Goal: Task Accomplishment & Management: Use online tool/utility

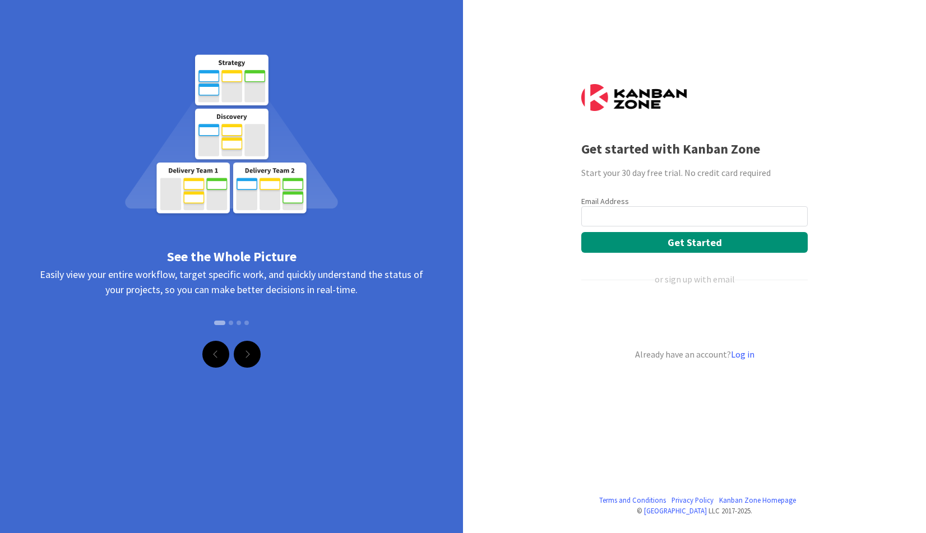
click at [651, 204] on div "Email Address" at bounding box center [694, 201] width 227 height 10
click at [650, 209] on input "email" at bounding box center [694, 216] width 227 height 20
click at [804, 172] on div "Start your 30 day free trial. No credit card required" at bounding box center [694, 172] width 227 height 13
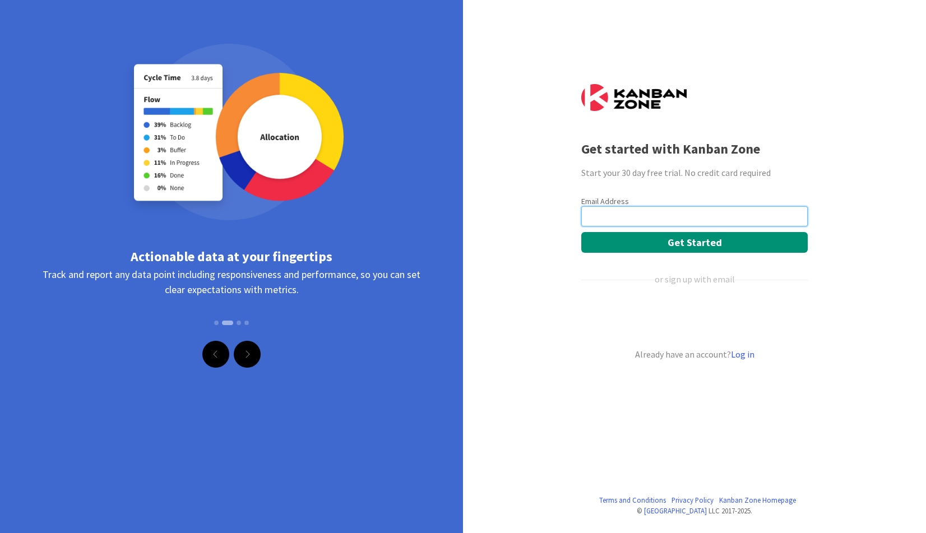
click at [795, 215] on input "email" at bounding box center [694, 216] width 227 height 20
type input "JeChen@CrossCountry-Consulting.com"
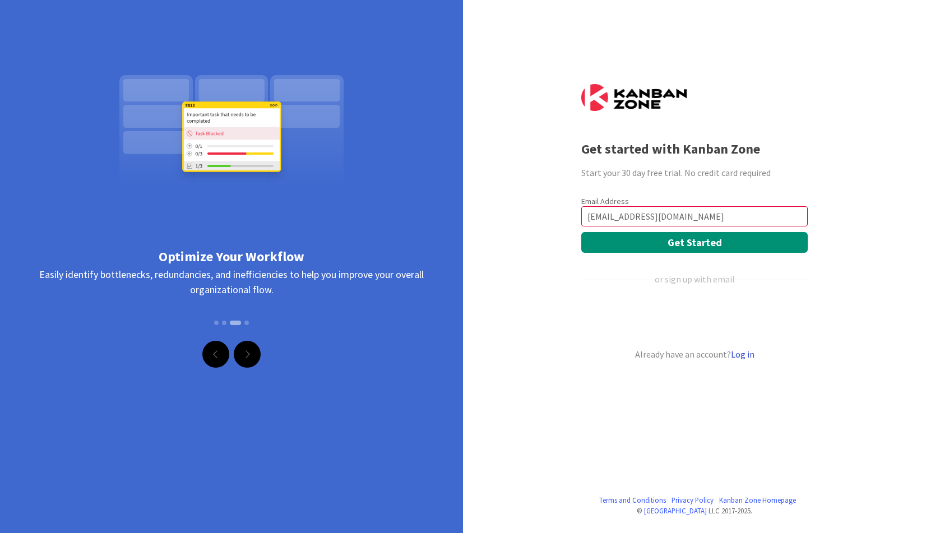
click at [748, 354] on link "Log in" at bounding box center [743, 354] width 24 height 11
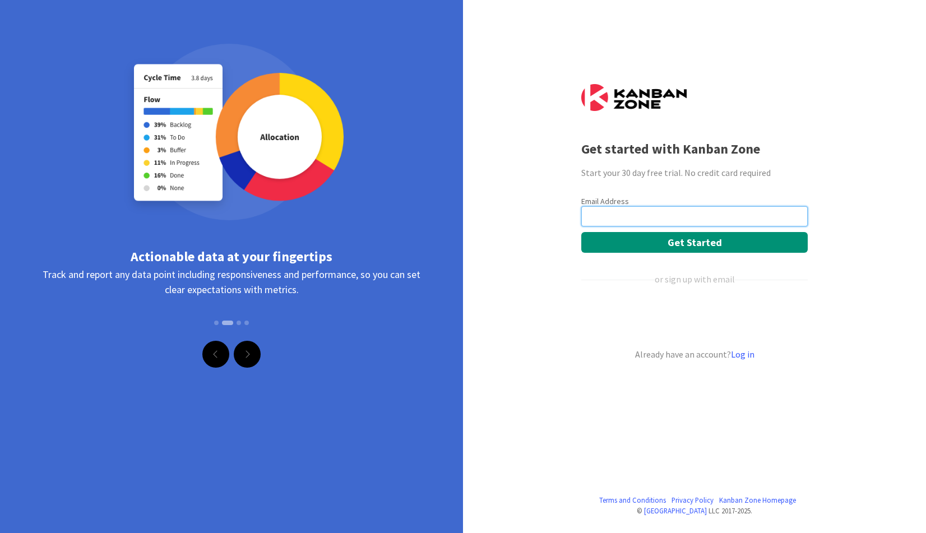
click at [608, 208] on input "email" at bounding box center [694, 216] width 227 height 20
type input "JeChen@CrossCountry-Consulting.com"
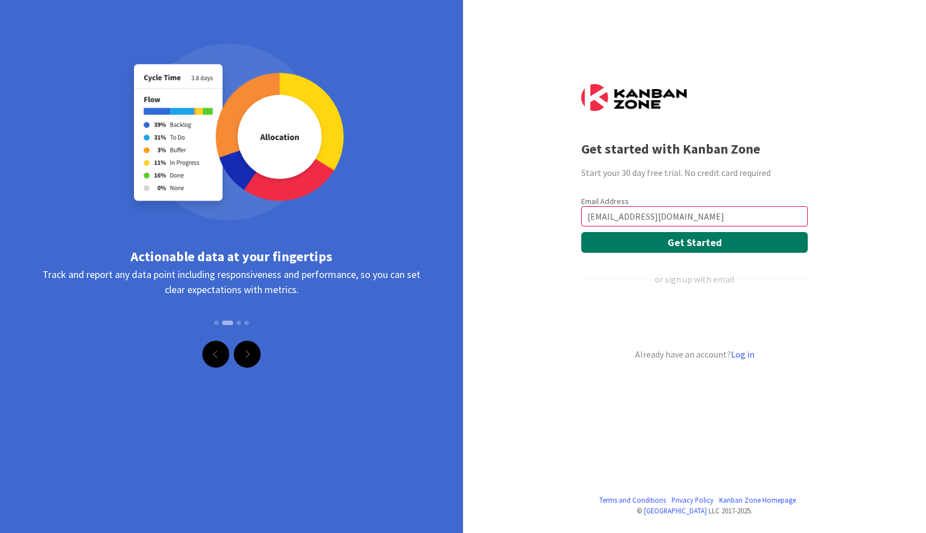
click at [646, 241] on button "Get Started" at bounding box center [694, 242] width 227 height 21
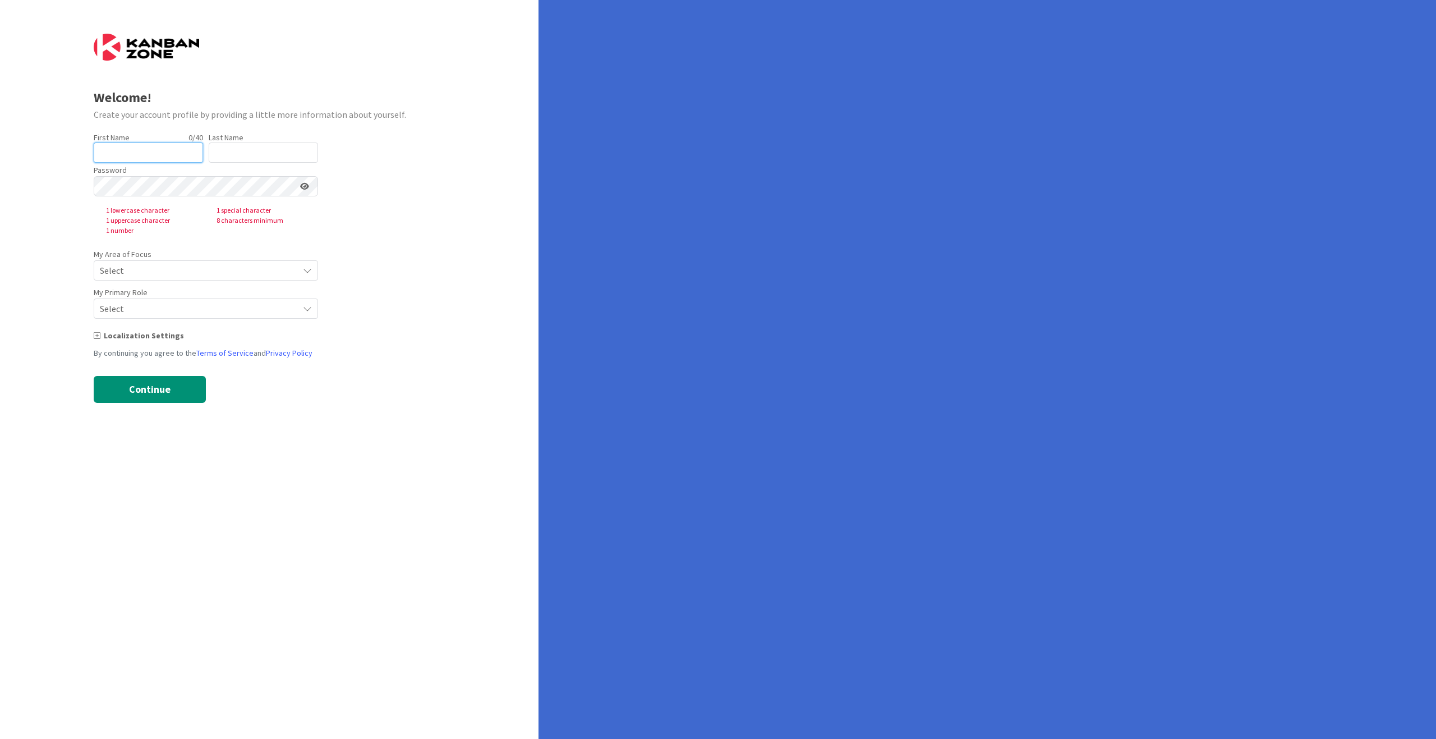
click at [156, 158] on input "text" at bounding box center [148, 152] width 109 height 20
type input "[PERSON_NAME]"
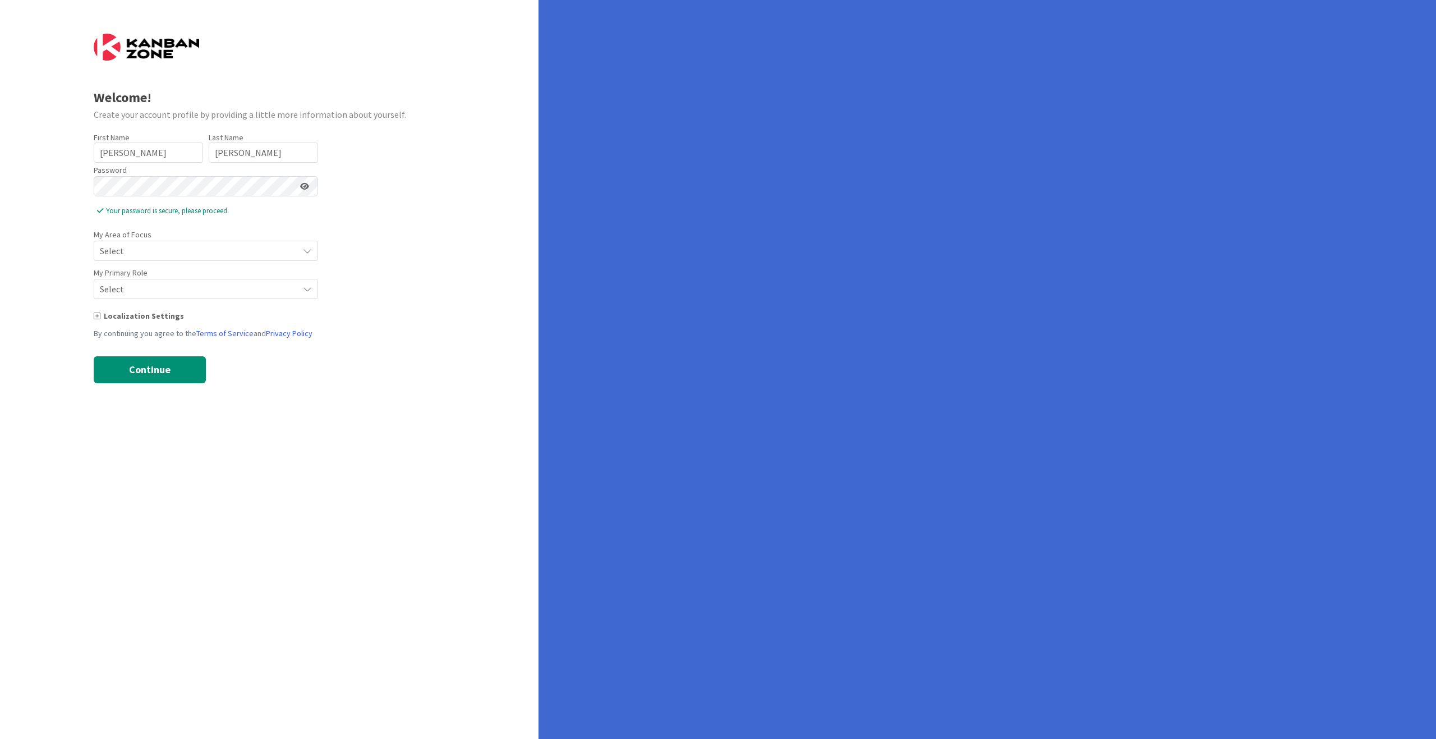
click at [302, 186] on icon at bounding box center [304, 186] width 9 height 8
click at [233, 248] on span "Select" at bounding box center [196, 251] width 193 height 16
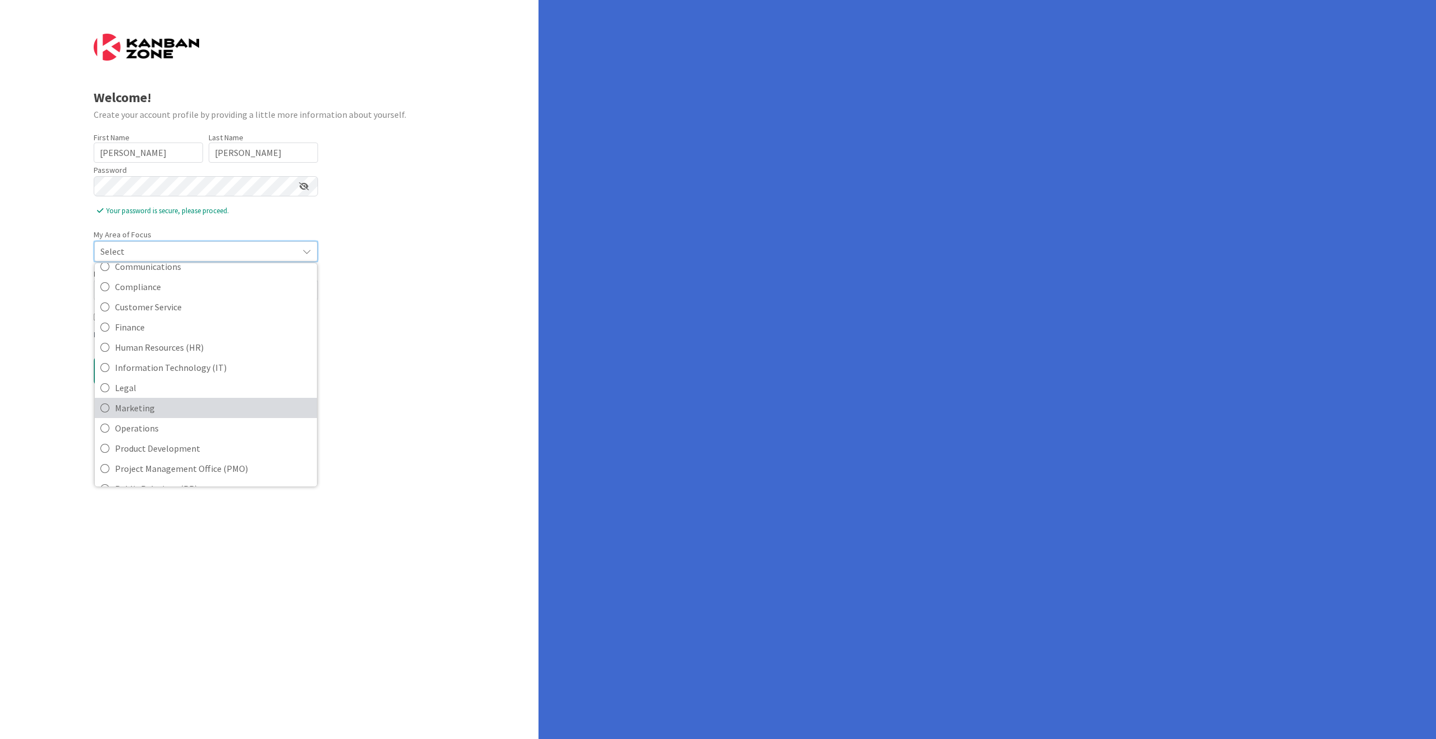
scroll to position [112, 0]
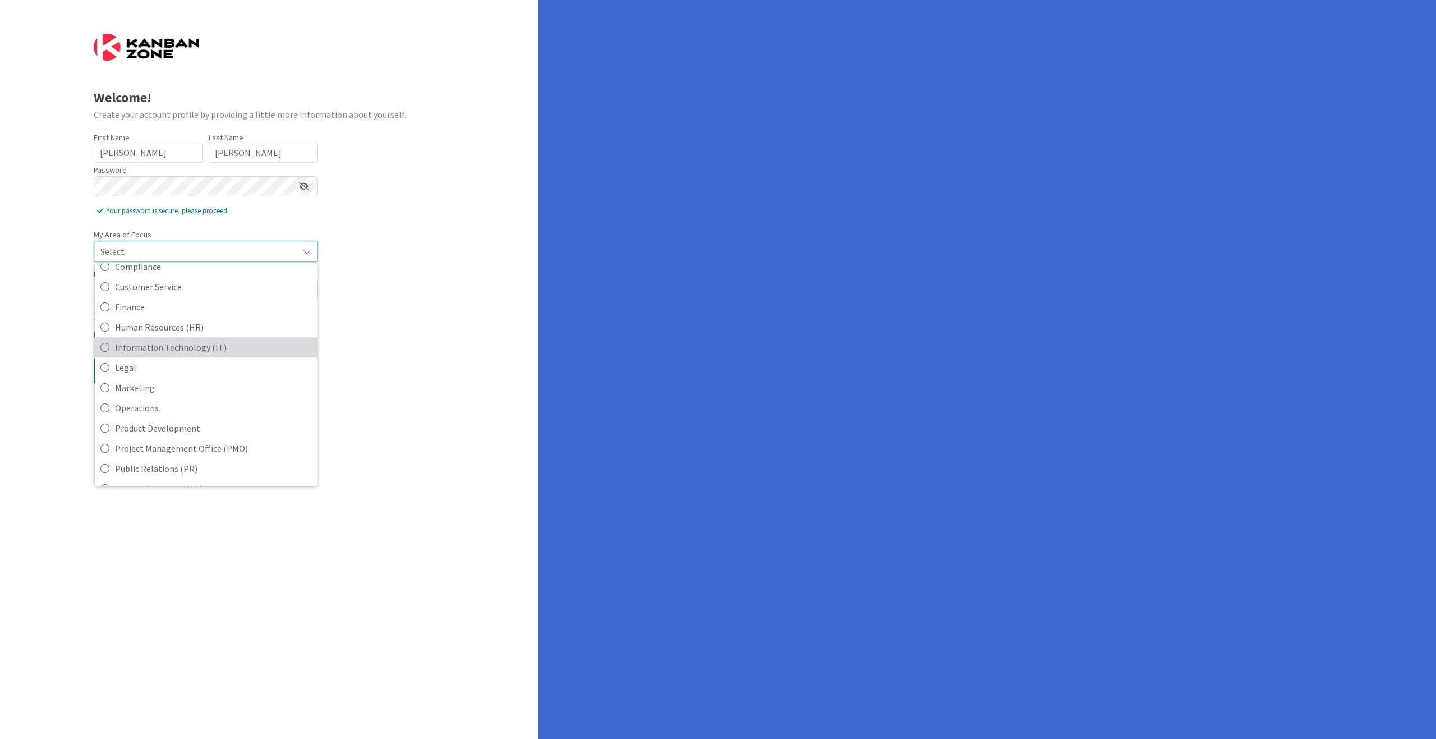
click at [204, 353] on span "Information Technology (IT)" at bounding box center [213, 347] width 196 height 17
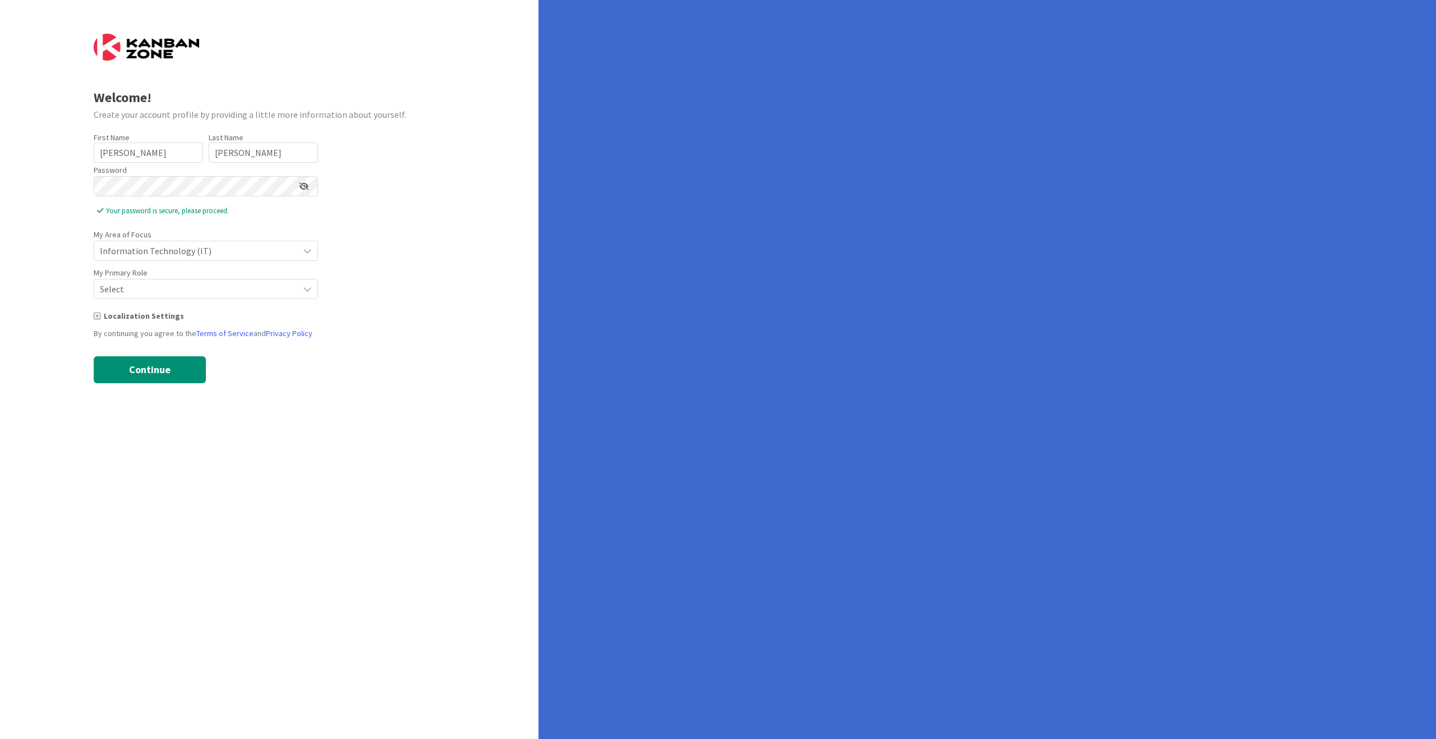
click at [219, 254] on span "Information Technology (IT)" at bounding box center [196, 251] width 193 height 16
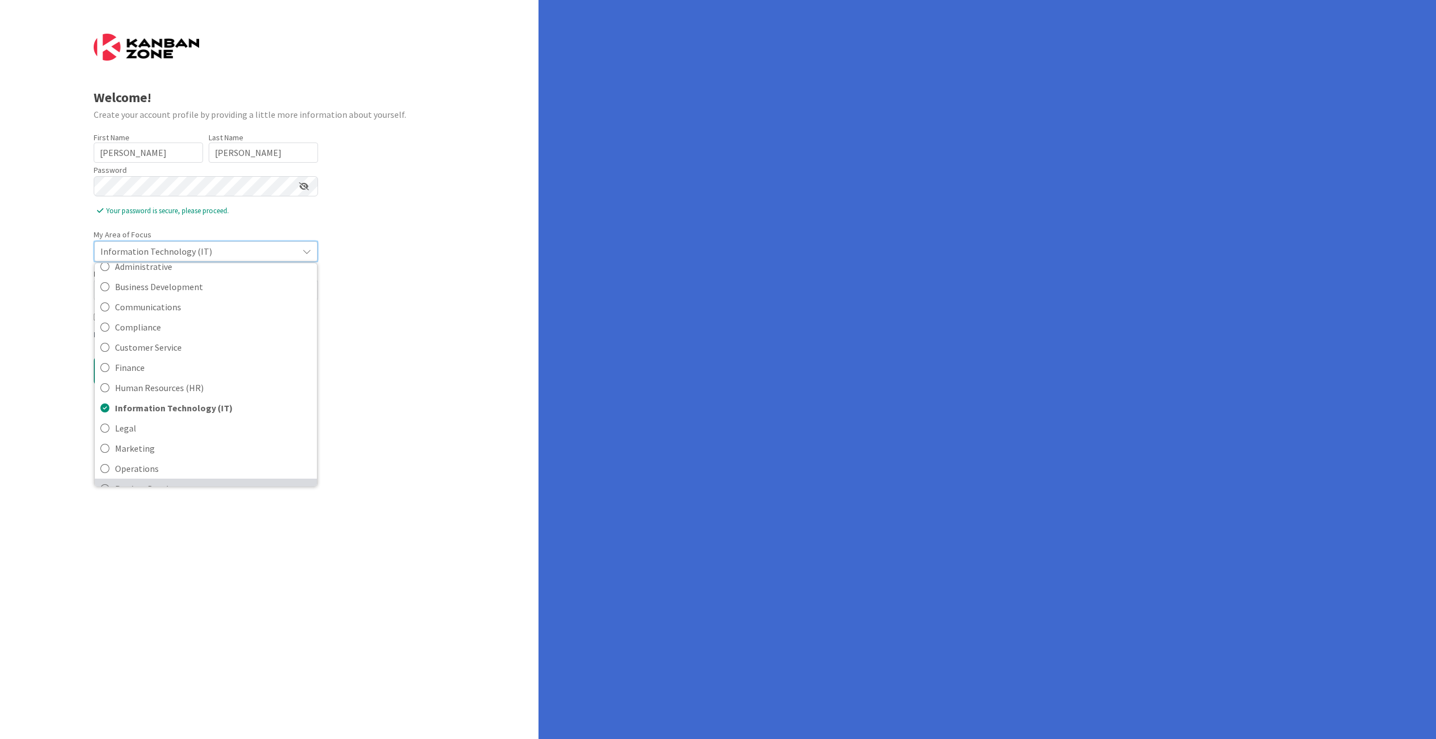
scroll to position [0, 0]
click at [470, 377] on div "Welcome! Create your account profile by providing a little more information abo…" at bounding box center [269, 369] width 538 height 739
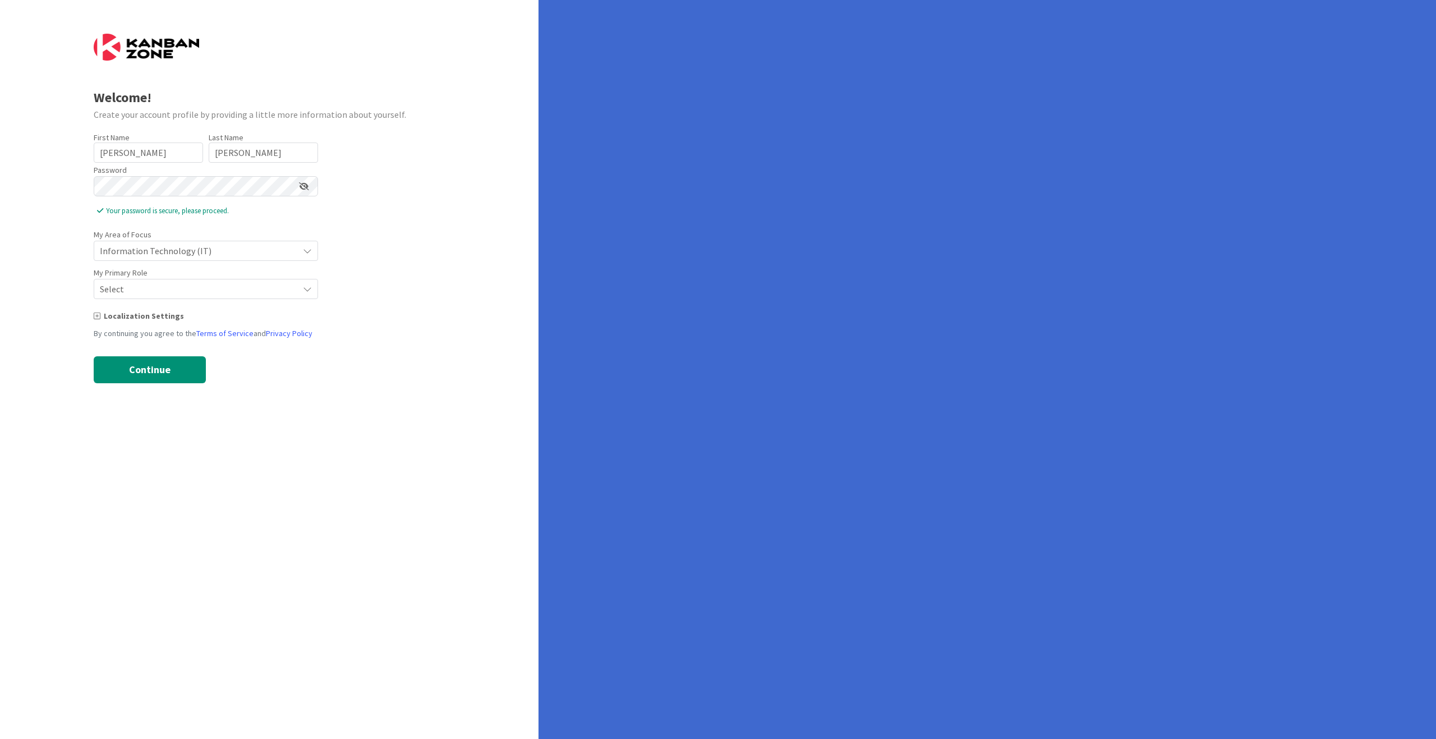
click at [225, 293] on span "Select" at bounding box center [196, 289] width 193 height 16
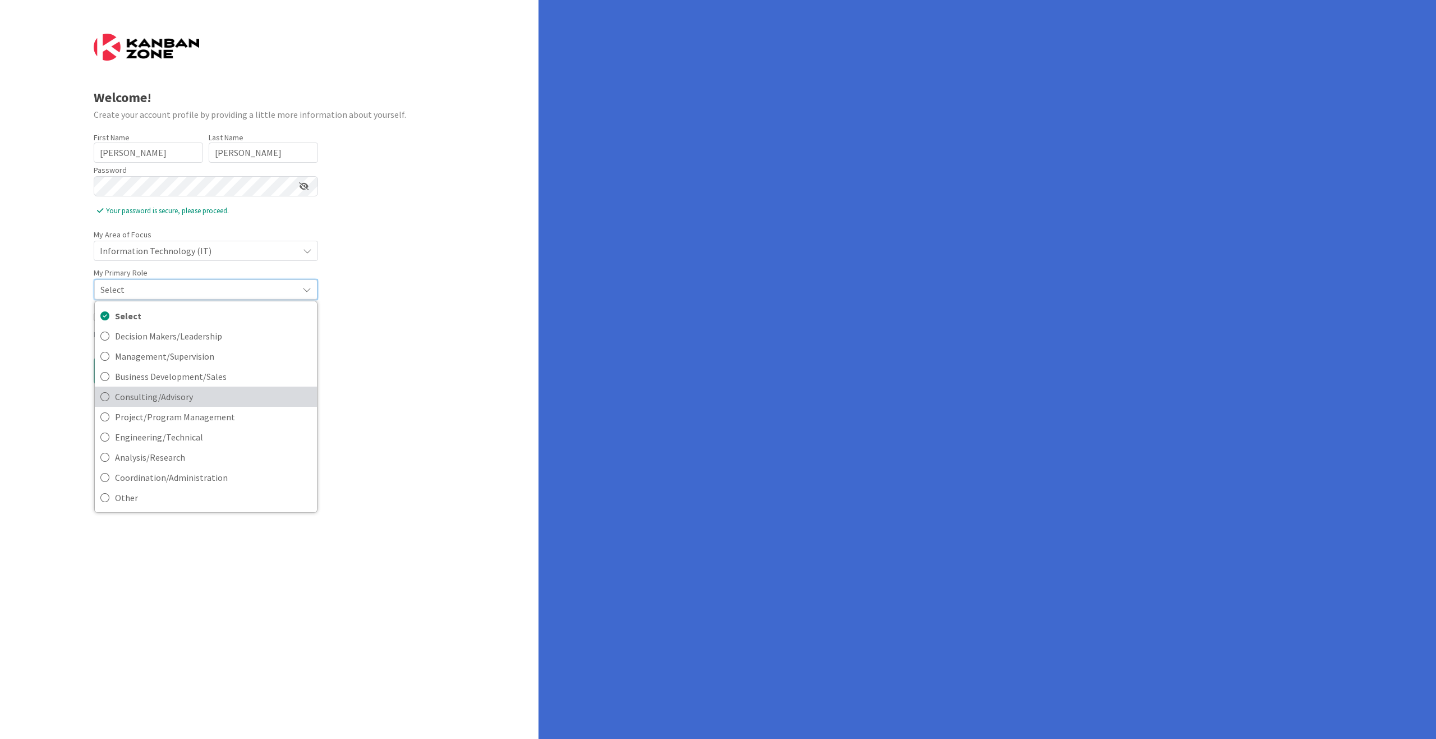
click at [229, 394] on span "Consulting/Advisory" at bounding box center [213, 396] width 196 height 17
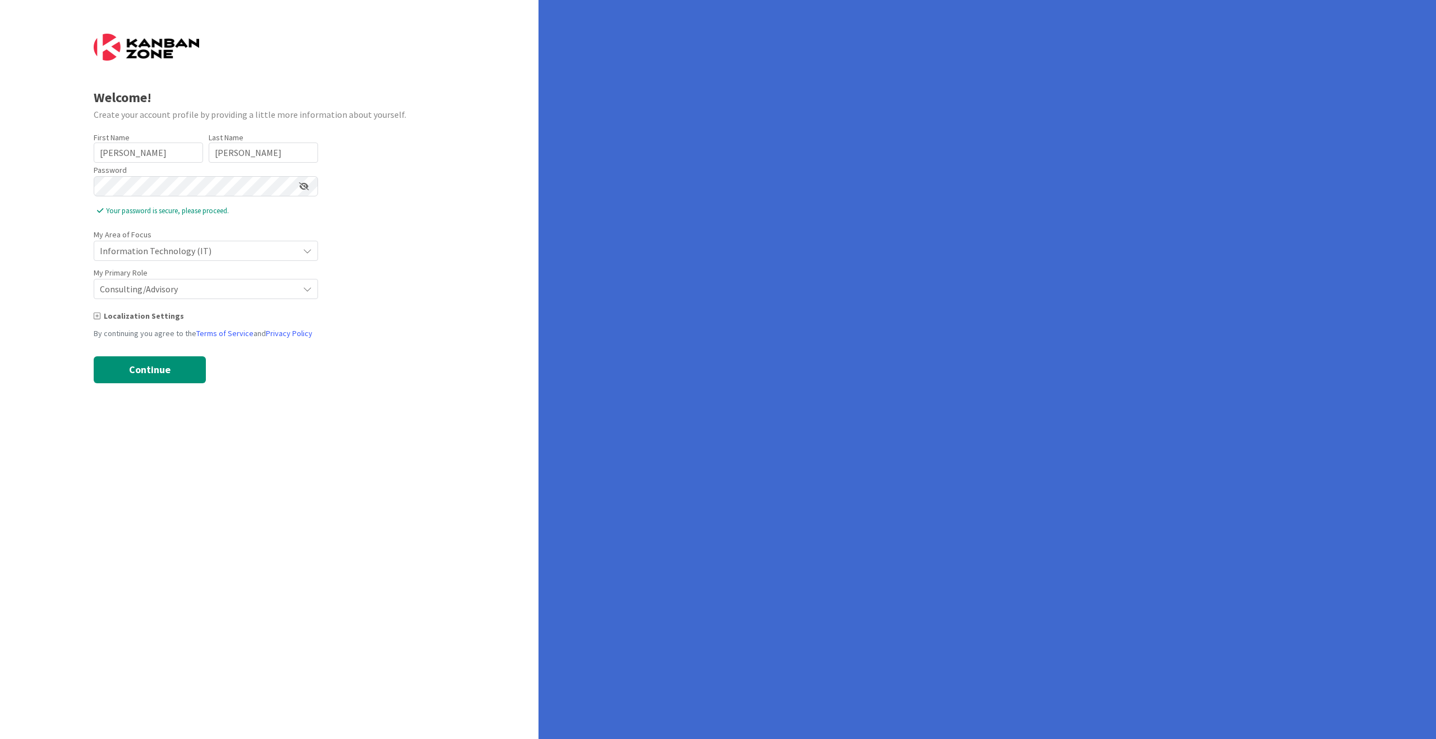
click at [308, 391] on div "Welcome! Create your account profile by providing a little more information abo…" at bounding box center [269, 369] width 538 height 739
click at [163, 316] on div "Localization Settings" at bounding box center [270, 316] width 352 height 12
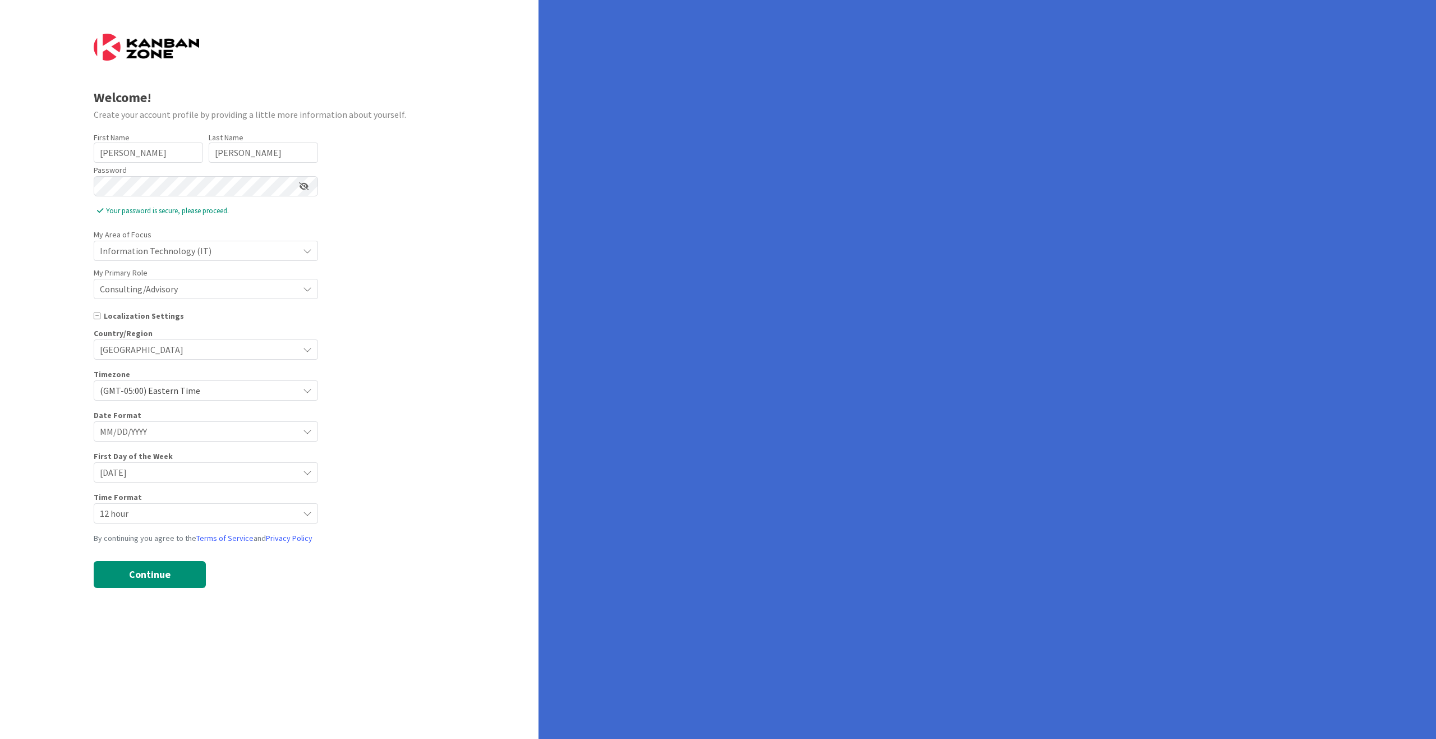
click at [163, 316] on div "Localization Settings" at bounding box center [270, 316] width 352 height 12
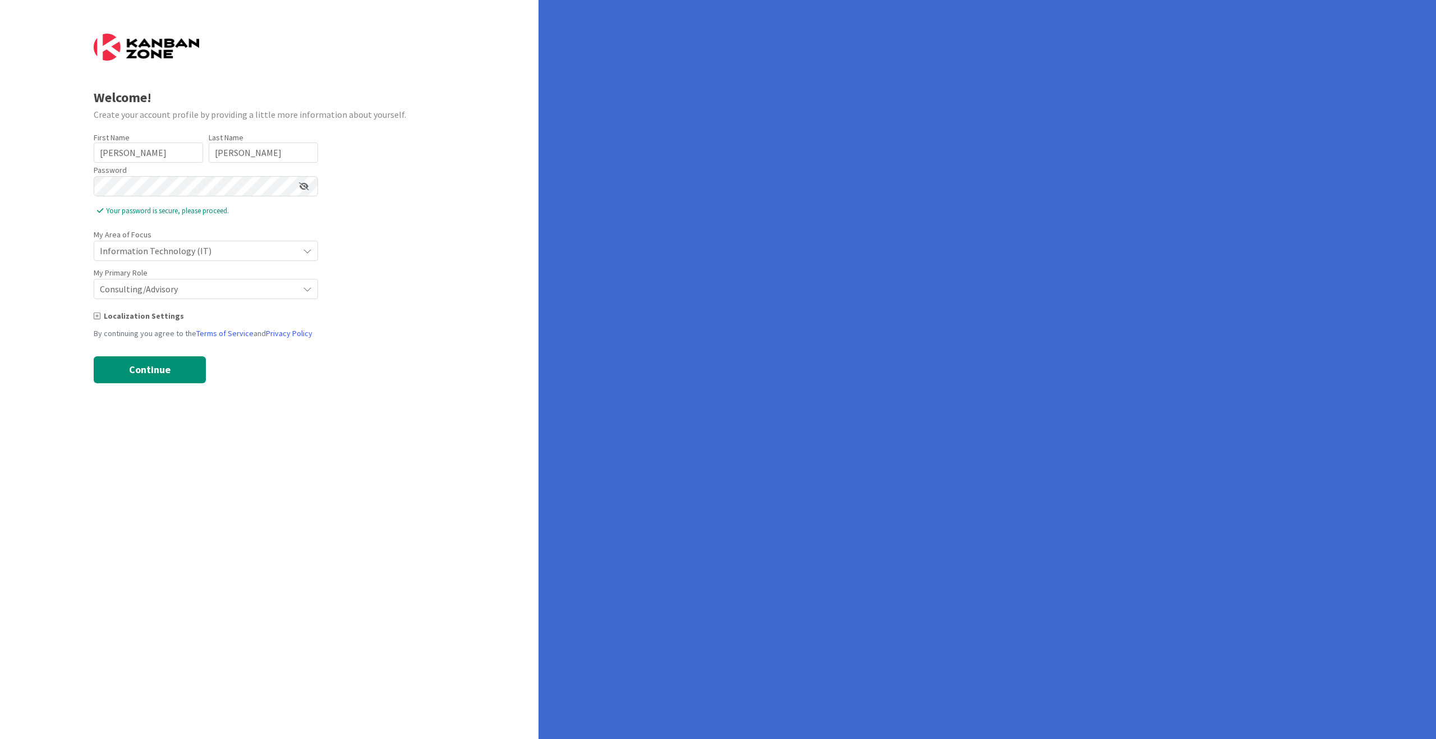
click at [199, 285] on span "Consulting/Advisory" at bounding box center [196, 289] width 193 height 16
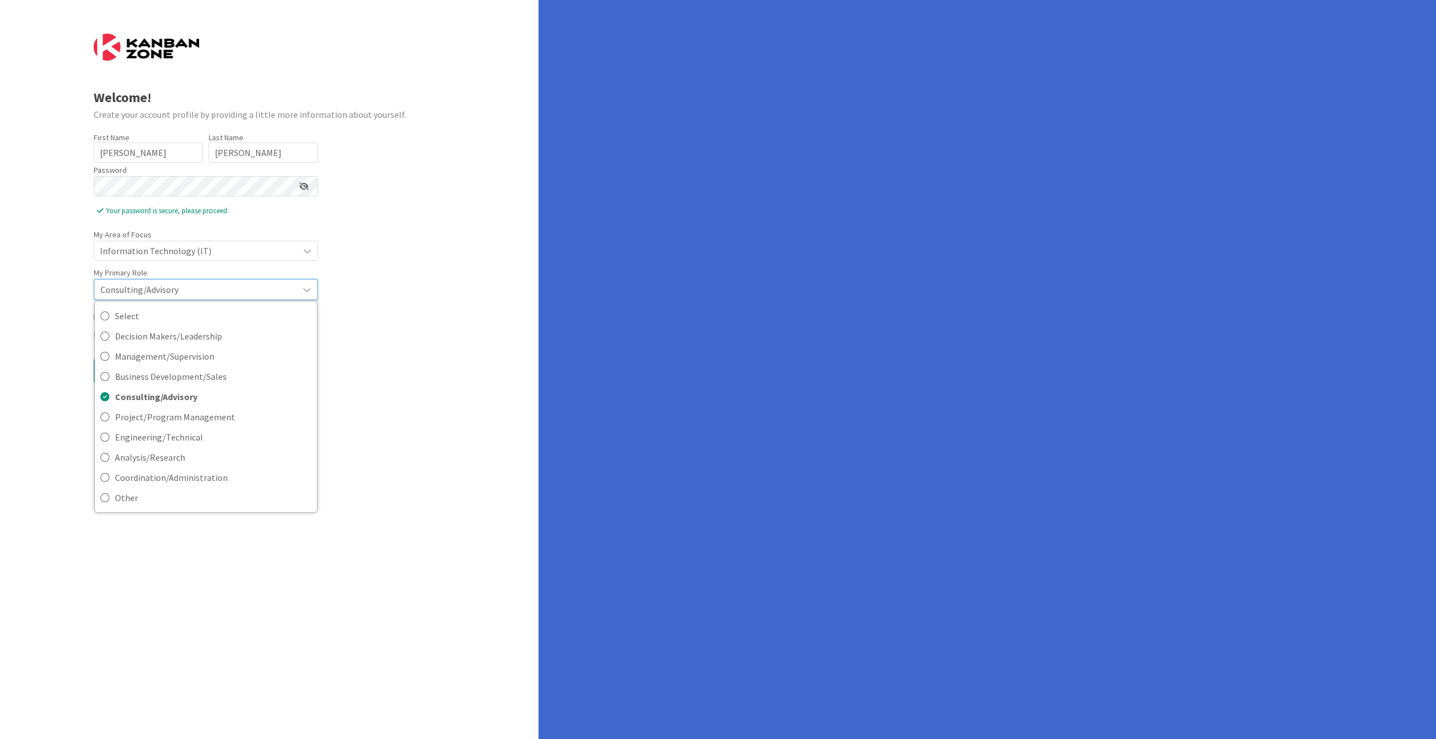
click at [199, 285] on span "Consulting/Advisory" at bounding box center [196, 289] width 192 height 16
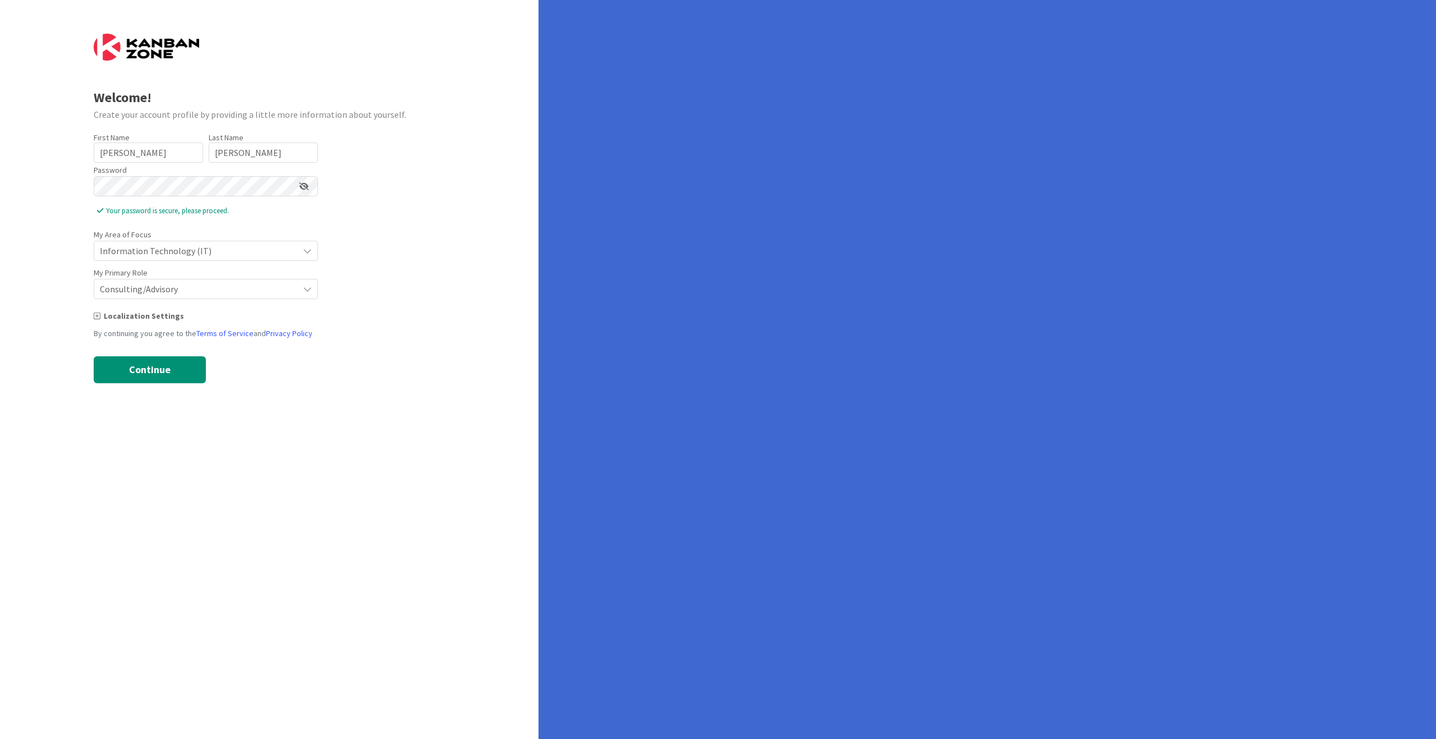
click at [214, 250] on span "Information Technology (IT)" at bounding box center [196, 251] width 193 height 16
click at [214, 250] on span "Information Technology (IT)" at bounding box center [196, 251] width 192 height 16
click at [158, 362] on button "Continue" at bounding box center [150, 369] width 112 height 27
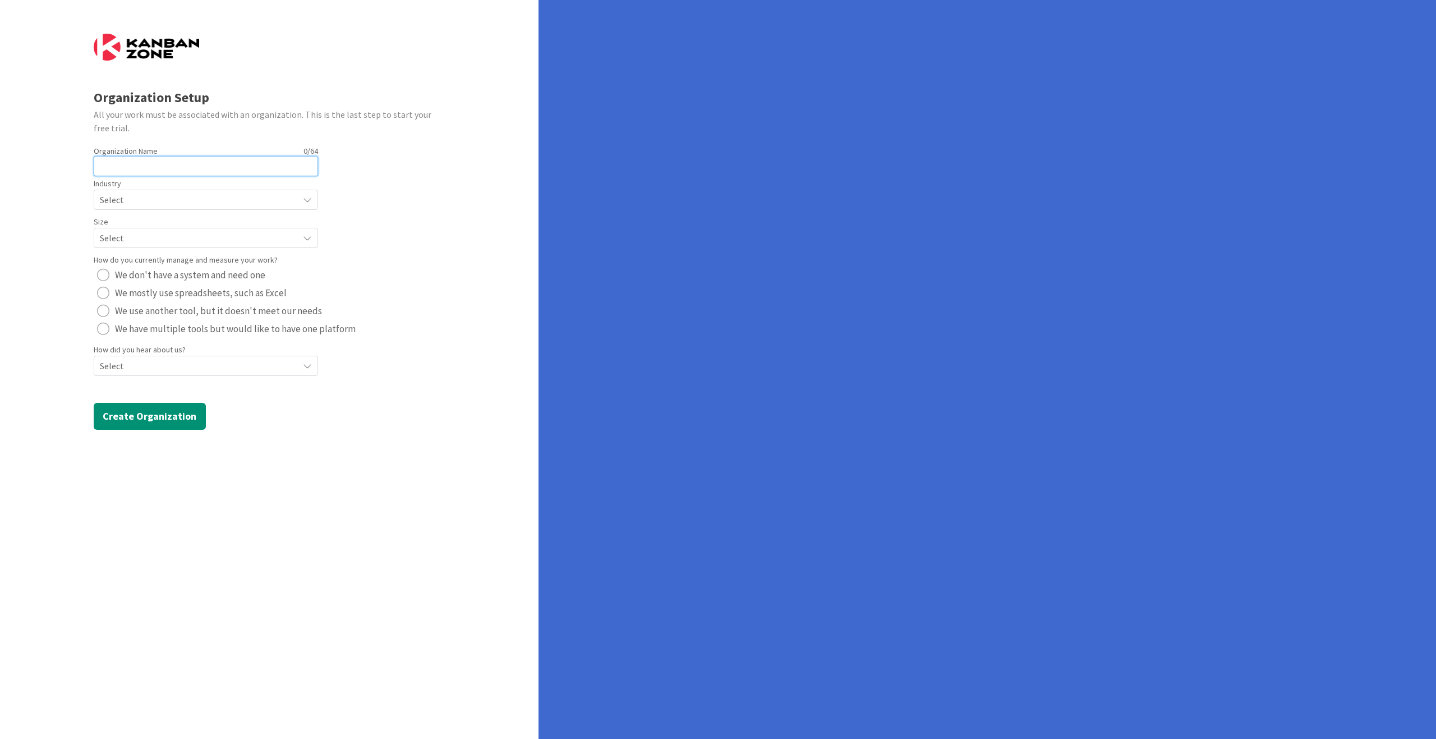
click at [211, 164] on input "text" at bounding box center [206, 166] width 224 height 20
click at [236, 204] on span "Select" at bounding box center [196, 200] width 193 height 16
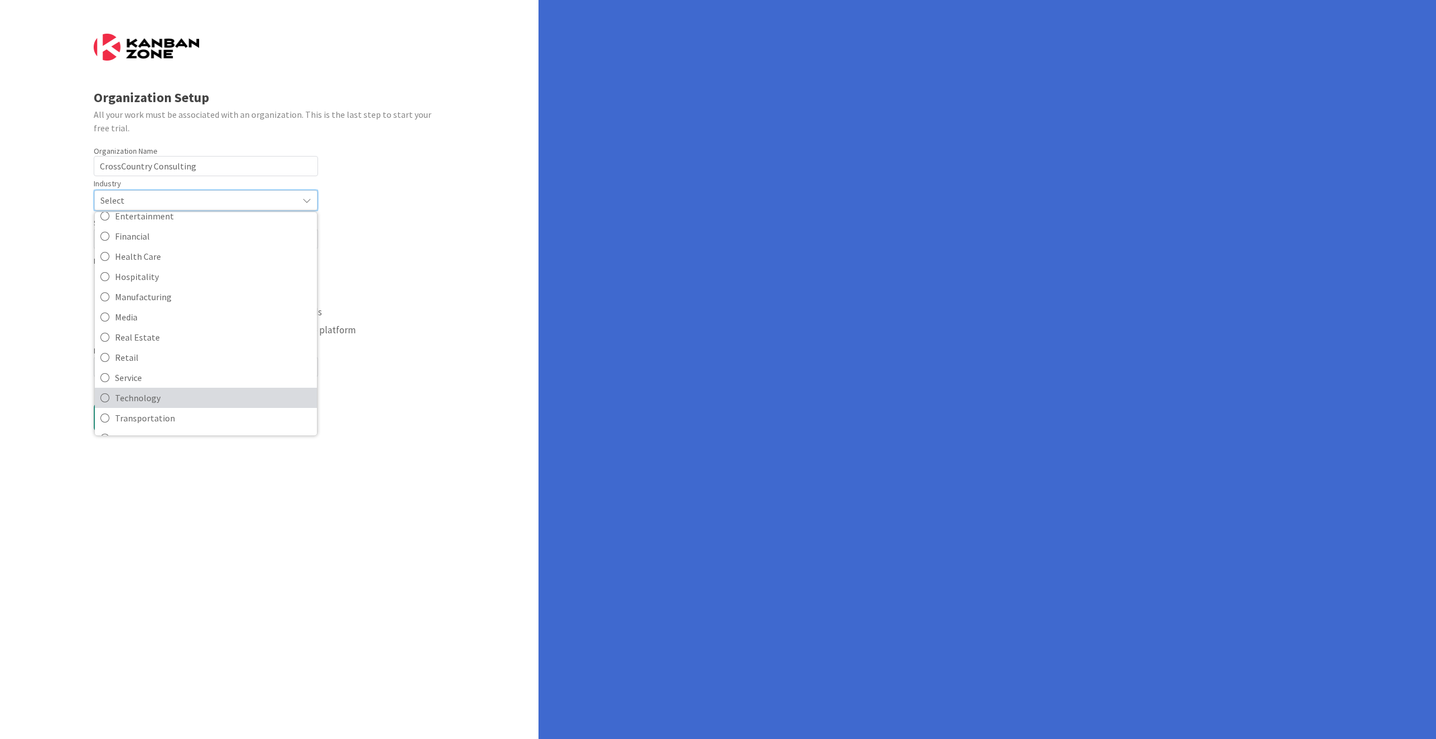
scroll to position [109, 0]
click at [228, 370] on link "Technology" at bounding box center [206, 380] width 222 height 20
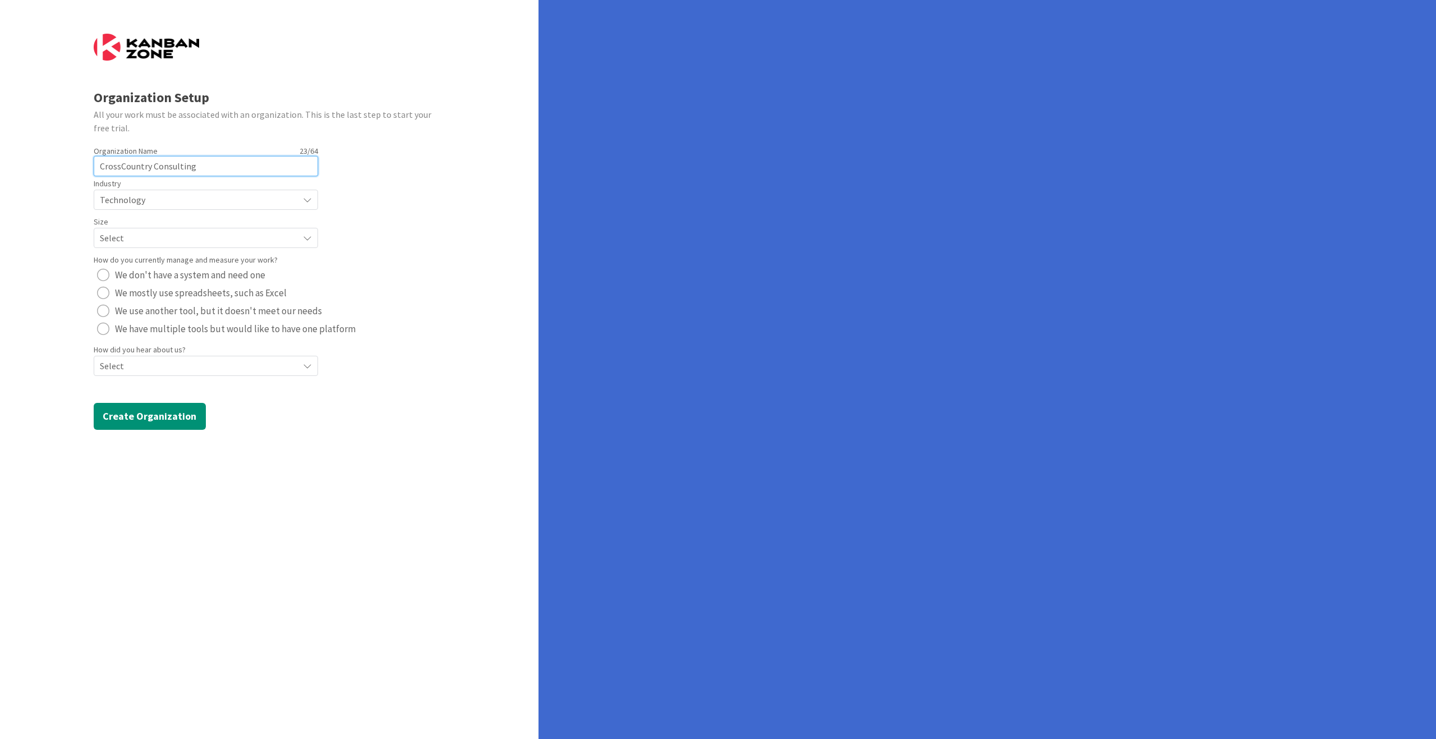
click at [206, 169] on input "CrossCountry Consulting" at bounding box center [206, 166] width 224 height 20
type input "CrossCountry"
click at [210, 232] on span "Select" at bounding box center [196, 238] width 193 height 16
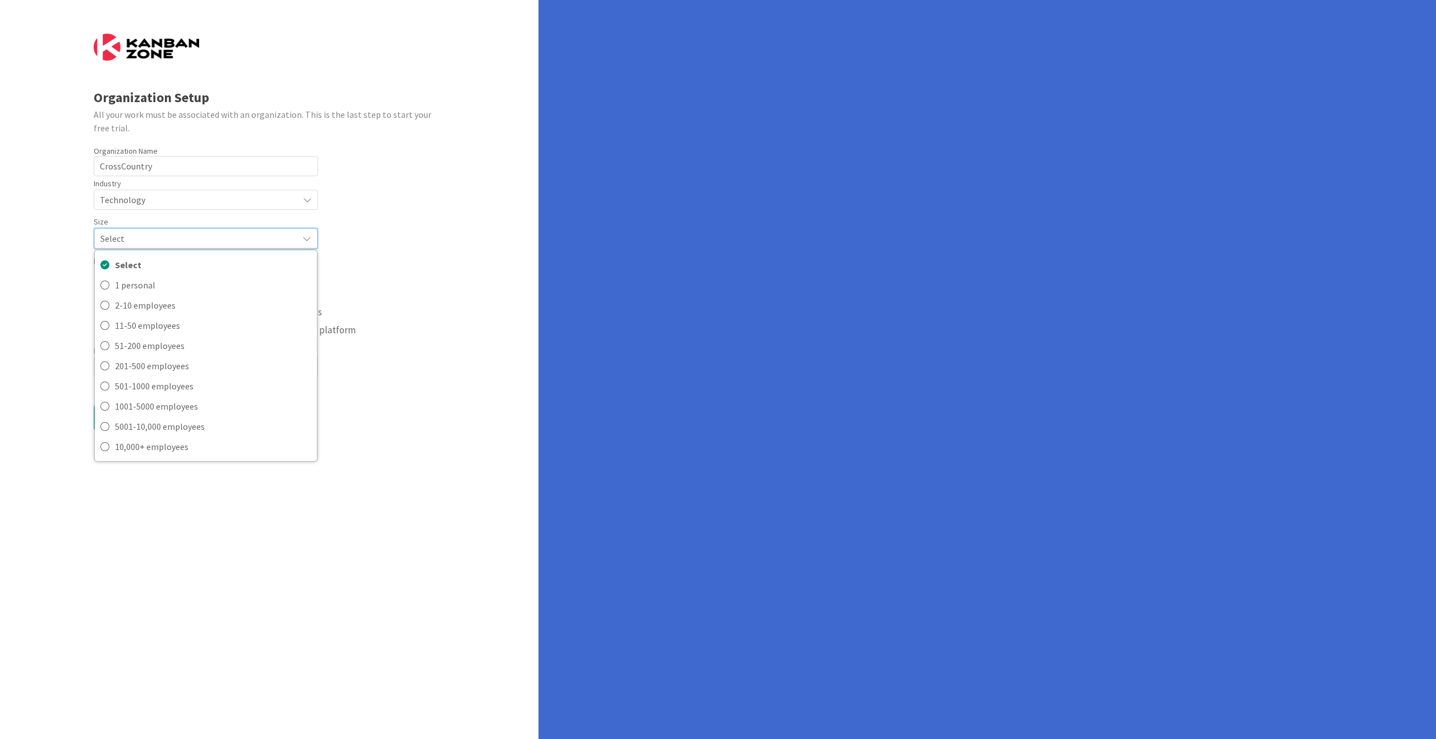
click at [210, 232] on span "Select" at bounding box center [196, 238] width 192 height 16
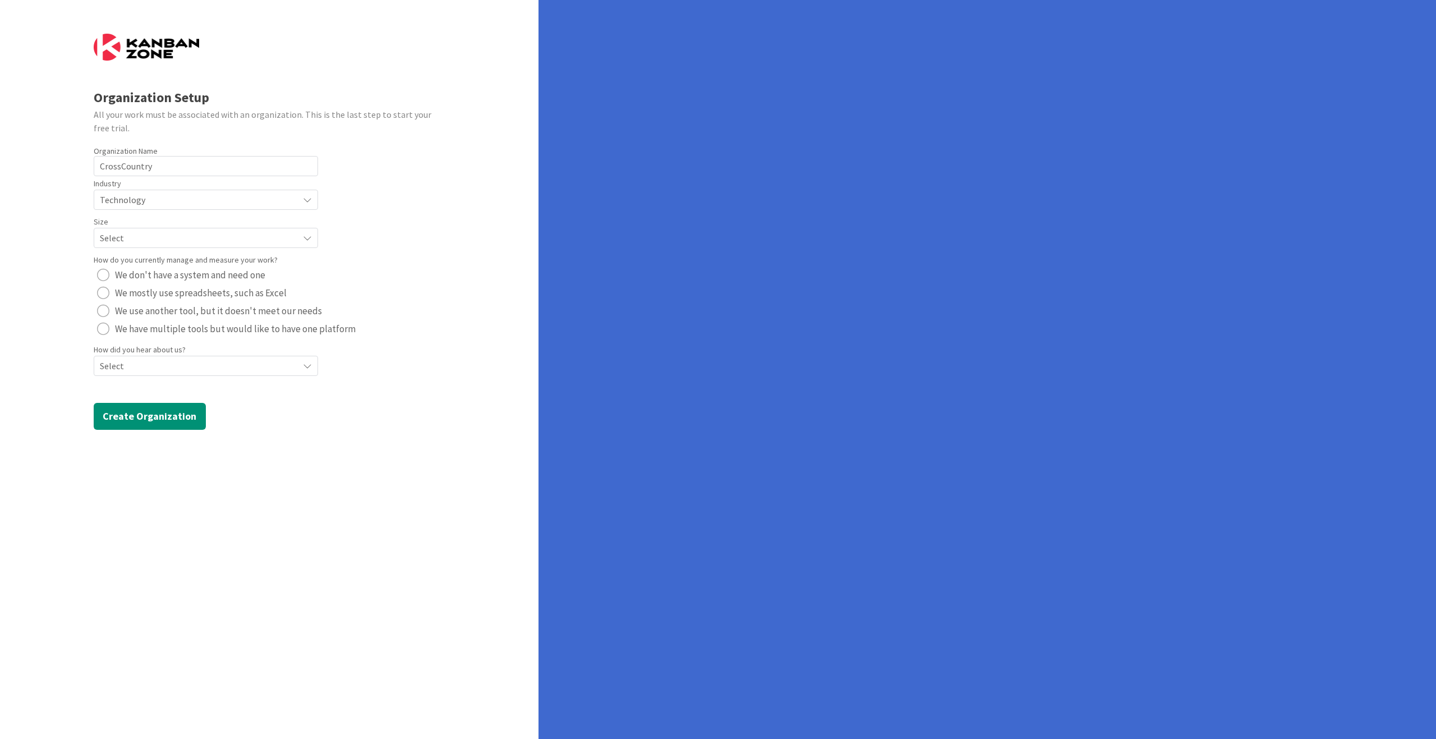
click at [208, 233] on span "Select" at bounding box center [196, 238] width 193 height 16
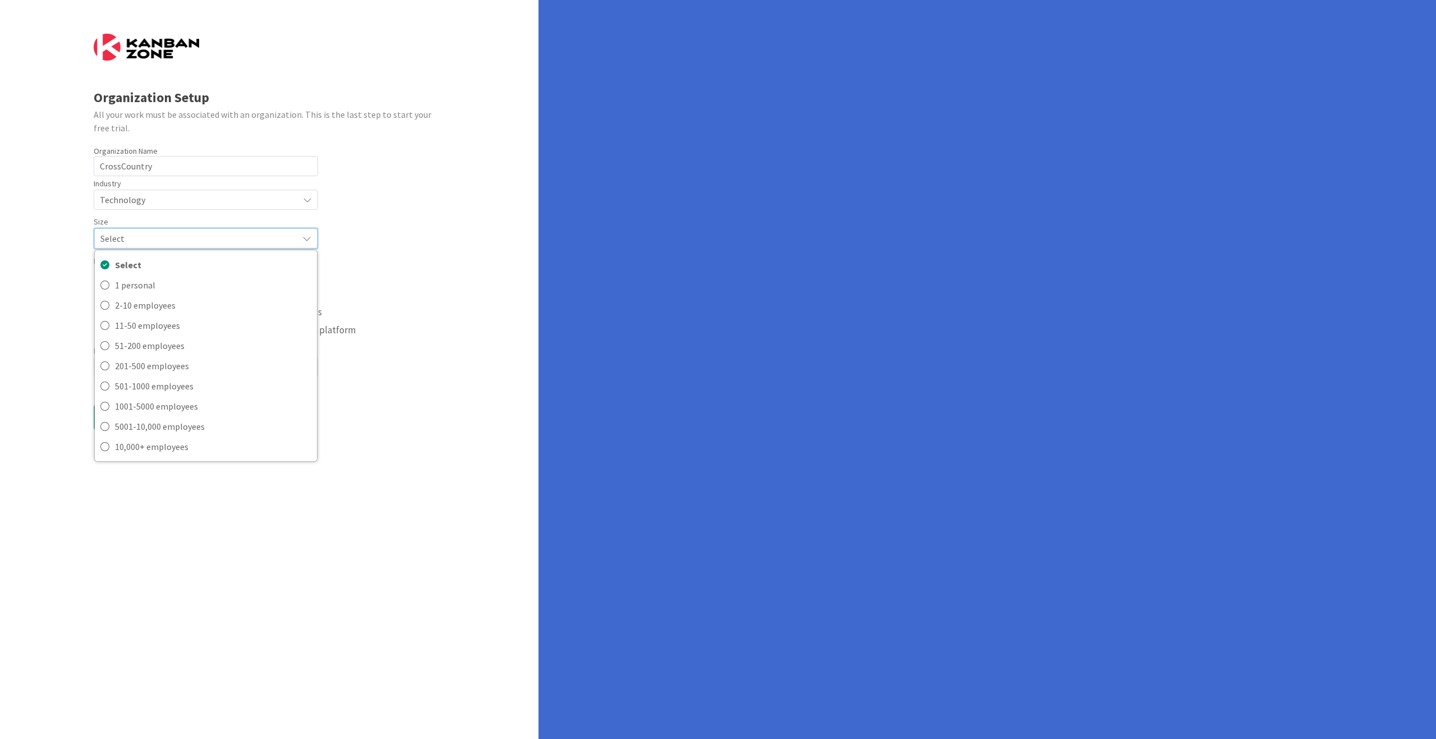
click at [399, 369] on form "Organization Setup All your work must be associated with an organization. This …" at bounding box center [270, 232] width 352 height 397
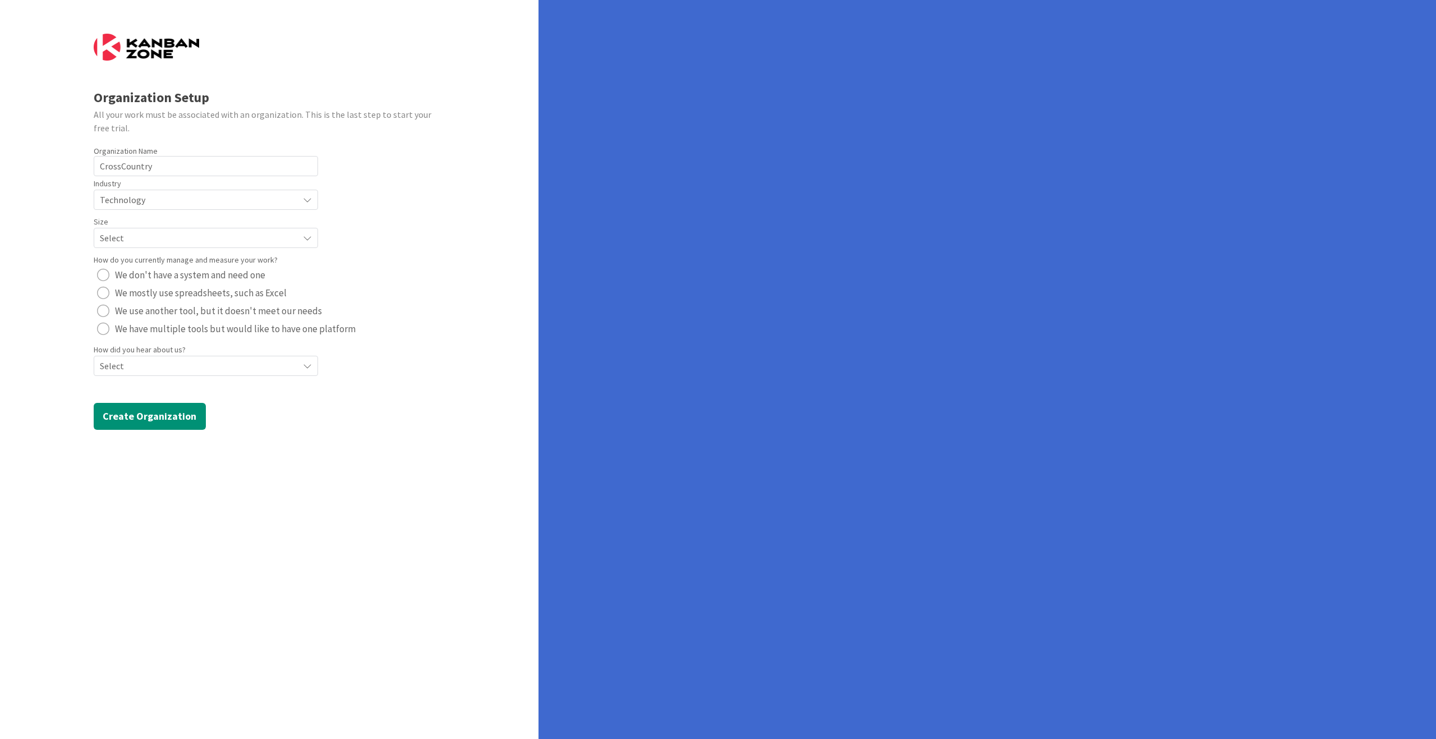
click at [256, 315] on span "We use another tool, but it doesn't meet our needs" at bounding box center [218, 310] width 207 height 17
click at [259, 332] on span "We have multiple tools but would like to have one platform" at bounding box center [235, 328] width 241 height 17
click at [228, 368] on span "Select" at bounding box center [196, 366] width 193 height 16
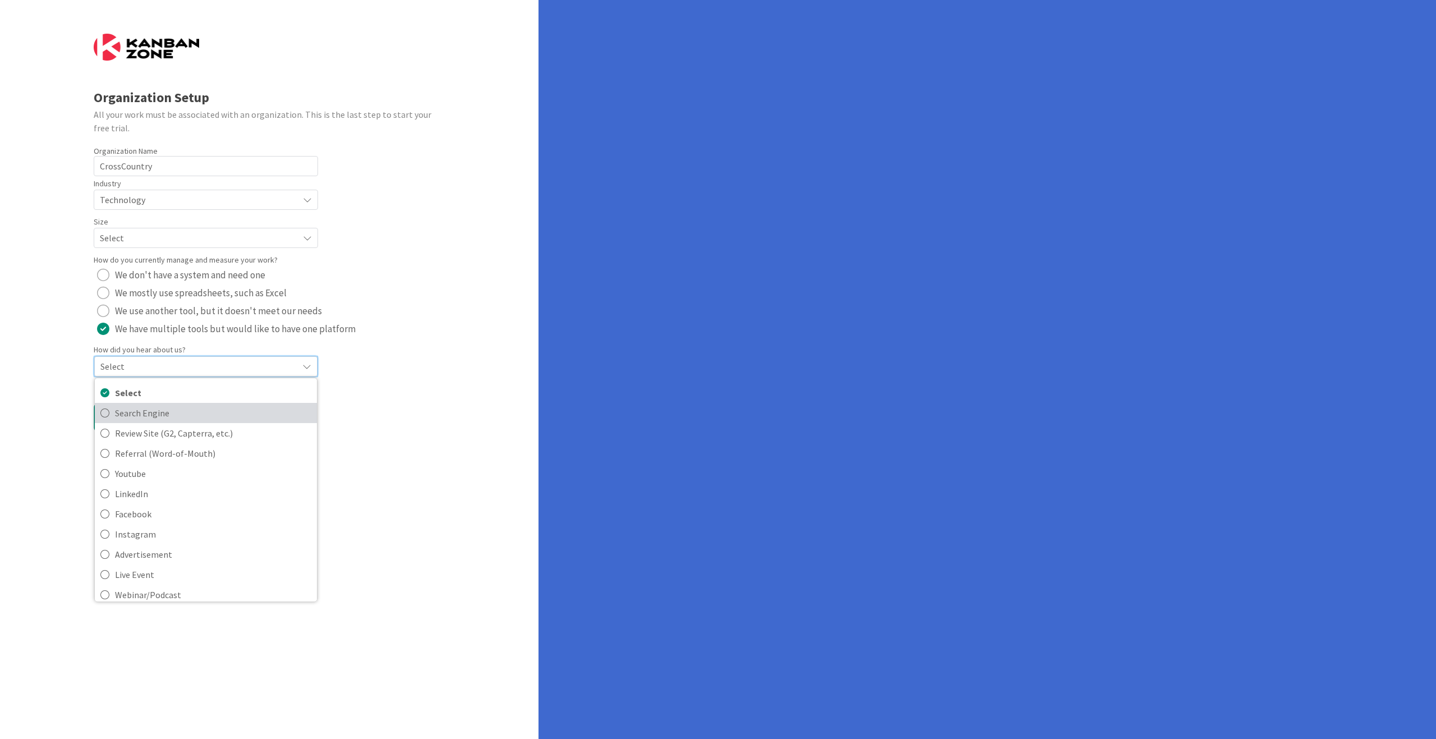
click at [199, 414] on span "Search Engine" at bounding box center [213, 412] width 196 height 17
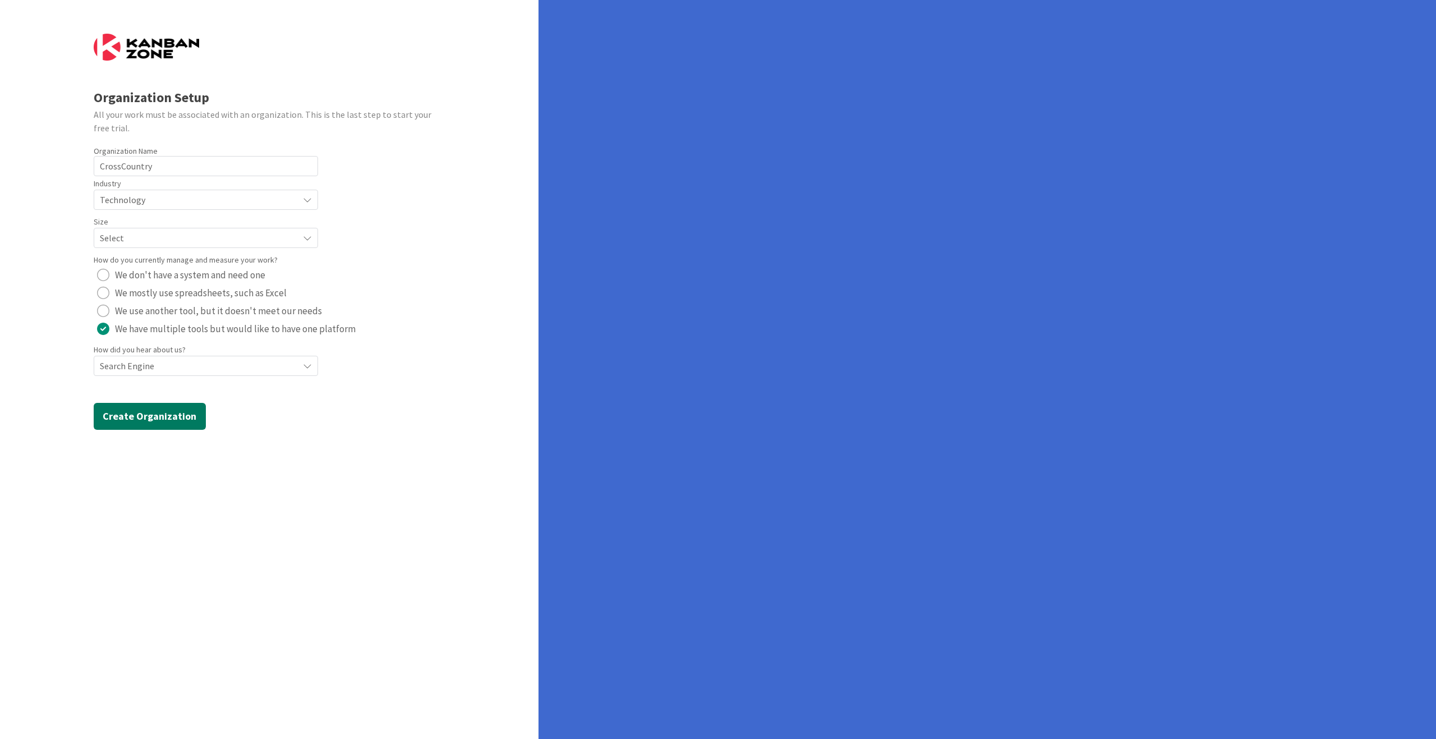
click at [188, 417] on button "Create Organization" at bounding box center [150, 416] width 112 height 27
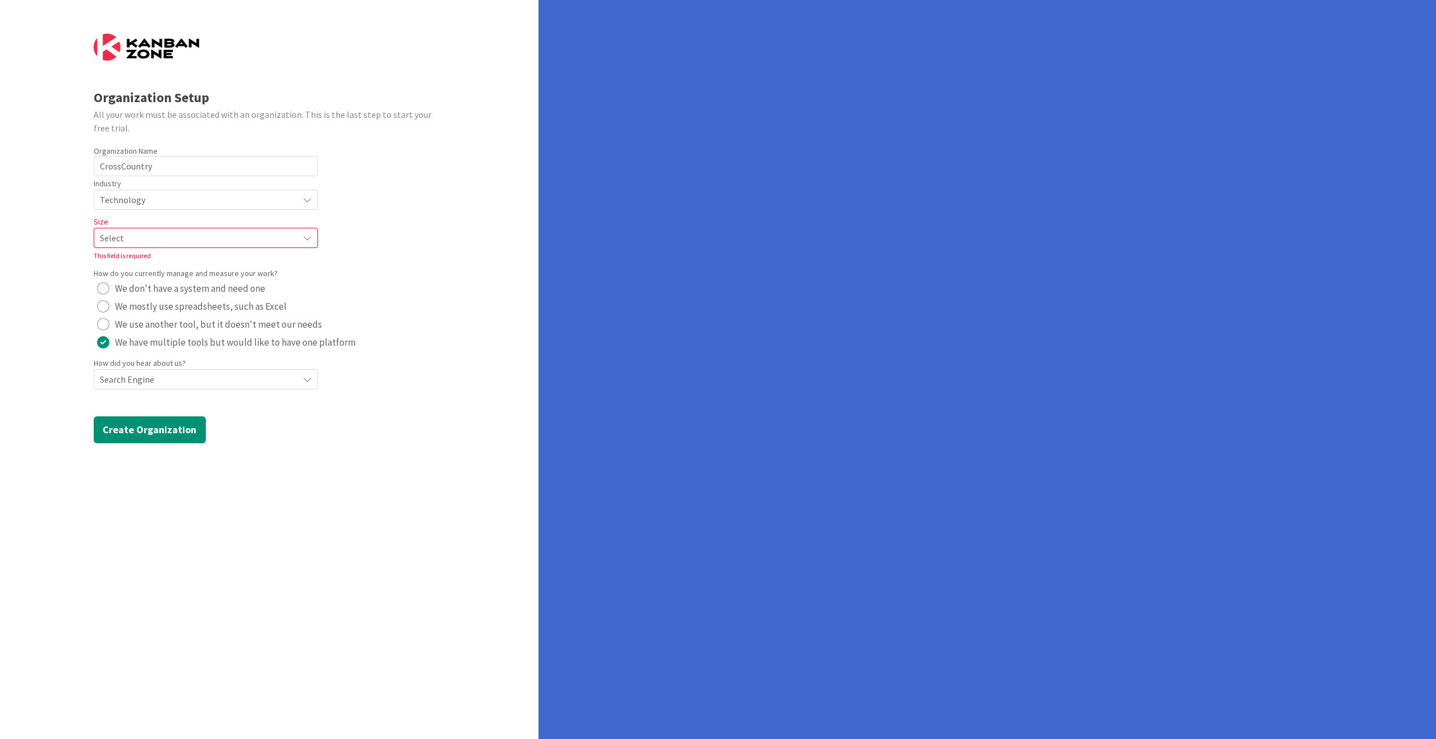
click at [199, 234] on span "Select" at bounding box center [196, 238] width 193 height 16
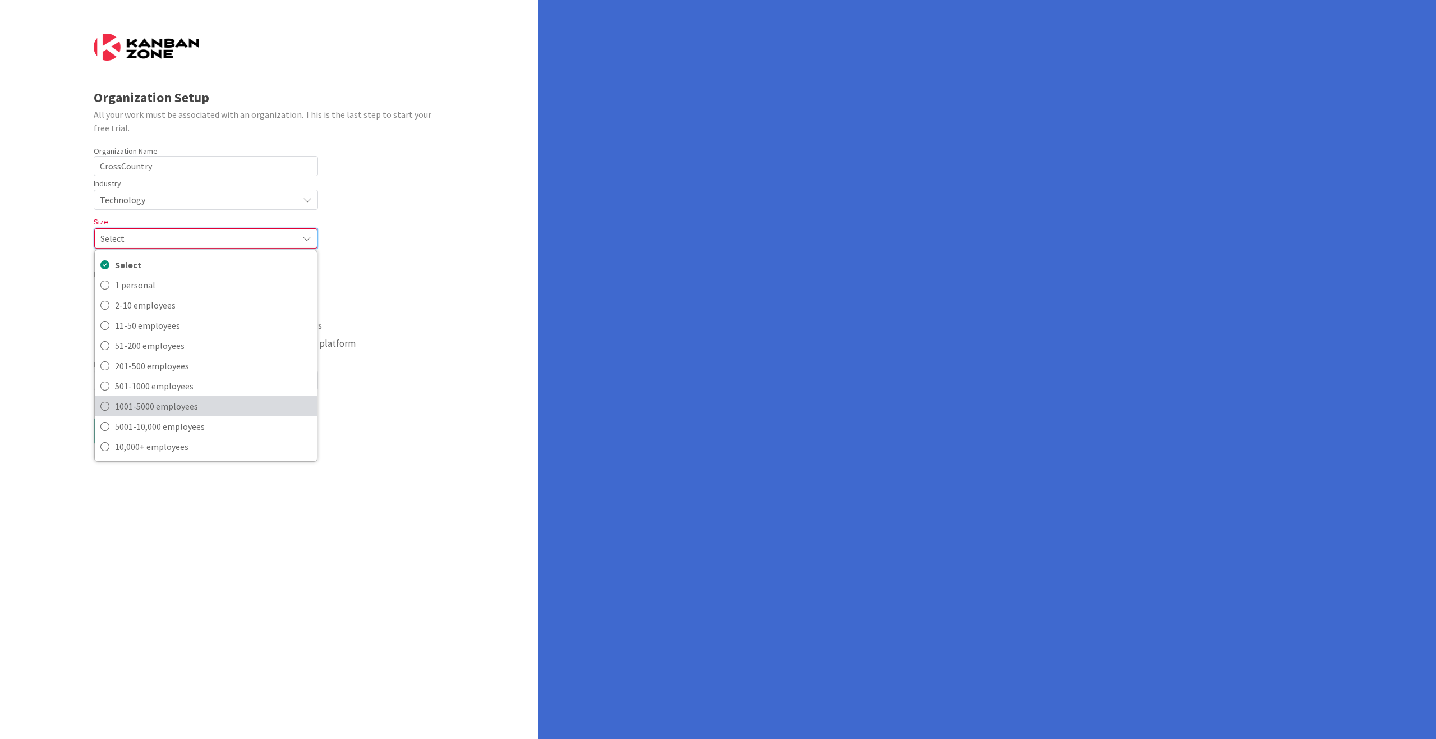
click at [208, 410] on span "1001-5000 employees" at bounding box center [213, 406] width 196 height 17
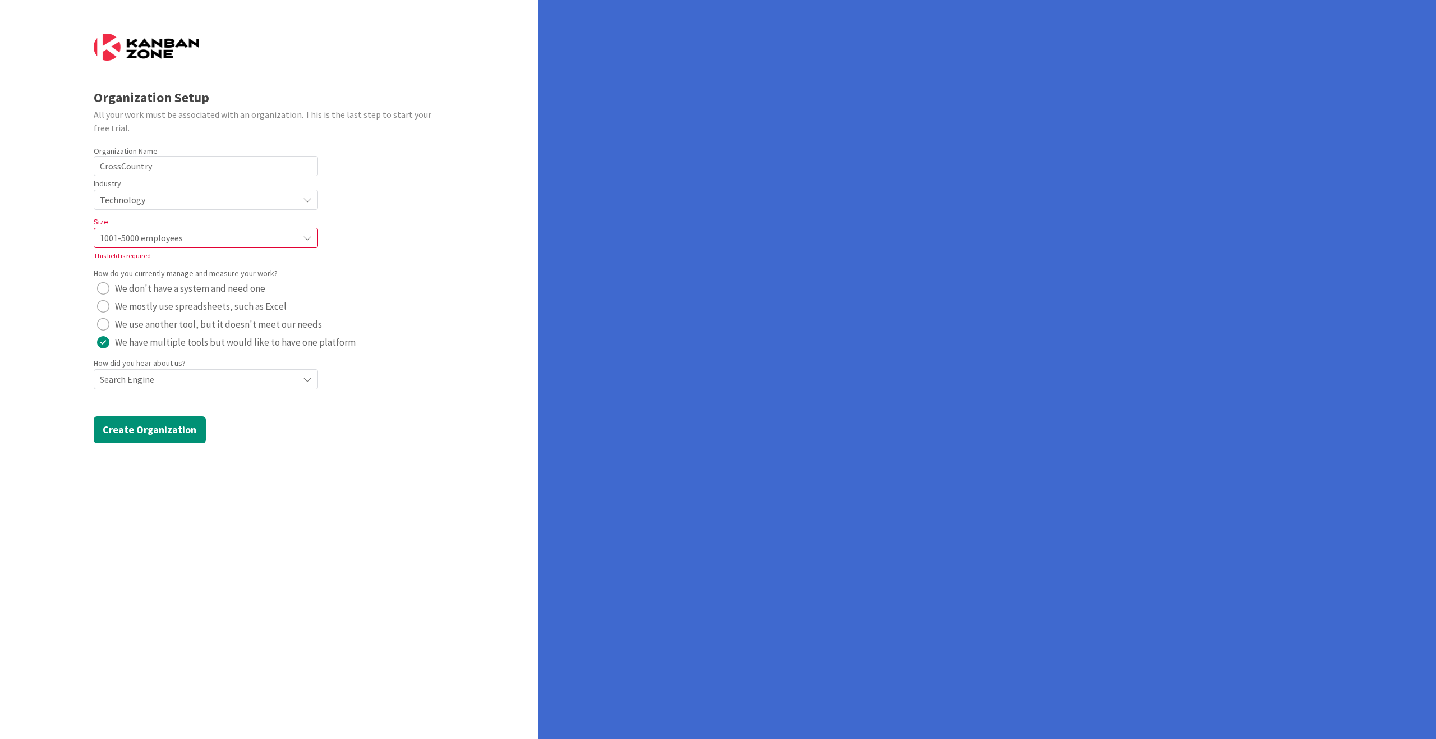
click at [292, 432] on form "Organization Setup All your work must be associated with an organization. This …" at bounding box center [270, 238] width 352 height 409
click at [186, 422] on button "Create Organization" at bounding box center [150, 429] width 112 height 27
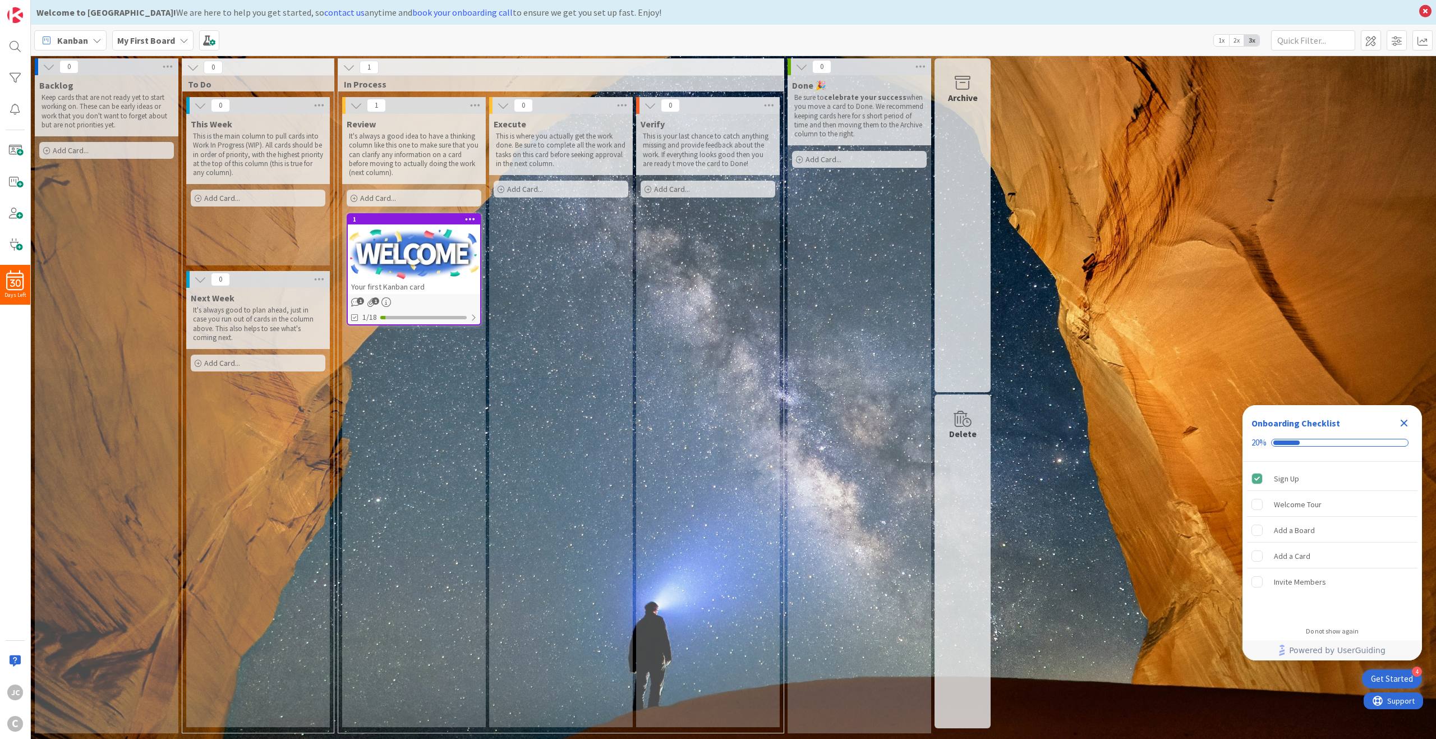
click at [1076, 19] on div "Welcome to Kanban Zone! We are here to help you get started, so contact us anyt…" at bounding box center [733, 12] width 1405 height 25
click at [1076, 11] on icon at bounding box center [1425, 11] width 15 height 16
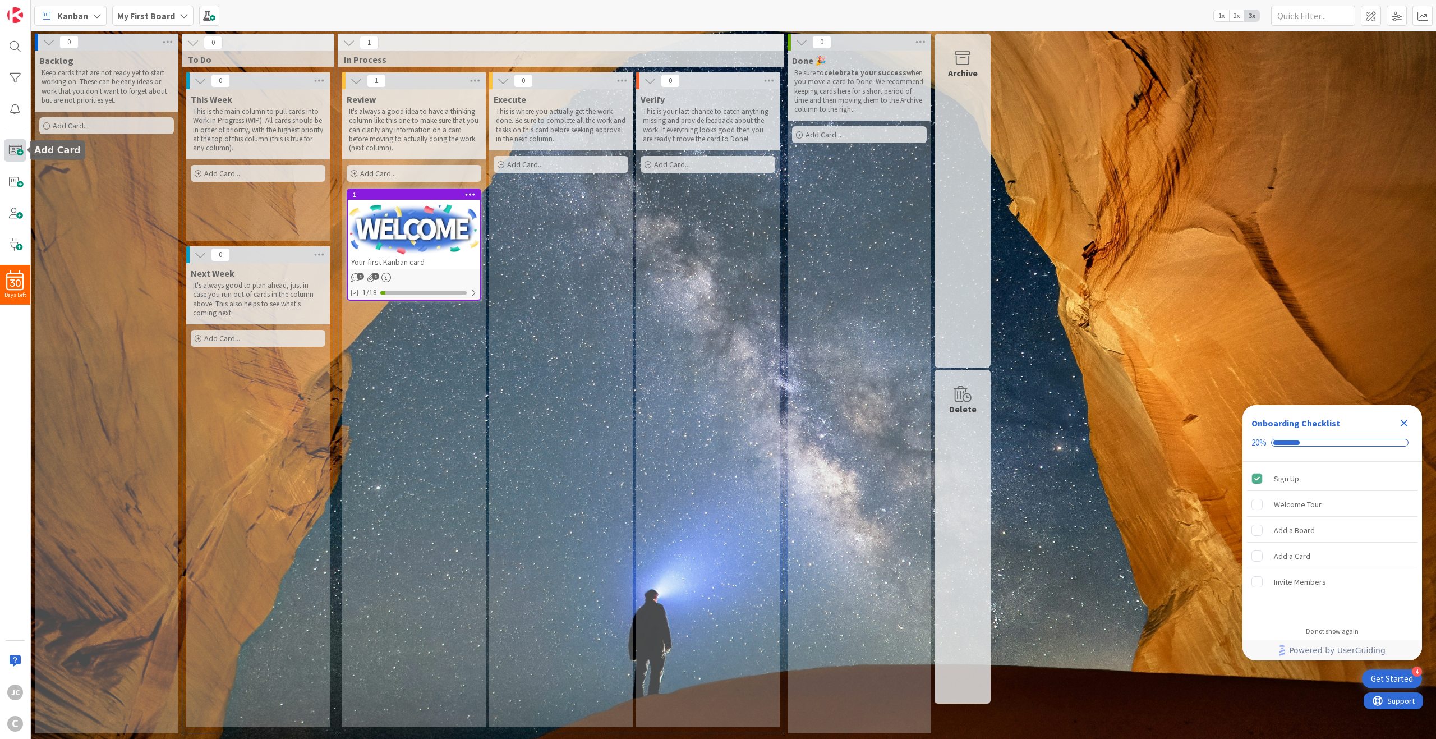
click at [25, 157] on span at bounding box center [15, 150] width 22 height 22
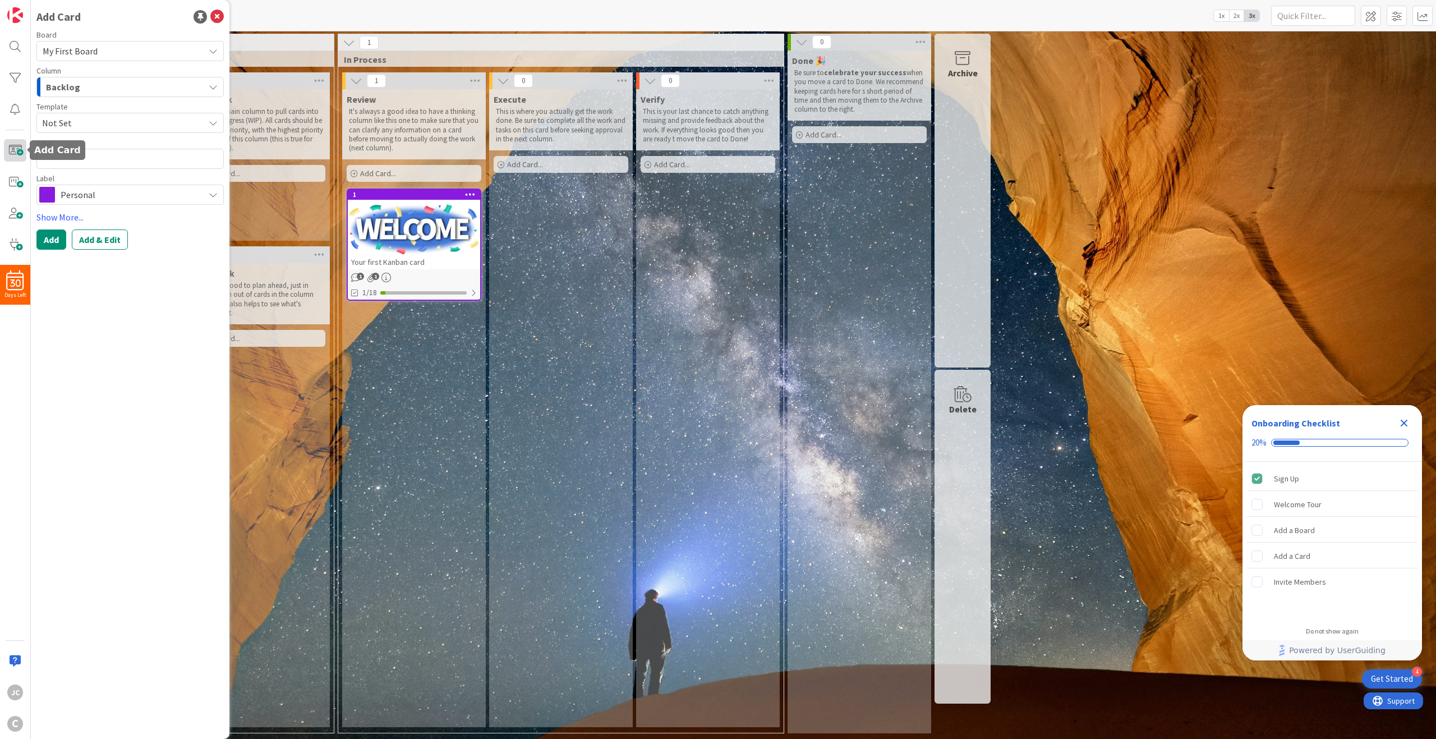
click at [25, 157] on span at bounding box center [15, 150] width 22 height 22
click at [18, 179] on span at bounding box center [15, 181] width 22 height 22
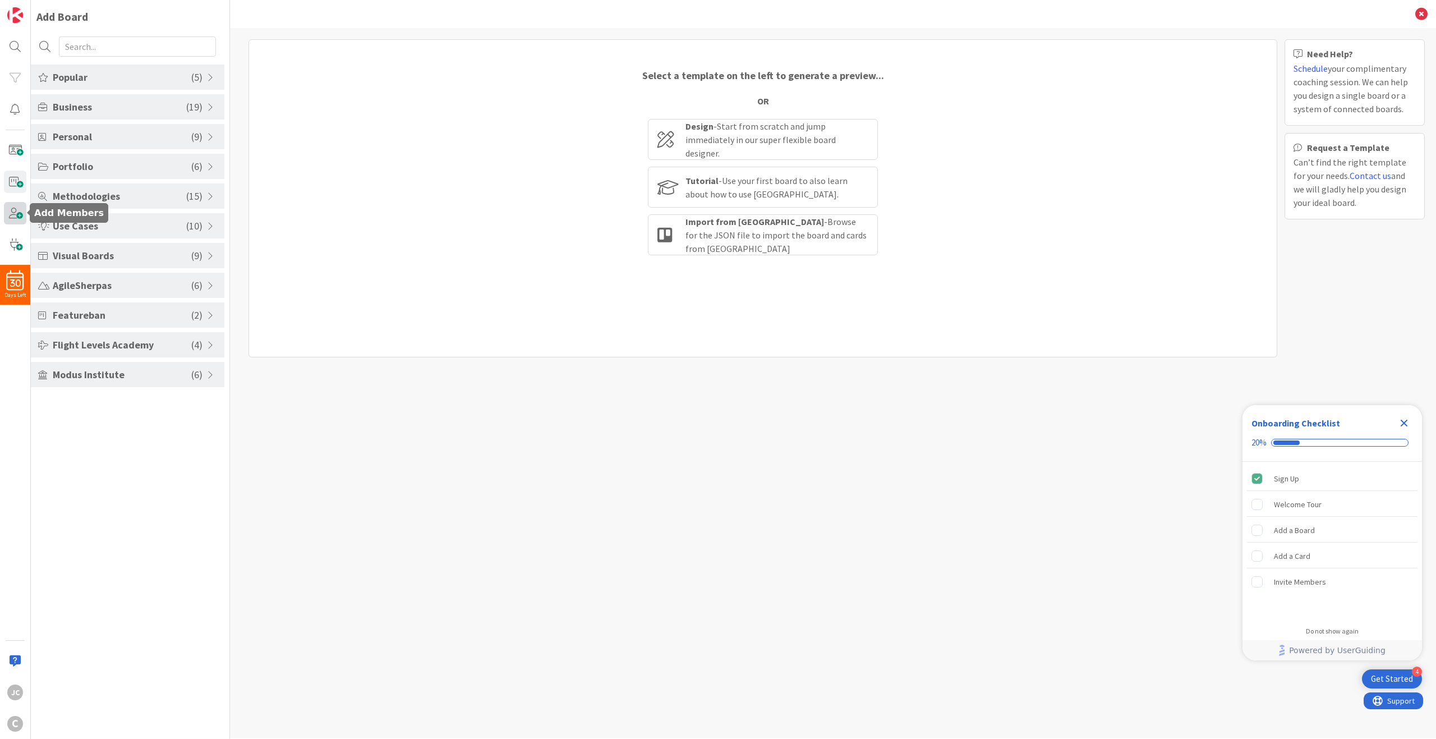
click at [19, 211] on span at bounding box center [15, 213] width 22 height 22
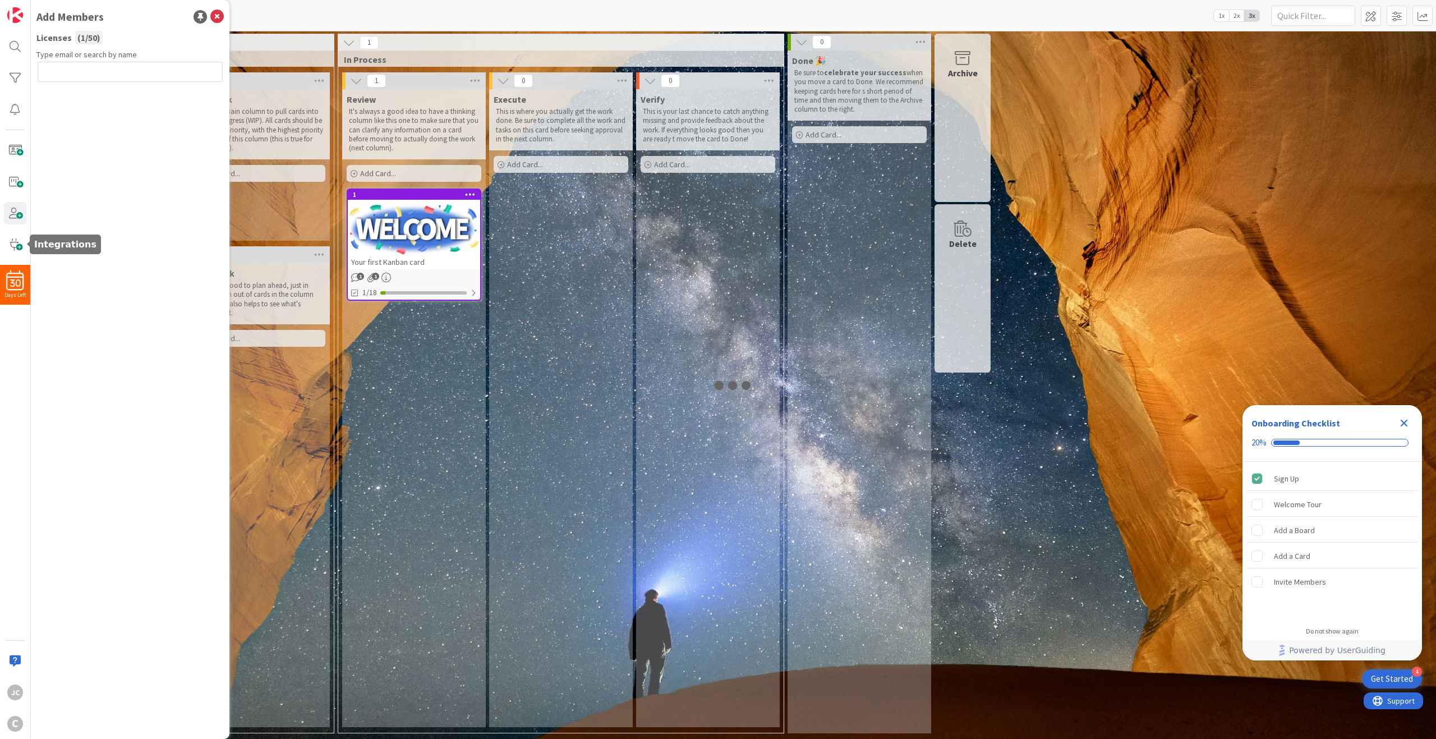
click at [17, 243] on span at bounding box center [15, 244] width 22 height 22
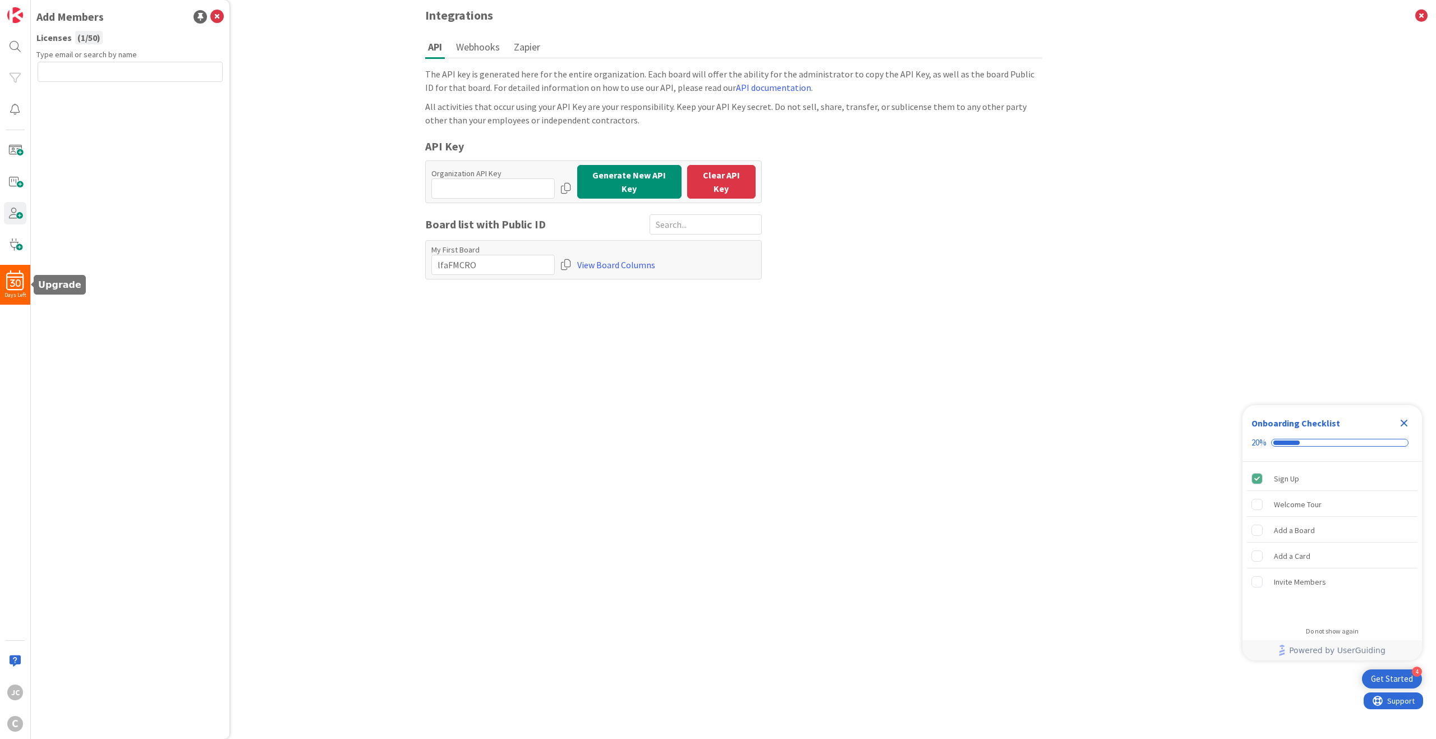
click at [11, 269] on div "30 Days Left" at bounding box center [15, 285] width 30 height 40
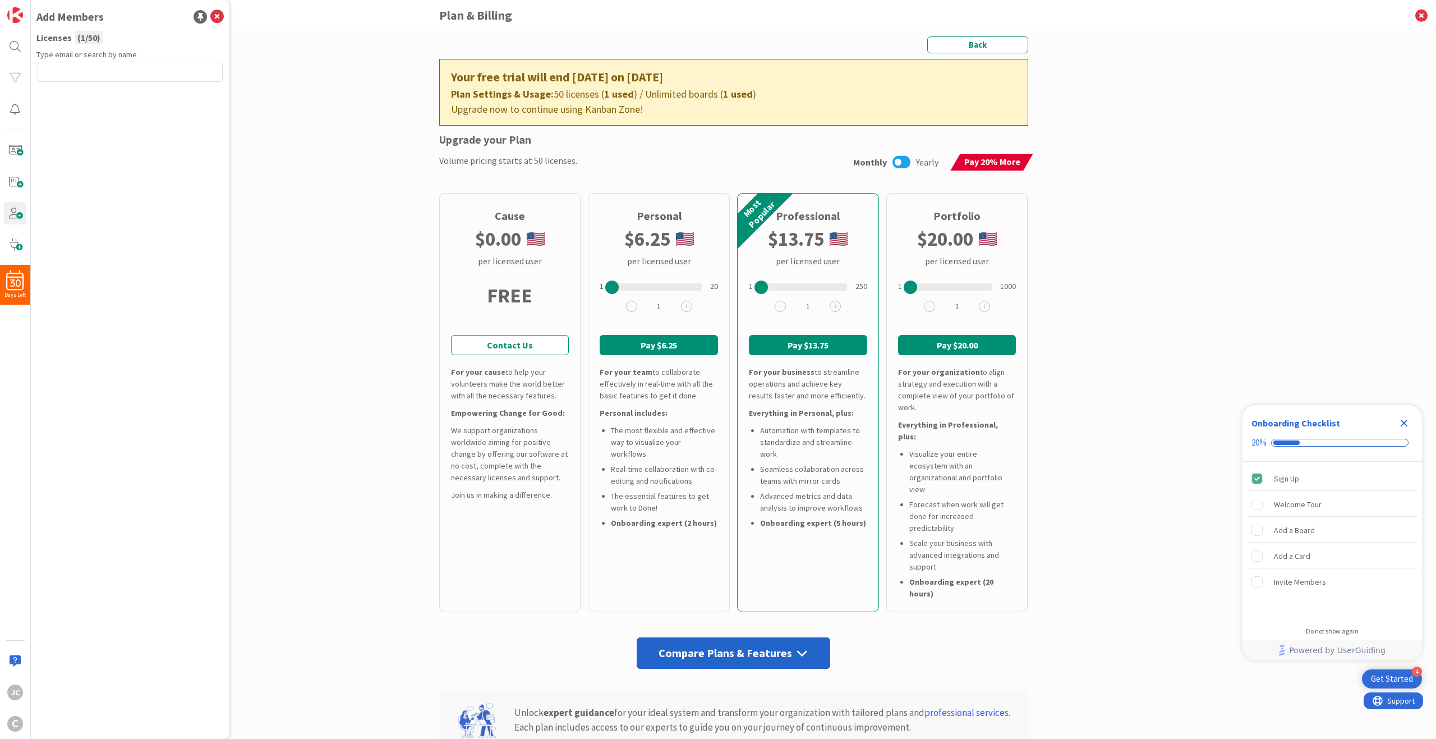
click at [218, 14] on icon at bounding box center [216, 16] width 13 height 13
click at [22, 15] on img at bounding box center [15, 15] width 16 height 16
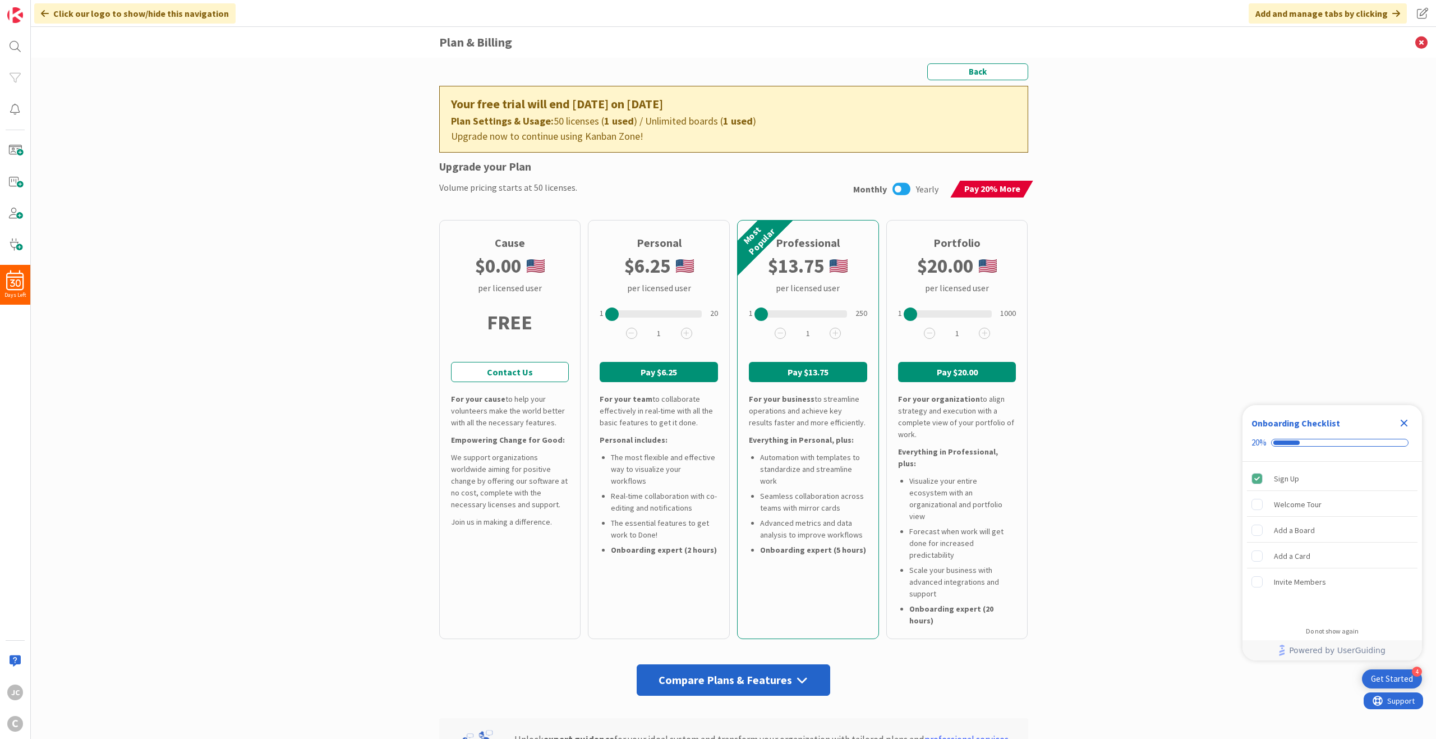
click at [1076, 15] on div "Add and manage tabs by clicking" at bounding box center [1327, 13] width 158 height 20
click at [591, 336] on div "Personal $ 6.25 per licensed user 1 1 2 3 4 5 6 7 8 9 10 11 12 13 14 15 16 17 1…" at bounding box center [659, 429] width 142 height 419
click at [650, 124] on div "Plan Settings & Usage: 50 licenses ( 1 used ) / Unlimited boards ( 1 used )" at bounding box center [733, 120] width 565 height 15
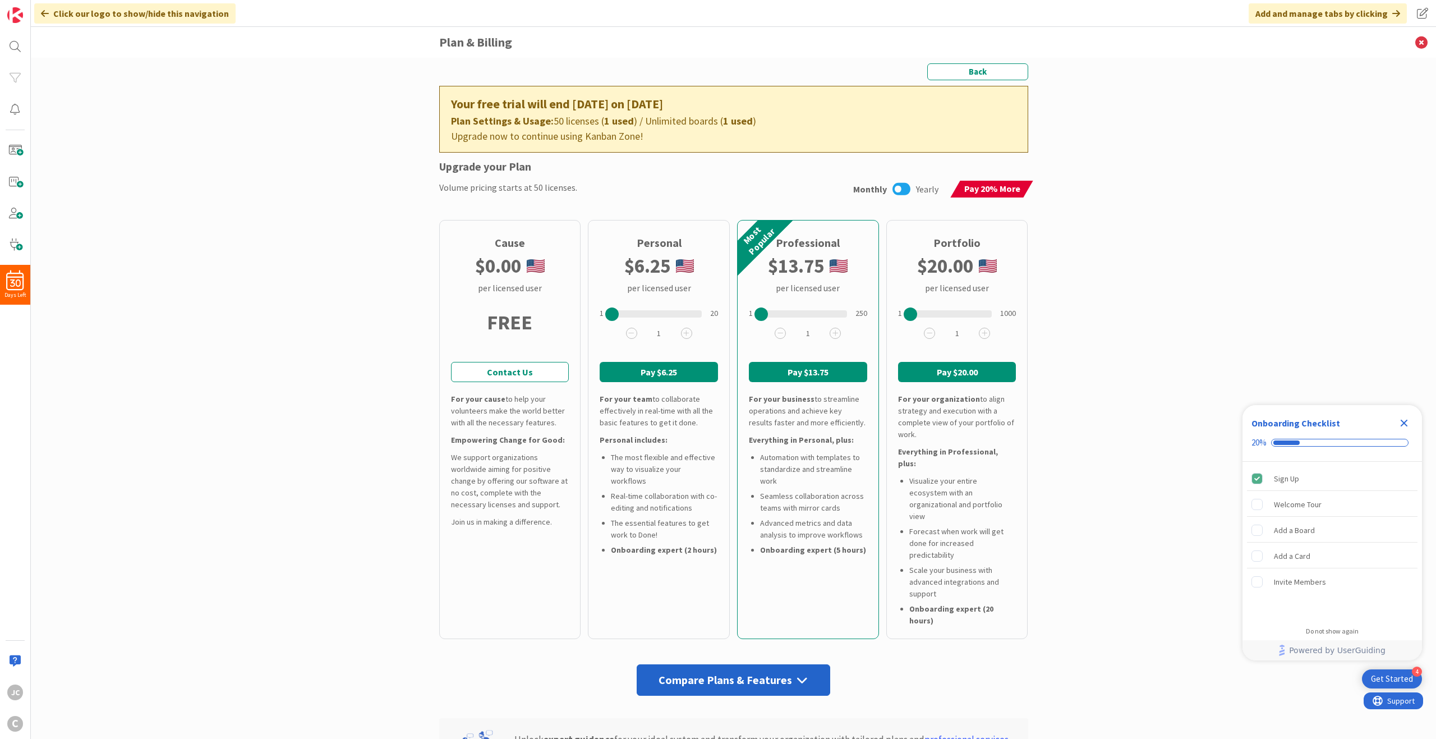
click at [615, 133] on div "Upgrade now to continue using Kanban Zone!" at bounding box center [733, 135] width 565 height 15
click at [612, 138] on div "Upgrade now to continue using Kanban Zone!" at bounding box center [733, 135] width 565 height 15
click at [888, 200] on div "Back Your free trial will end in 30 days on Oct 18, 2025 Plan Settings & Usage:…" at bounding box center [733, 525] width 589 height 925
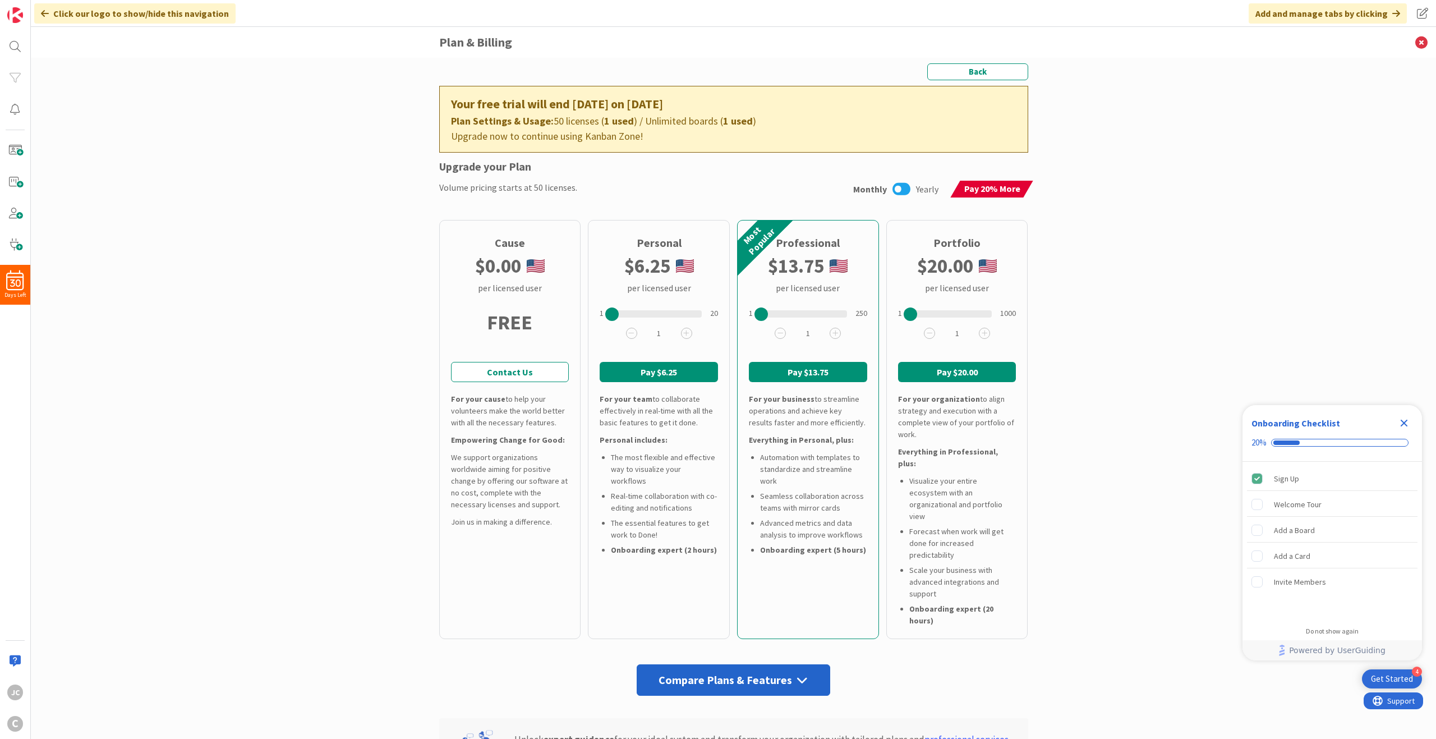
click at [896, 190] on icon at bounding box center [901, 189] width 18 height 15
click at [896, 190] on span "Monthly" at bounding box center [887, 188] width 34 height 13
click at [911, 191] on icon at bounding box center [919, 189] width 18 height 15
click at [902, 186] on icon at bounding box center [901, 189] width 18 height 15
click at [647, 339] on span "1" at bounding box center [658, 333] width 39 height 16
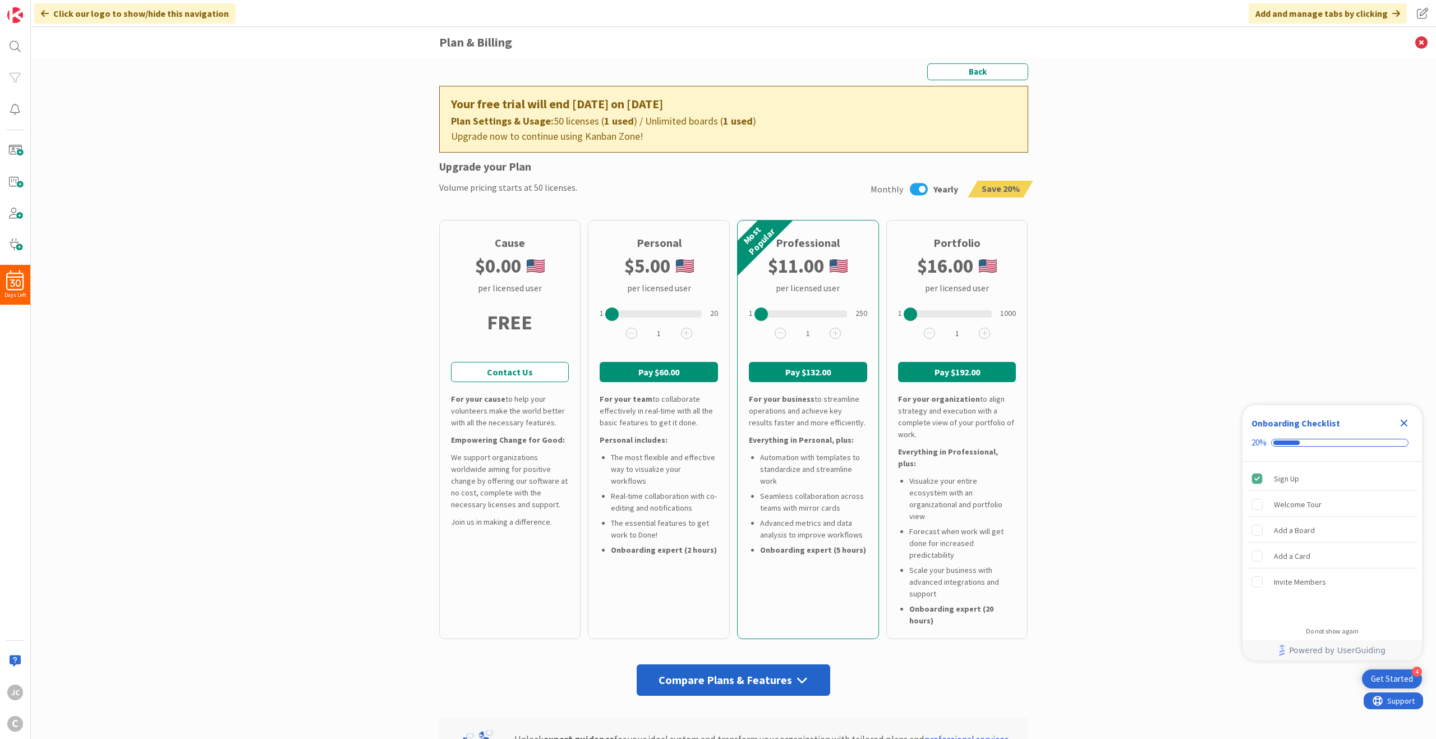
click at [913, 190] on icon at bounding box center [919, 189] width 18 height 15
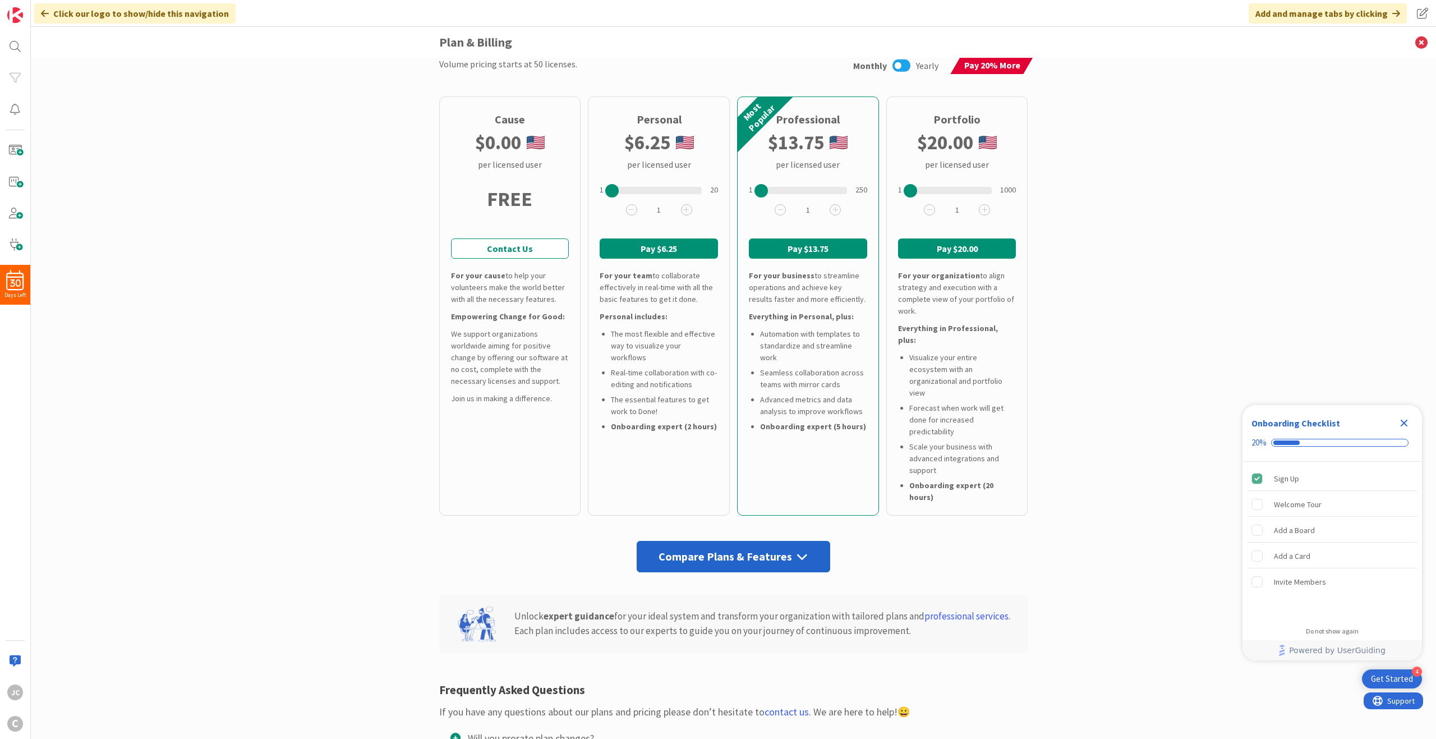
scroll to position [230, 0]
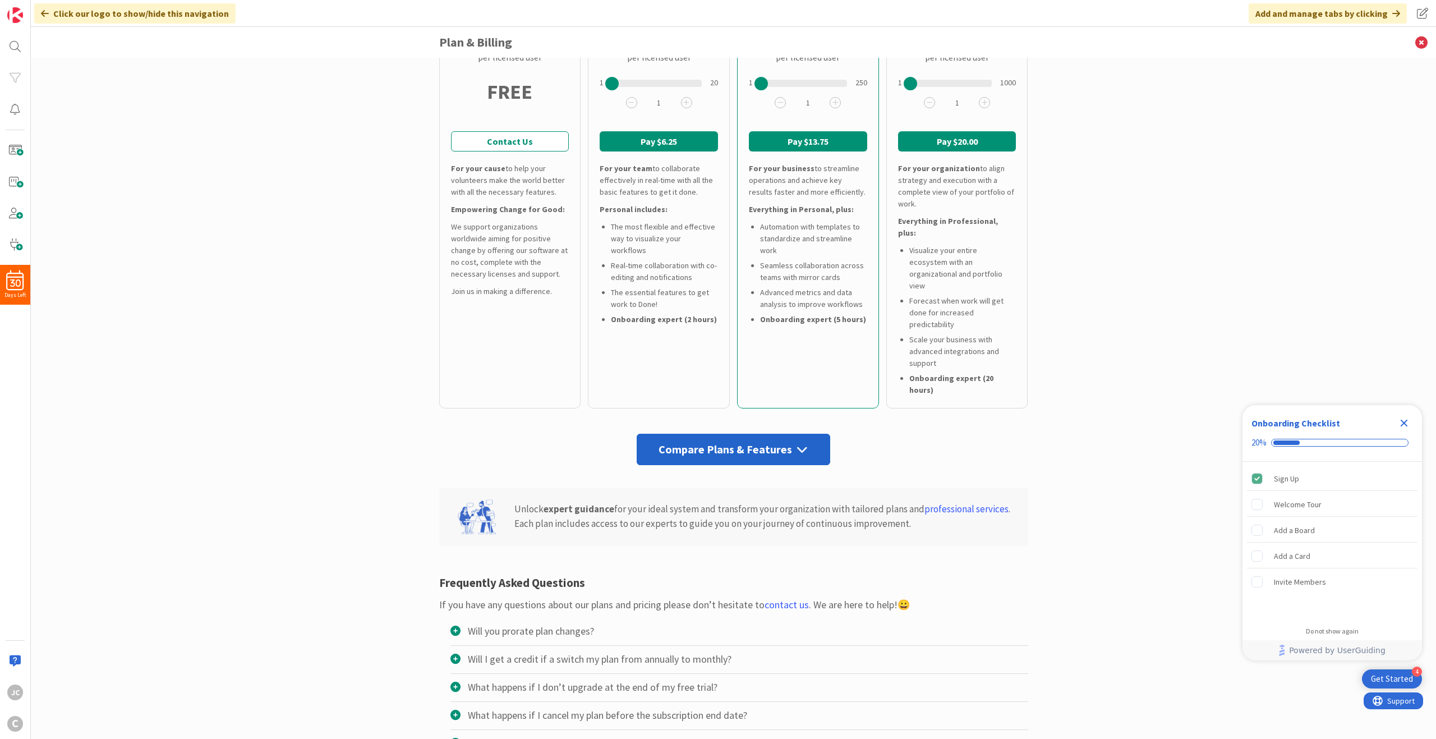
click at [680, 423] on div "Back Your free trial will end in 30 days on Oct 18, 2025 Plan Settings & Usage:…" at bounding box center [733, 295] width 589 height 925
click at [698, 433] on div "Compare Plans & Features" at bounding box center [732, 448] width 193 height 31
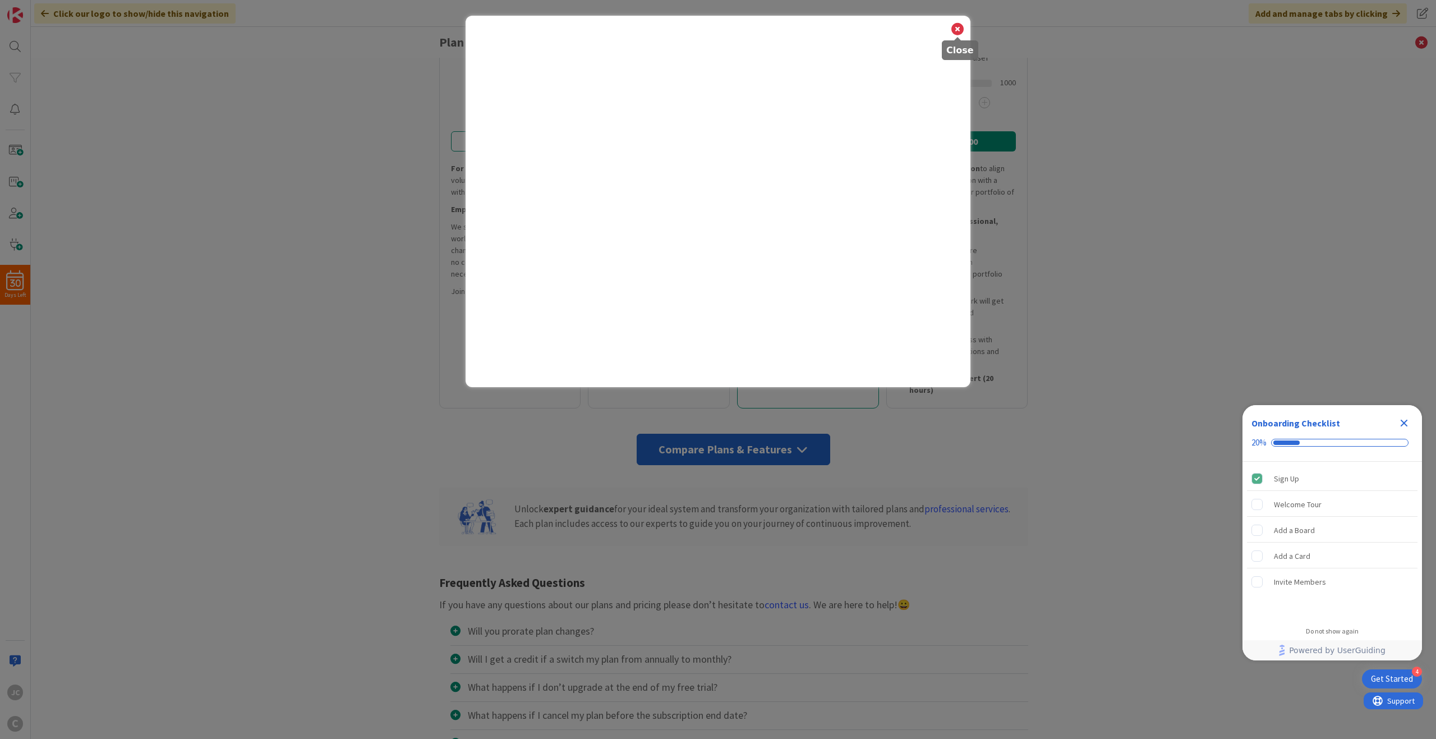
click at [953, 33] on icon at bounding box center [957, 29] width 15 height 16
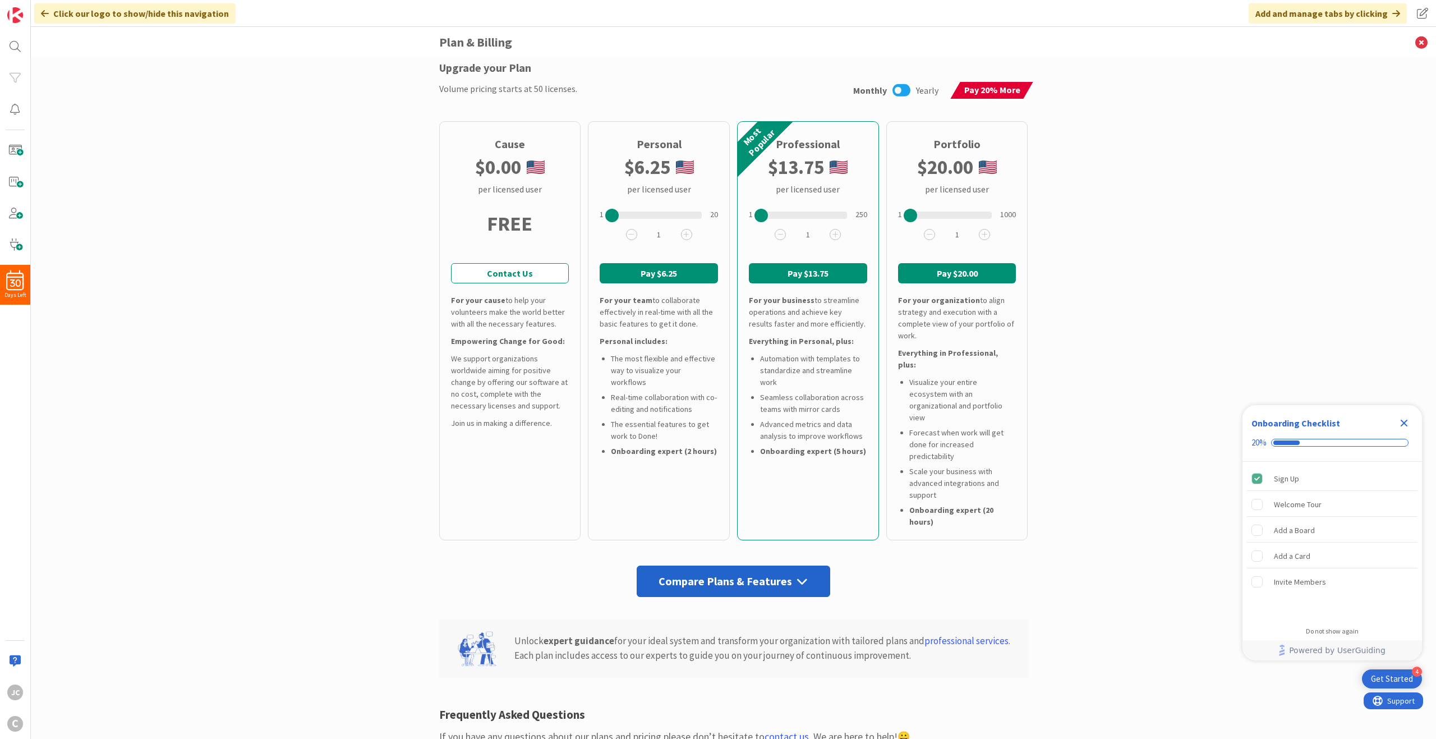
scroll to position [0, 0]
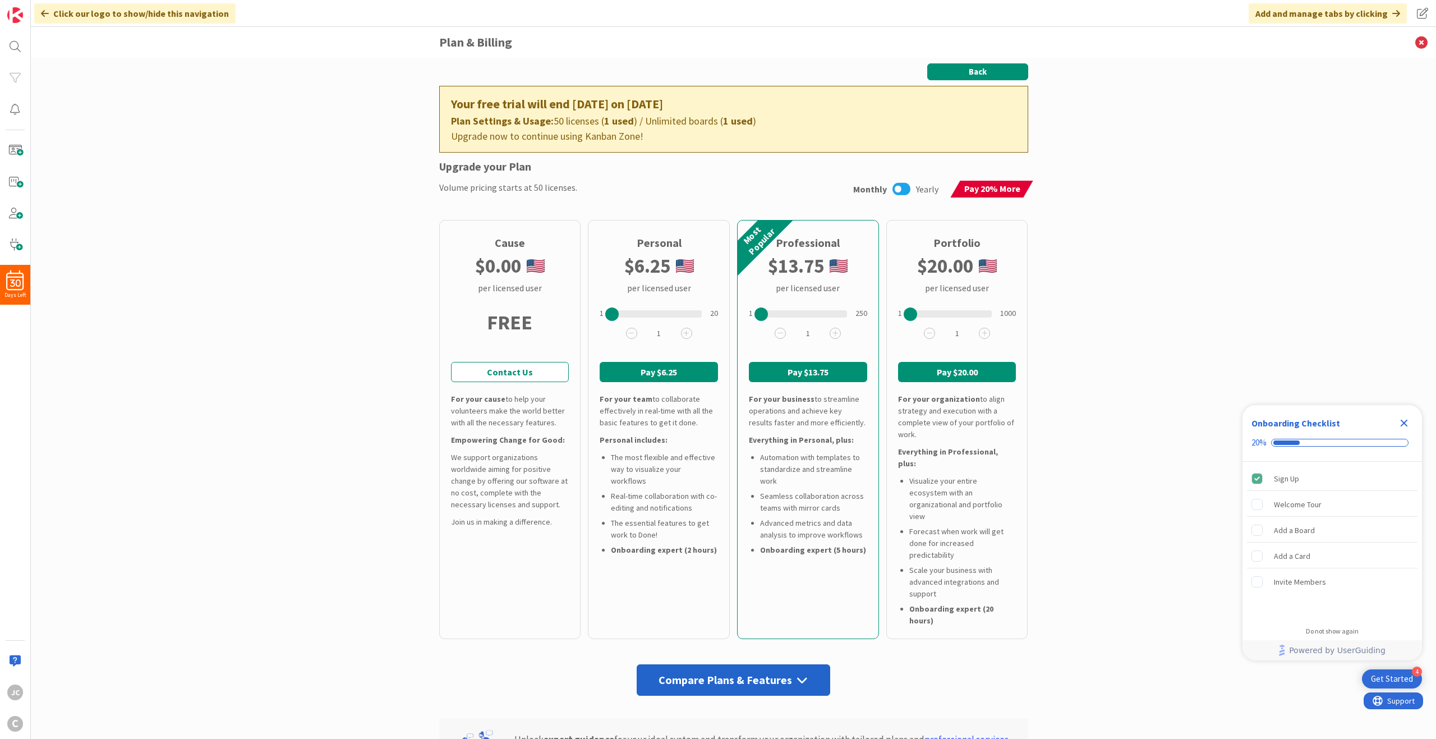
click at [996, 75] on button "Back" at bounding box center [977, 71] width 101 height 17
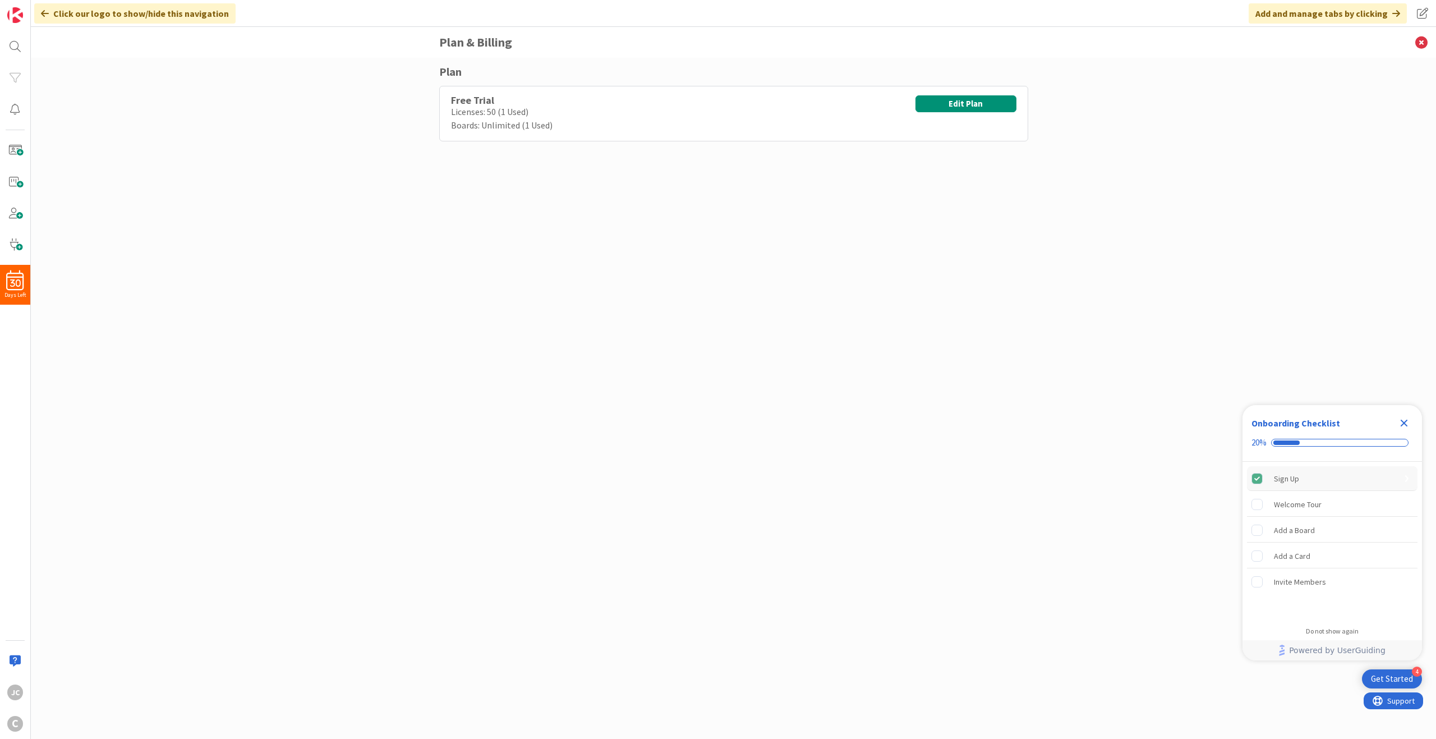
click at [1076, 484] on div "Sign Up" at bounding box center [1332, 478] width 170 height 25
click at [622, 101] on div "Free Trial Licenses: 50 (1 Used) Boards: Unlimited (1 Used) Edit Plan" at bounding box center [733, 114] width 589 height 56
click at [629, 147] on div "Plan Free Trial Licenses: 50 (1 Used) Boards: Unlimited (1 Used) Edit Plan" at bounding box center [733, 386] width 589 height 647
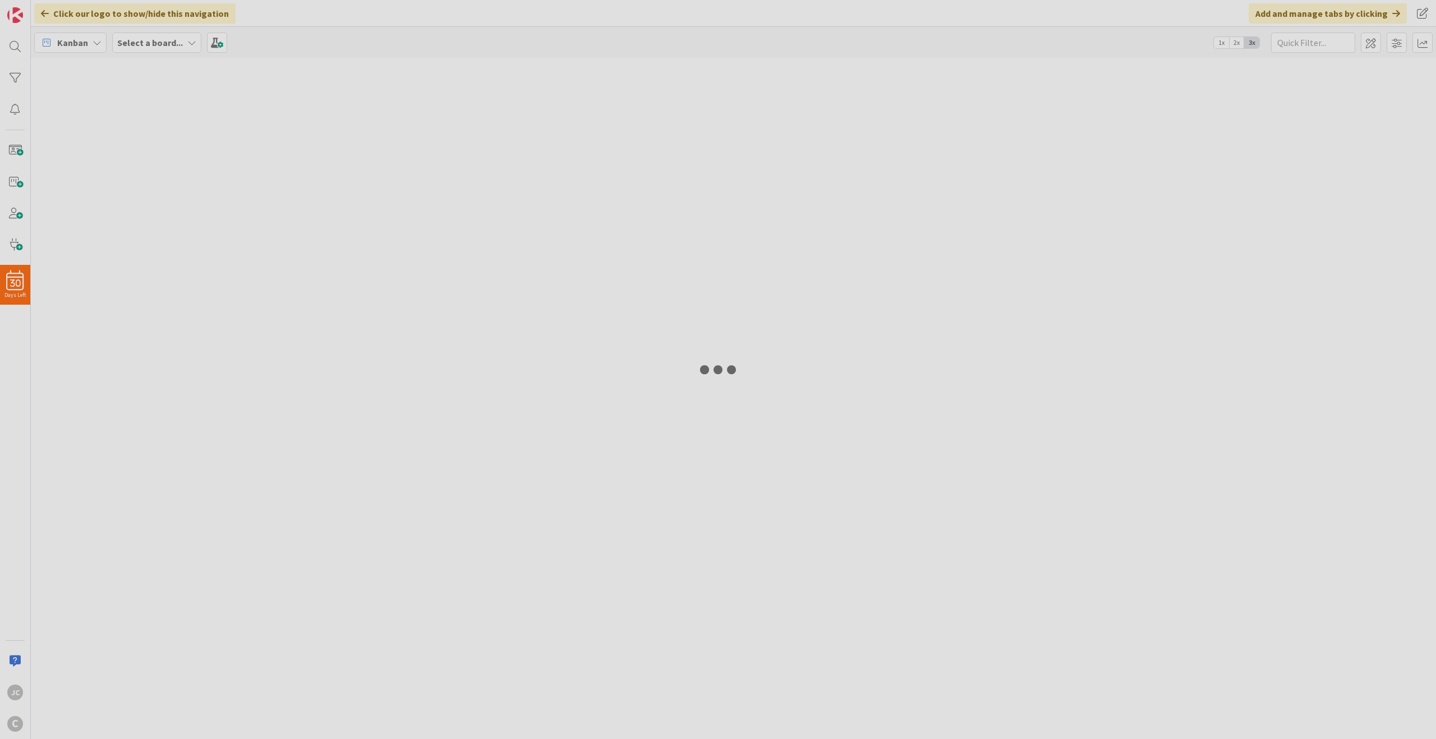
click at [21, 16] on div at bounding box center [718, 369] width 1436 height 739
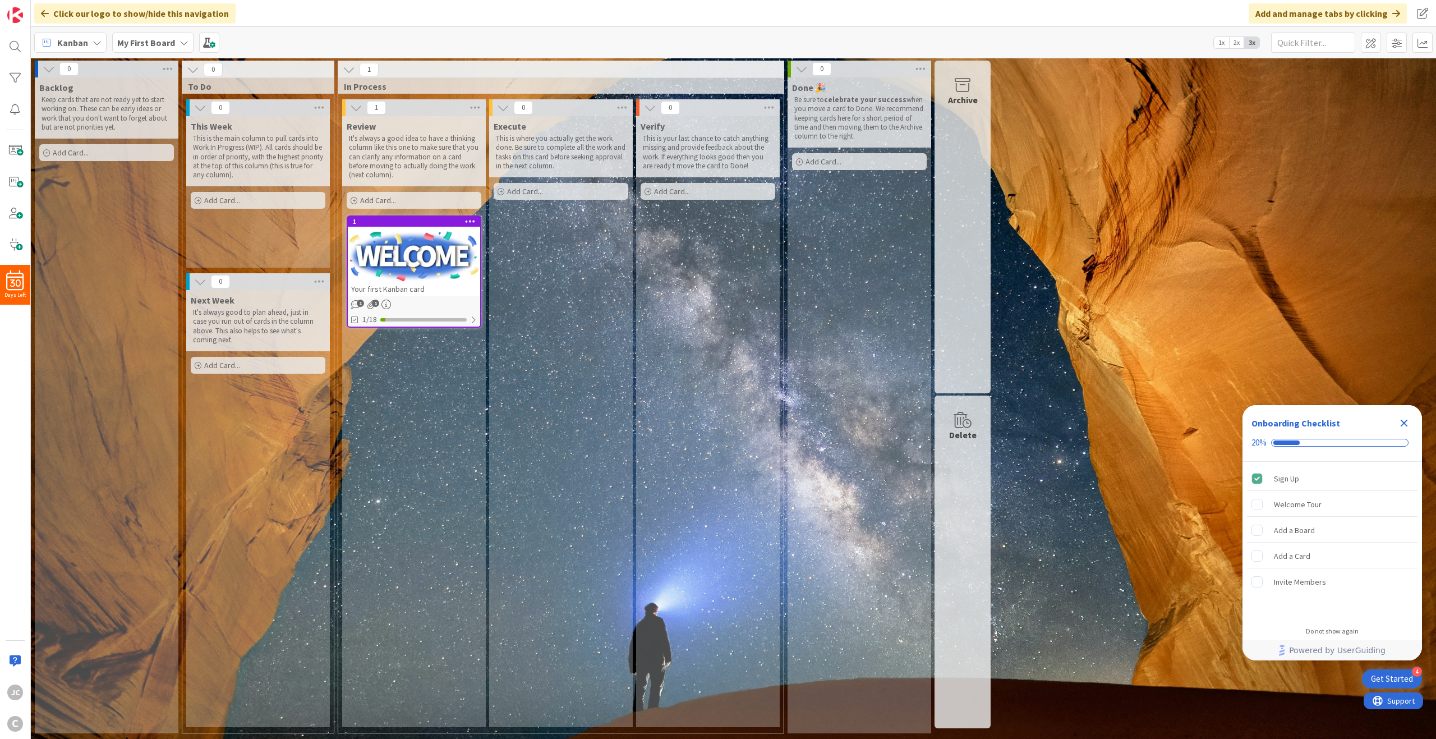
click at [345, 33] on div "Kanban My First Board 1x 2x 3x" at bounding box center [733, 42] width 1405 height 31
click at [1293, 501] on div "Welcome Tour" at bounding box center [1297, 503] width 48 height 13
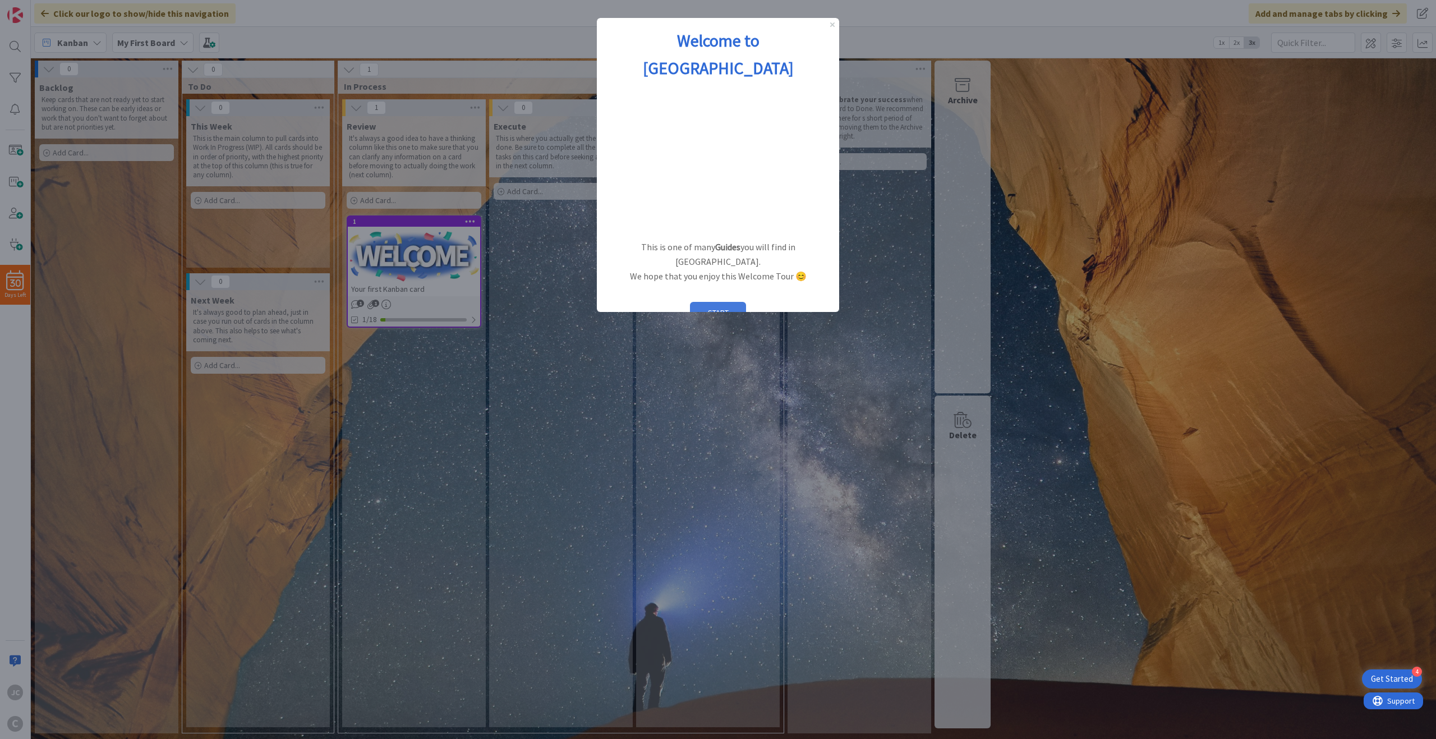
click at [727, 302] on button "START" at bounding box center [718, 312] width 56 height 21
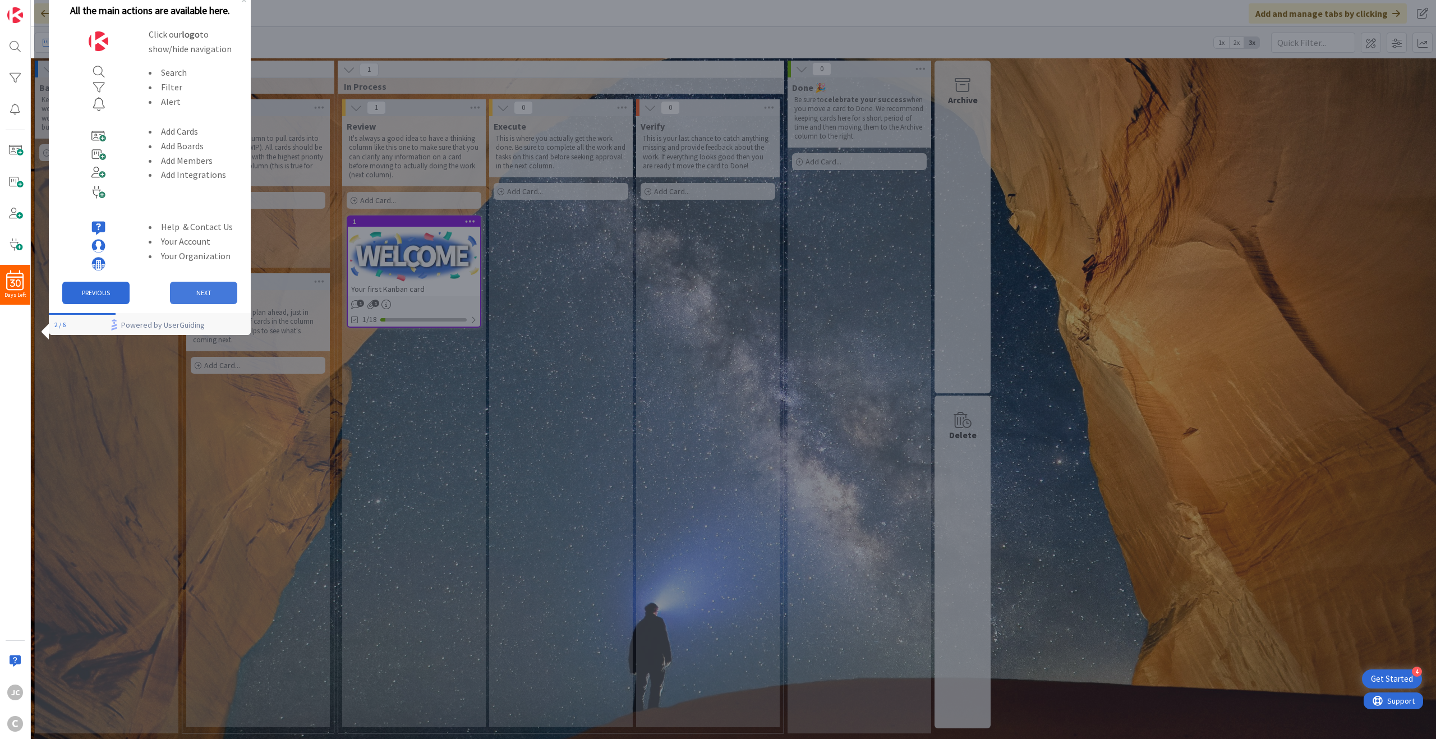
click at [222, 293] on button "NEXT" at bounding box center [203, 292] width 67 height 22
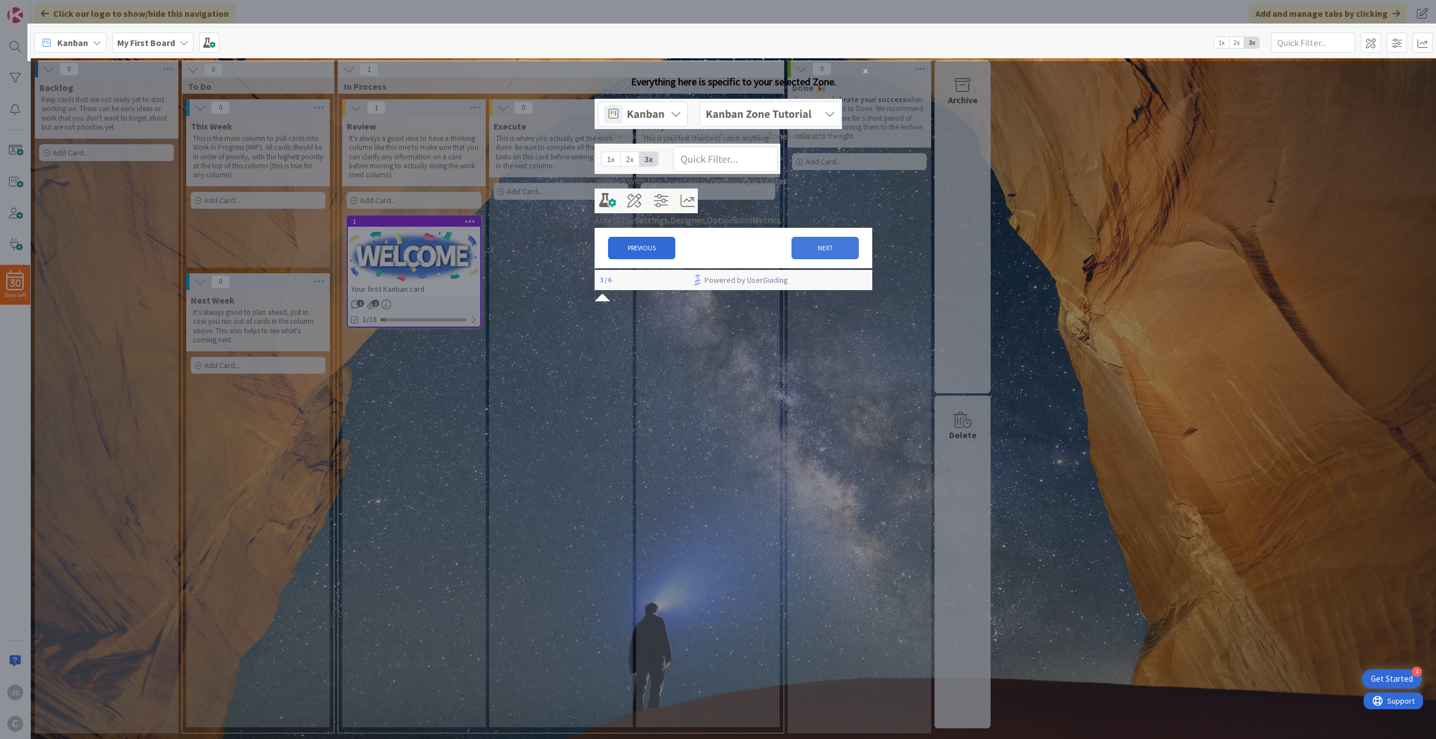
click at [816, 259] on button "NEXT" at bounding box center [824, 248] width 67 height 22
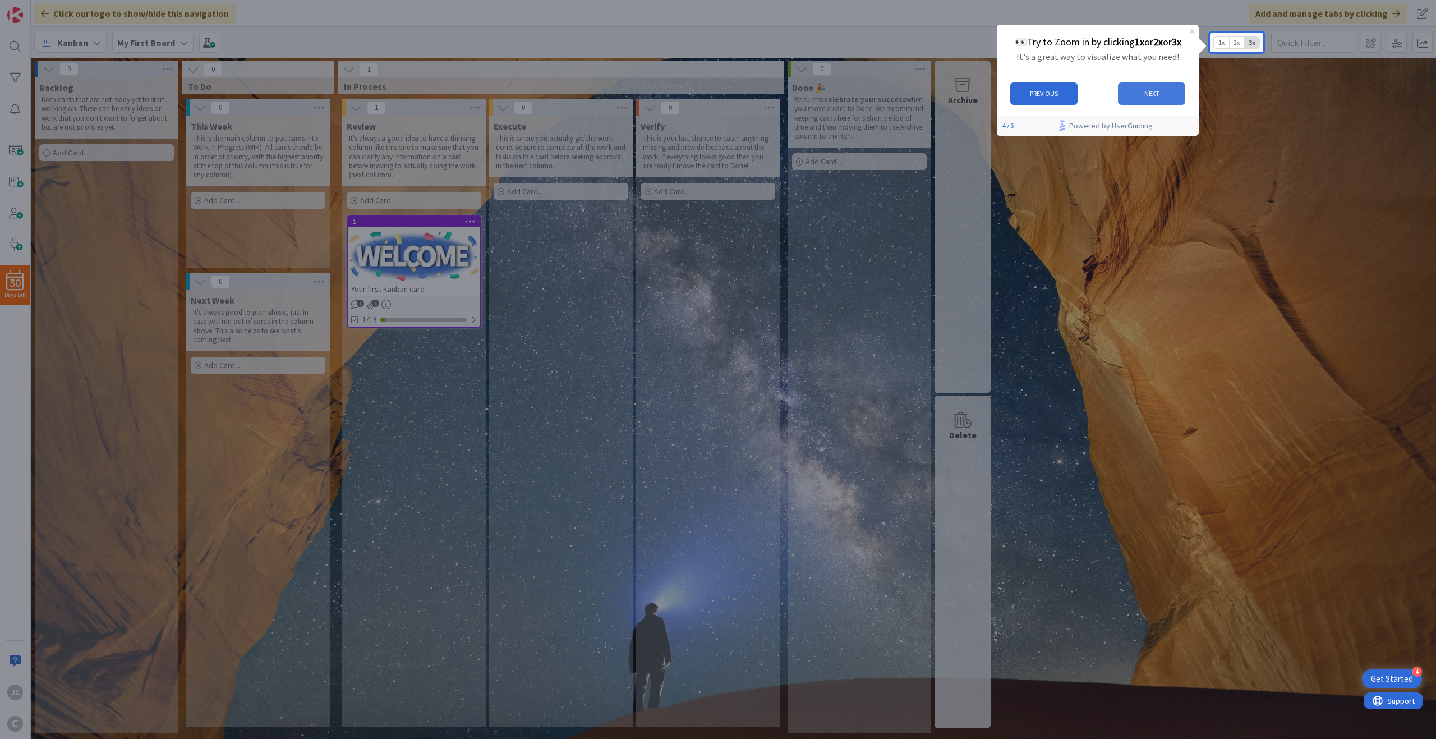
click at [1160, 85] on button "NEXT" at bounding box center [1151, 93] width 67 height 22
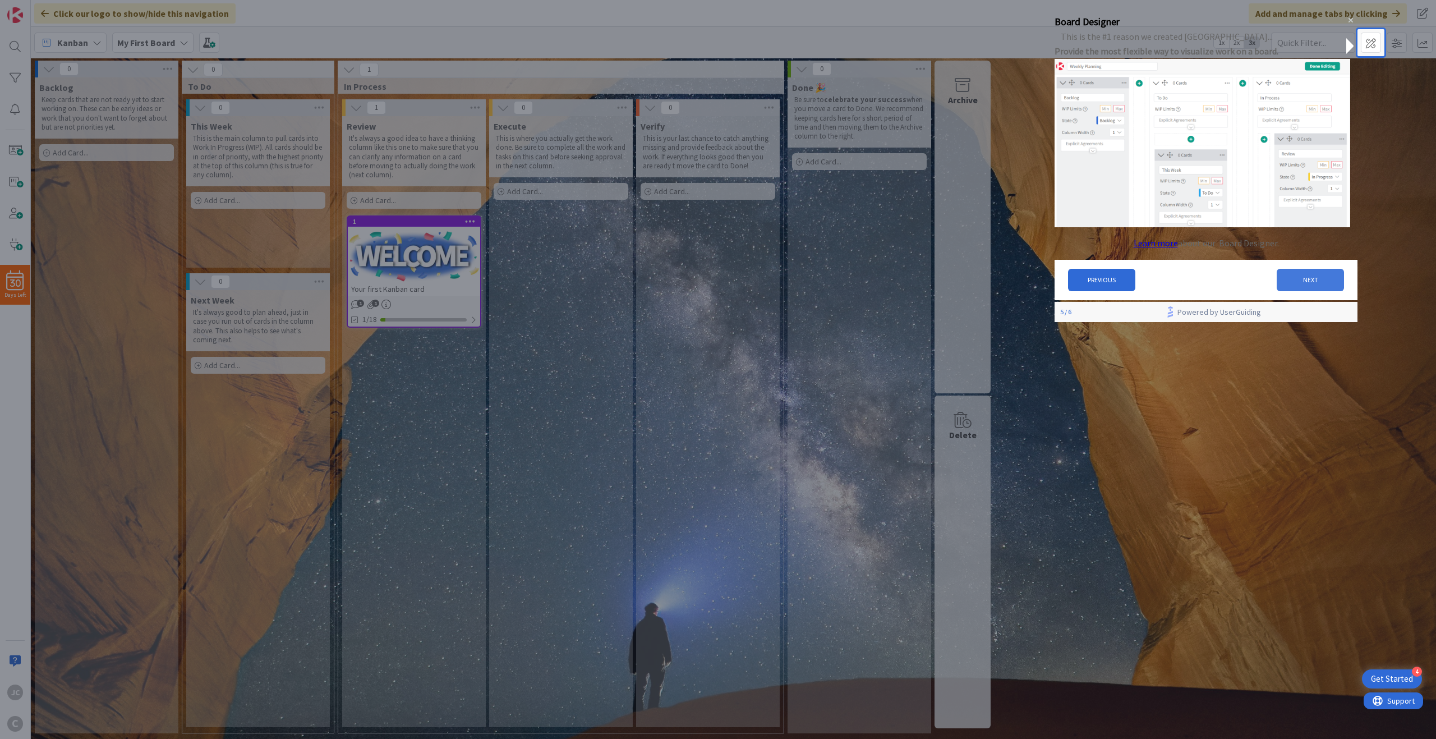
click at [1289, 290] on button "NEXT" at bounding box center [1309, 279] width 67 height 22
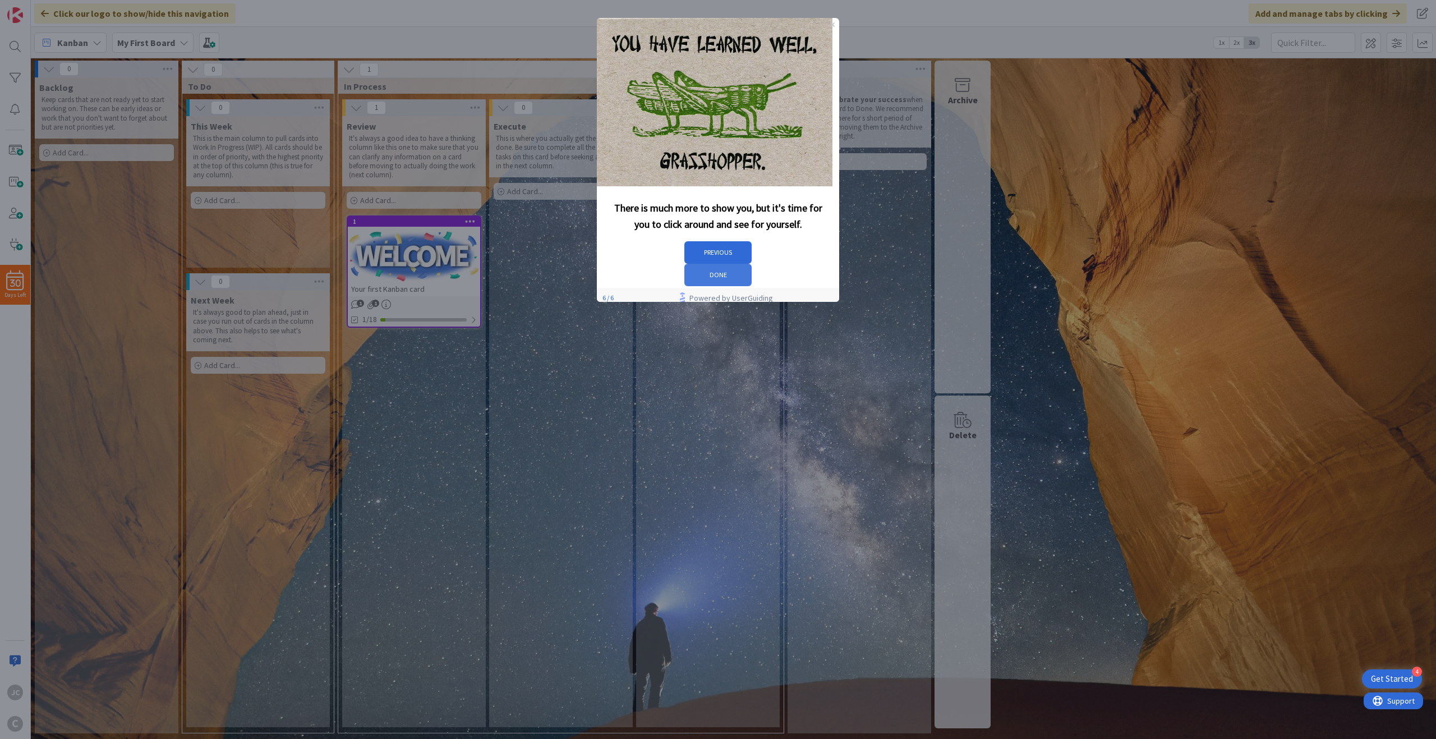
click at [751, 264] on button "DONE" at bounding box center [717, 275] width 67 height 22
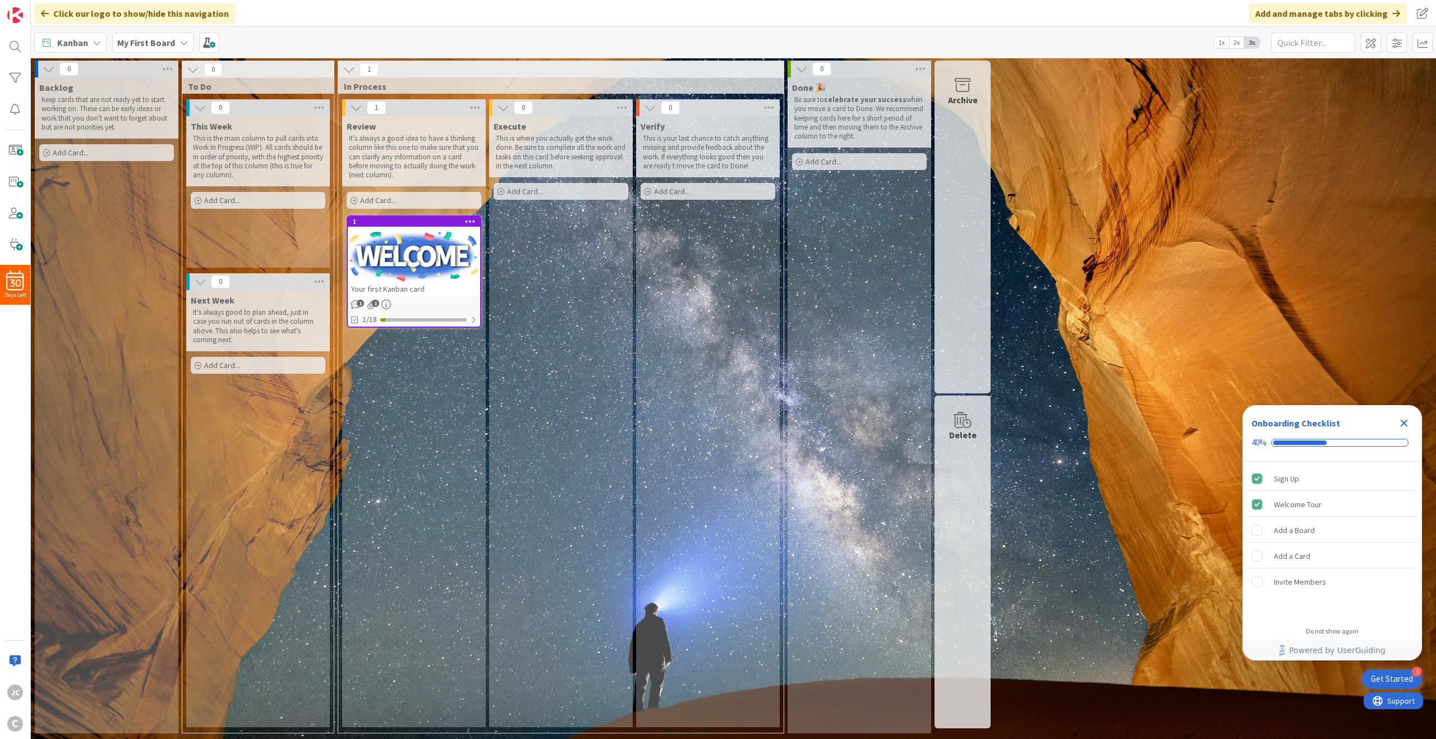
click at [1220, 32] on div "Kanban My First Board 1x 2x 3x" at bounding box center [733, 42] width 1405 height 31
click at [1221, 40] on span "1x" at bounding box center [1220, 42] width 15 height 11
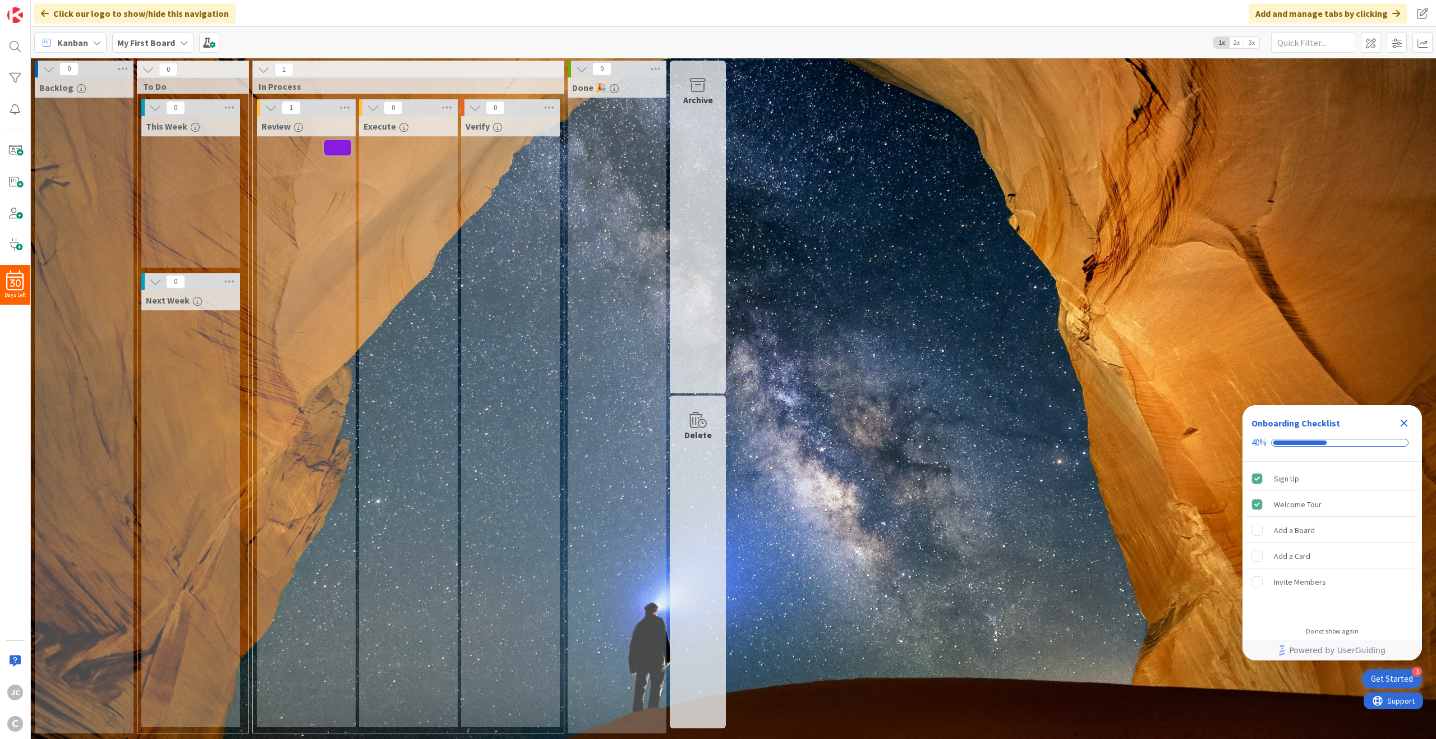
click at [1239, 41] on span "2x" at bounding box center [1236, 42] width 15 height 11
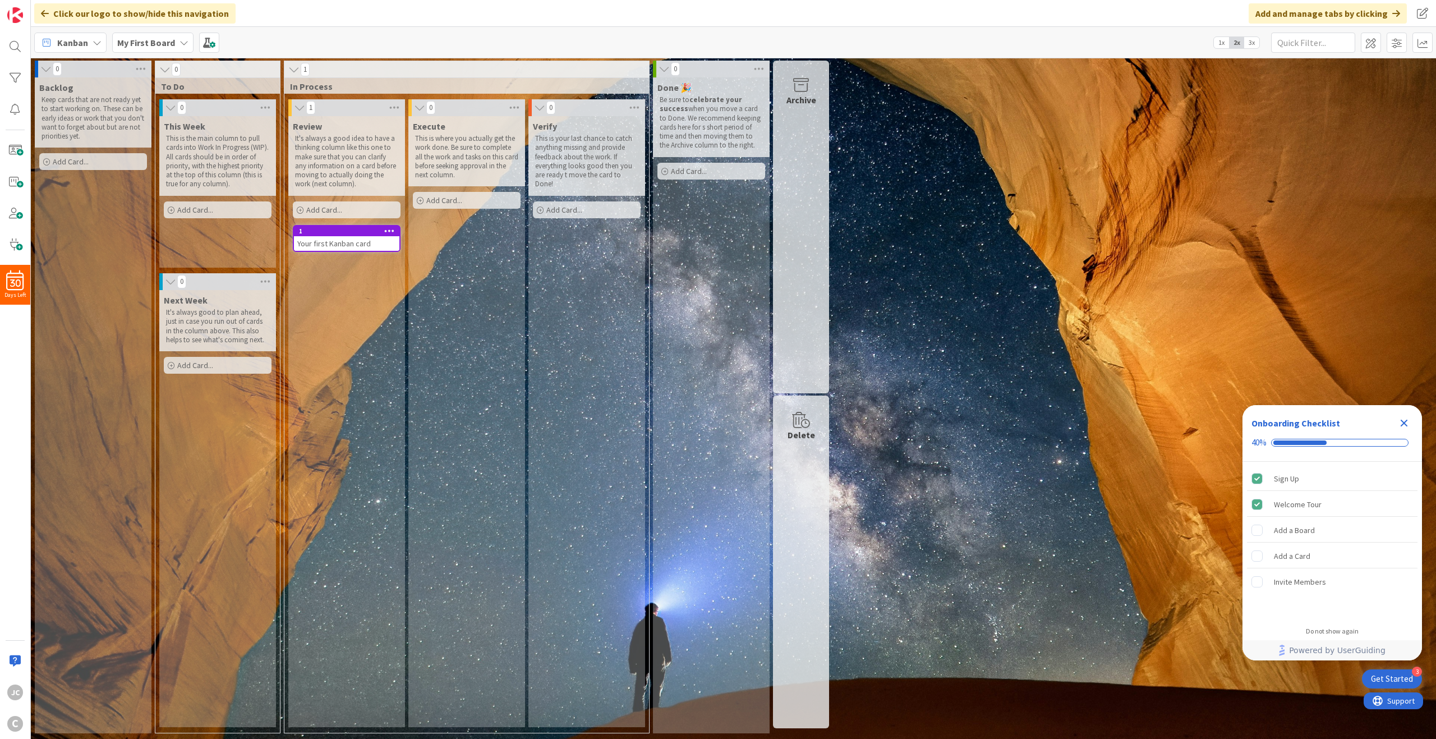
click at [1252, 41] on span "3x" at bounding box center [1251, 42] width 15 height 11
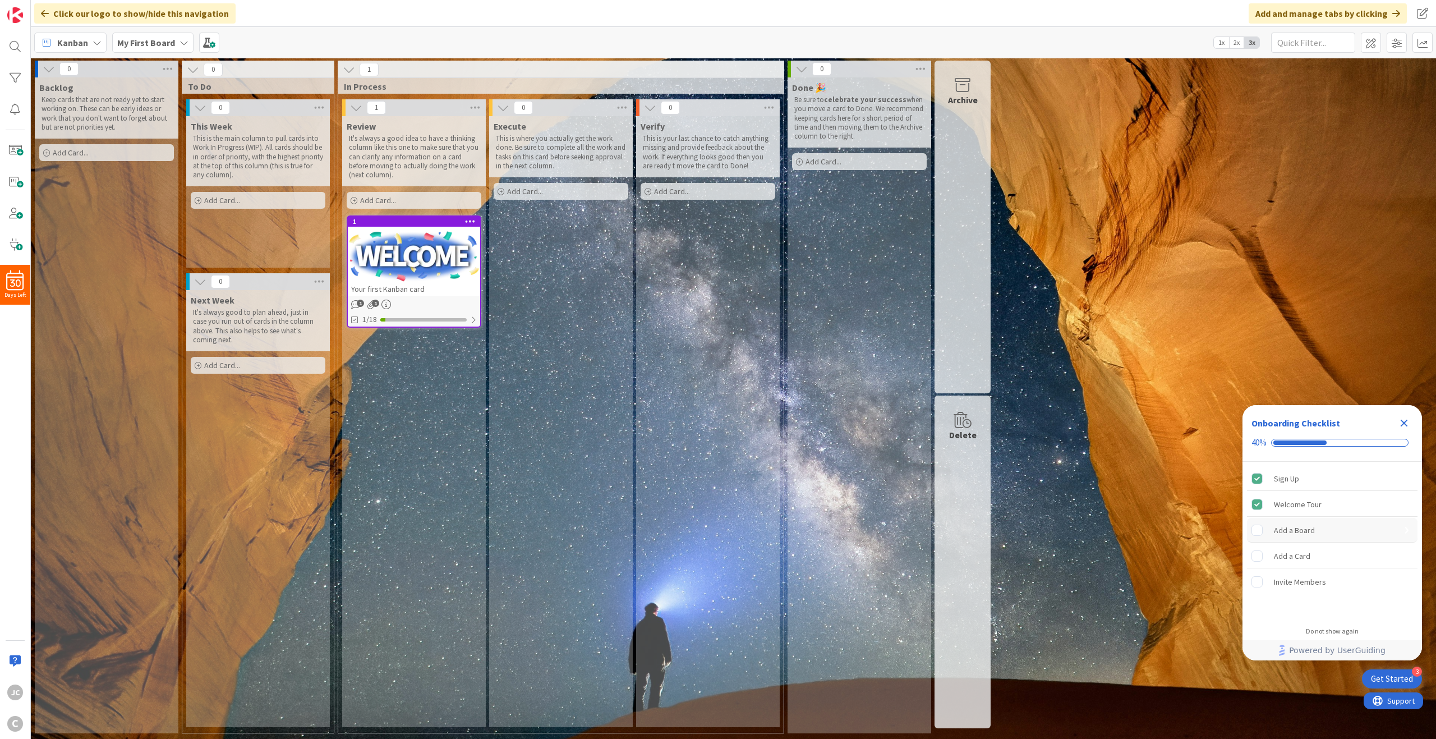
click at [1301, 529] on div "Add a Board" at bounding box center [1293, 529] width 41 height 13
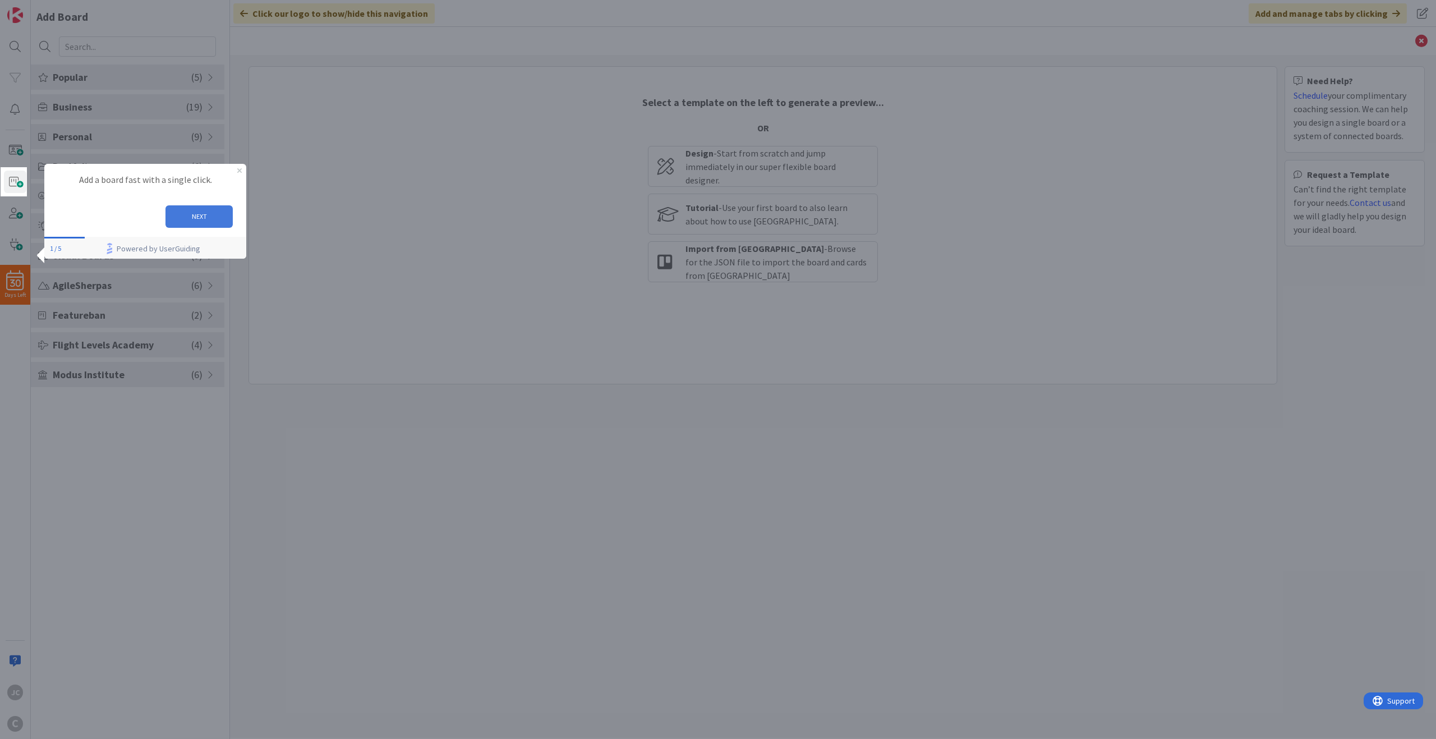
click at [201, 218] on button "NEXT" at bounding box center [198, 216] width 67 height 22
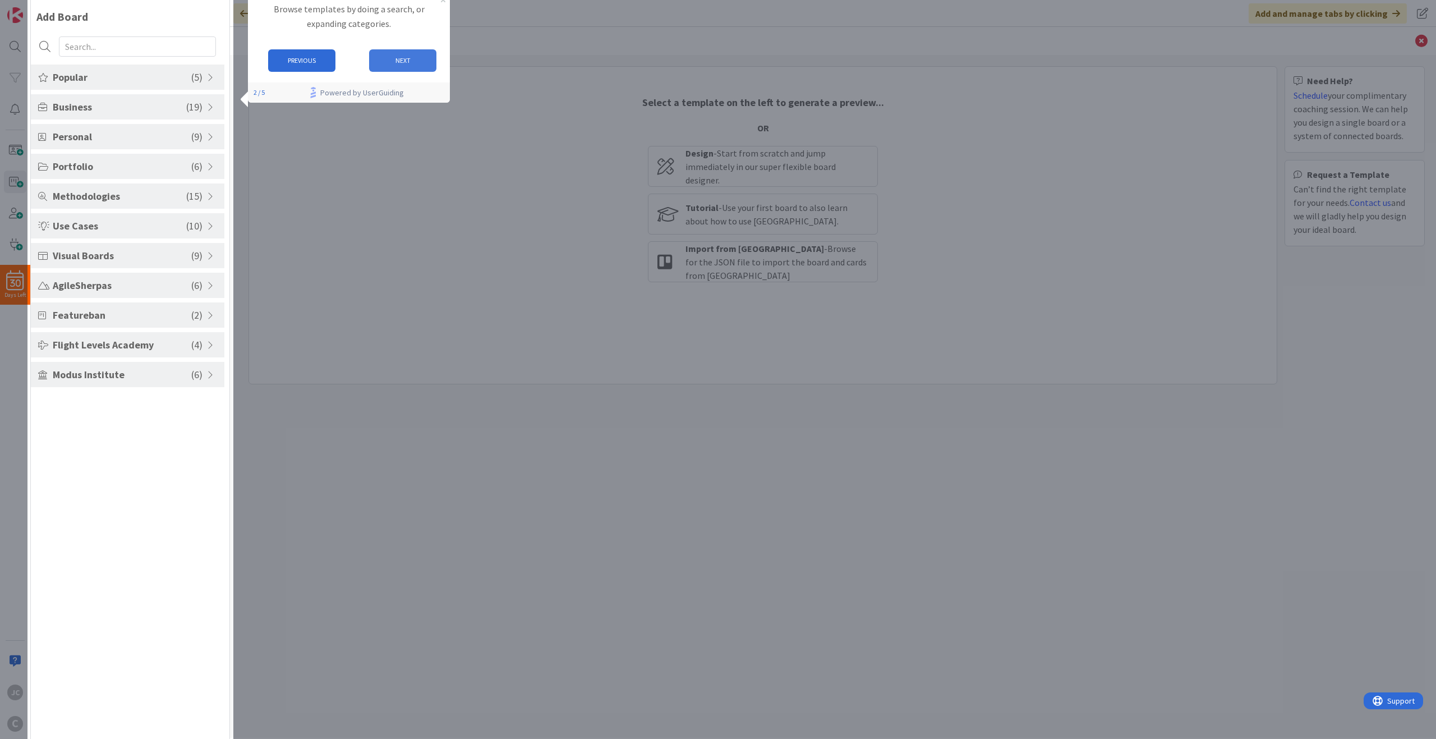
click at [408, 63] on button "NEXT" at bounding box center [402, 60] width 67 height 22
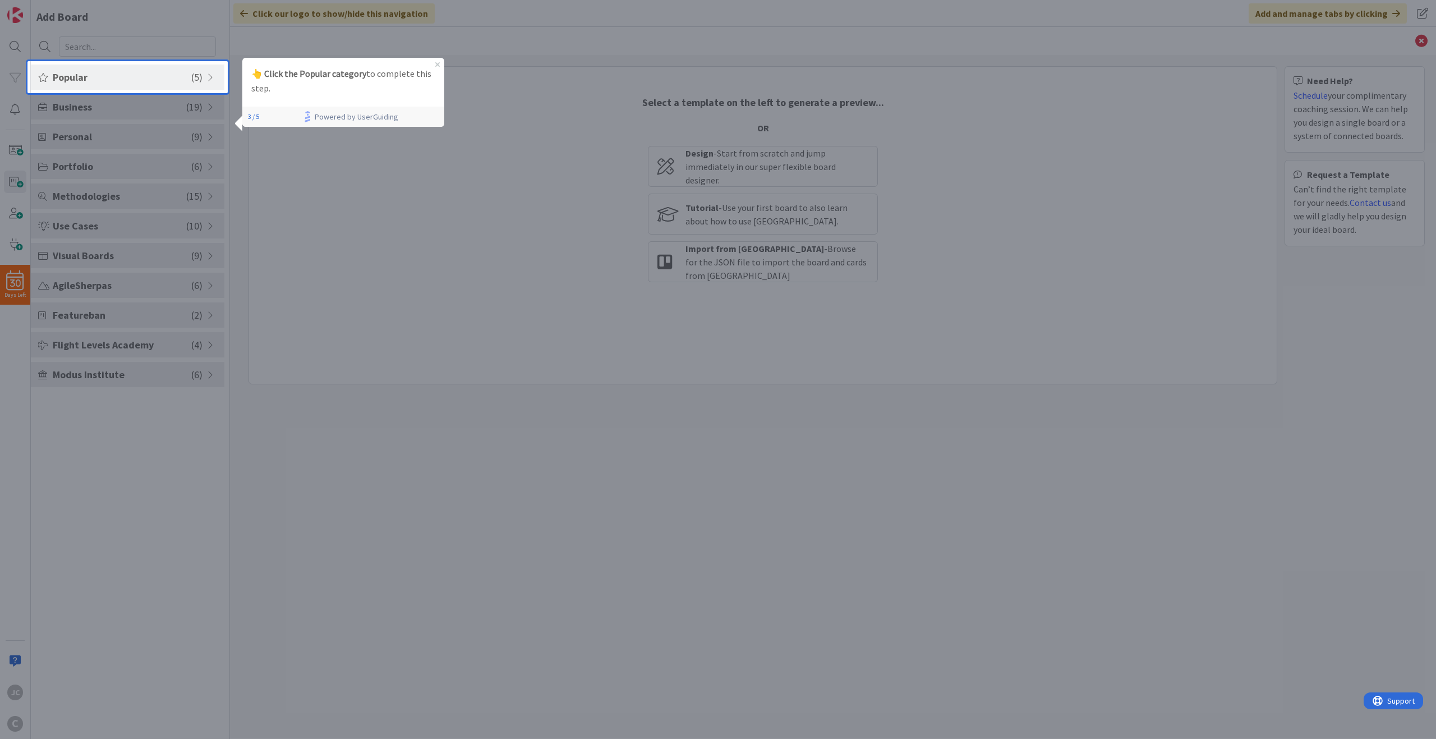
click at [324, 85] on p "👆 Click the Popular category to complete this step." at bounding box center [343, 81] width 184 height 29
click at [184, 85] on div "Popular ( 5 )" at bounding box center [127, 76] width 193 height 25
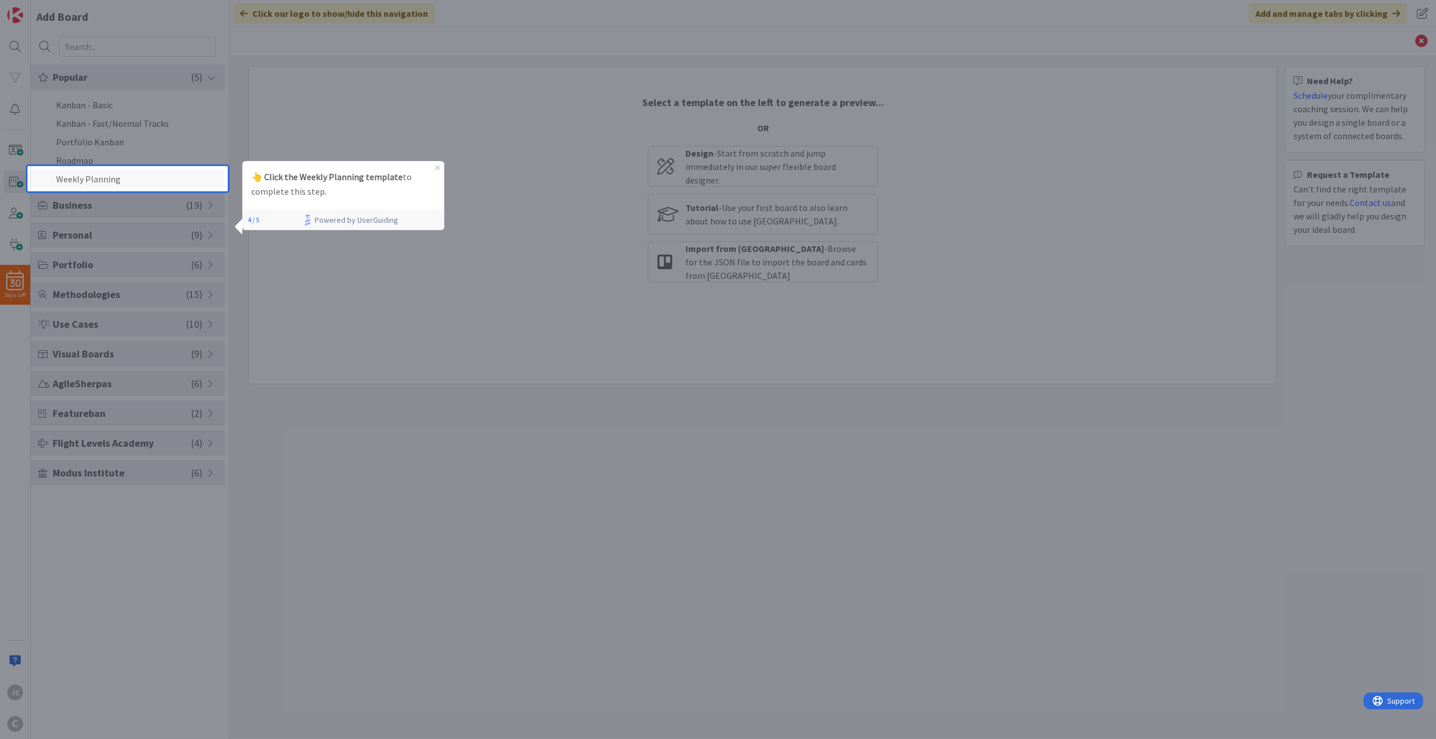
click at [138, 170] on li "Weekly Planning" at bounding box center [127, 178] width 193 height 19
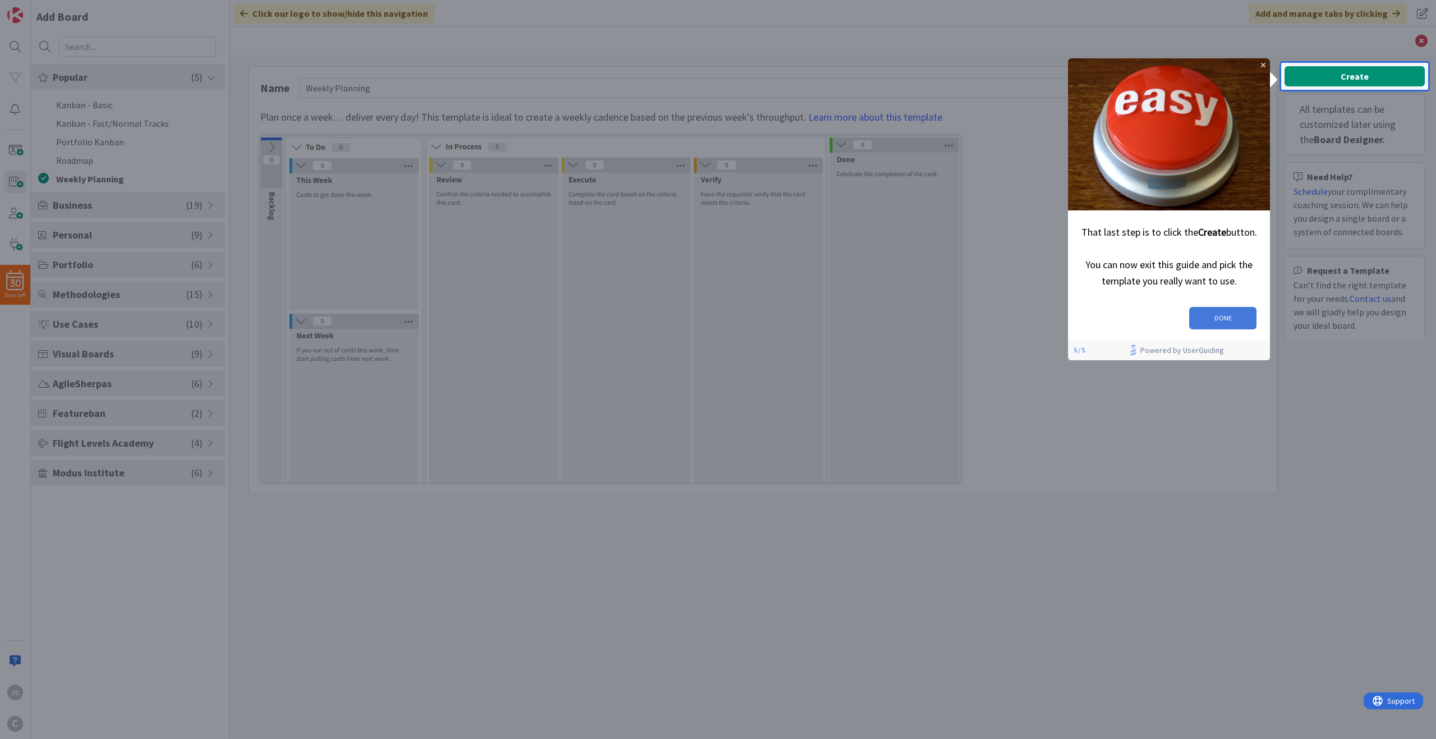
click at [1227, 311] on button "DONE" at bounding box center [1222, 318] width 67 height 22
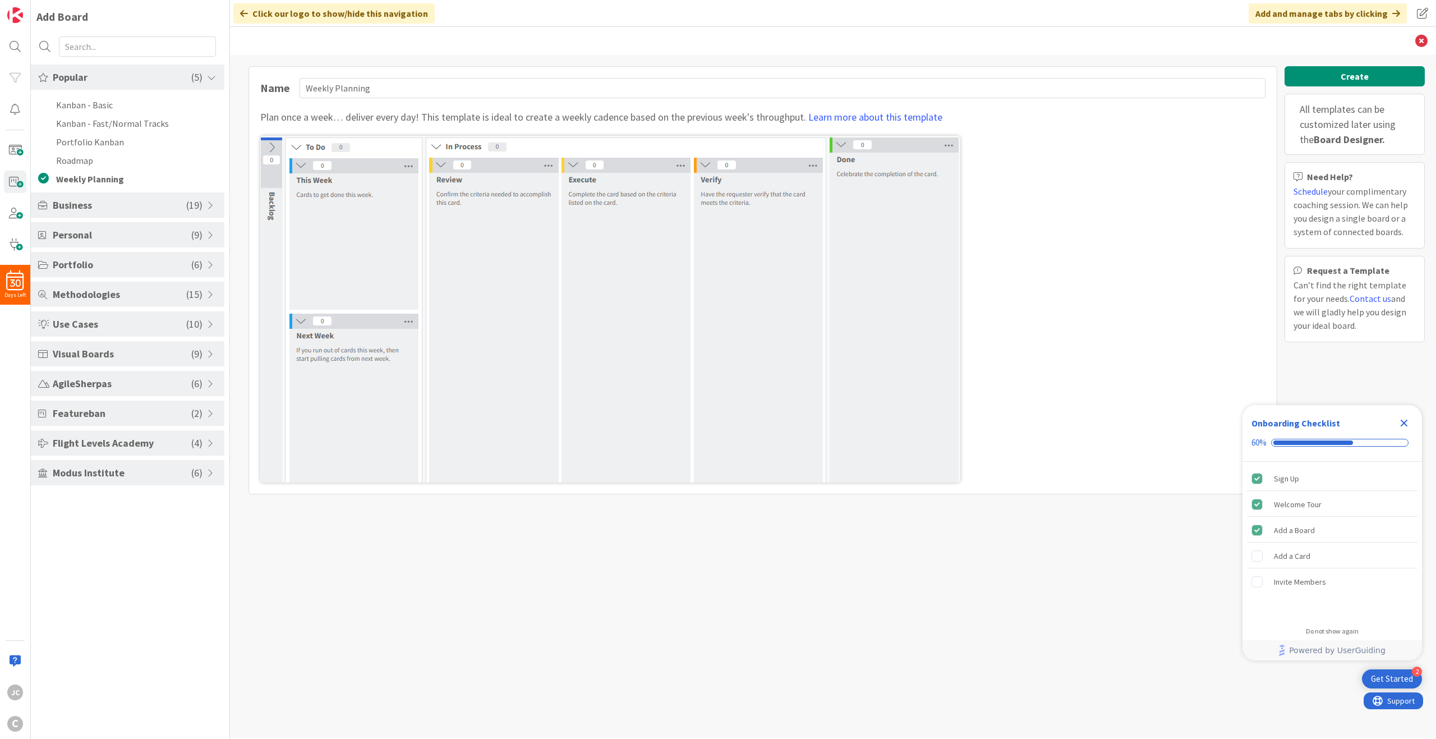
click at [1399, 421] on icon "Close Checklist" at bounding box center [1403, 422] width 13 height 13
click at [1419, 43] on icon at bounding box center [1421, 41] width 12 height 12
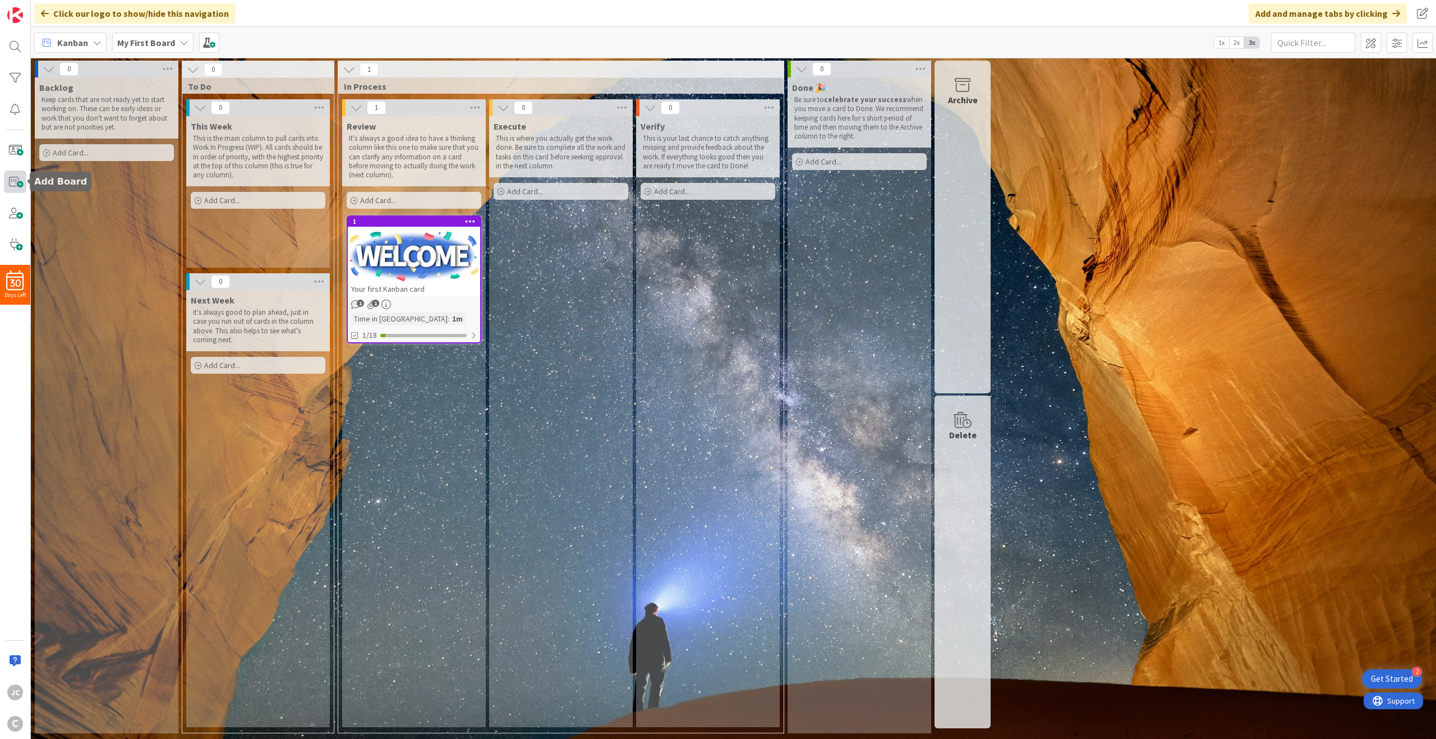
click at [13, 182] on span at bounding box center [15, 181] width 22 height 22
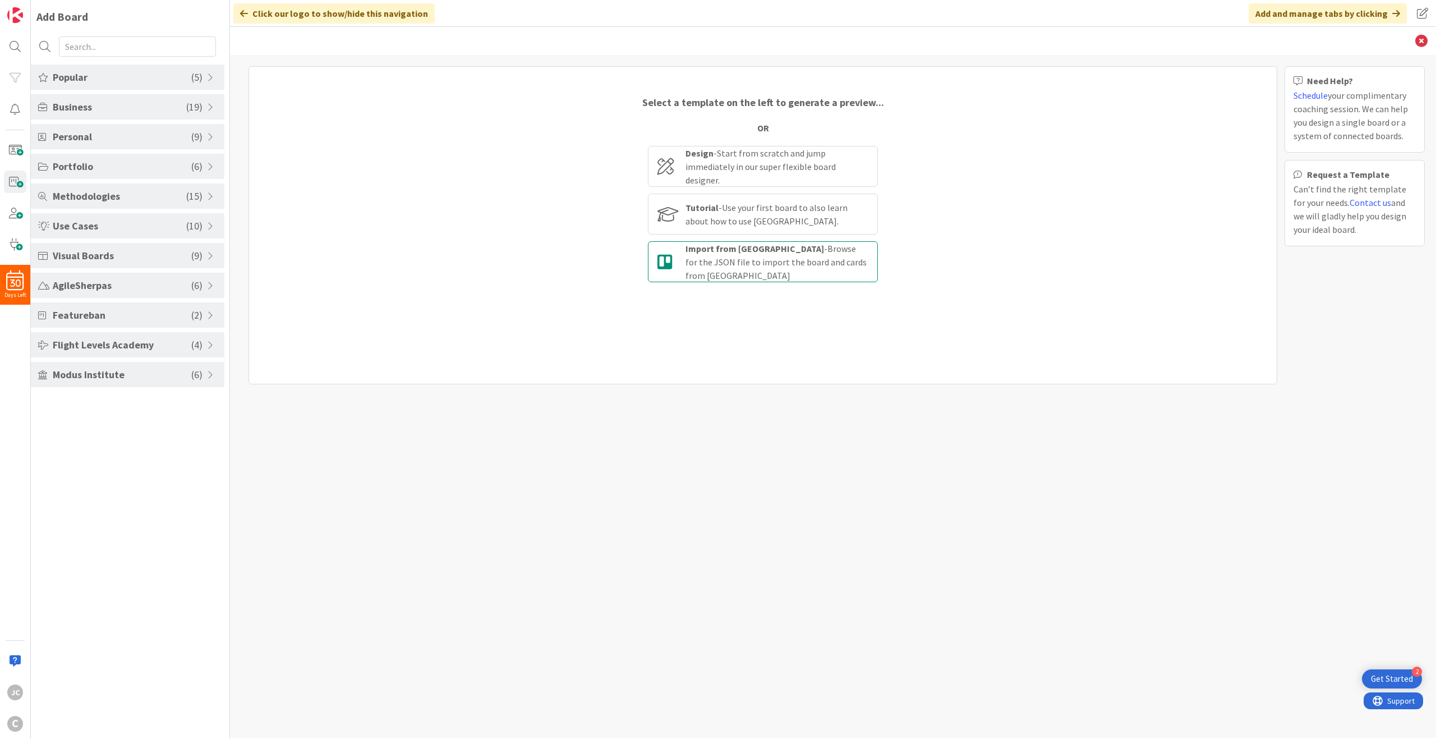
click at [753, 269] on div "Import from Trello - Browse for the JSON file to import the board and cards fro…" at bounding box center [776, 262] width 183 height 40
click at [0, 0] on input "Import from Trello - Browse for the JSON file to import the board and cards fro…" at bounding box center [0, 0] width 0 height 0
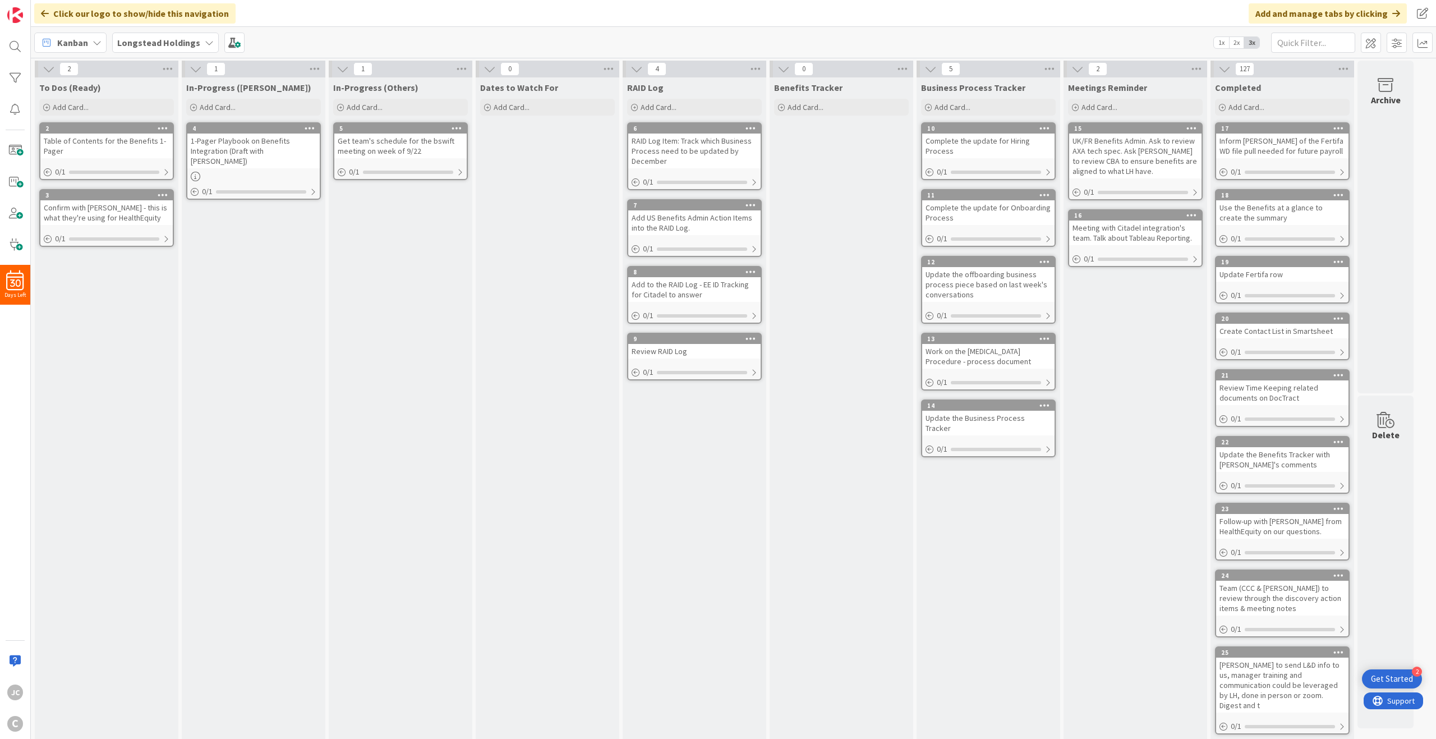
click at [1282, 149] on div "Inform Gallagher of the Fertifa WD file pull needed for future payroll" at bounding box center [1282, 145] width 132 height 25
click at [1224, 66] on icon at bounding box center [1224, 69] width 12 height 12
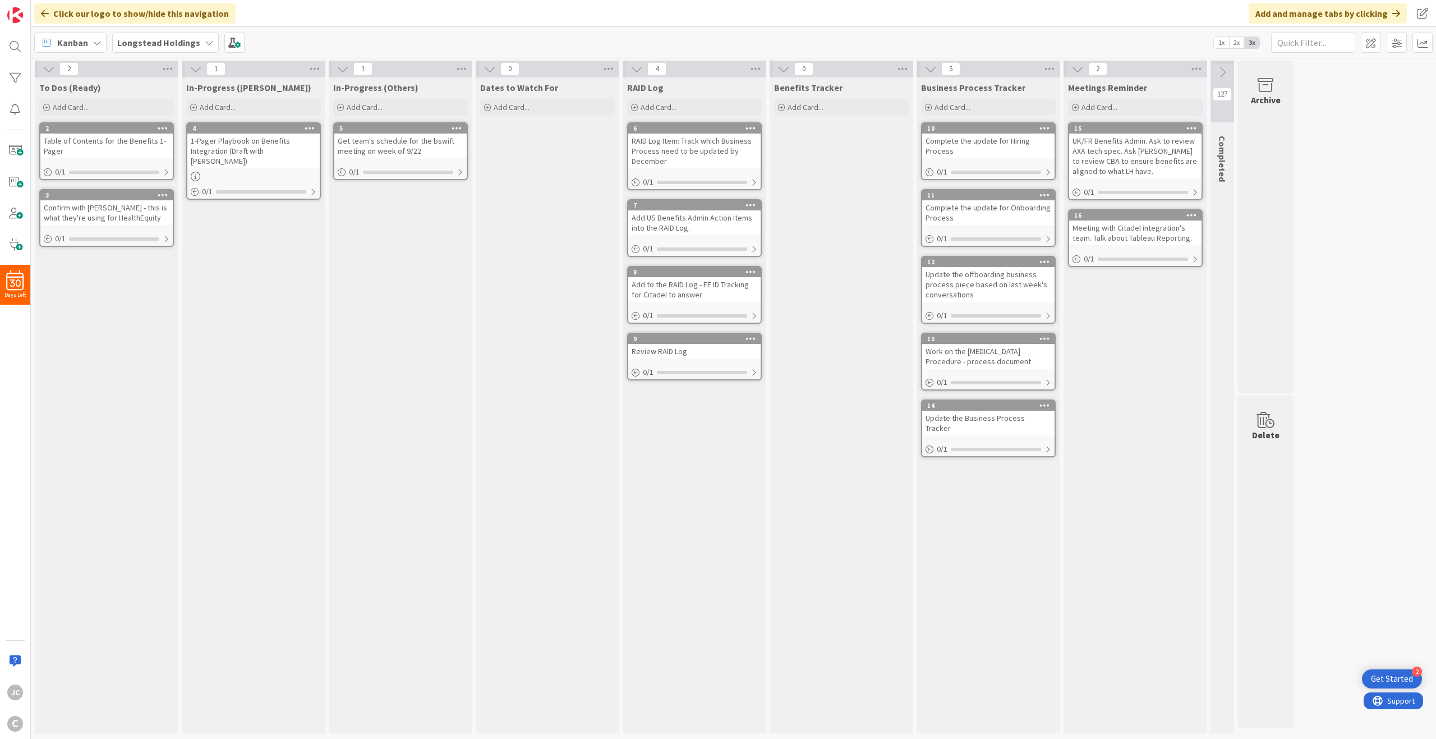
click at [90, 40] on div "Kanban" at bounding box center [70, 43] width 72 height 20
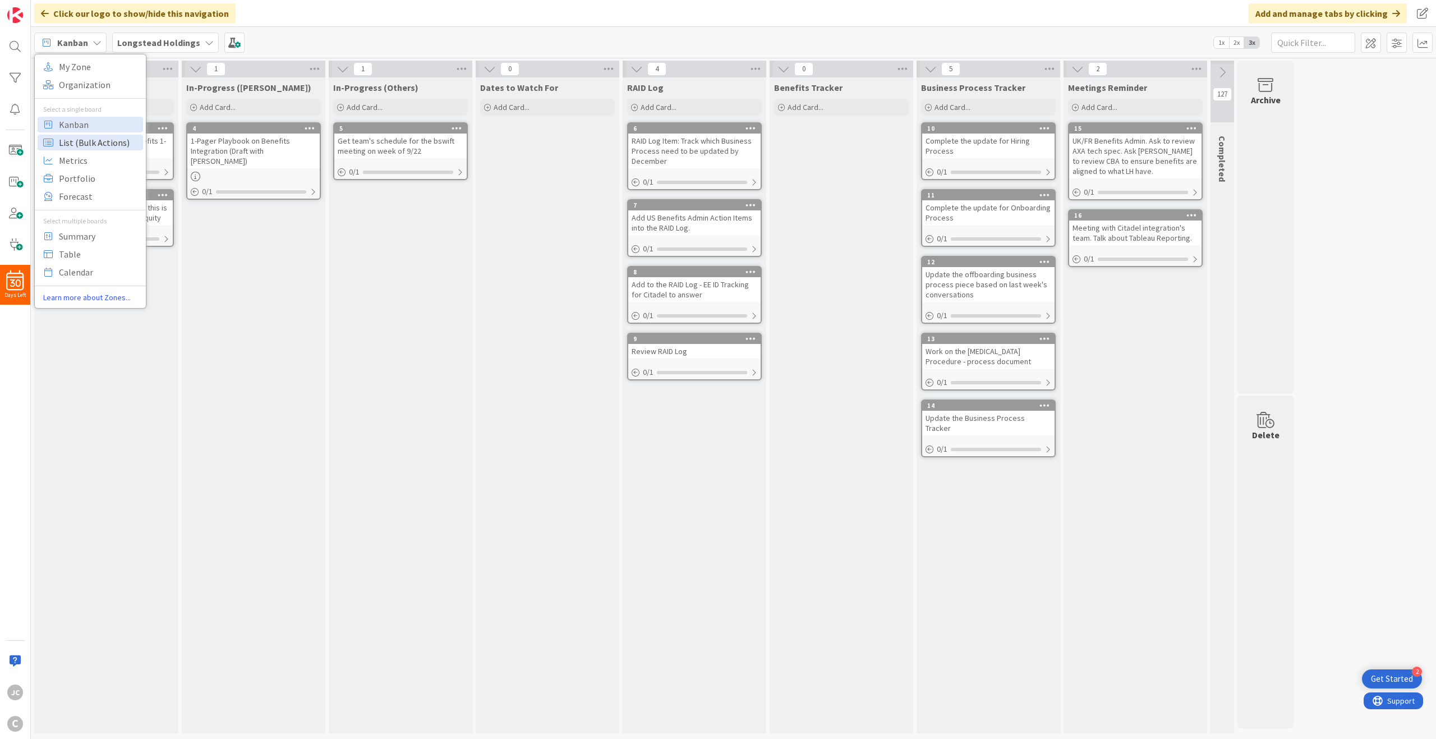
click at [93, 139] on span "List (Bulk Actions)" at bounding box center [99, 142] width 81 height 17
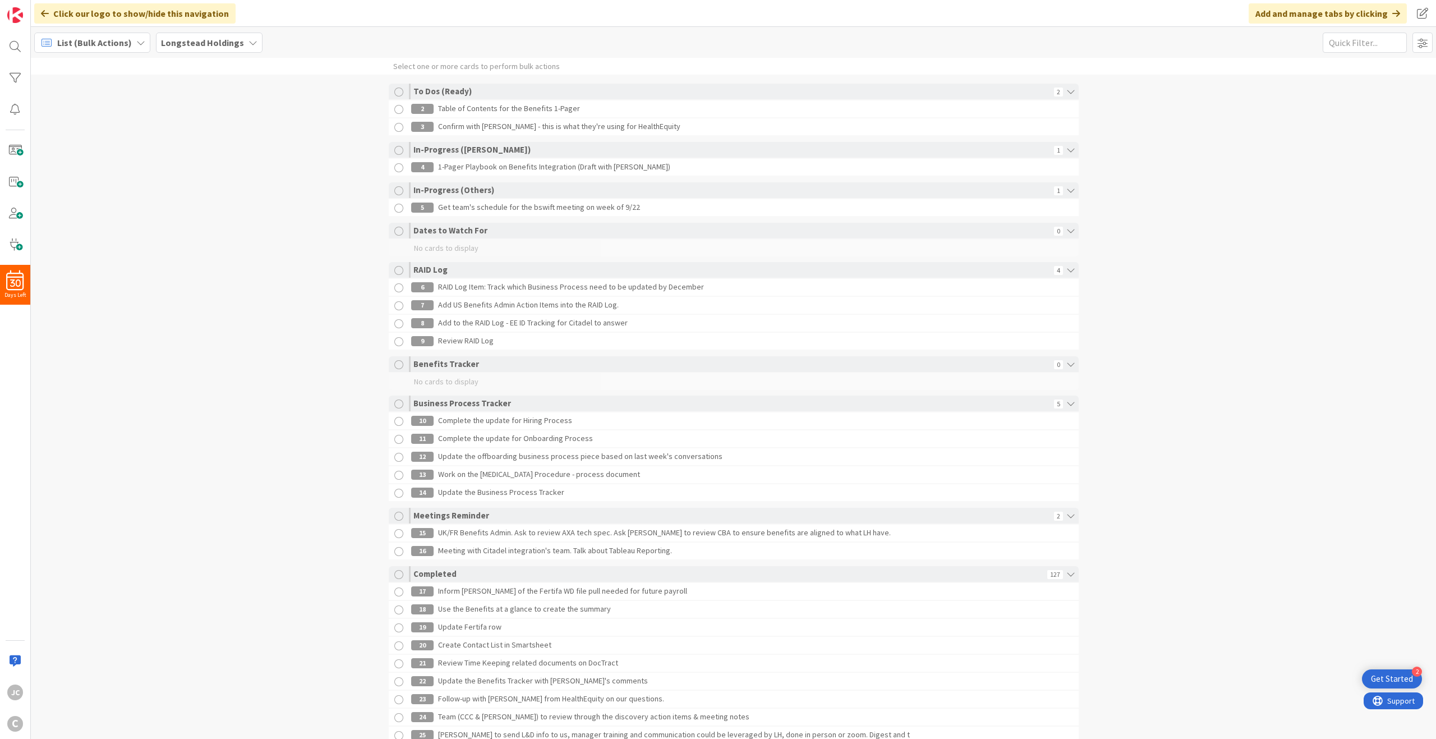
click at [105, 40] on span "List (Bulk Actions)" at bounding box center [94, 42] width 75 height 13
click at [103, 163] on span "Metrics" at bounding box center [99, 160] width 81 height 17
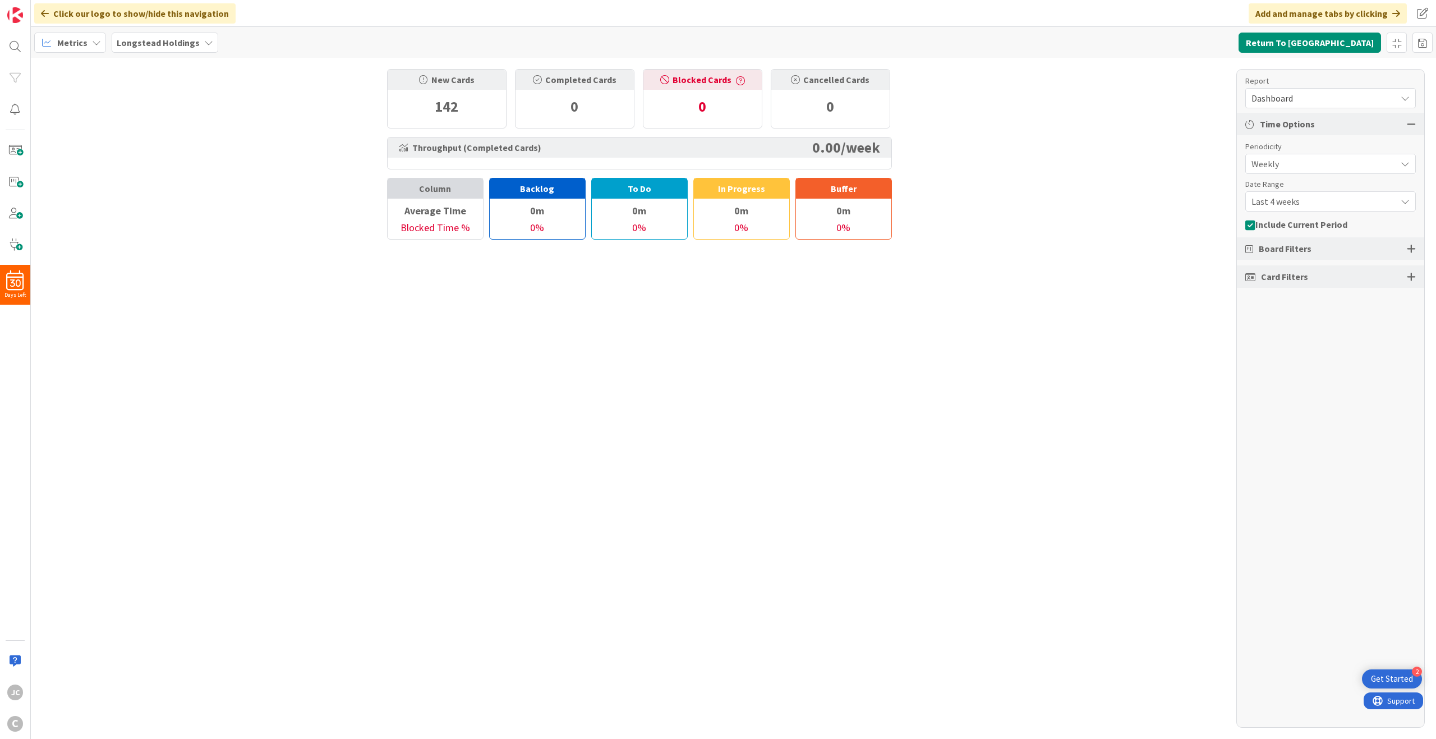
click at [97, 47] on icon at bounding box center [96, 42] width 9 height 9
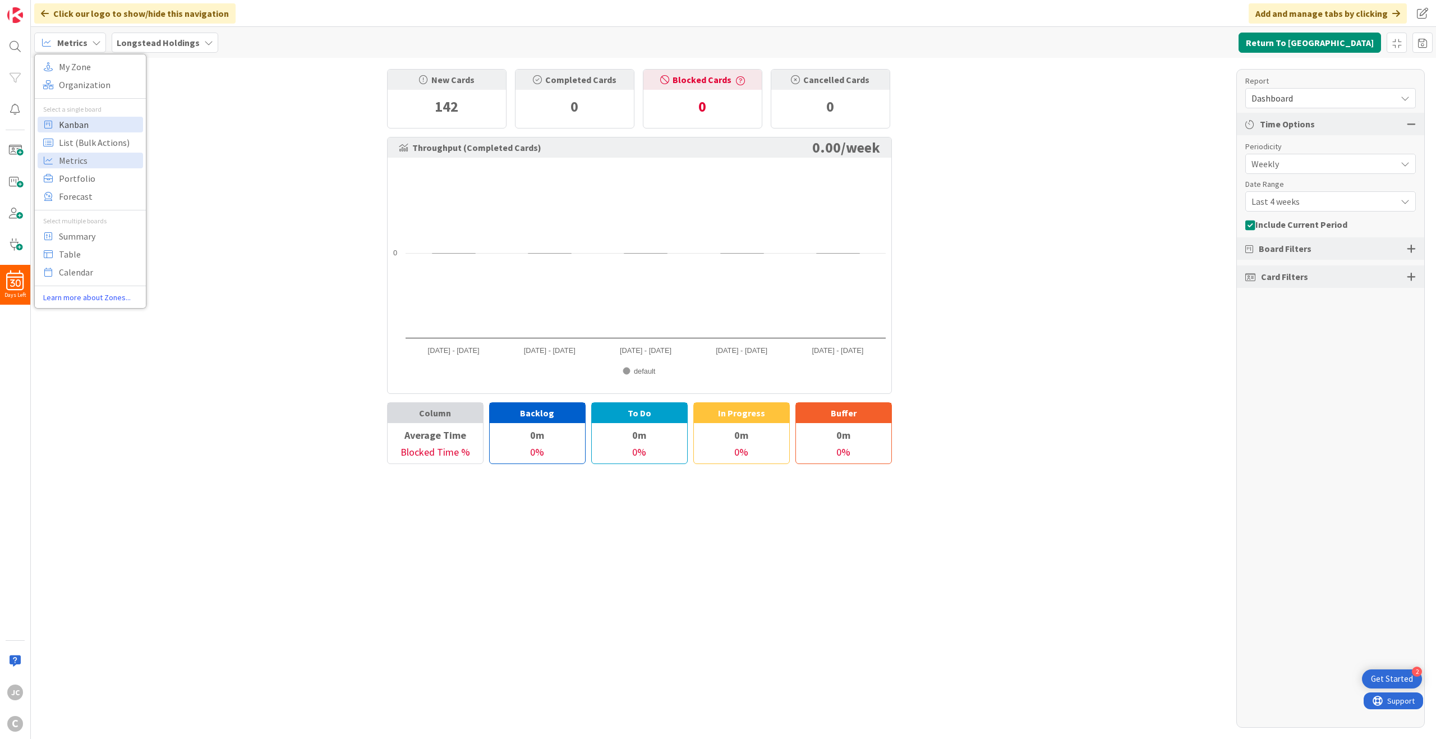
click at [102, 125] on span "Kanban" at bounding box center [99, 124] width 81 height 17
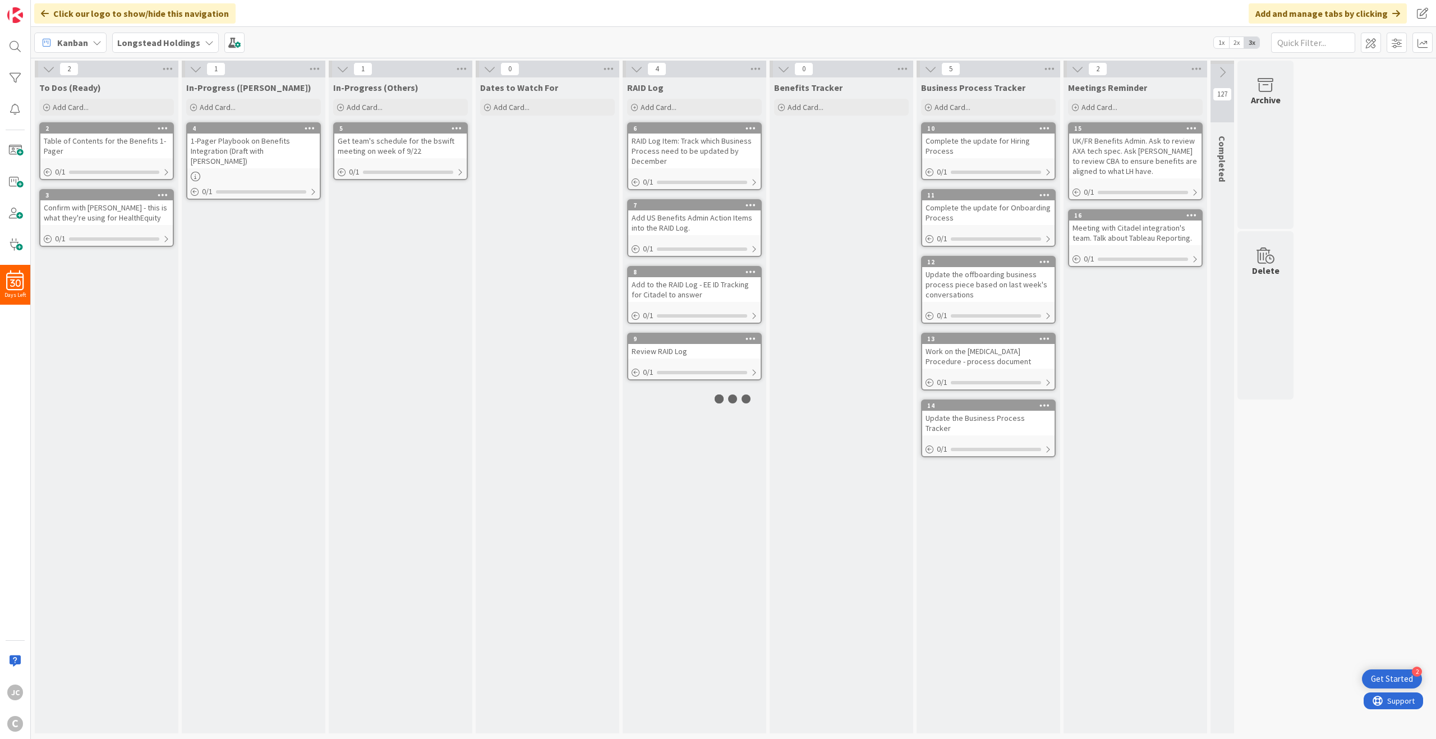
click at [76, 40] on span "Kanban" at bounding box center [72, 42] width 31 height 13
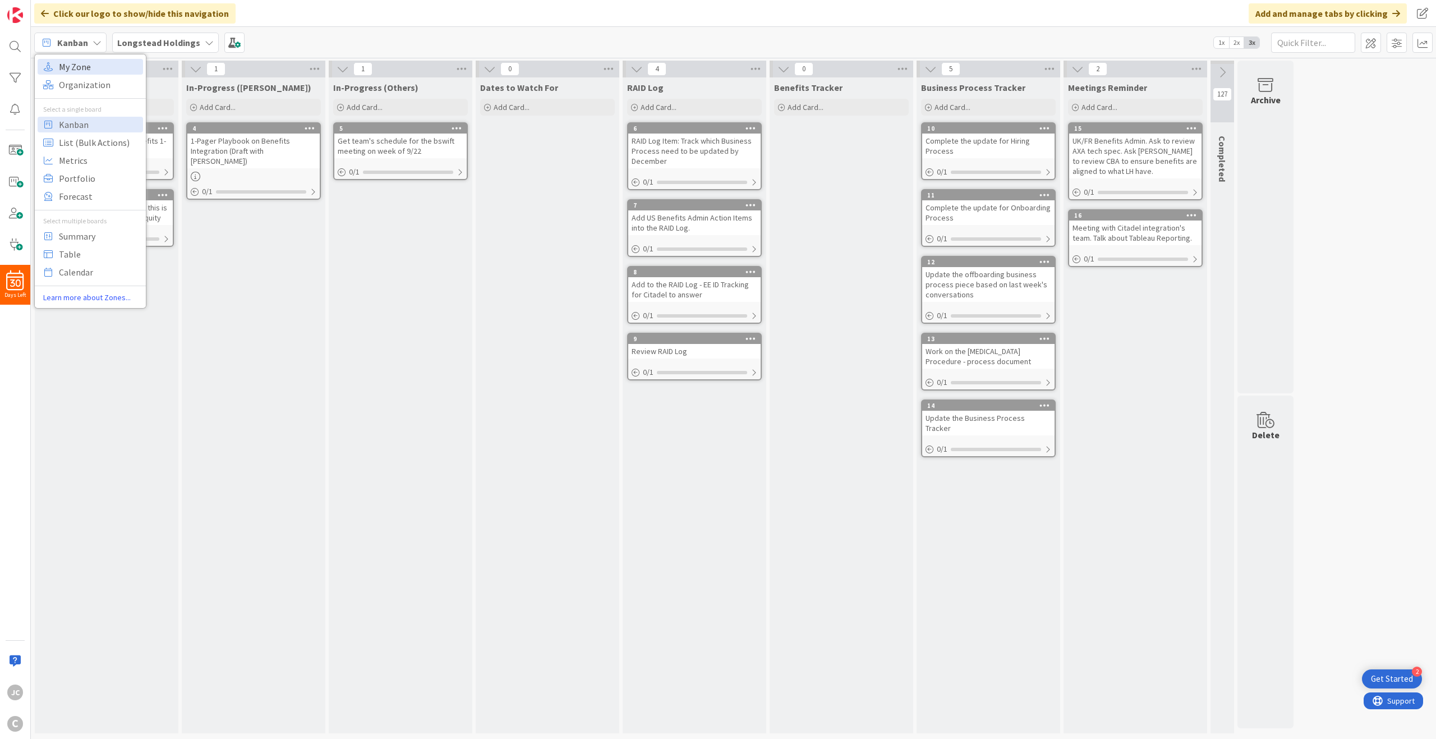
click at [101, 64] on span "My Zone" at bounding box center [99, 66] width 81 height 17
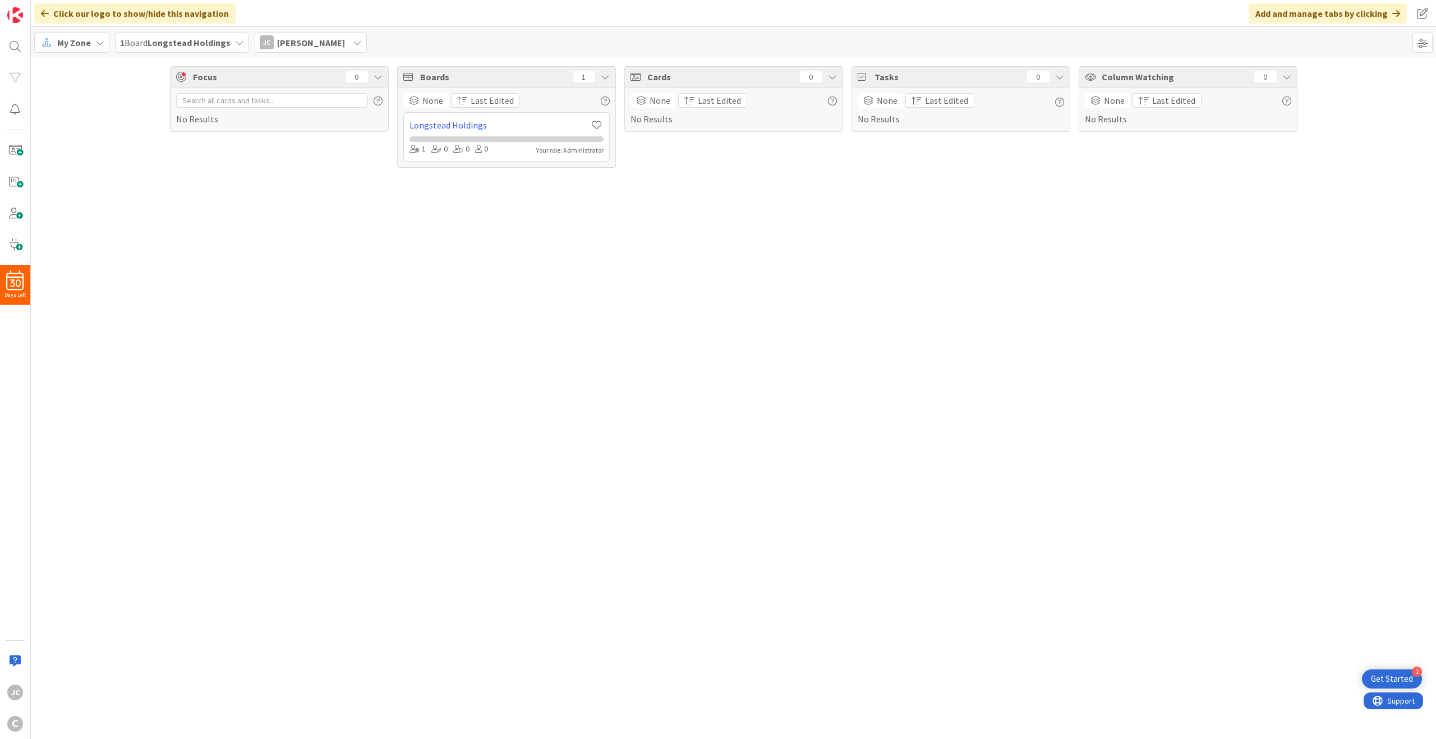
click at [87, 42] on span "My Zone" at bounding box center [74, 42] width 34 height 13
click at [107, 91] on span "Organization" at bounding box center [99, 84] width 81 height 17
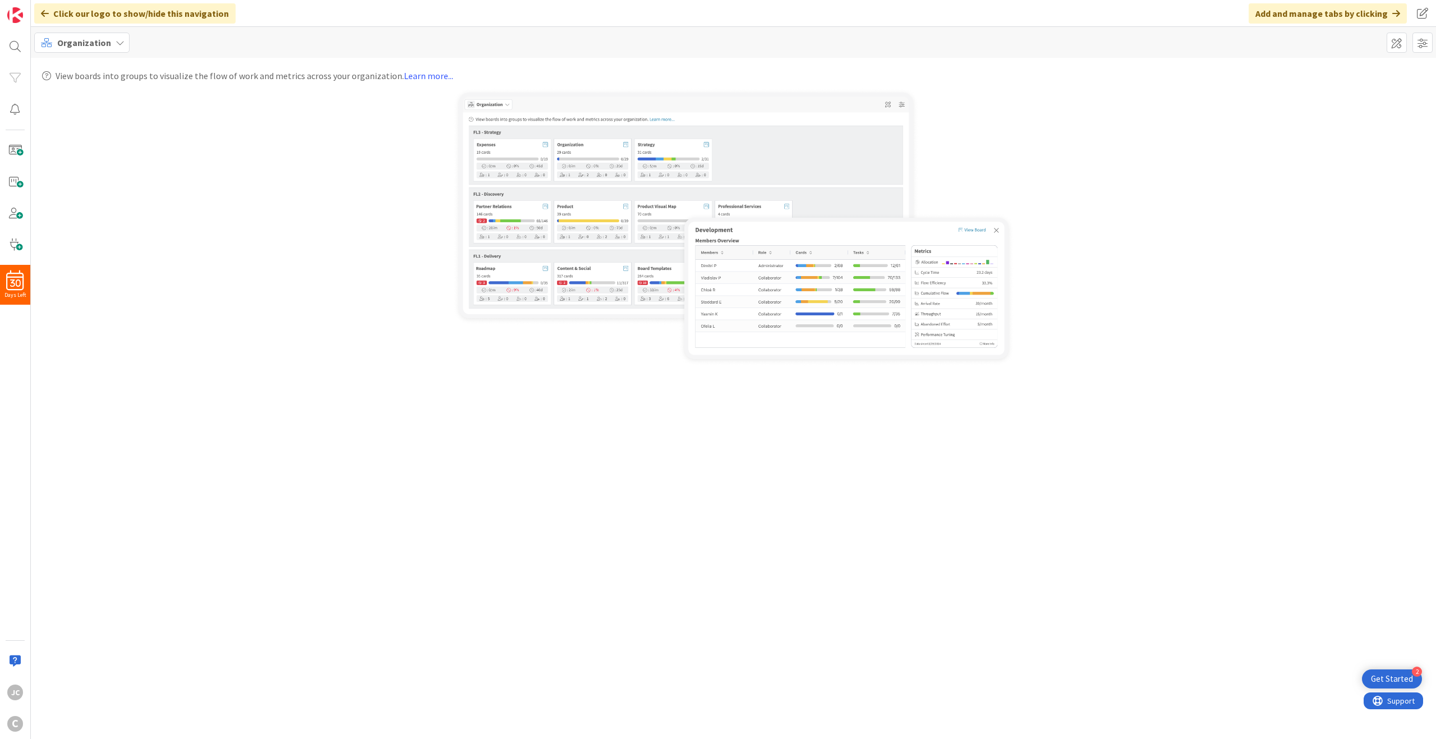
click at [84, 43] on span "Organization" at bounding box center [84, 42] width 54 height 13
click at [306, 172] on div at bounding box center [733, 227] width 1382 height 278
click at [84, 38] on span "Organization" at bounding box center [84, 42] width 54 height 13
click at [101, 119] on span "Kanban" at bounding box center [99, 124] width 81 height 17
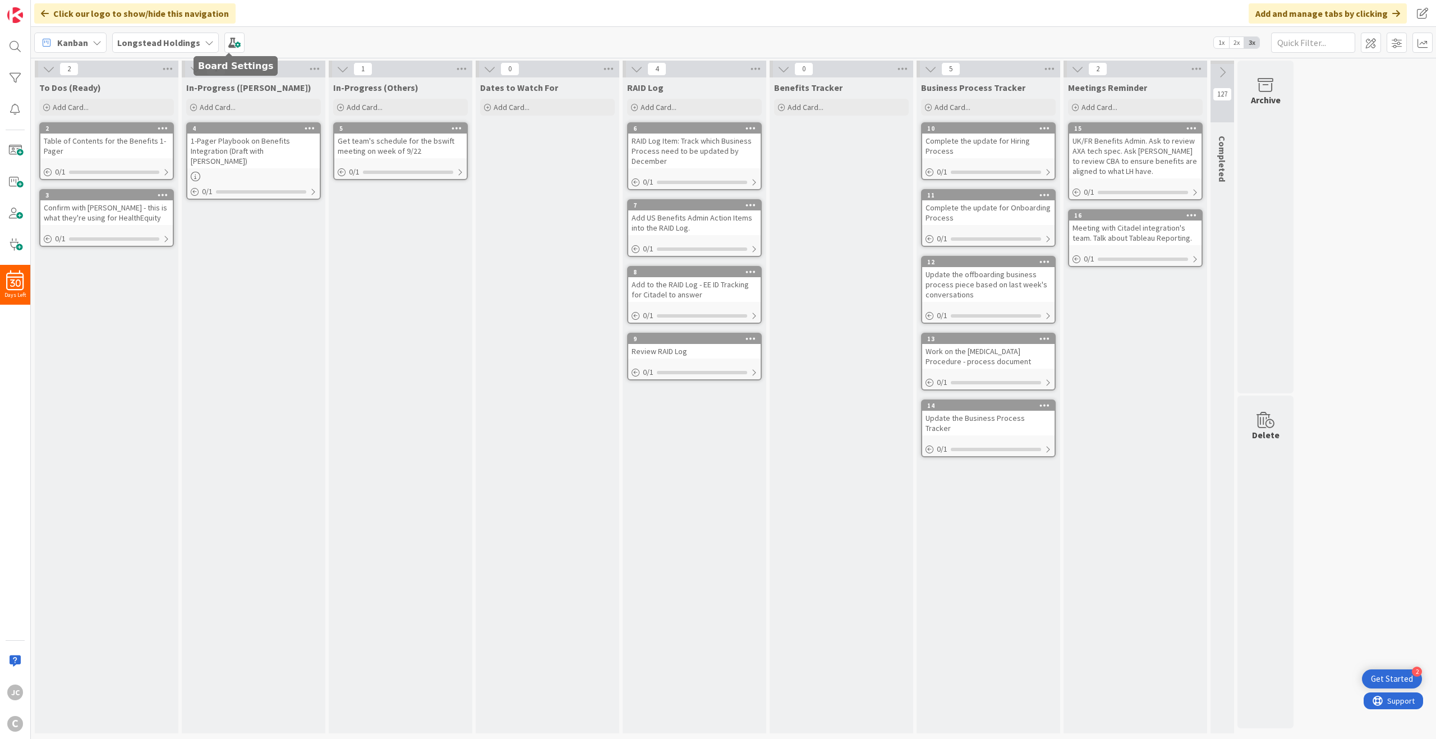
click at [205, 42] on icon at bounding box center [209, 42] width 9 height 9
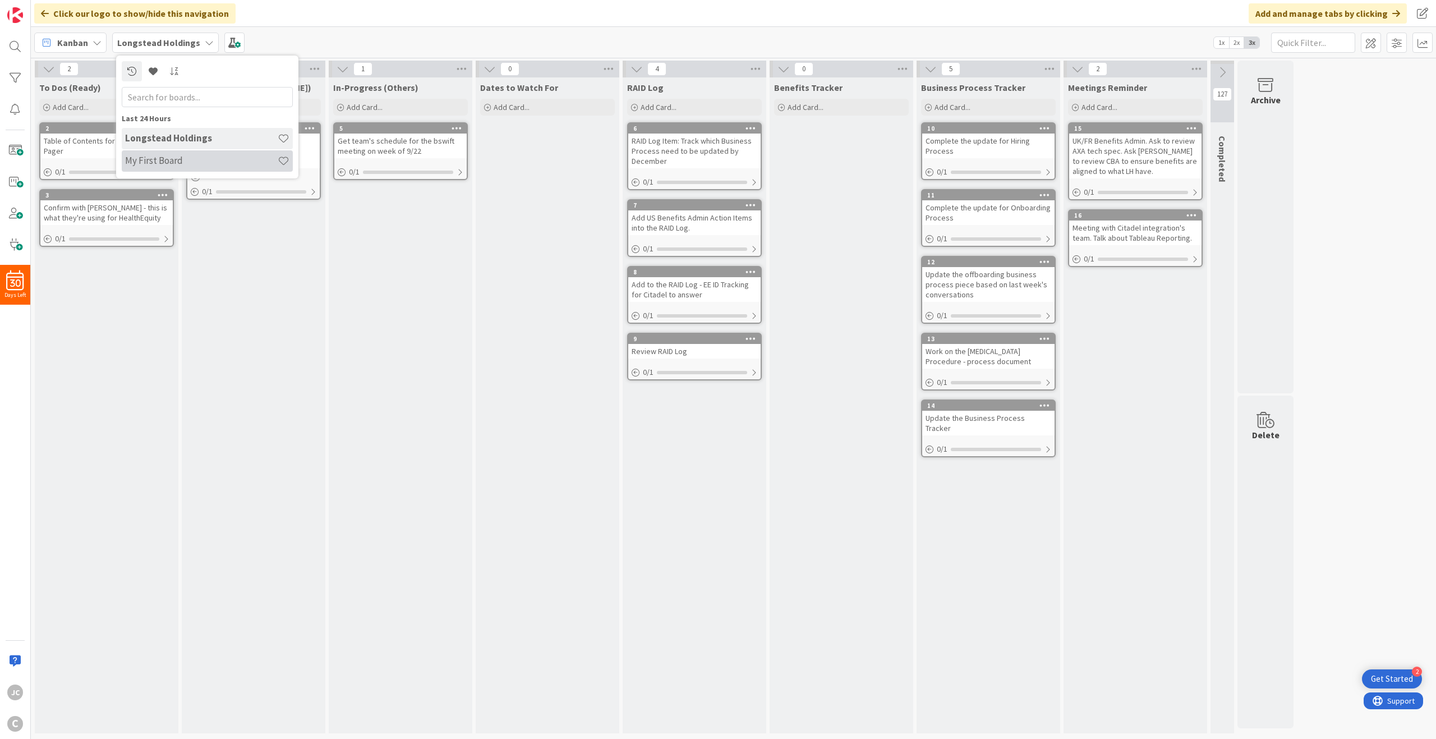
click at [241, 170] on div "My First Board" at bounding box center [207, 160] width 171 height 21
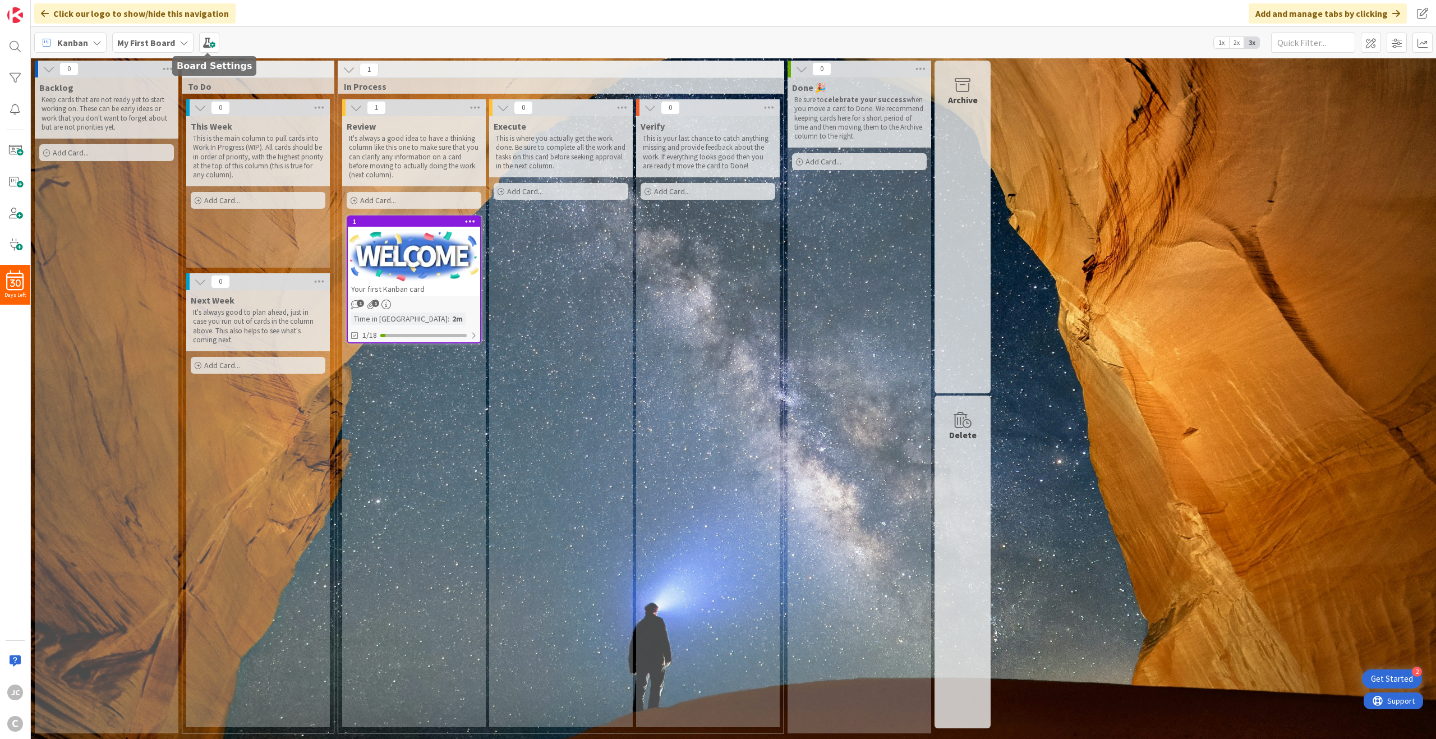
click at [173, 48] on b "My First Board" at bounding box center [146, 42] width 58 height 11
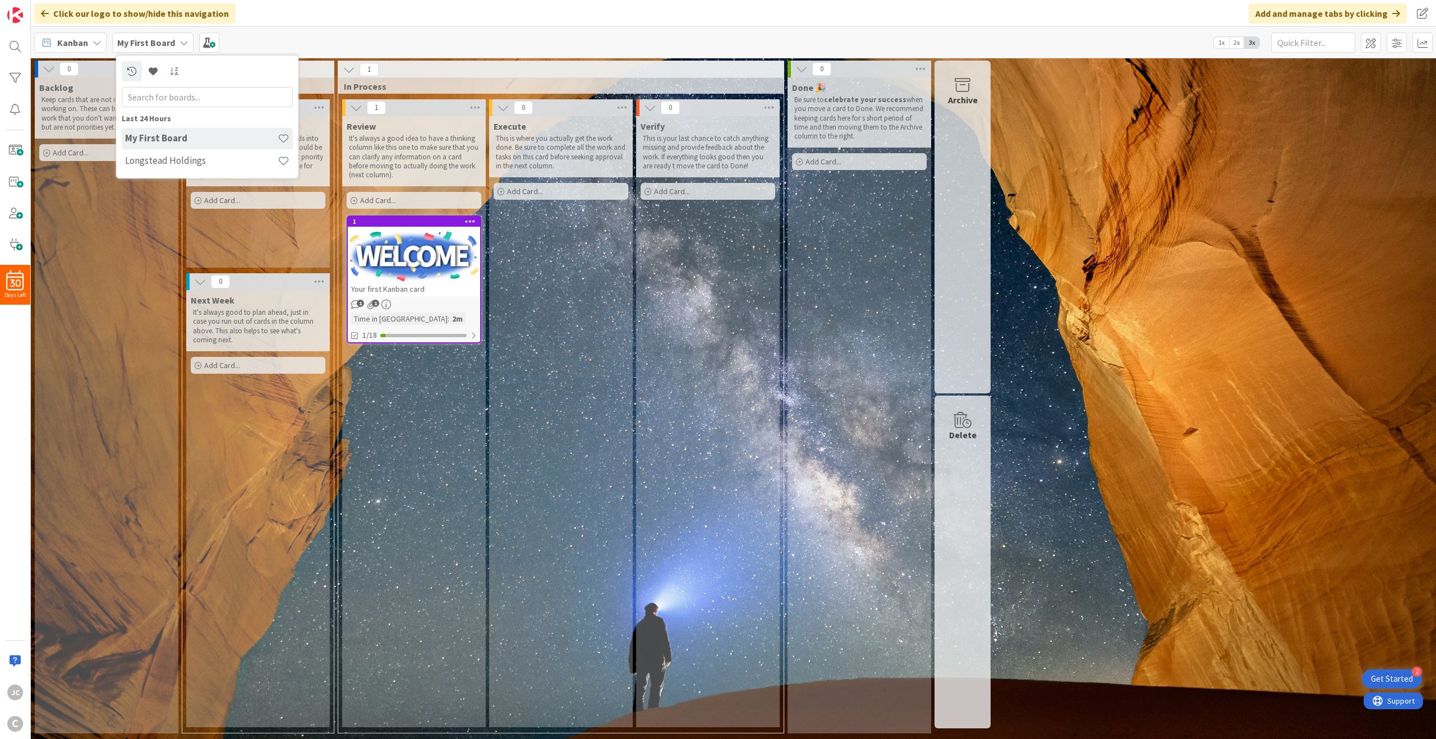
drag, startPoint x: 240, startPoint y: 138, endPoint x: 343, endPoint y: 29, distance: 149.5
click at [343, 29] on div "Kanban My First Board Last 24 Hours My First Board Longstead Holdings 1x 2x 3x" at bounding box center [733, 42] width 1405 height 31
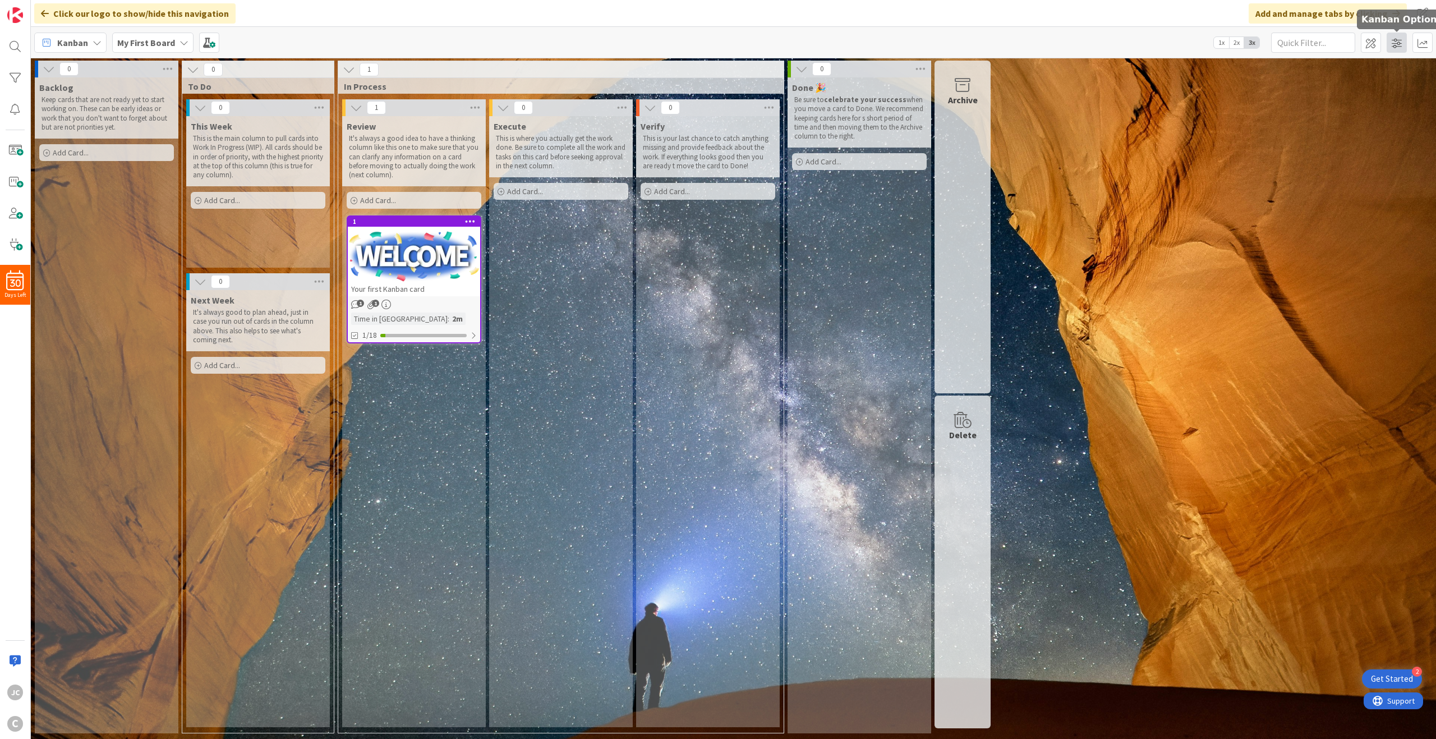
click at [1393, 41] on span at bounding box center [1396, 43] width 20 height 20
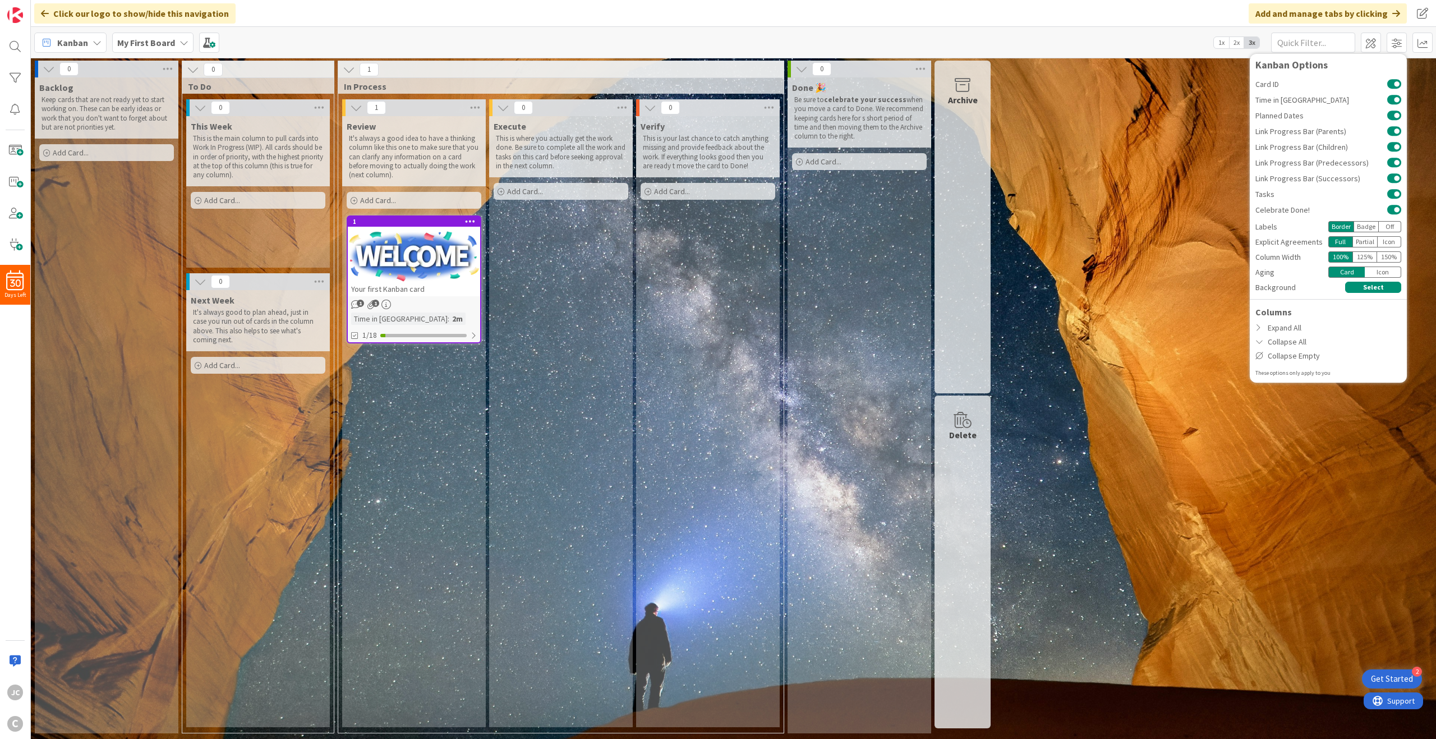
click at [1153, 304] on div "0 Backlog Keep cards that are not ready yet to start working on. These can be e…" at bounding box center [733, 400] width 1400 height 678
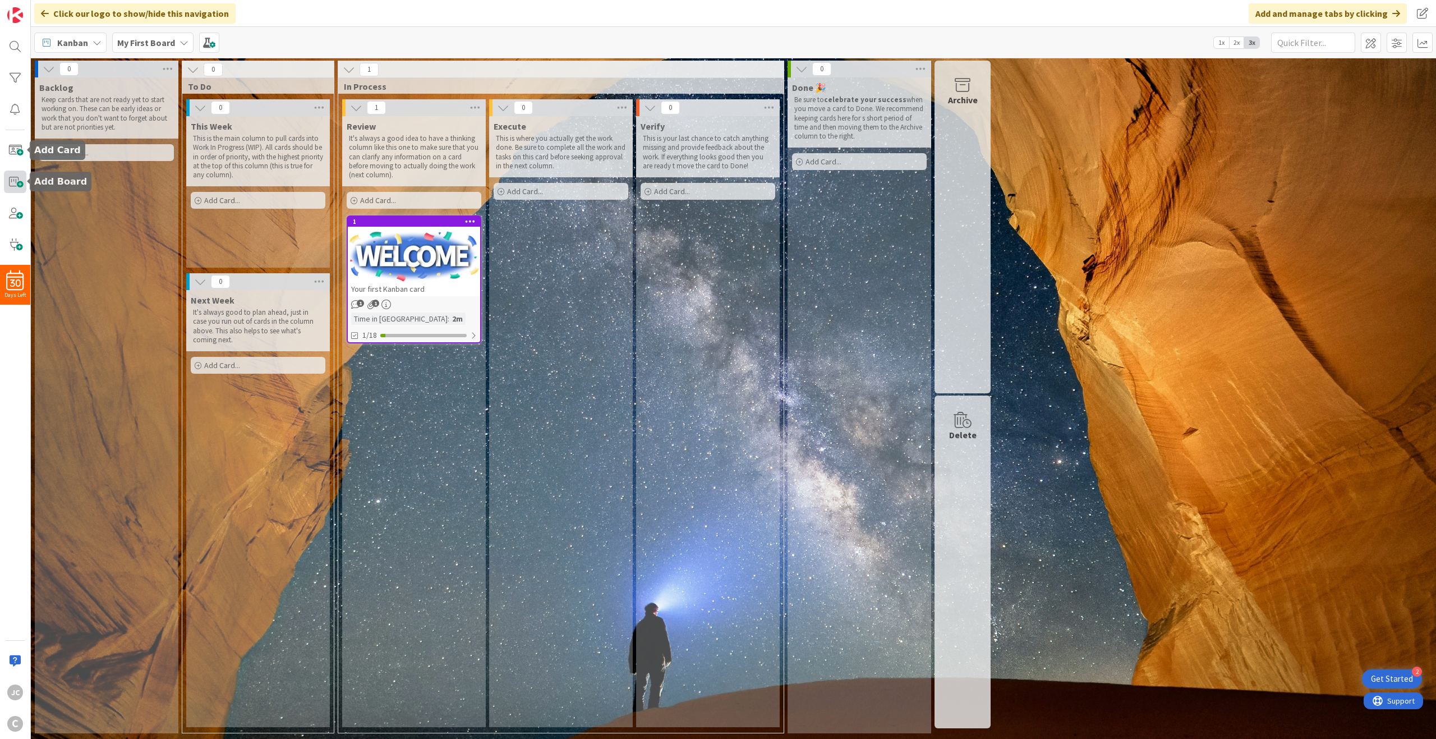
click at [7, 174] on span at bounding box center [15, 181] width 22 height 22
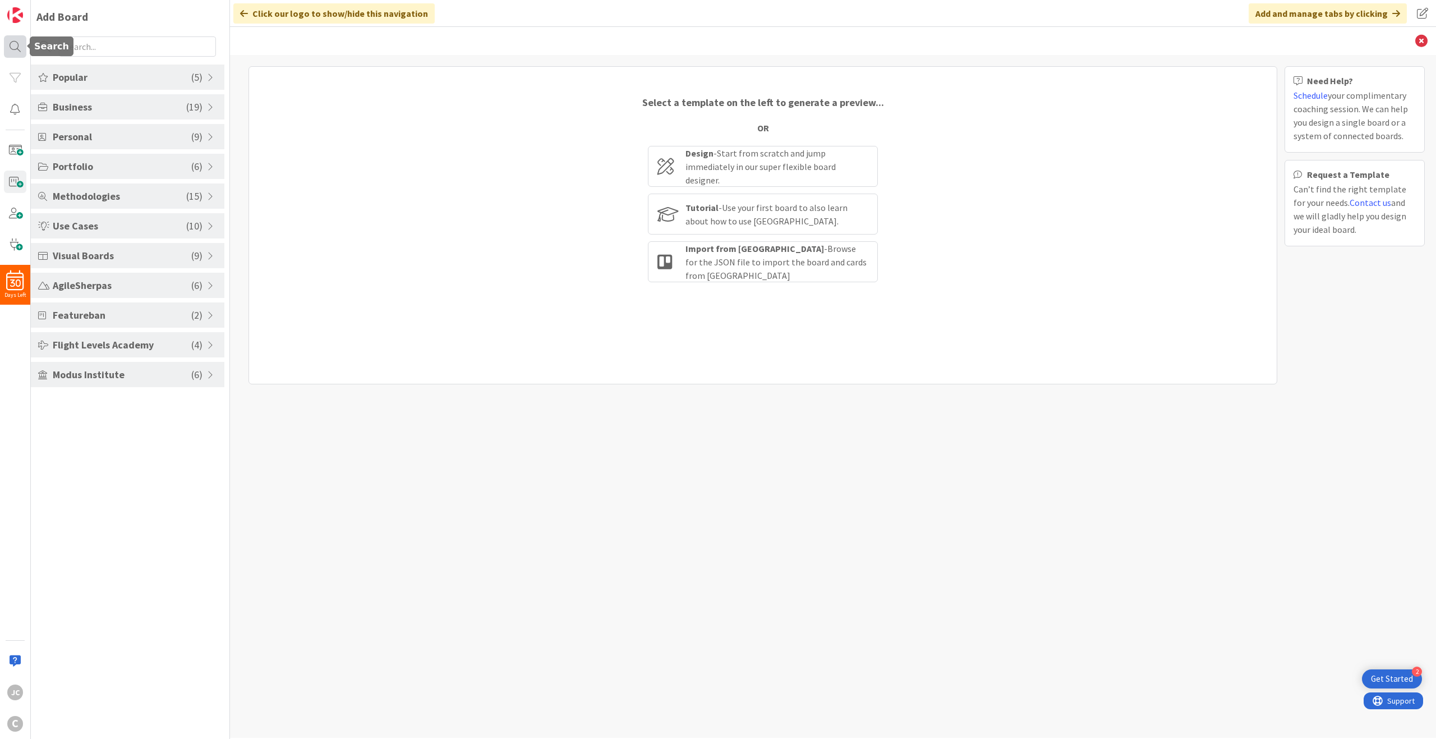
click at [8, 46] on div at bounding box center [15, 46] width 22 height 22
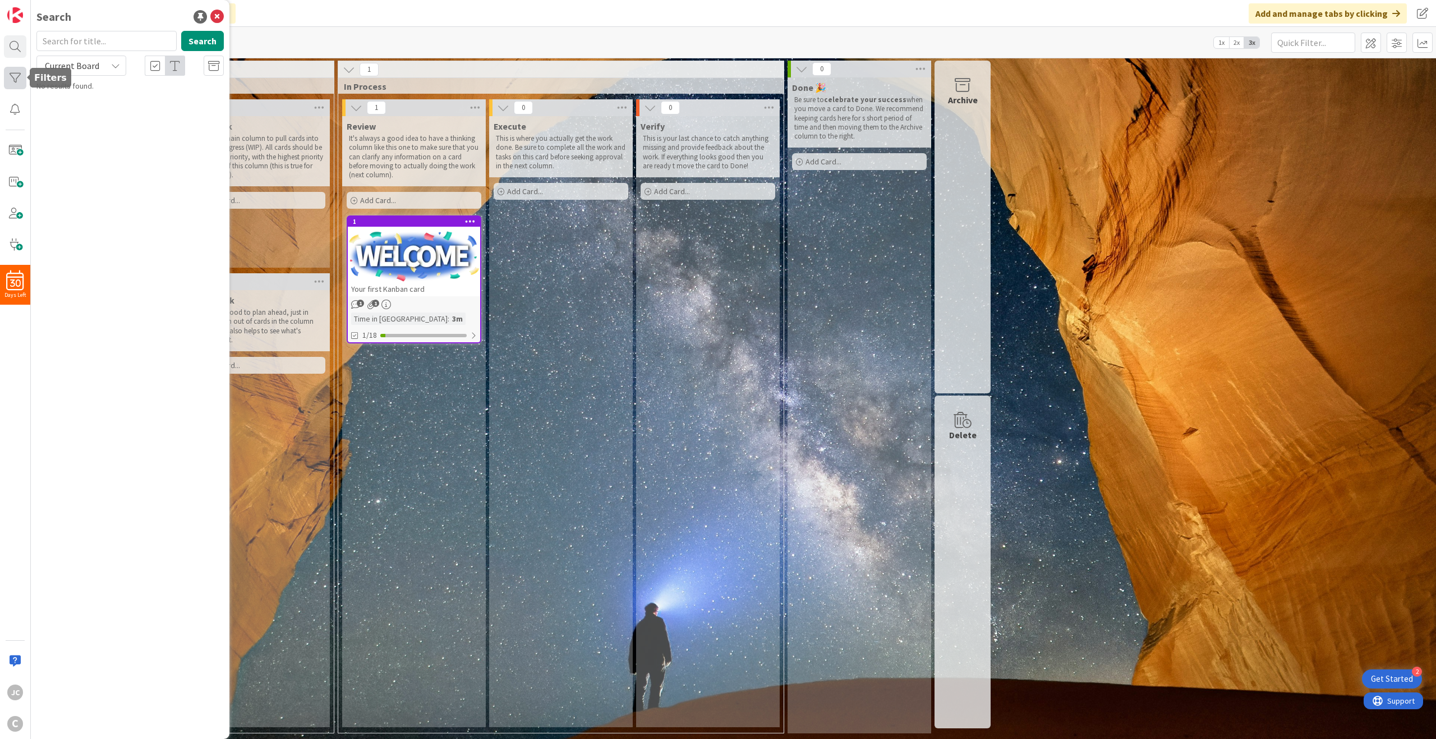
click at [20, 77] on div at bounding box center [15, 78] width 22 height 22
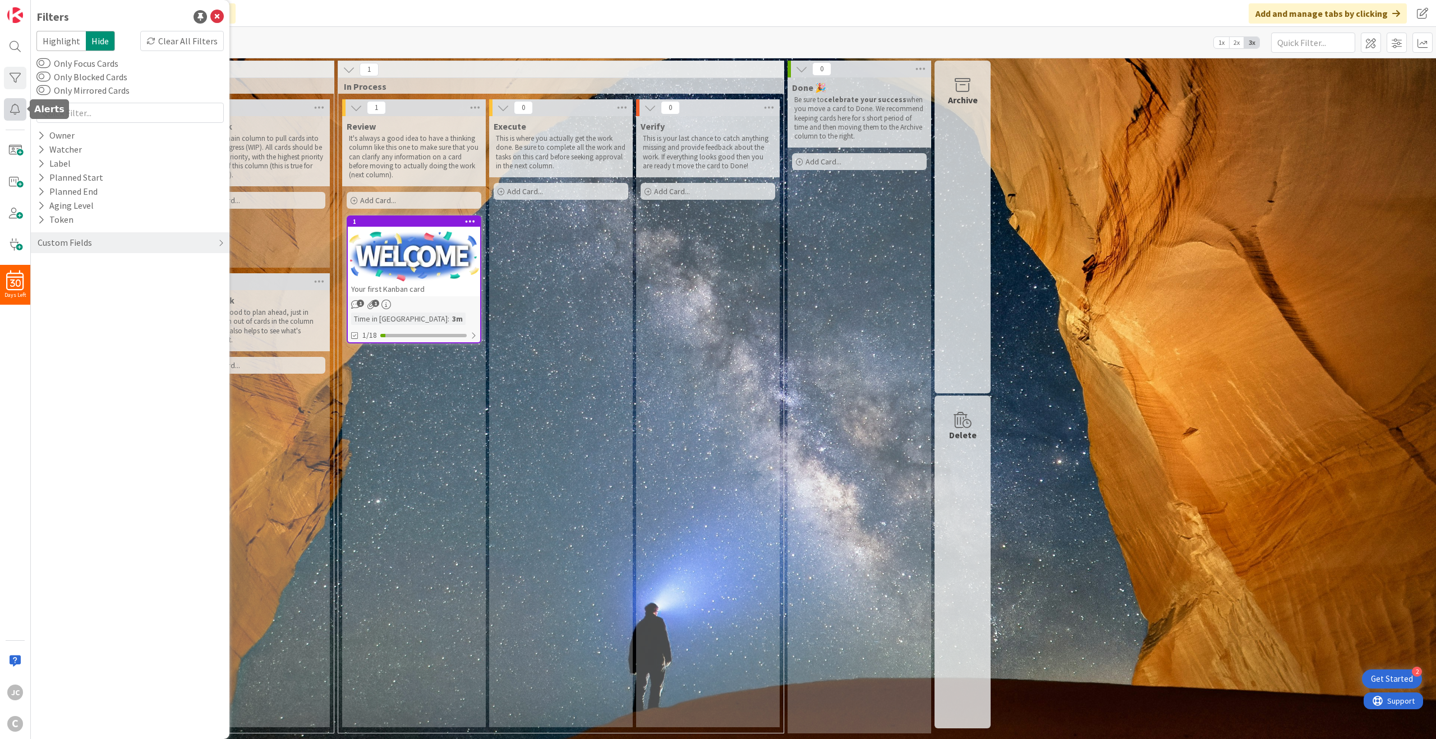
click at [14, 110] on div at bounding box center [15, 109] width 22 height 22
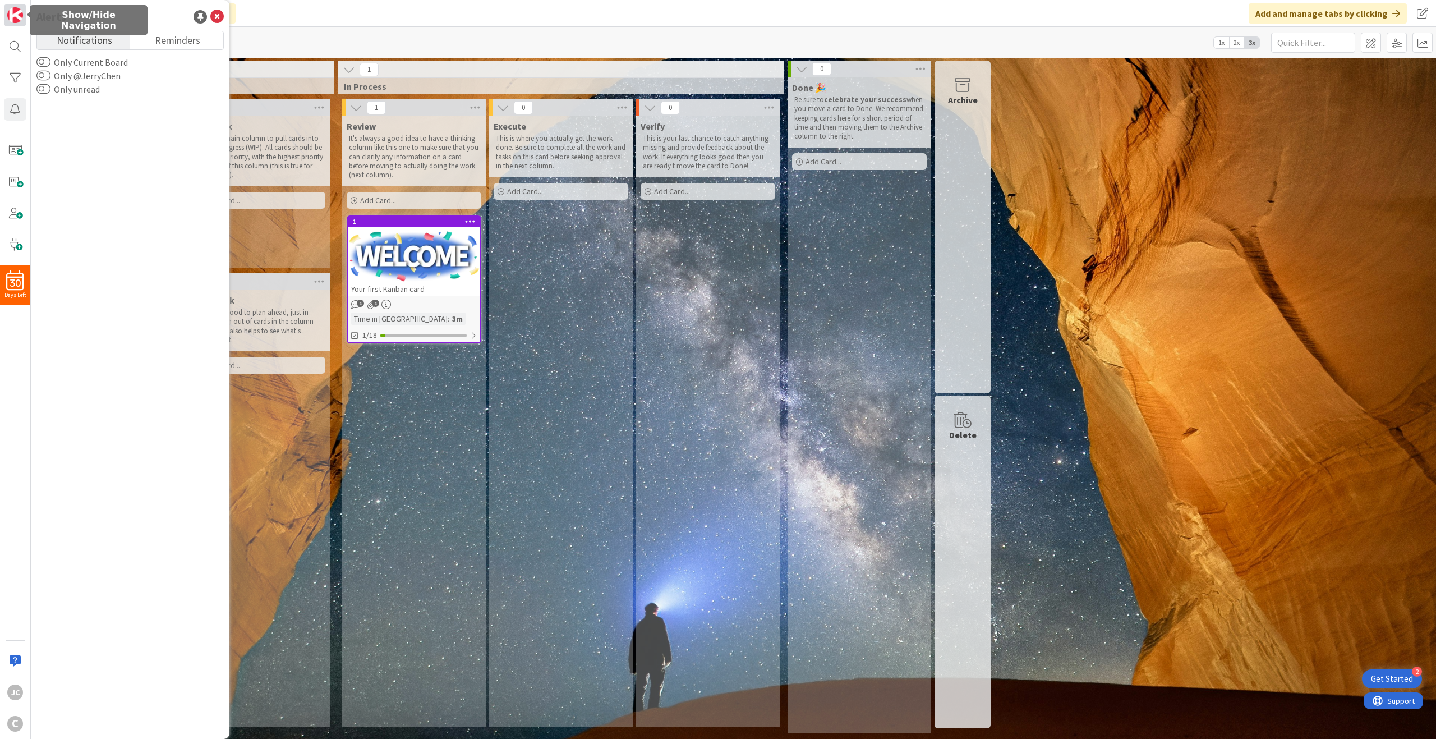
click at [17, 17] on img at bounding box center [15, 15] width 16 height 16
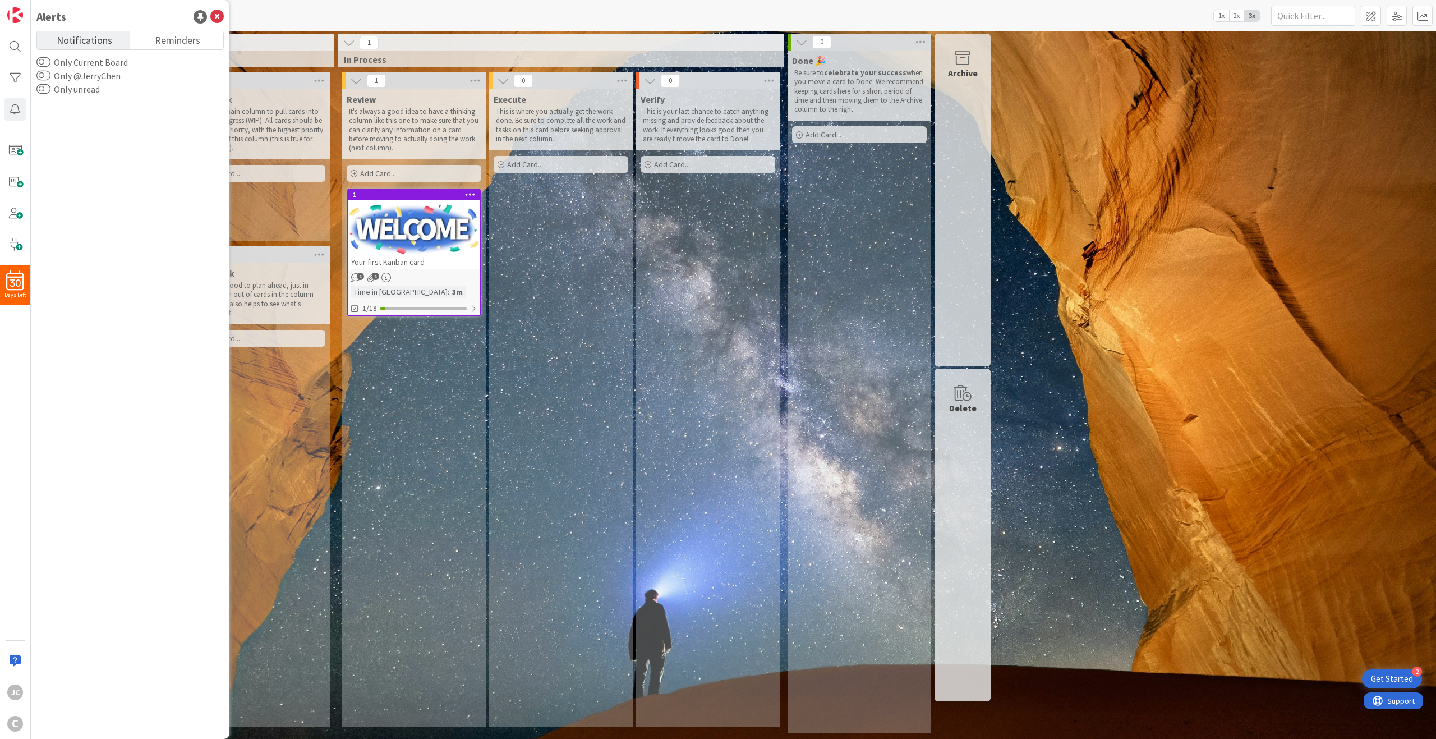
click at [367, 15] on div "Kanban My First Board 1x 2x 3x" at bounding box center [733, 15] width 1405 height 31
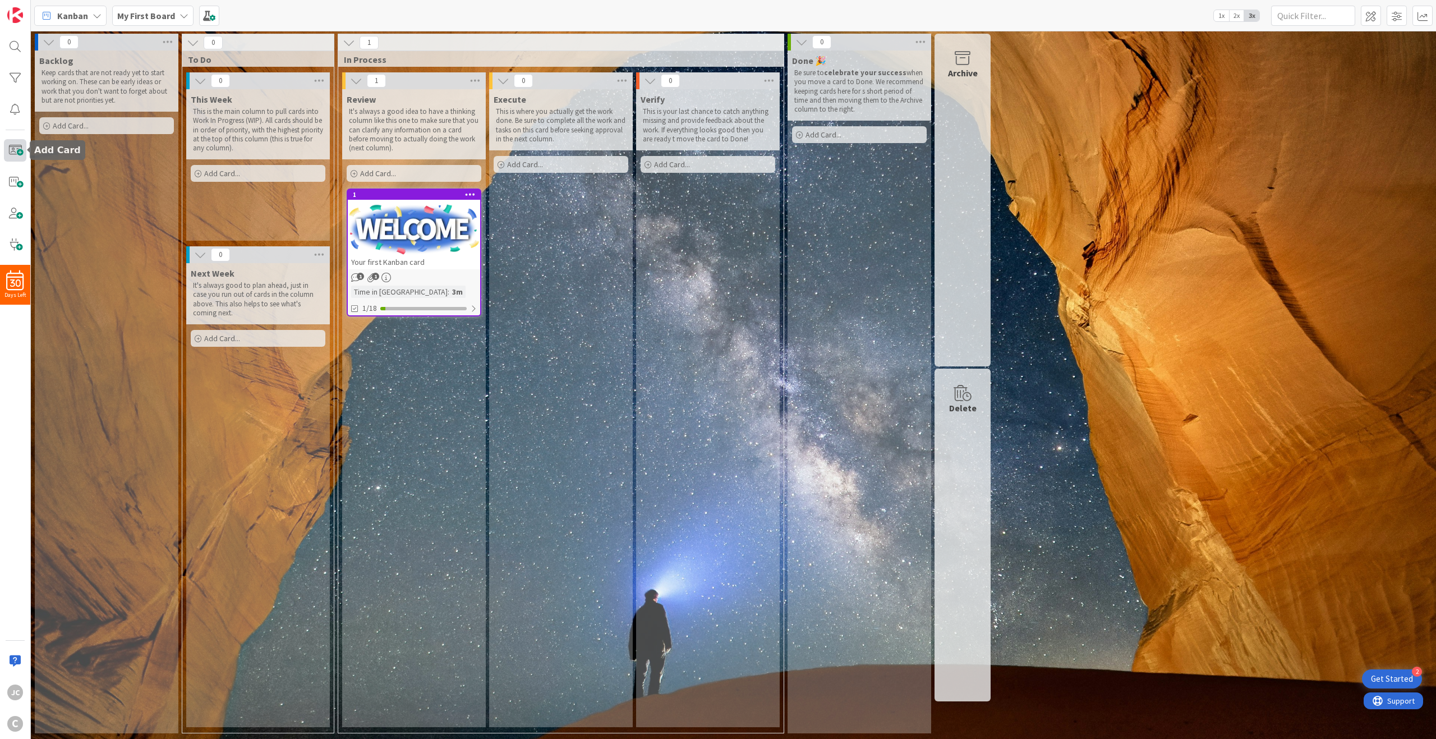
click at [22, 147] on span at bounding box center [15, 150] width 22 height 22
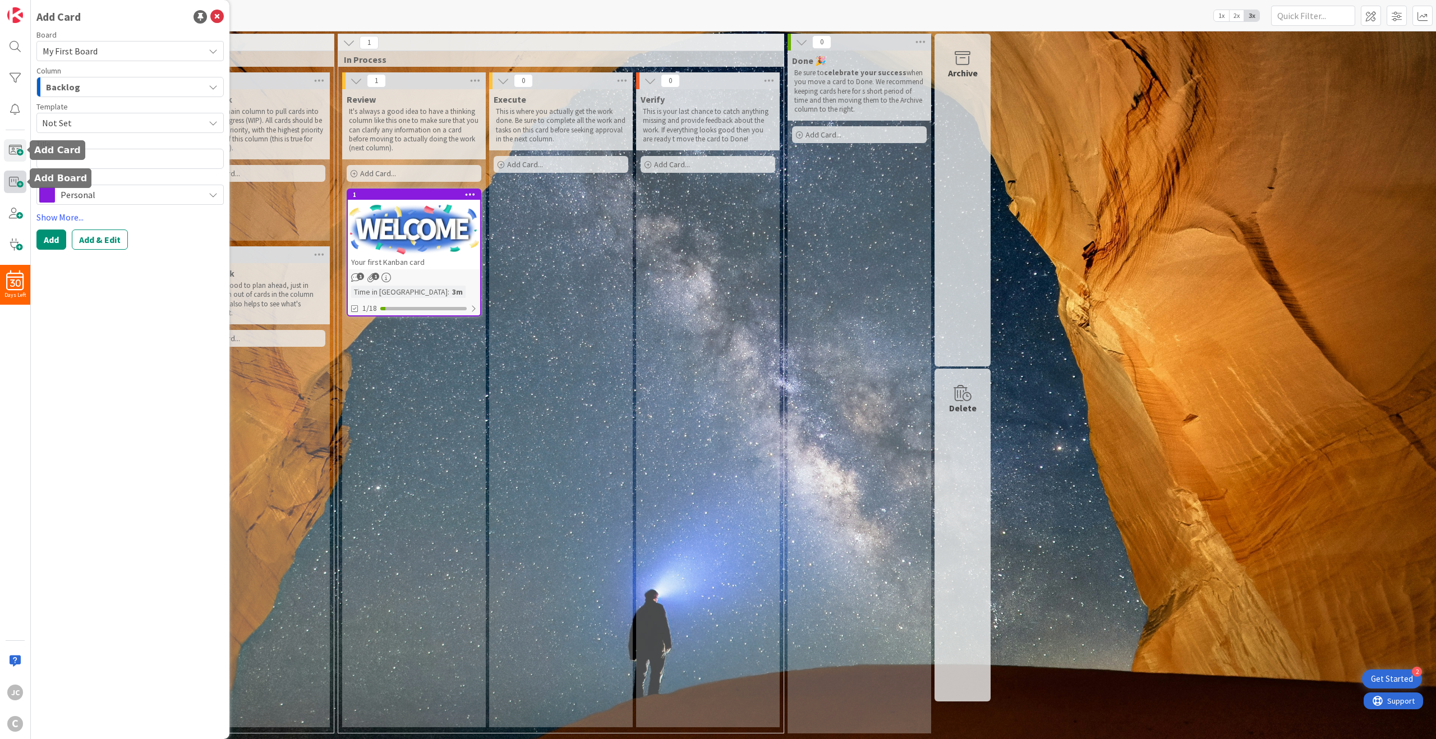
click at [19, 172] on span at bounding box center [15, 181] width 22 height 22
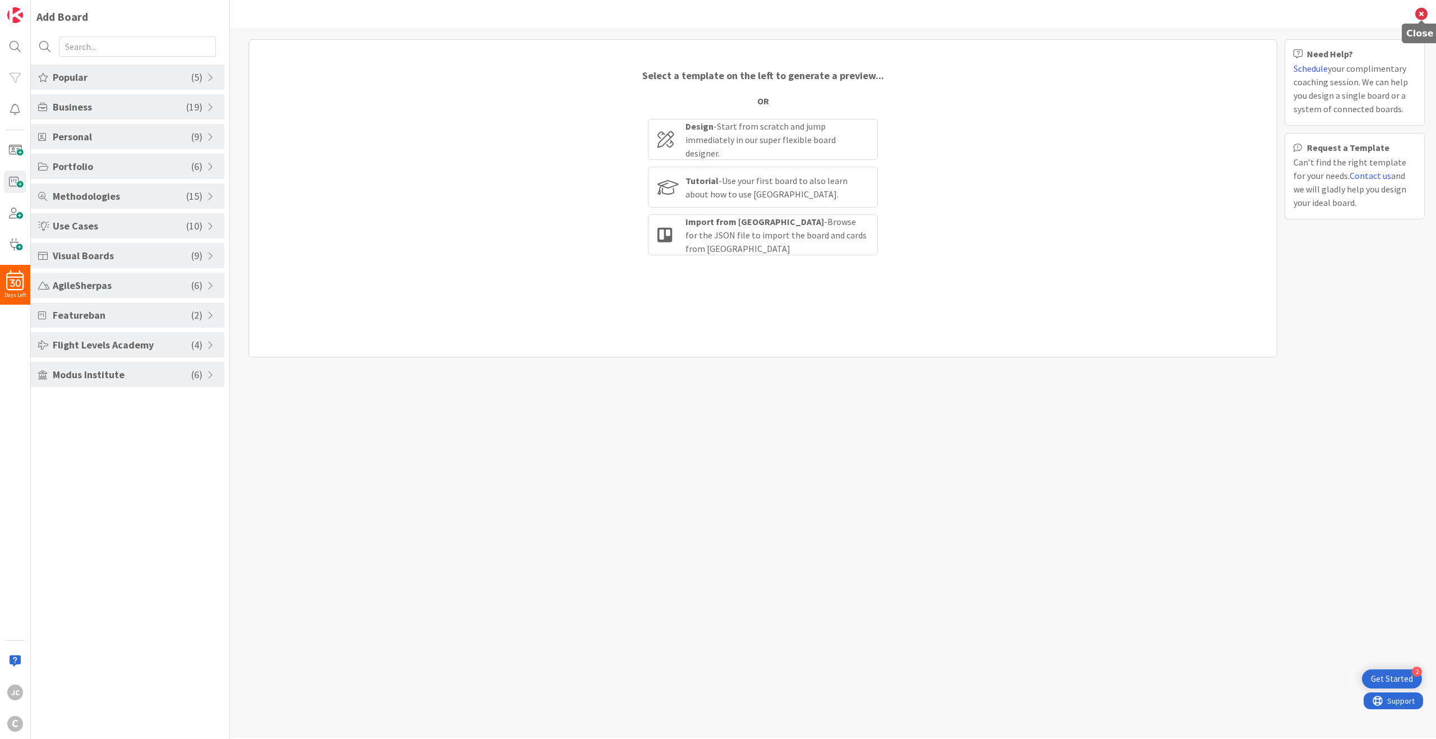
click at [1425, 16] on icon at bounding box center [1421, 14] width 12 height 12
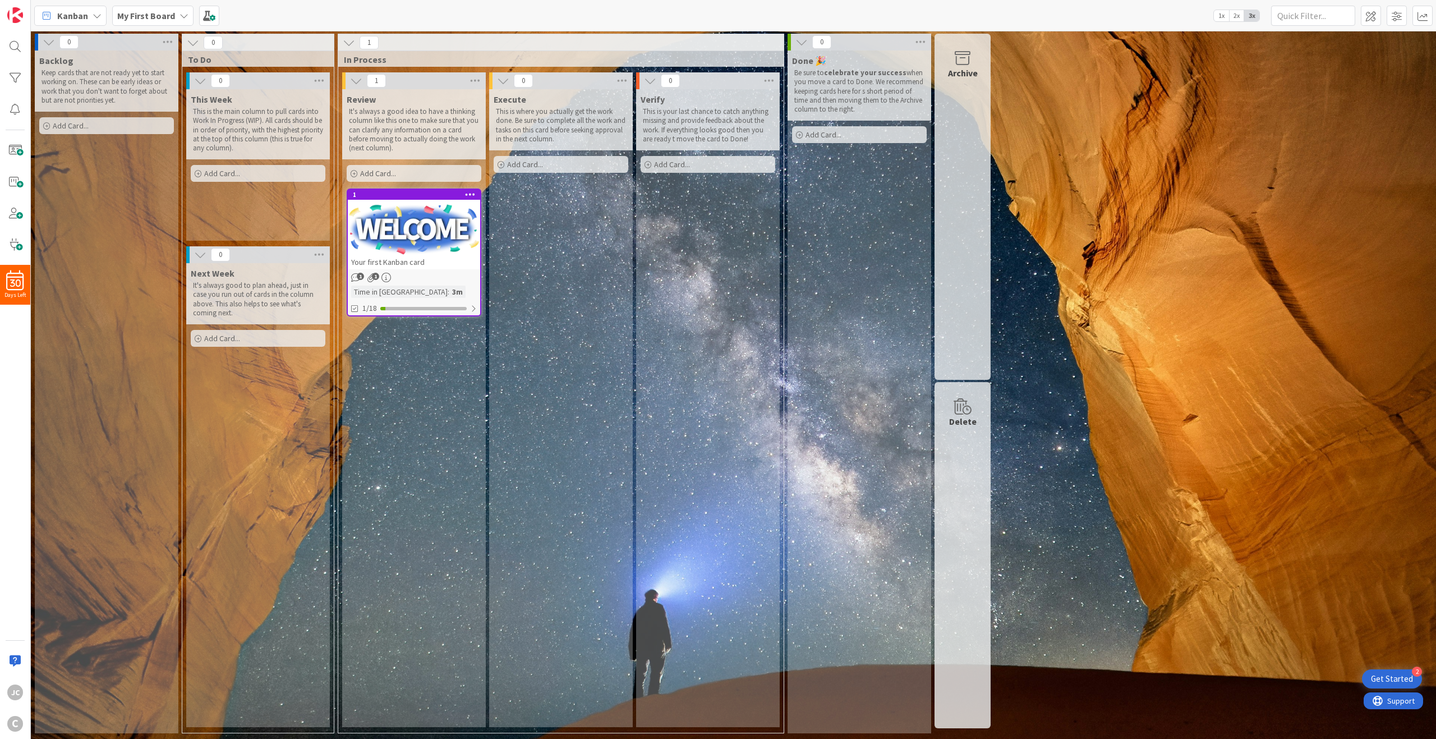
click at [147, 16] on b "My First Board" at bounding box center [146, 15] width 58 height 11
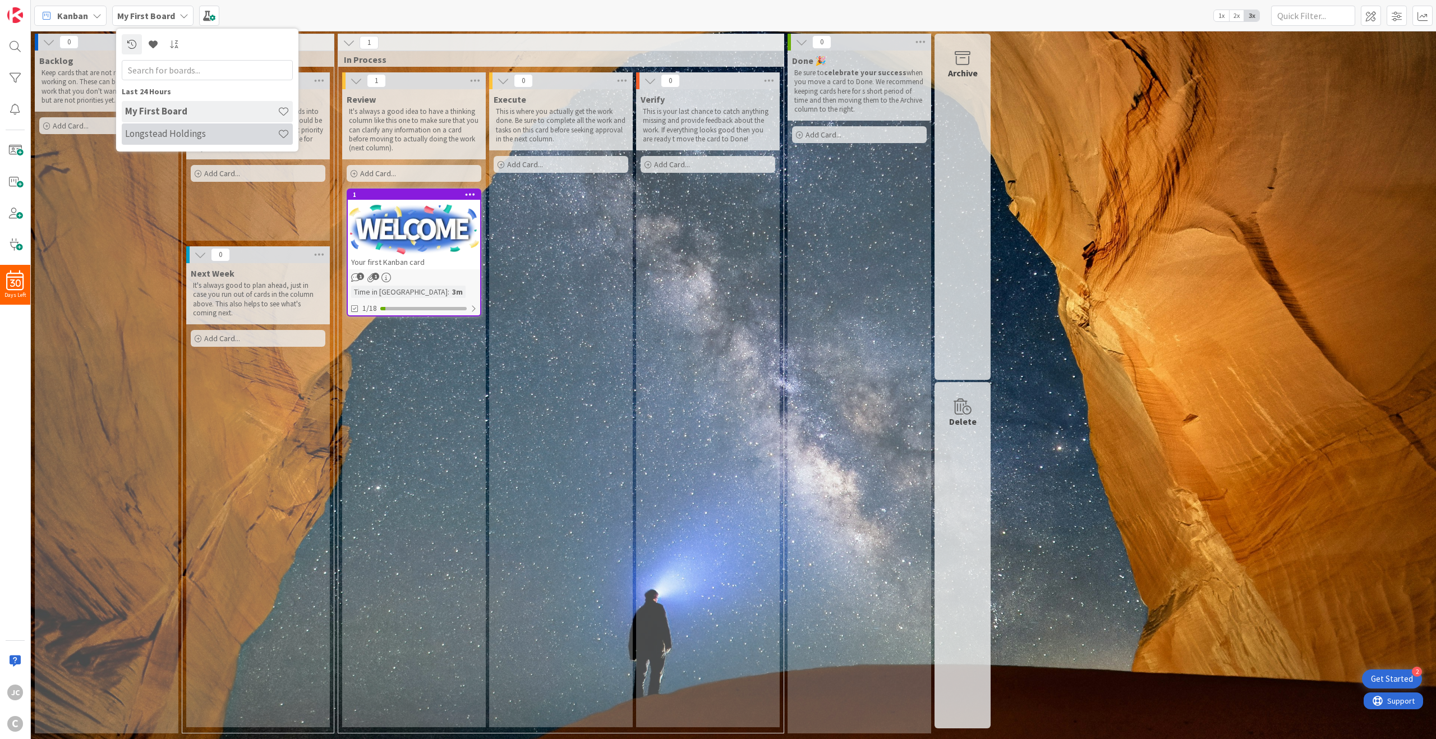
click at [223, 137] on h4 "Longstead Holdings" at bounding box center [201, 133] width 153 height 11
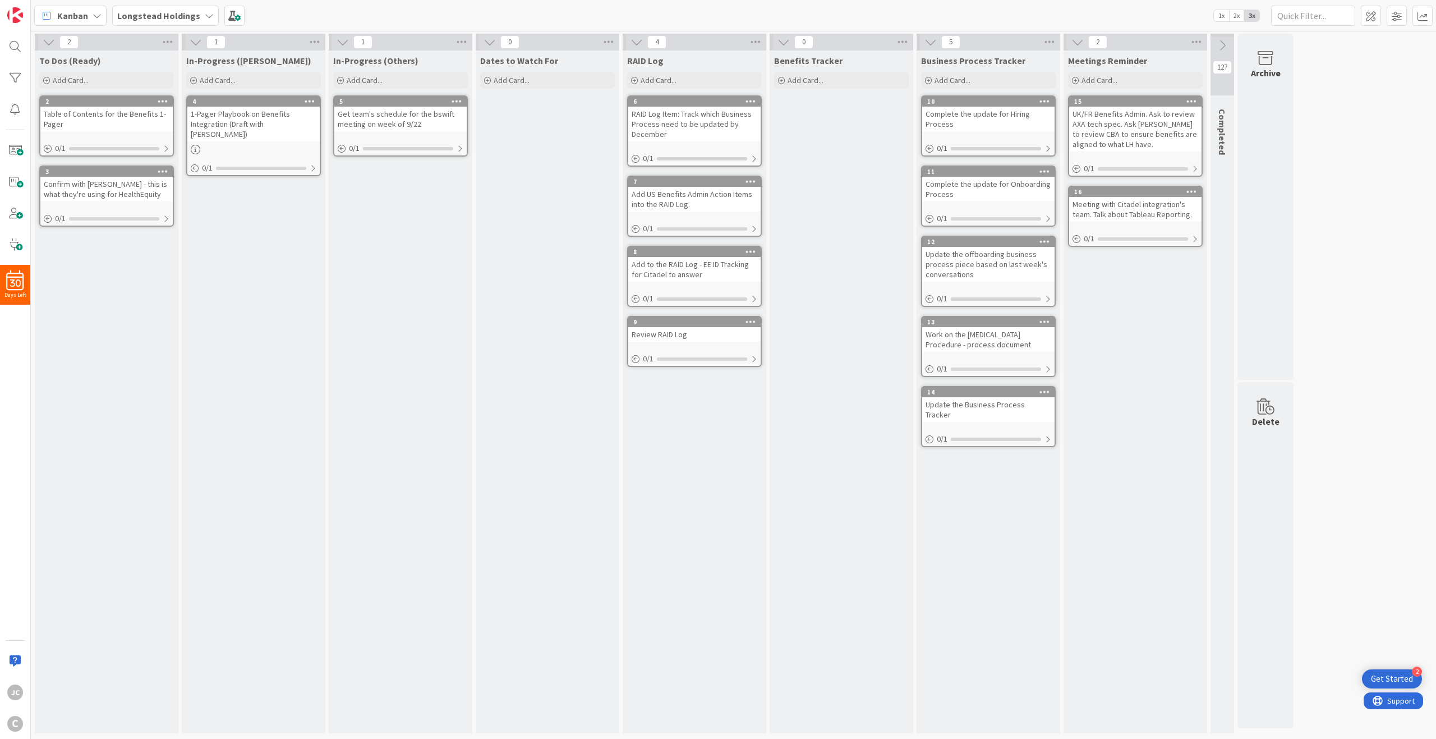
click at [196, 18] on div "Longstead Holdings" at bounding box center [165, 16] width 107 height 20
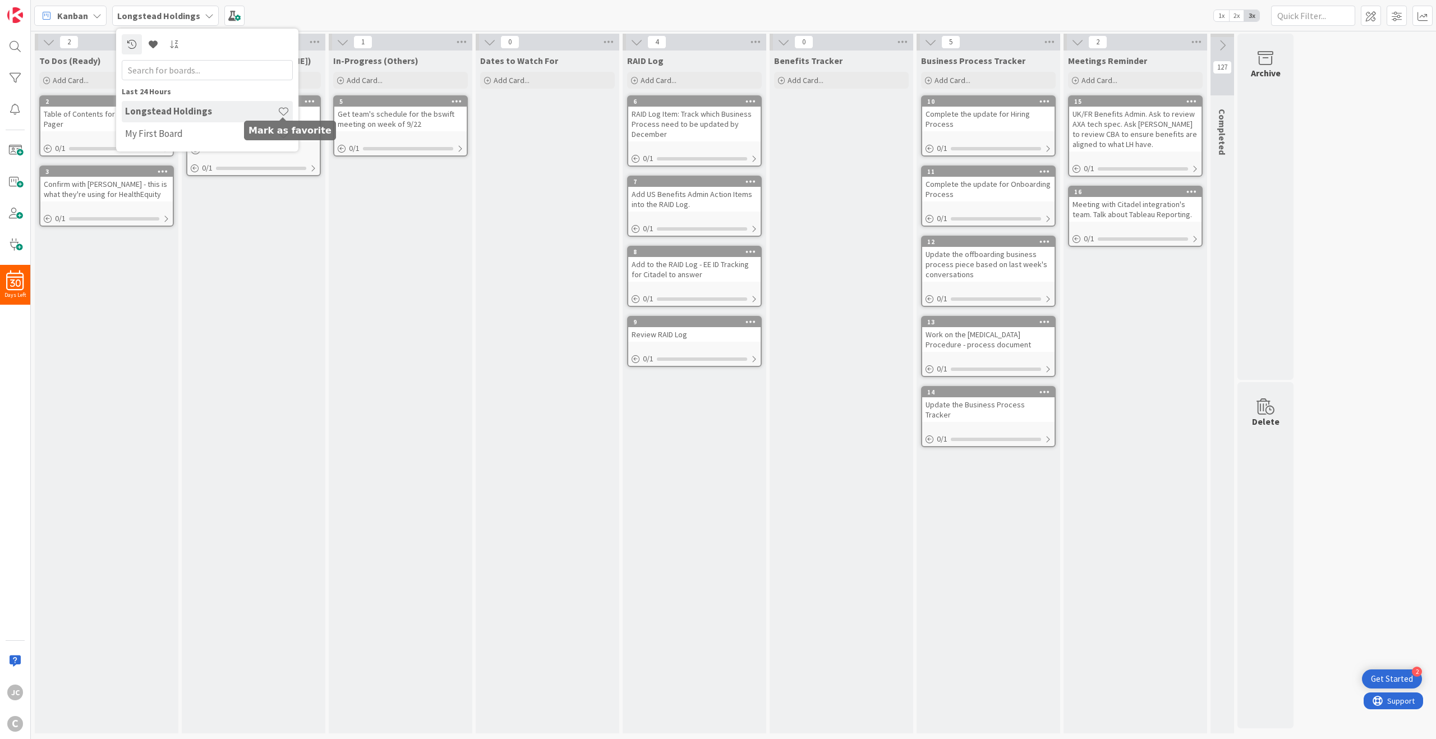
click at [282, 110] on span at bounding box center [284, 111] width 12 height 12
click at [329, 23] on div "Kanban Longstead Holdings Last 24 Hours Longstead Holdings My First Board 1x 2x…" at bounding box center [733, 15] width 1405 height 31
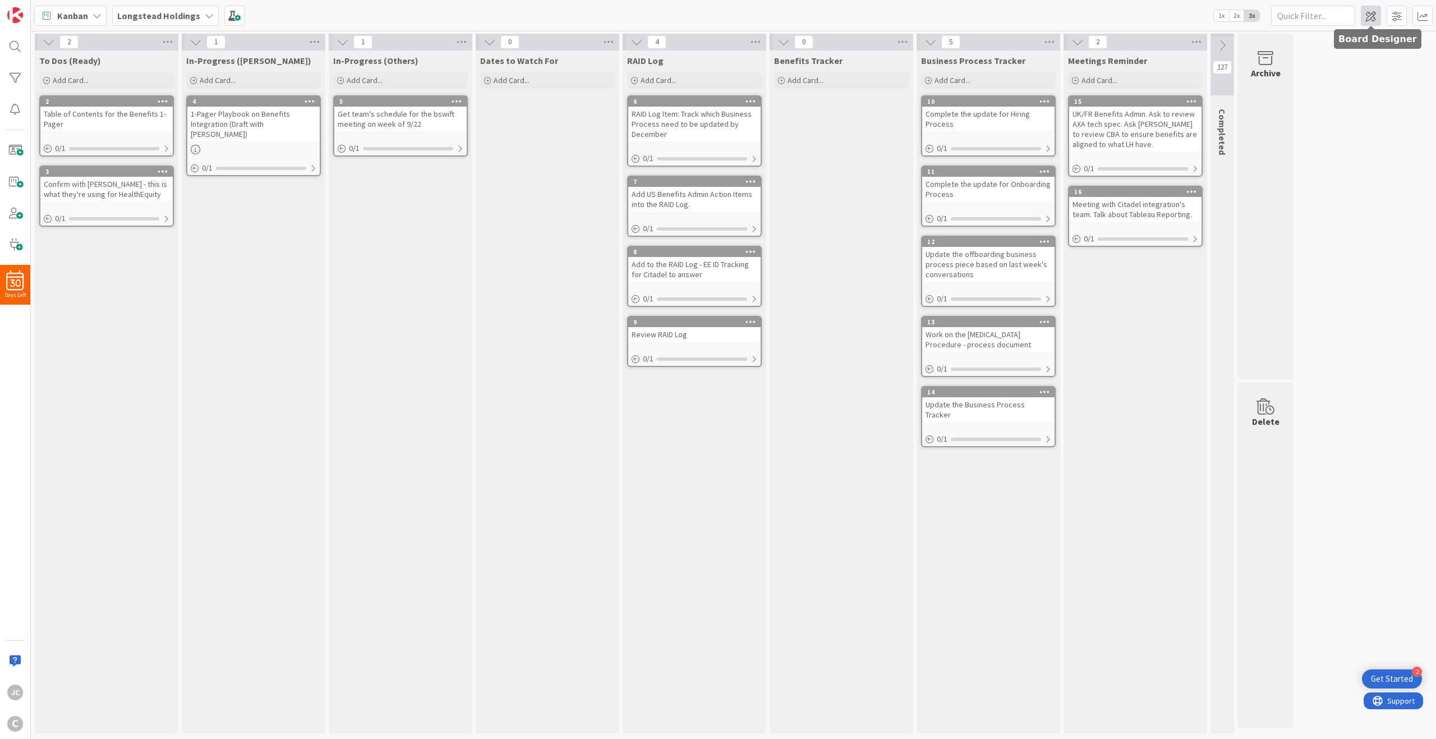
click at [1372, 18] on span at bounding box center [1370, 16] width 20 height 20
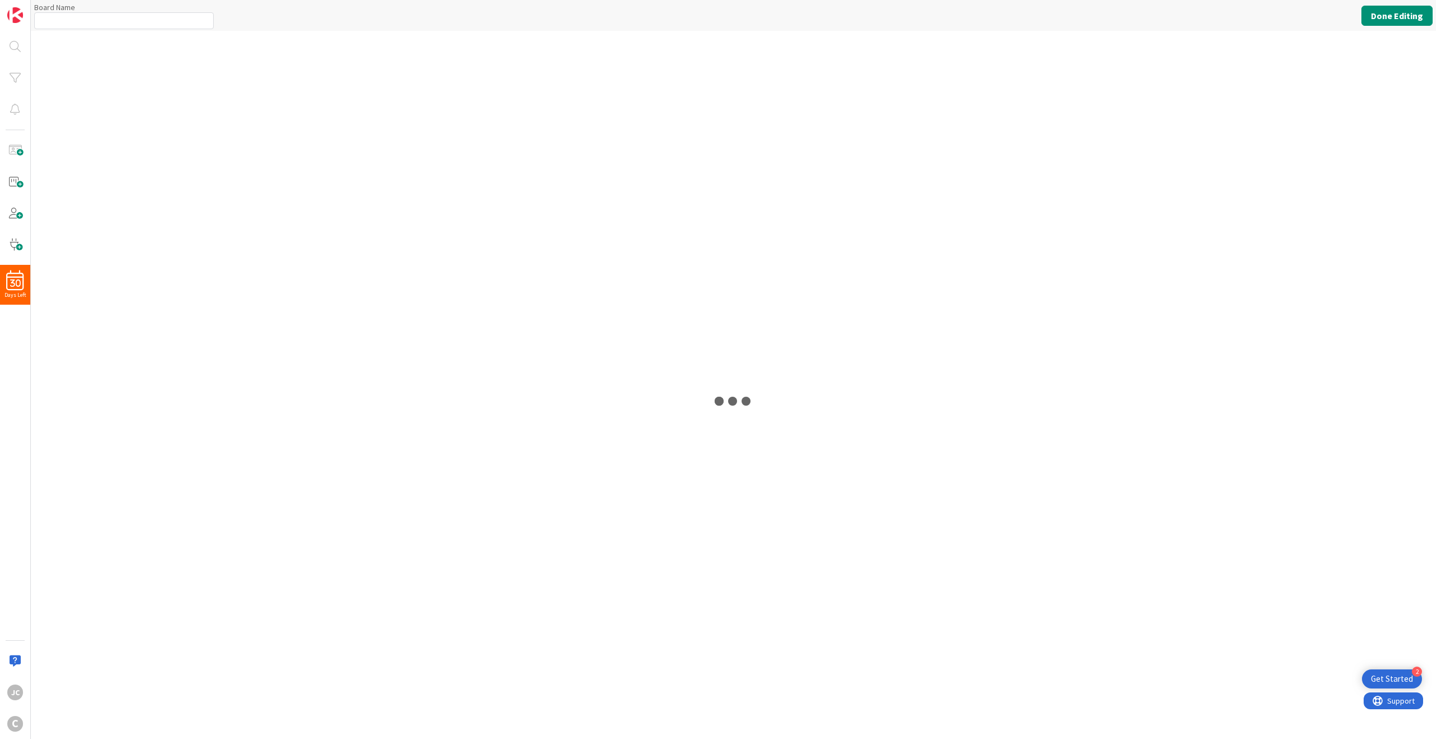
type input "Longstead Holdings"
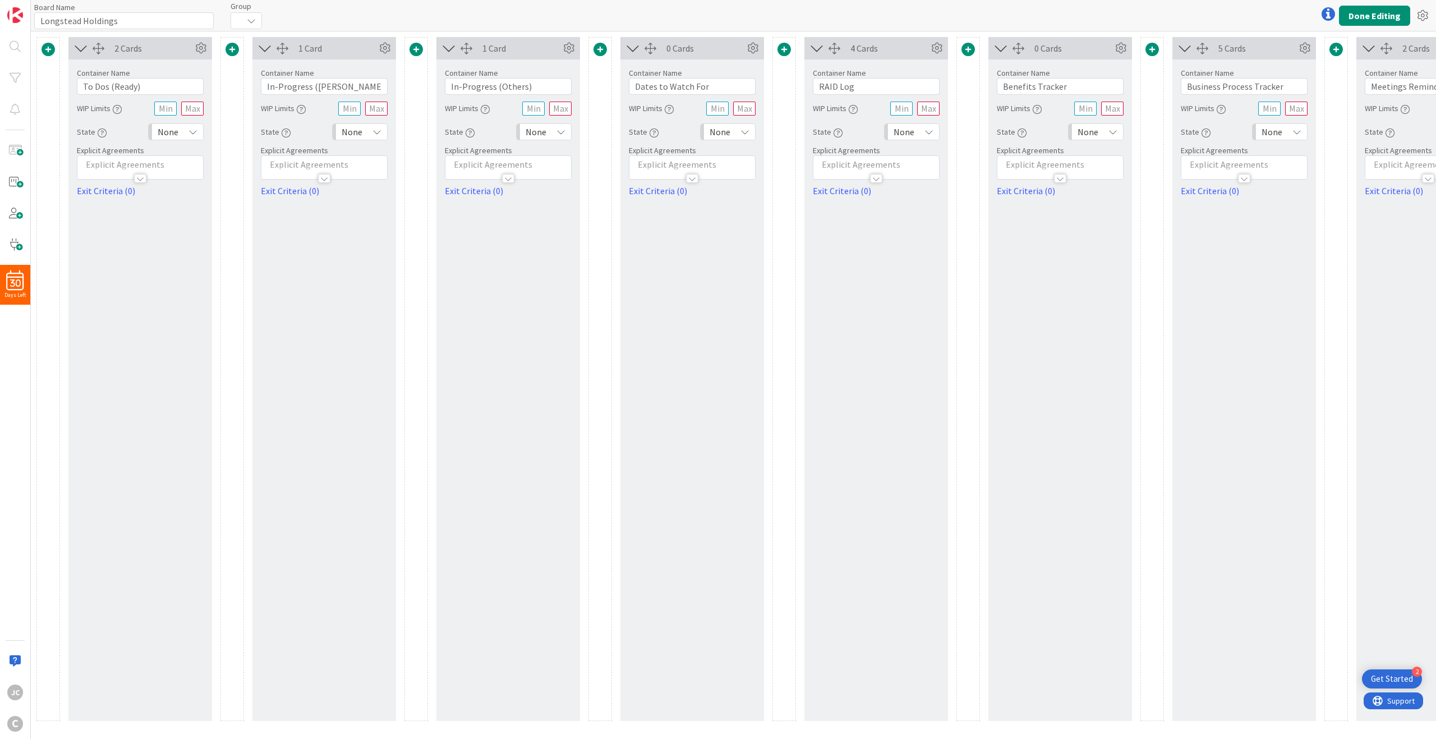
click at [145, 700] on div "2 Cards Container Name 14 / 64 To Dos (Ready) WIP Limits State None Explicit Ag…" at bounding box center [140, 379] width 144 height 684
drag, startPoint x: 1244, startPoint y: 226, endPoint x: 1101, endPoint y: 231, distance: 143.6
click at [1101, 231] on div "2 Cards Container Name 14 / 64 To Dos (Ready) WIP Limits State None Explicit Ag…" at bounding box center [875, 379] width 1679 height 684
click at [1052, 224] on div "0 Cards Container Name 16 / 64 Benefits Tracker WIP Limits State None Explicit …" at bounding box center [1060, 379] width 144 height 684
click at [248, 23] on icon at bounding box center [251, 20] width 9 height 9
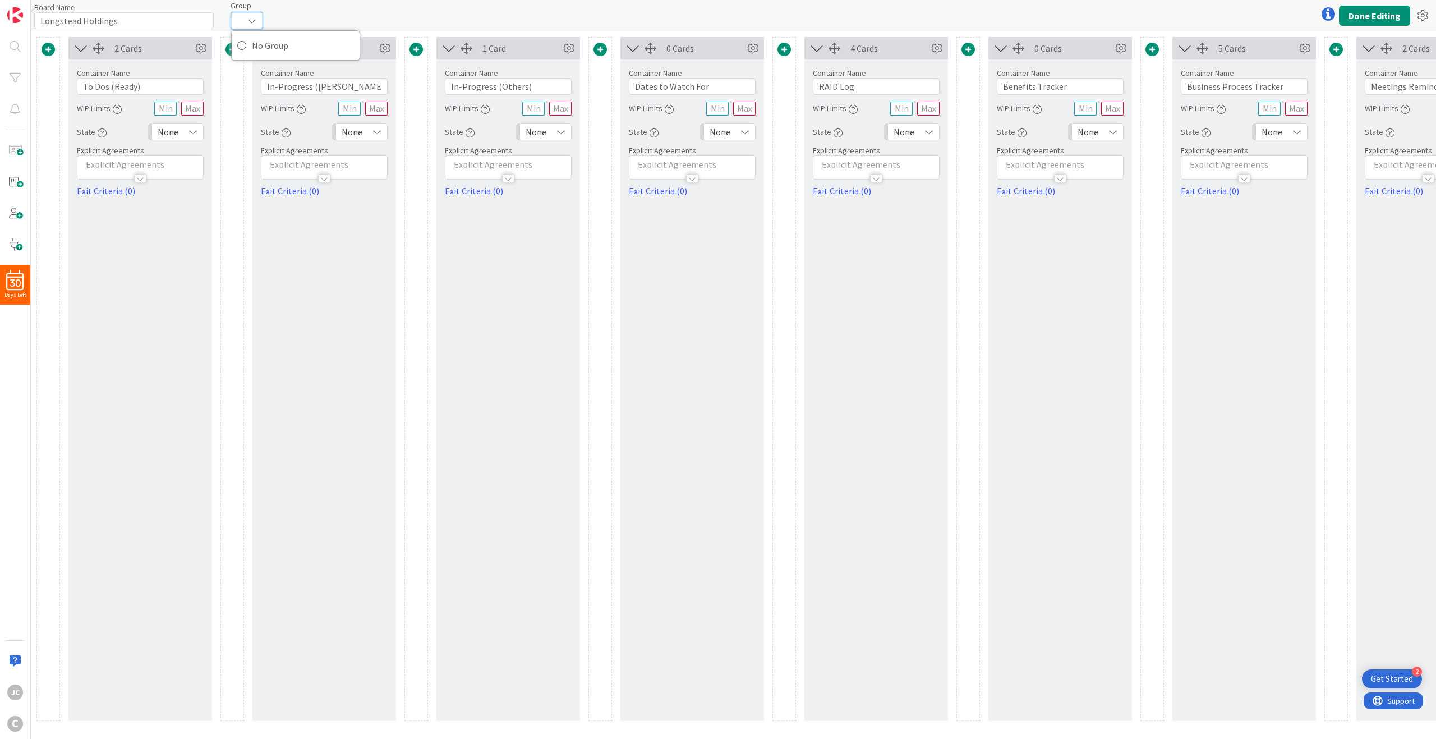
click at [252, 21] on icon at bounding box center [251, 20] width 9 height 9
click at [232, 52] on span at bounding box center [231, 49] width 13 height 13
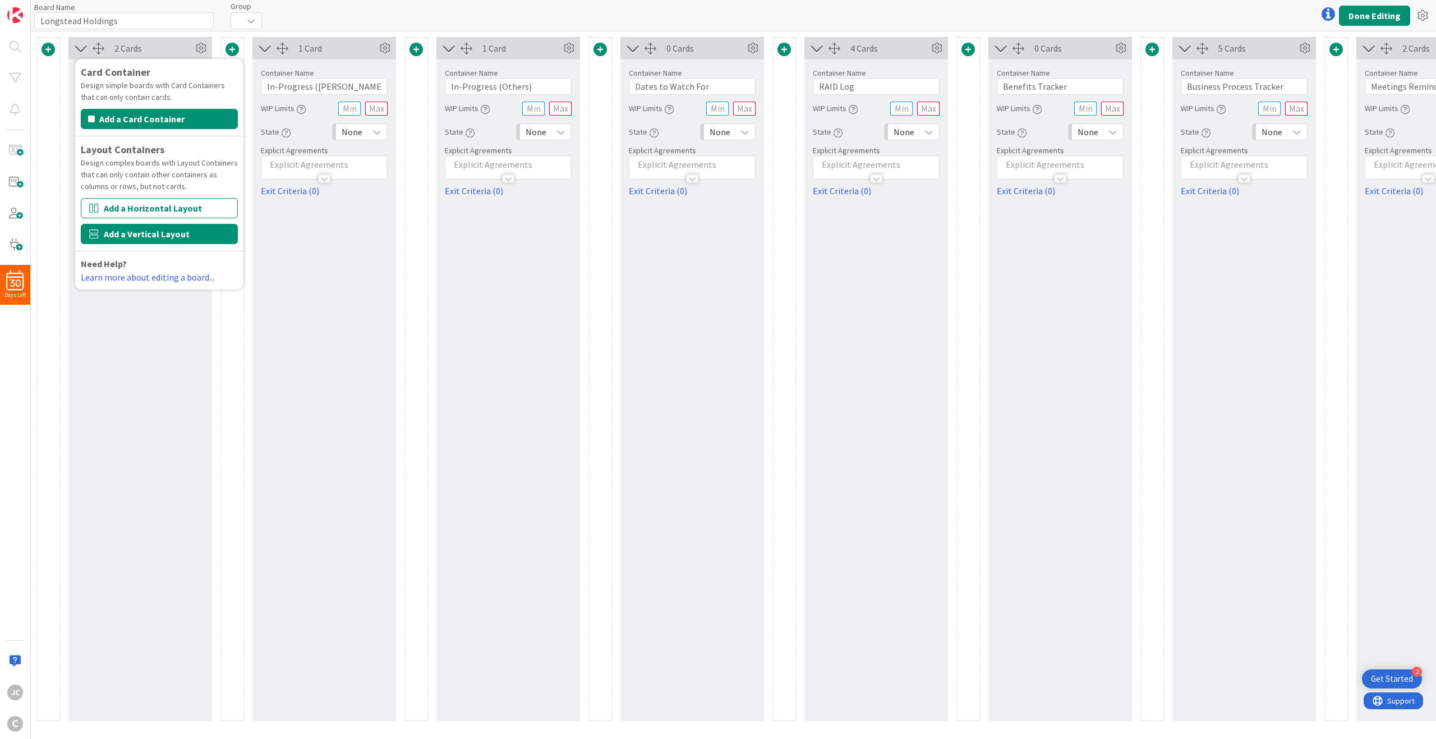
click at [159, 232] on button "Add a Vertical Layout" at bounding box center [159, 234] width 157 height 20
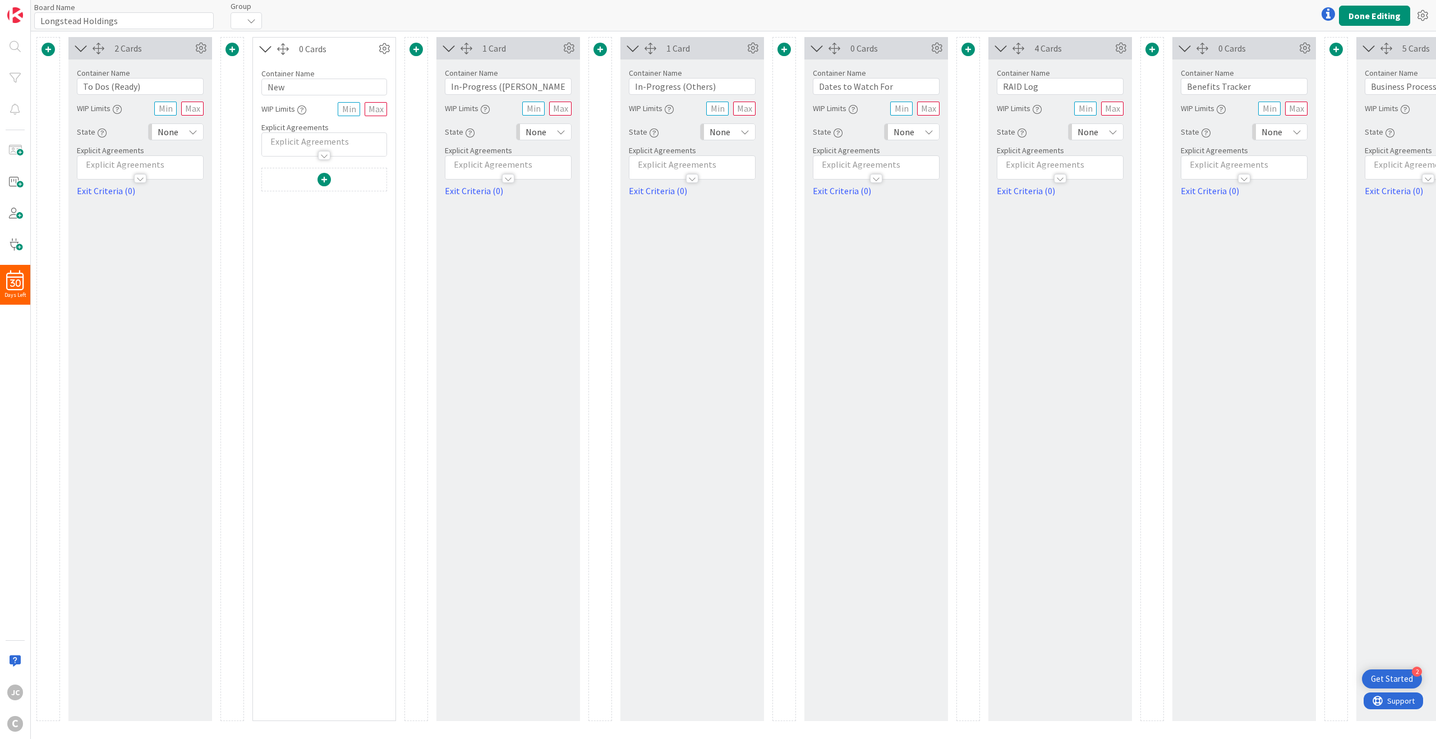
click at [355, 269] on div at bounding box center [324, 444] width 126 height 552
click at [264, 48] on icon at bounding box center [265, 48] width 19 height 15
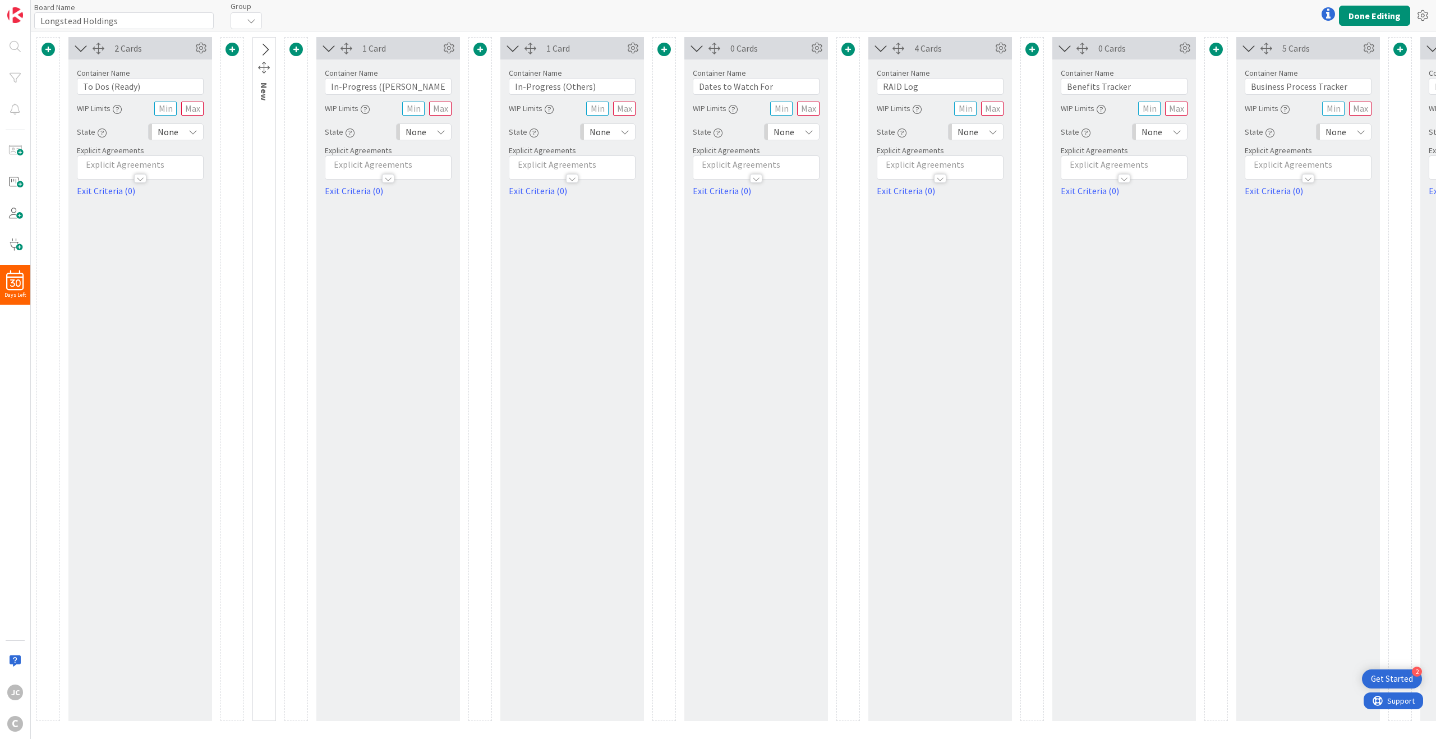
click at [264, 48] on icon at bounding box center [264, 50] width 19 height 15
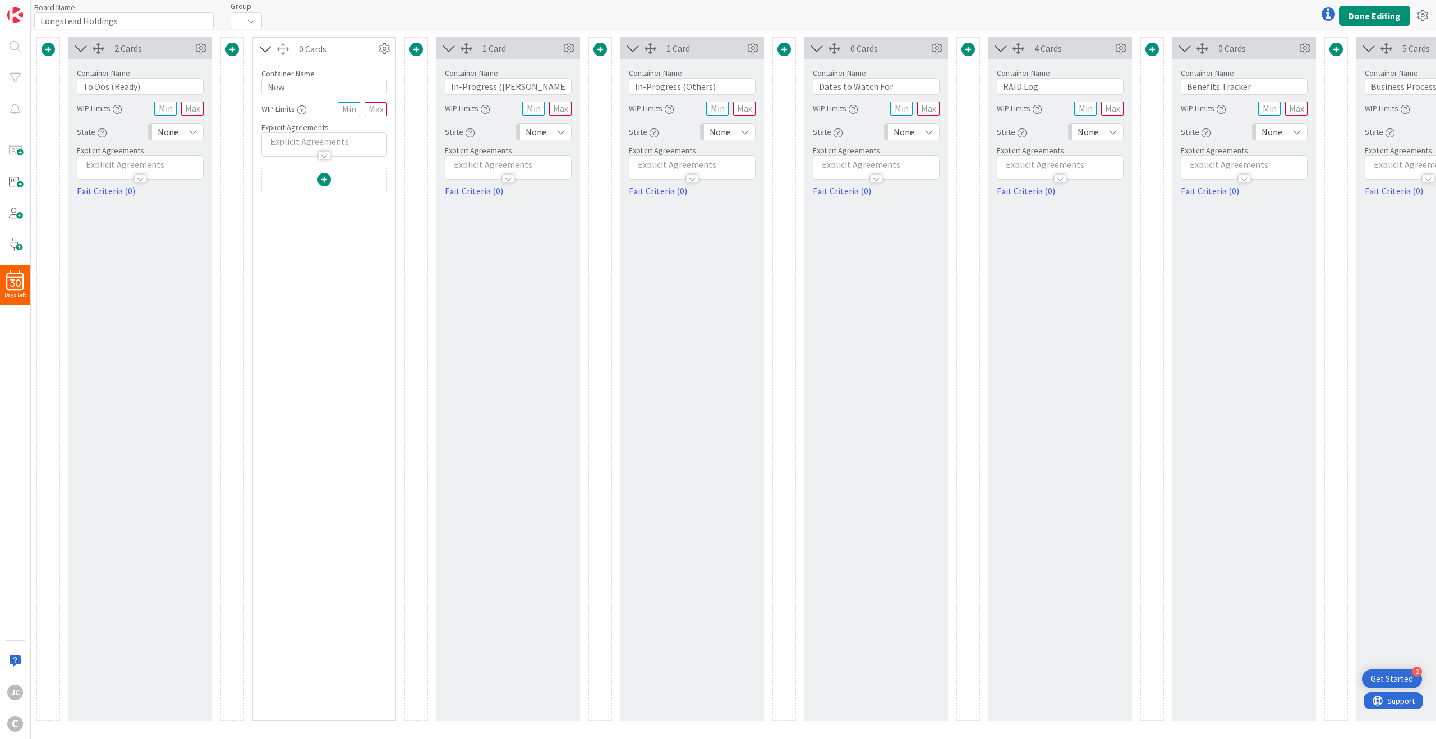
drag, startPoint x: 272, startPoint y: 48, endPoint x: 325, endPoint y: 352, distance: 309.1
click at [324, 392] on div at bounding box center [324, 444] width 126 height 552
click at [385, 48] on icon at bounding box center [384, 48] width 17 height 17
click at [328, 147] on span "Delete this Container" at bounding box center [301, 144] width 83 height 16
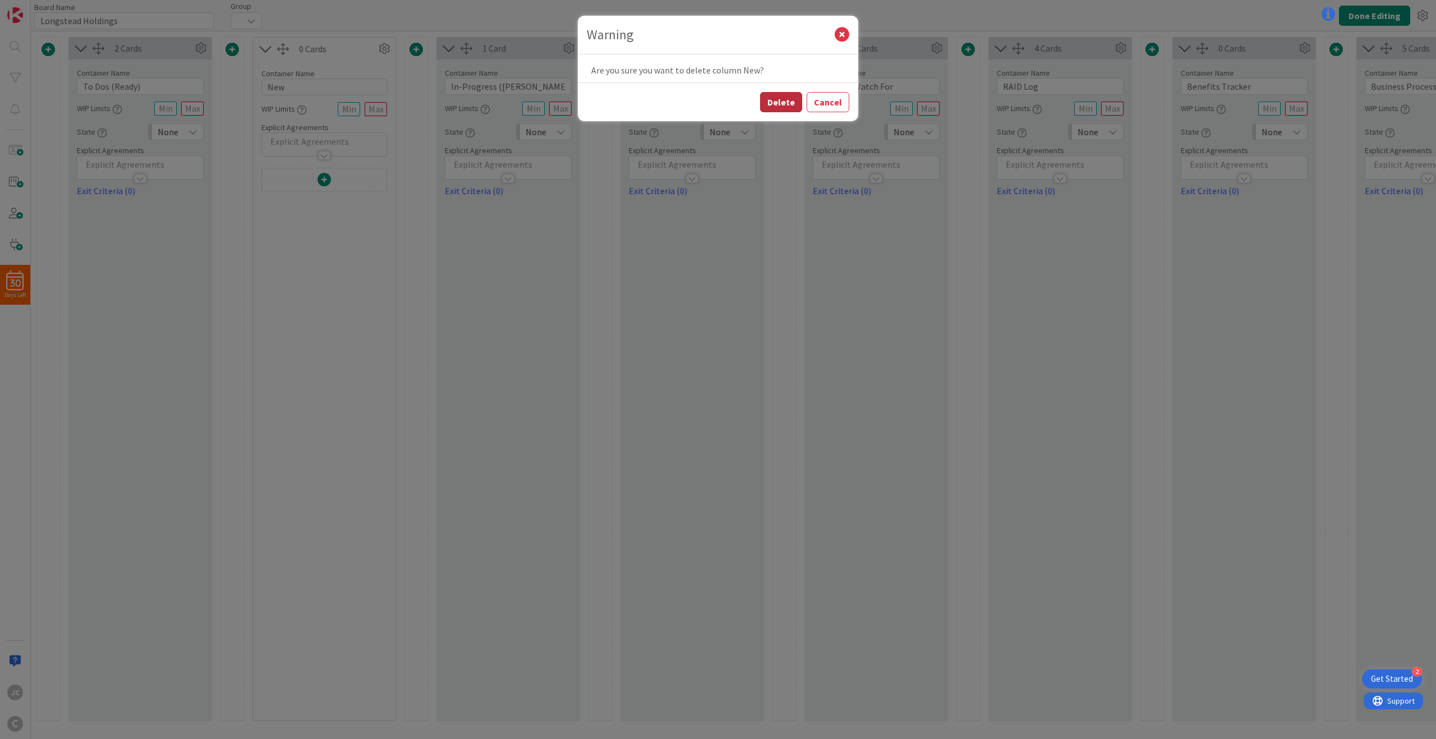
click at [785, 97] on button "Delete" at bounding box center [781, 102] width 42 height 20
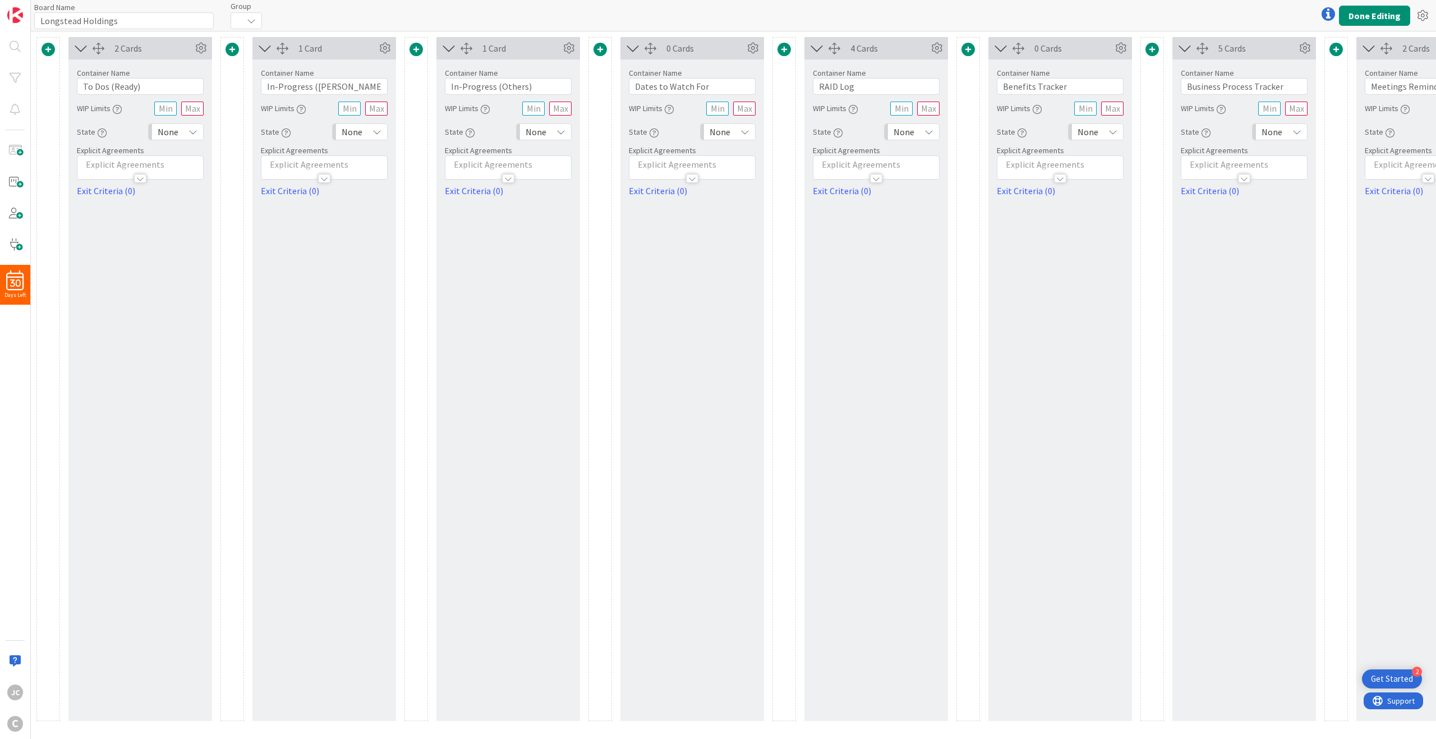
click at [229, 50] on span at bounding box center [231, 49] width 13 height 13
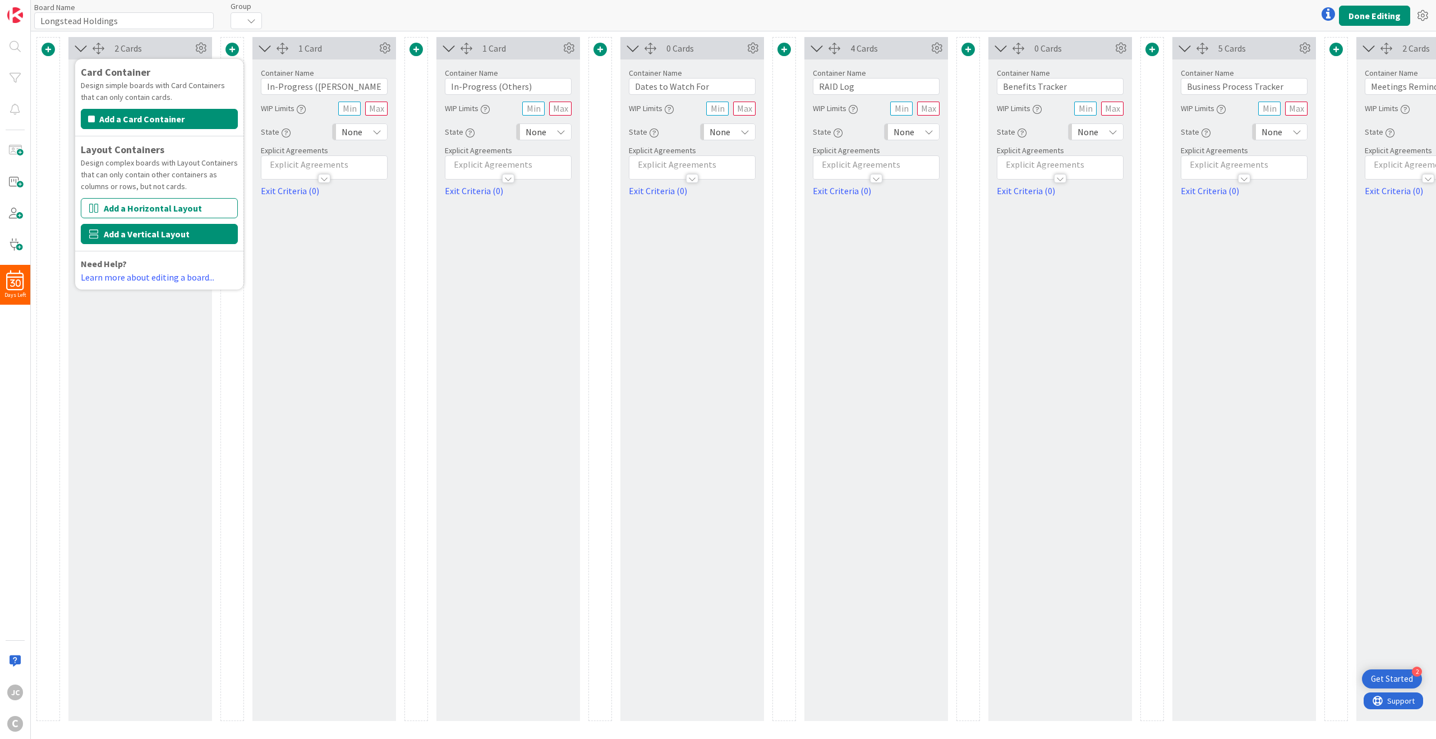
click at [186, 231] on button "Add a Vertical Layout" at bounding box center [159, 234] width 157 height 20
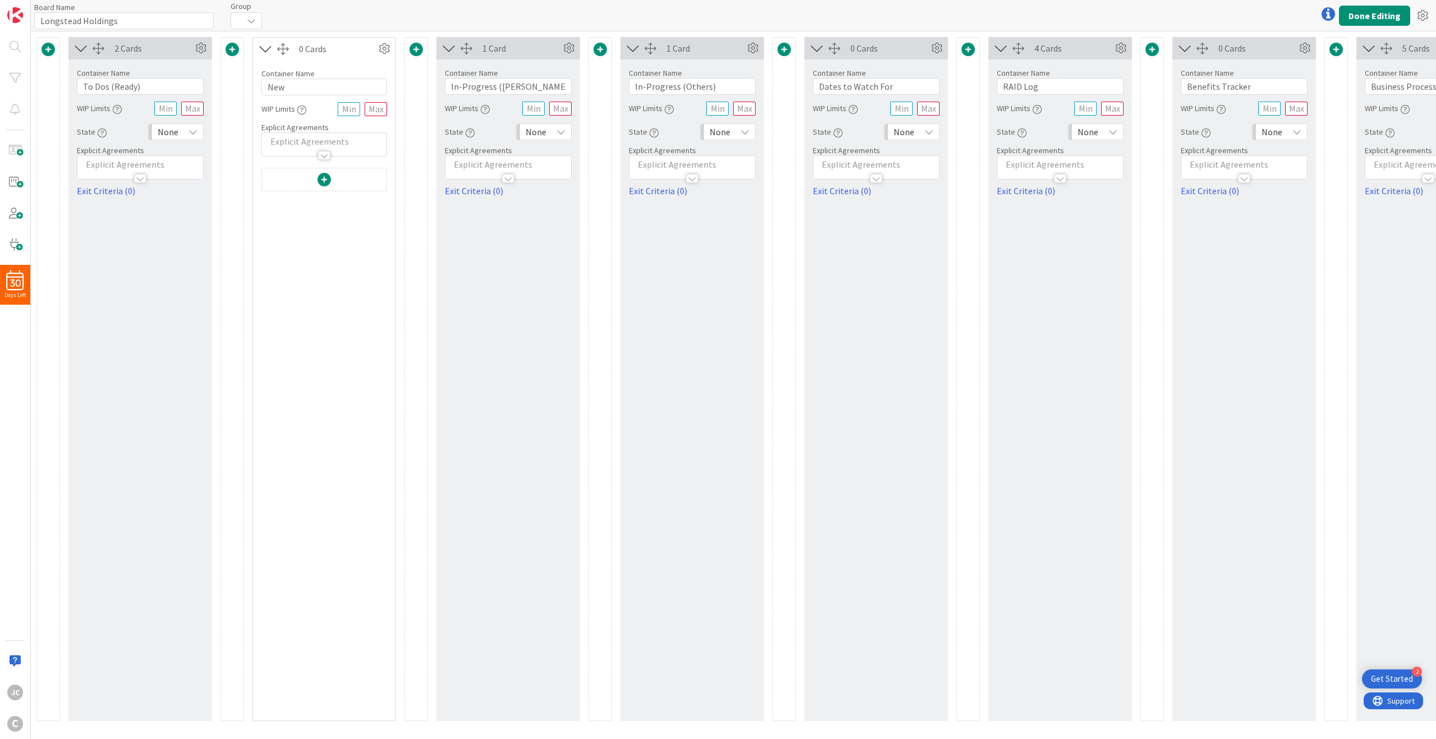
click at [437, 250] on div "1 Card Container Name 19 / 64 In-Progress (Jerry) WIP Limits State None Explici…" at bounding box center [508, 379] width 144 height 684
click at [381, 44] on icon at bounding box center [384, 48] width 17 height 17
click at [347, 144] on link "Delete this Container This cannot be undone" at bounding box center [316, 148] width 151 height 24
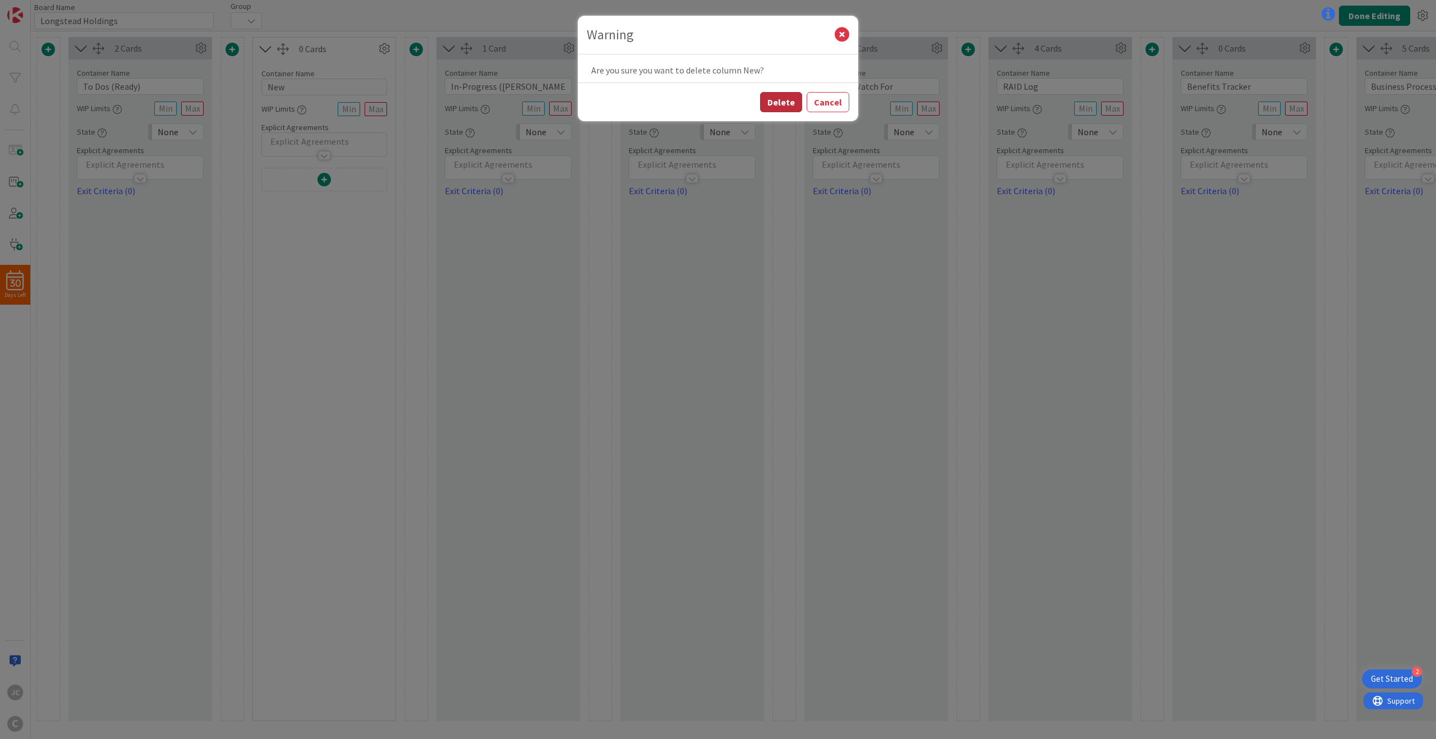
click at [781, 99] on button "Delete" at bounding box center [781, 102] width 42 height 20
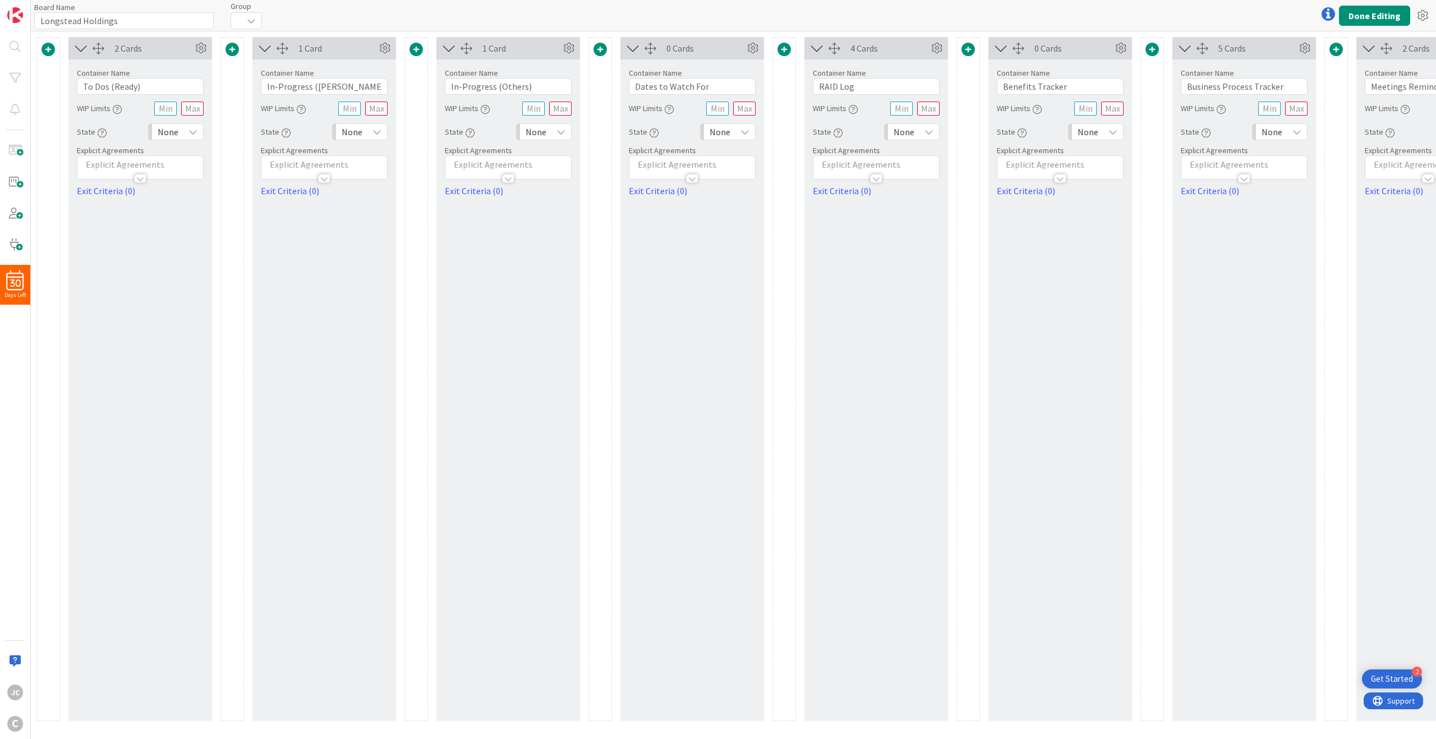
click at [232, 48] on span at bounding box center [231, 49] width 13 height 13
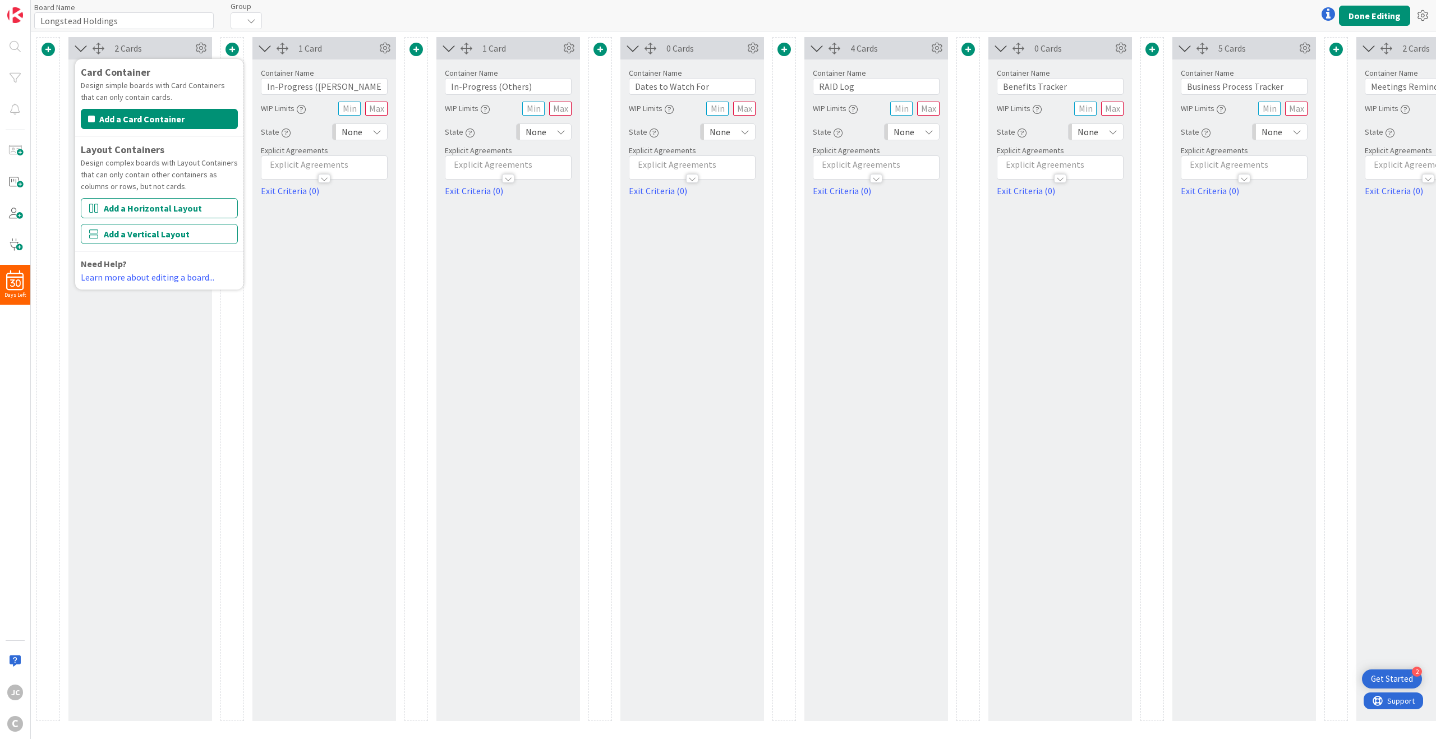
click at [189, 197] on div "Card Container Design simple boards with Card Containers that can only contain …" at bounding box center [159, 173] width 157 height 219
click at [186, 203] on button "Add a Horizontal Layout" at bounding box center [159, 208] width 157 height 20
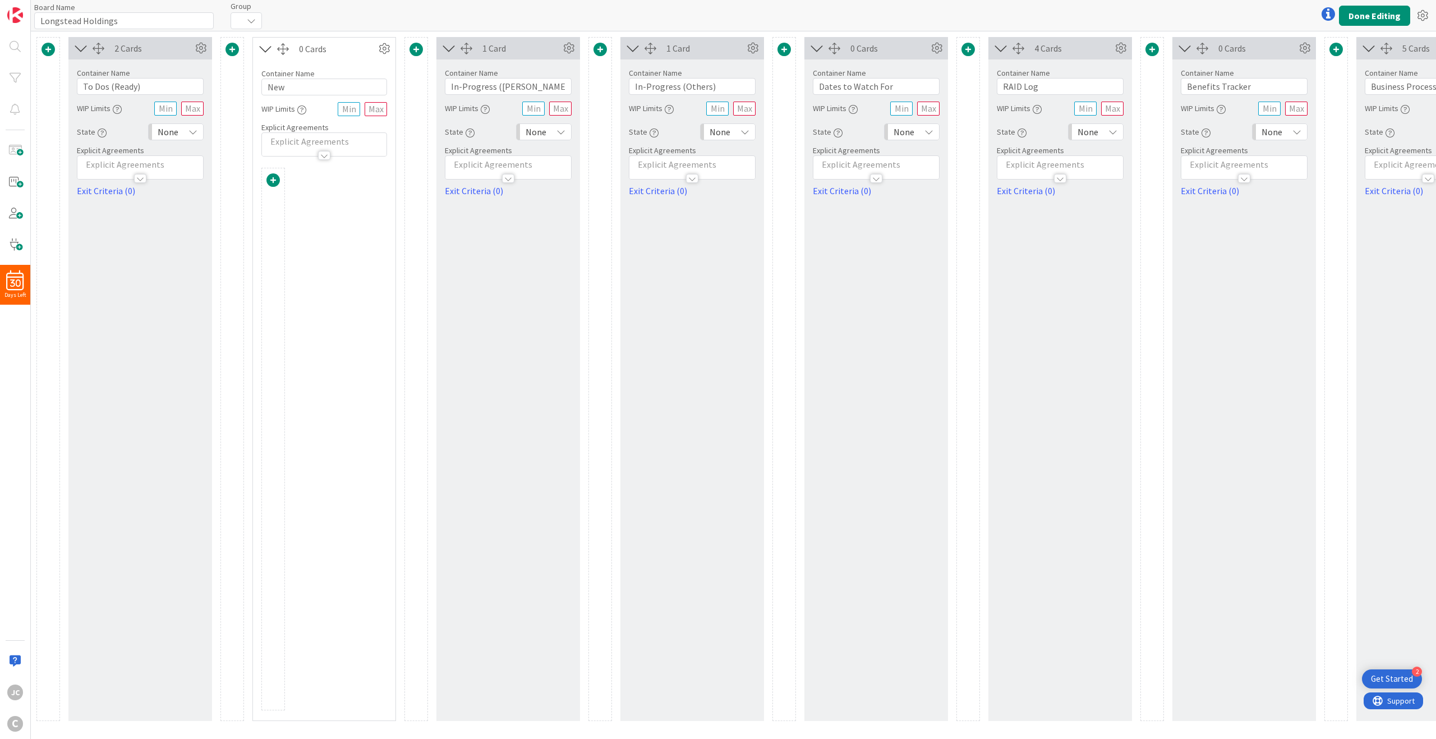
click at [567, 311] on div "1 Card Container Name 19 / 64 In-Progress (Jerry) WIP Limits State None Explici…" at bounding box center [508, 379] width 144 height 684
click at [263, 50] on icon at bounding box center [265, 48] width 19 height 15
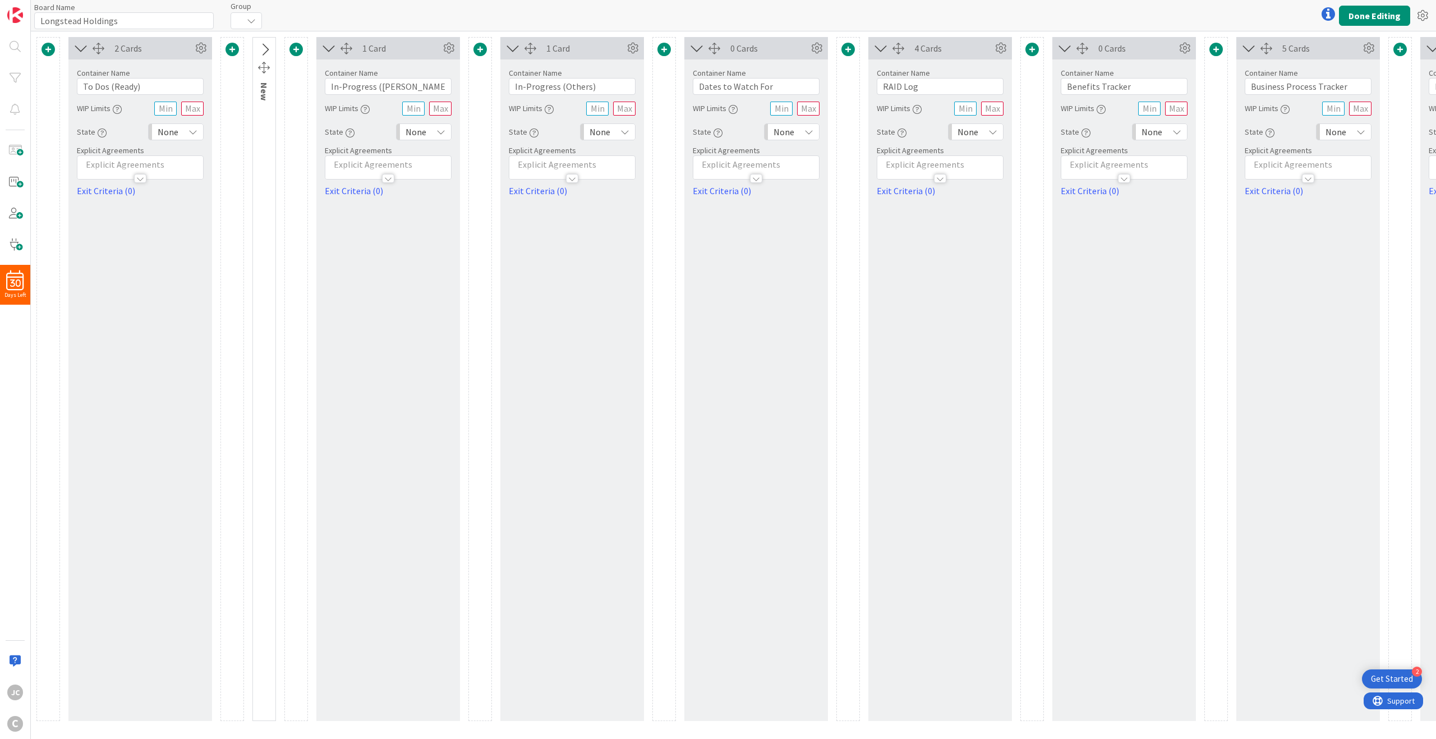
click at [263, 50] on icon at bounding box center [264, 50] width 19 height 15
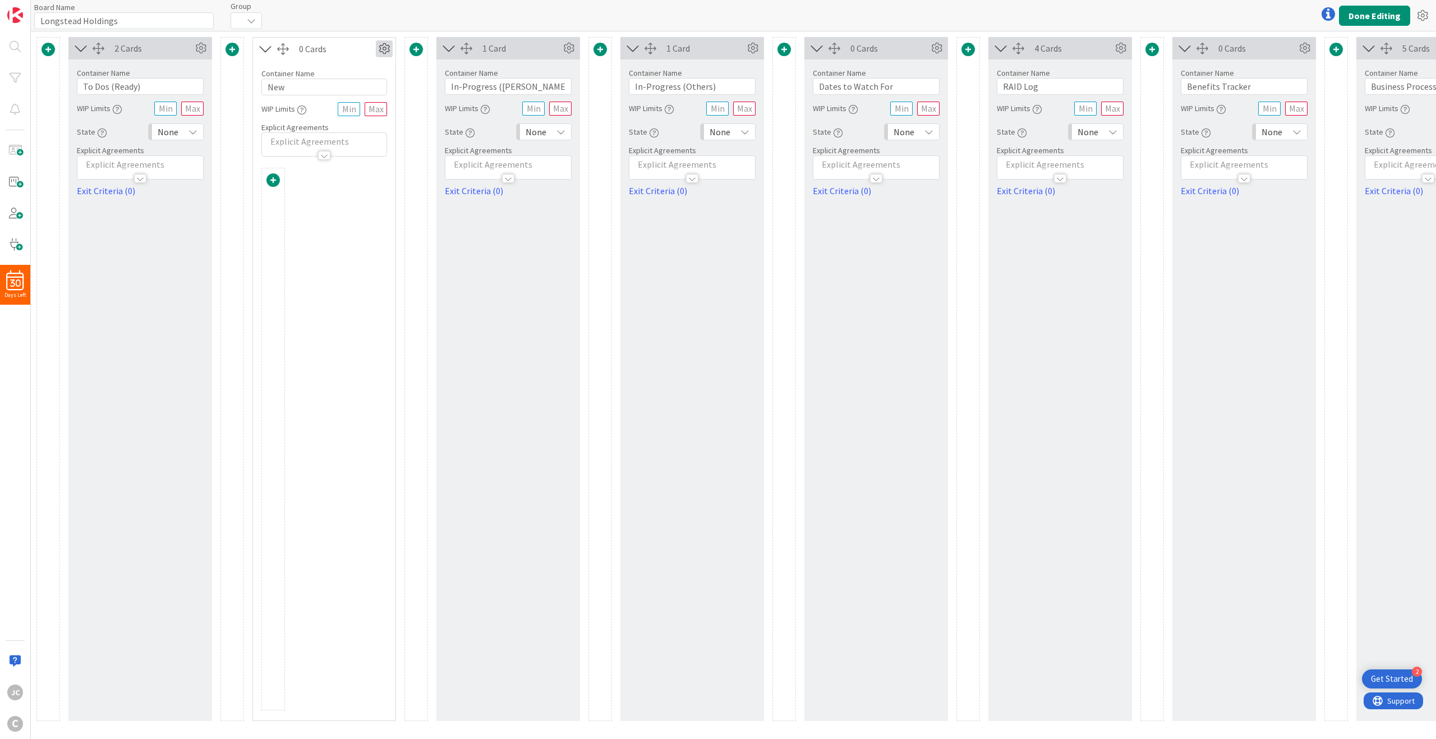
click at [386, 48] on icon at bounding box center [384, 48] width 17 height 17
click at [349, 141] on link "Delete this Container This cannot be undone" at bounding box center [316, 148] width 151 height 24
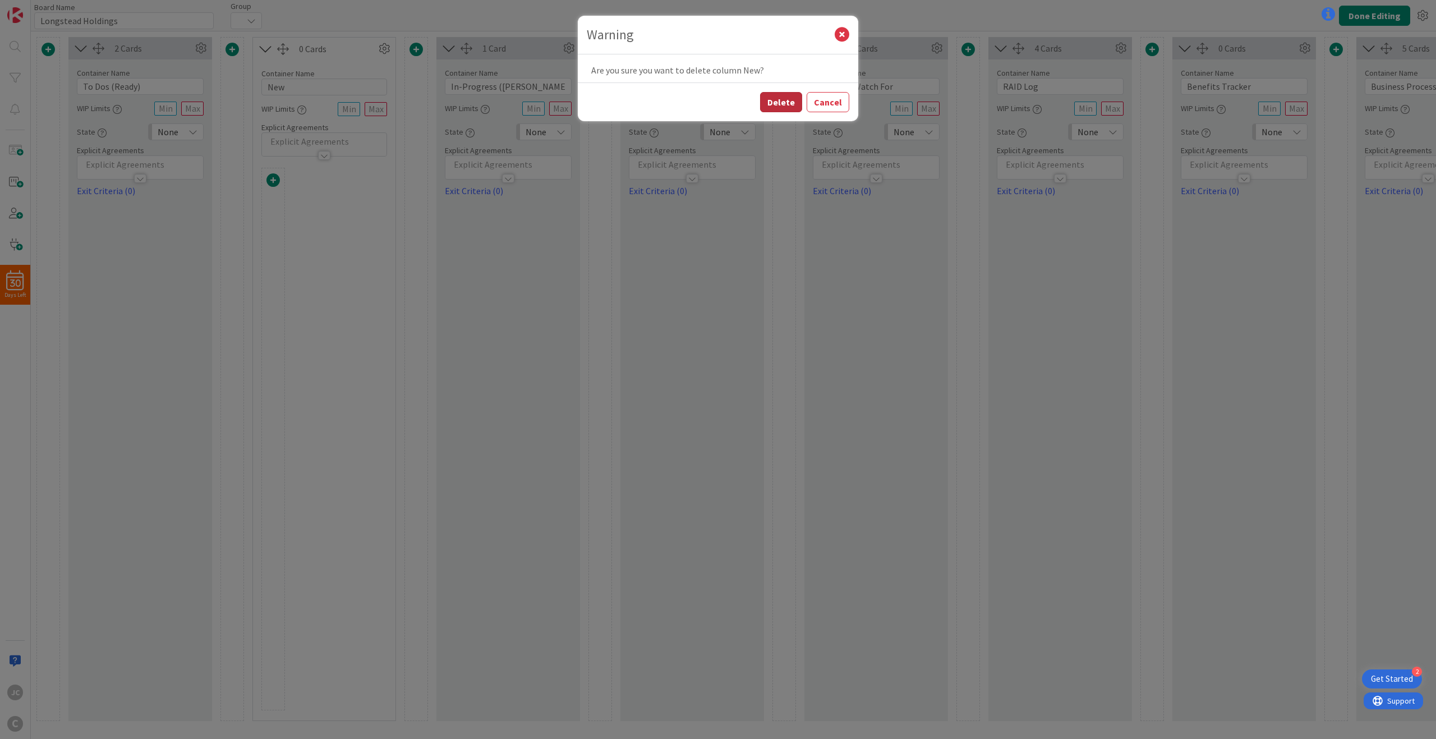
click at [764, 101] on button "Delete" at bounding box center [781, 102] width 42 height 20
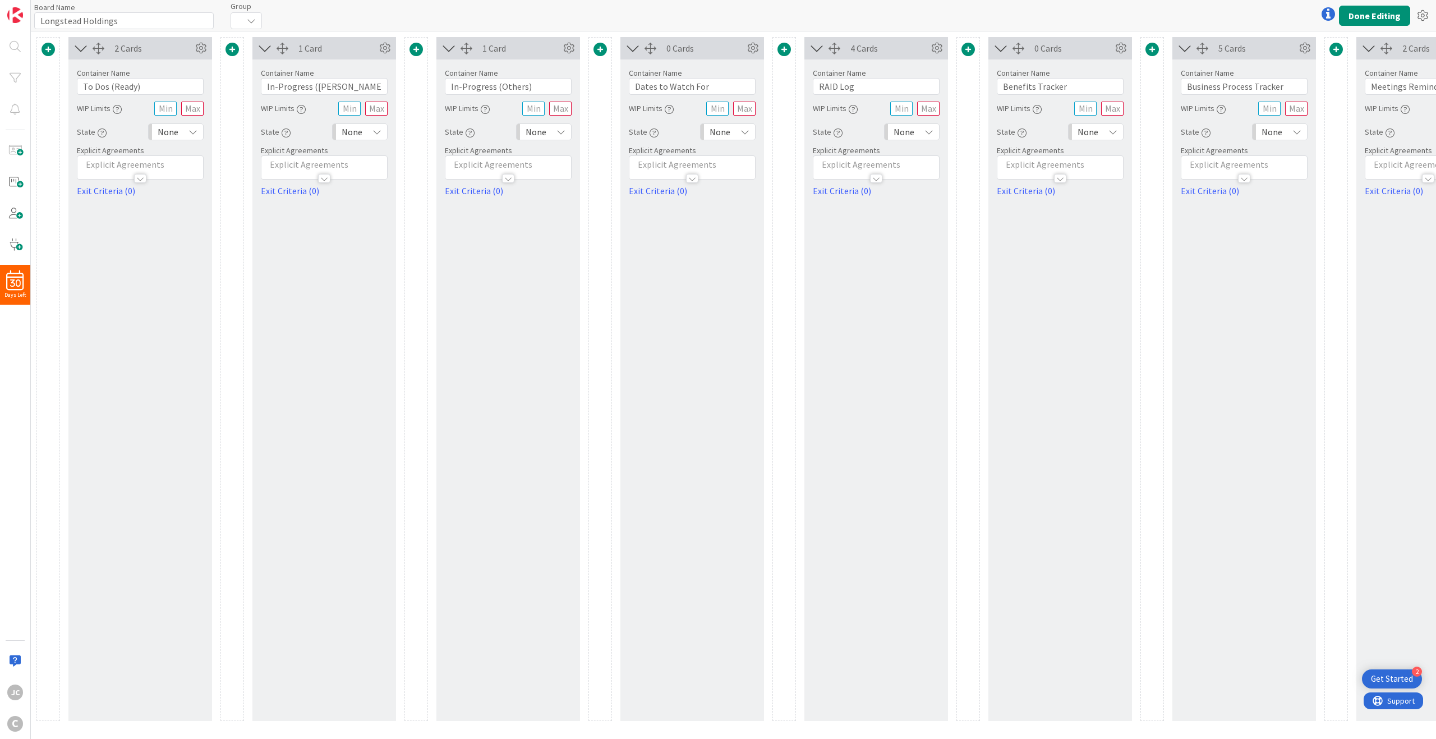
click at [233, 47] on span at bounding box center [231, 49] width 13 height 13
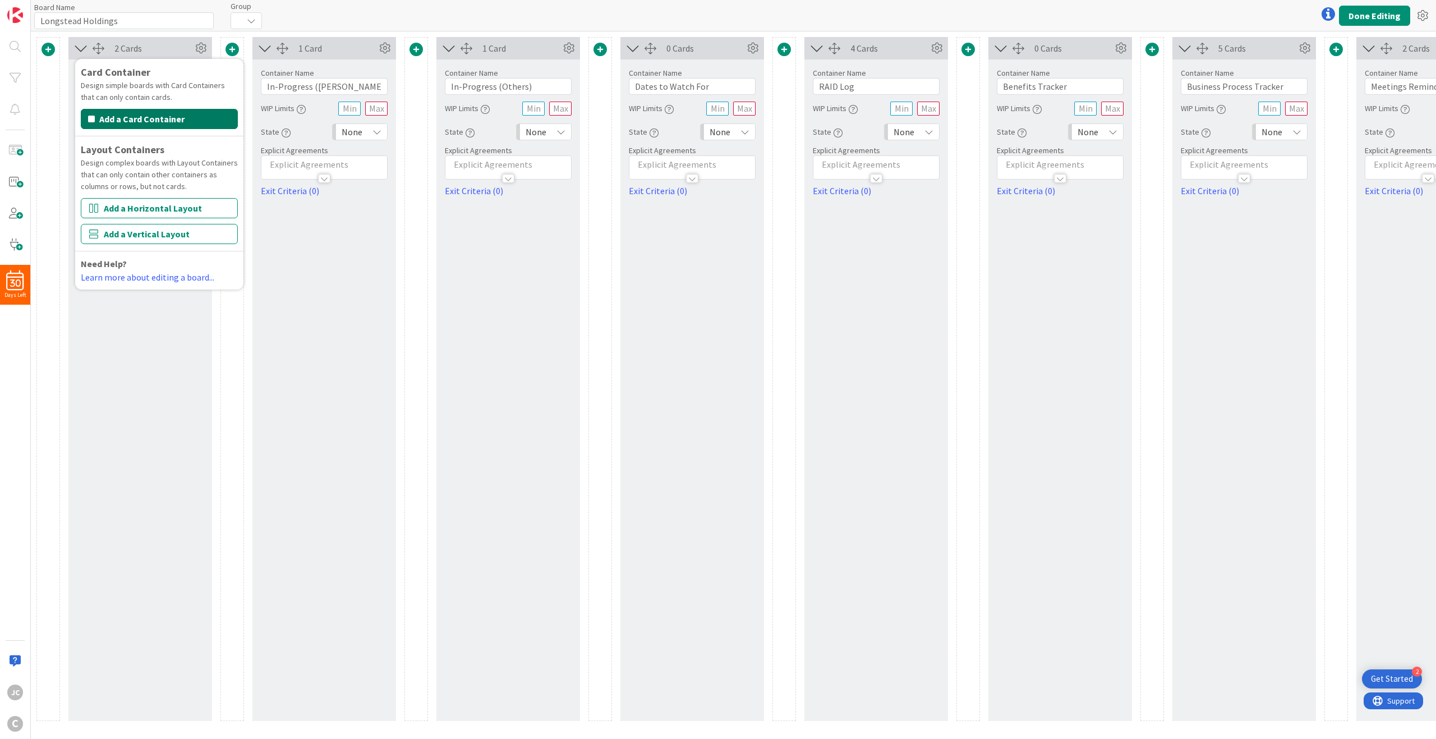
click at [200, 115] on button "Add a Card Container" at bounding box center [159, 119] width 157 height 20
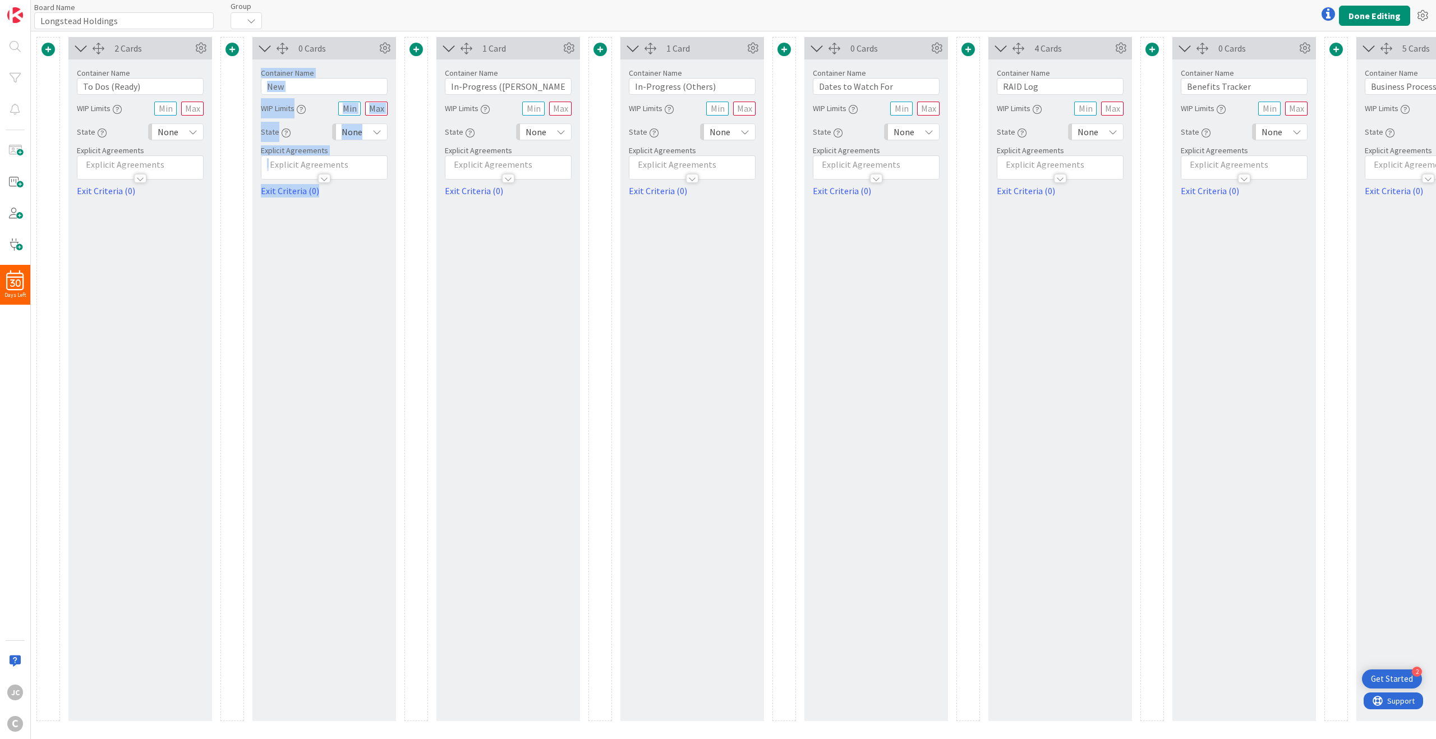
drag, startPoint x: 347, startPoint y: 45, endPoint x: 331, endPoint y: 247, distance: 202.0
click at [331, 247] on div "0 Cards Container Name 3 / 64 New WIP Limits State None Explicit Agreements Exi…" at bounding box center [324, 379] width 144 height 684
click at [414, 280] on div at bounding box center [416, 379] width 24 height 684
drag, startPoint x: 396, startPoint y: 289, endPoint x: 239, endPoint y: 271, distance: 158.1
click at [239, 271] on div "2 Cards Container Name 14 / 64 To Dos (Ready) WIP Limits State None Explicit Ag…" at bounding box center [967, 379] width 1863 height 684
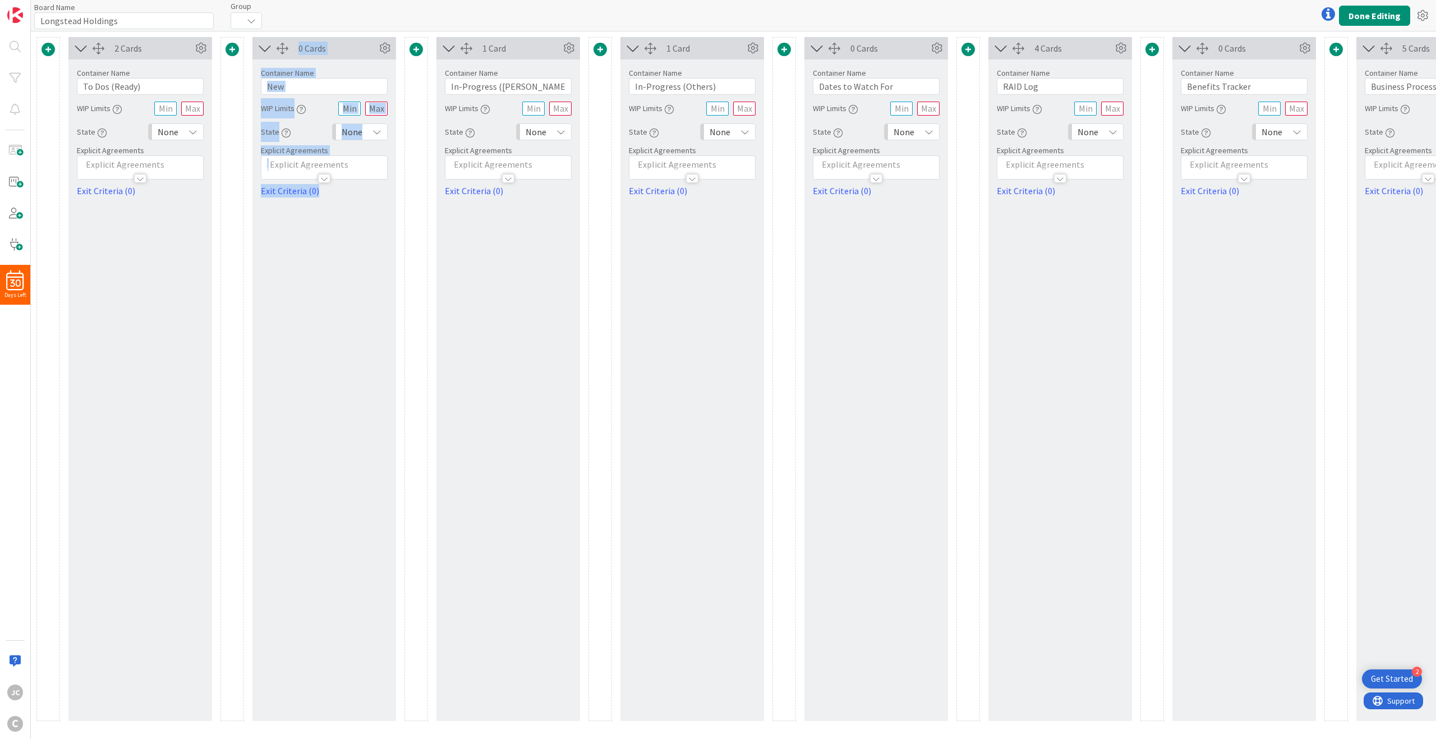
click at [313, 267] on div "0 Cards Container Name 3 / 64 New WIP Limits State None Explicit Agreements Exi…" at bounding box center [324, 379] width 144 height 684
click at [362, 249] on div "0 Cards Container Name 3 / 64 New WIP Limits State None Explicit Agreements Exi…" at bounding box center [324, 379] width 144 height 684
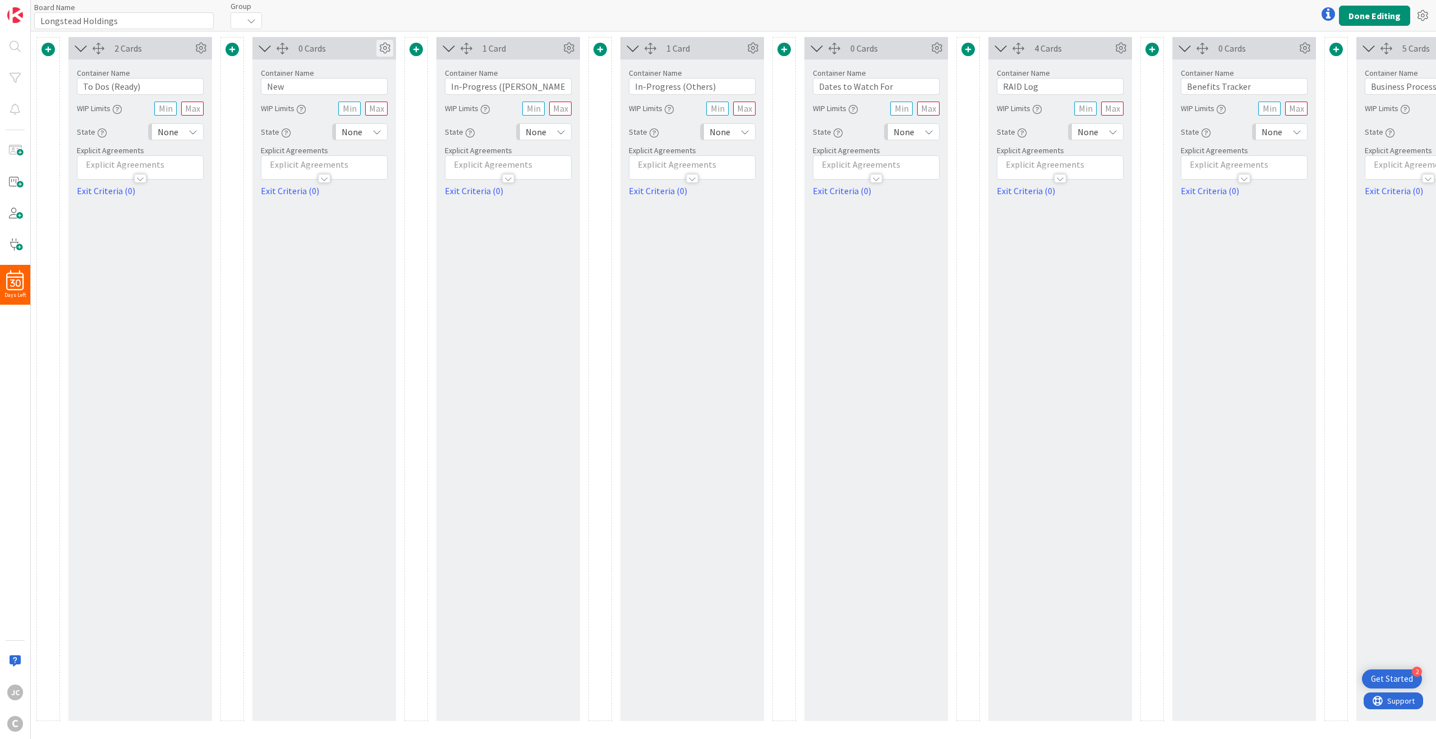
click at [387, 45] on icon at bounding box center [384, 48] width 17 height 17
click at [326, 187] on span "Delete this Container" at bounding box center [302, 187] width 83 height 16
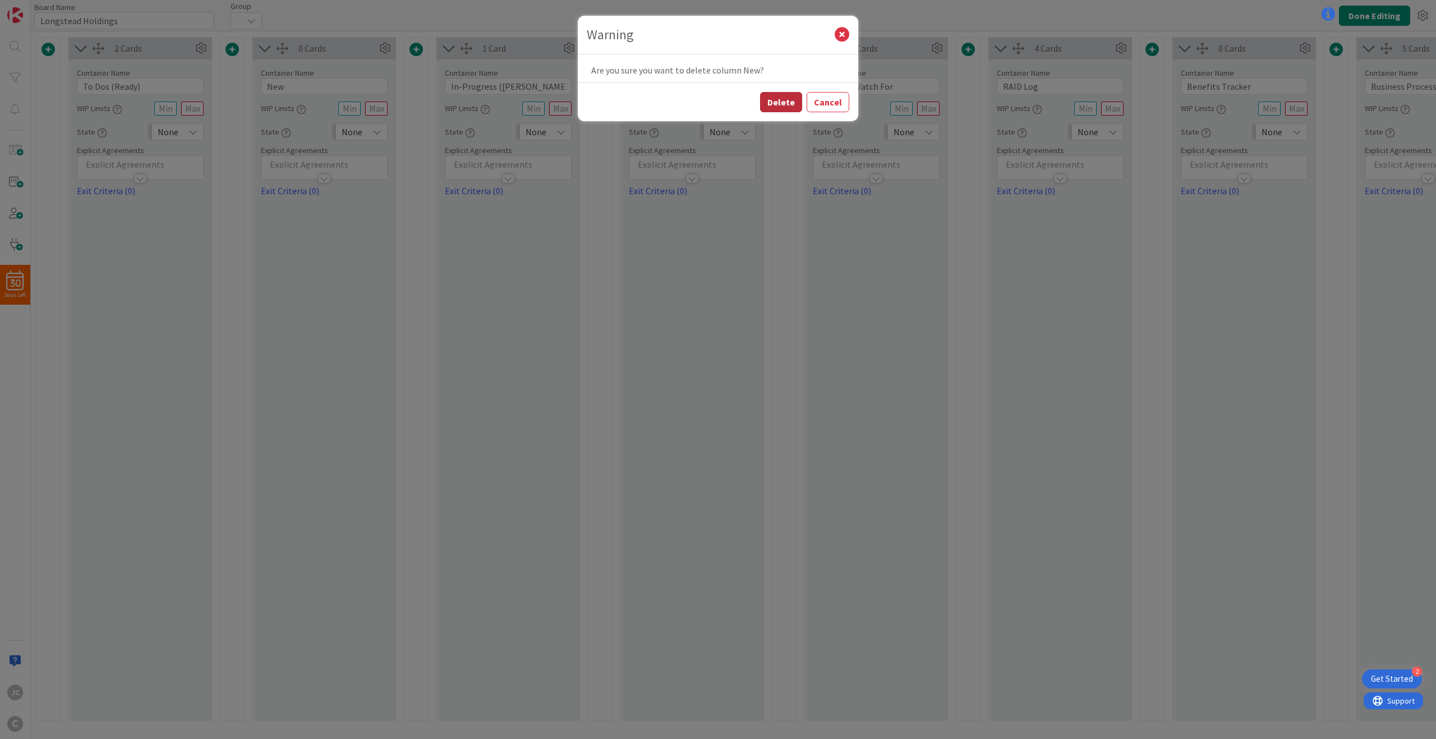
click at [786, 105] on button "Delete" at bounding box center [781, 102] width 42 height 20
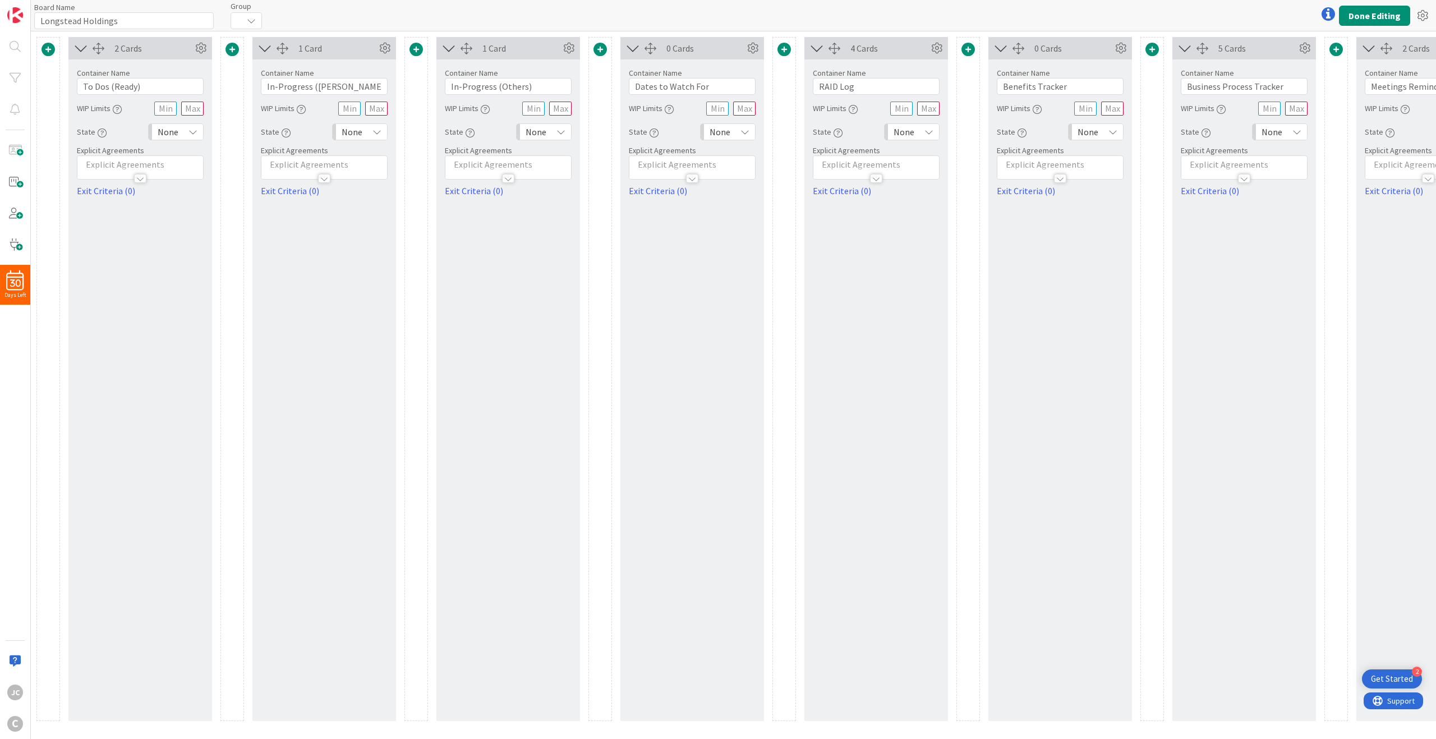
click at [152, 52] on div "2 Cards" at bounding box center [153, 47] width 78 height 13
click at [121, 49] on div "2 Cards" at bounding box center [153, 47] width 78 height 13
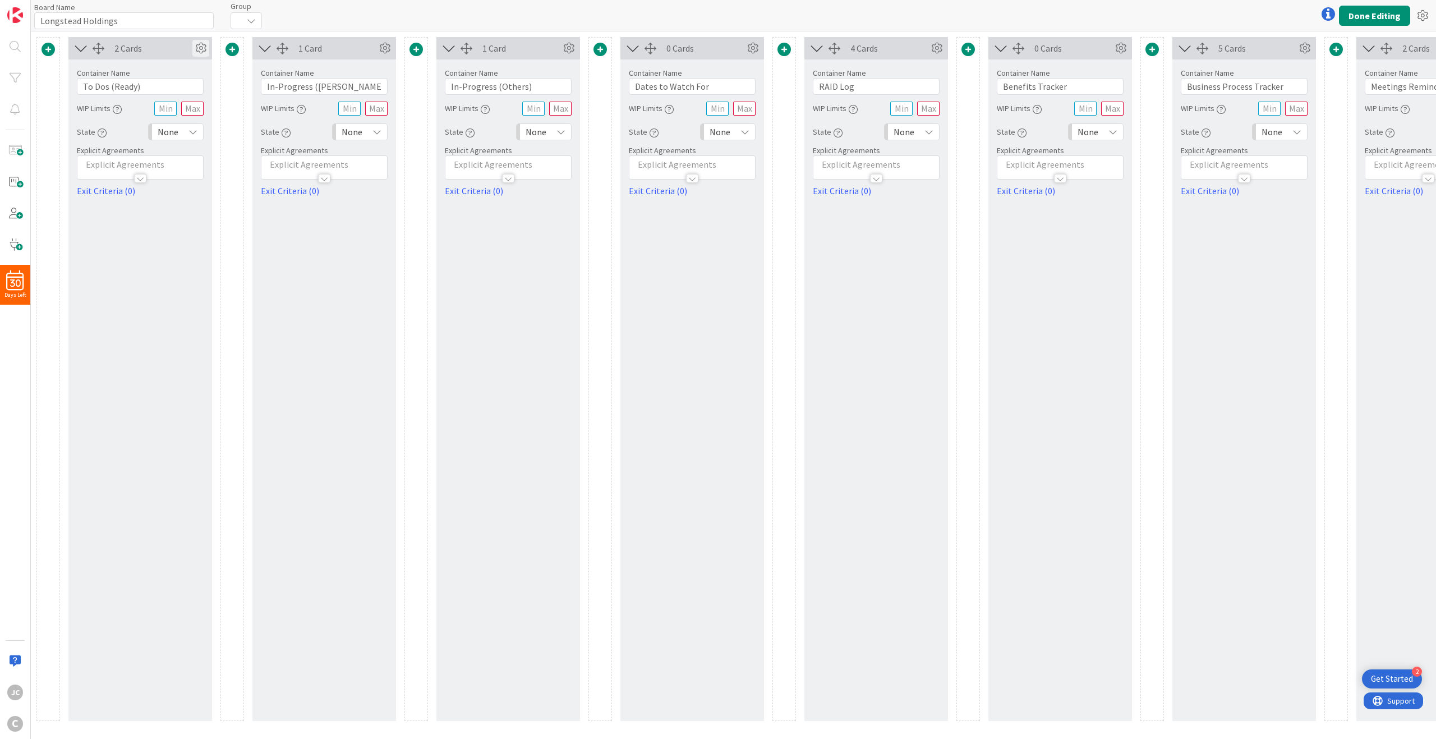
click at [200, 48] on icon at bounding box center [200, 48] width 17 height 17
click at [195, 92] on icon at bounding box center [192, 93] width 9 height 9
click at [188, 165] on span "3" at bounding box center [192, 158] width 9 height 17
click at [189, 248] on div "2 Cards Show Add Card Column Width 3 1 2 3 4 5 6 7 8 9 10 Initial Card Display …" at bounding box center [140, 379] width 144 height 684
click at [193, 44] on icon at bounding box center [200, 48] width 17 height 17
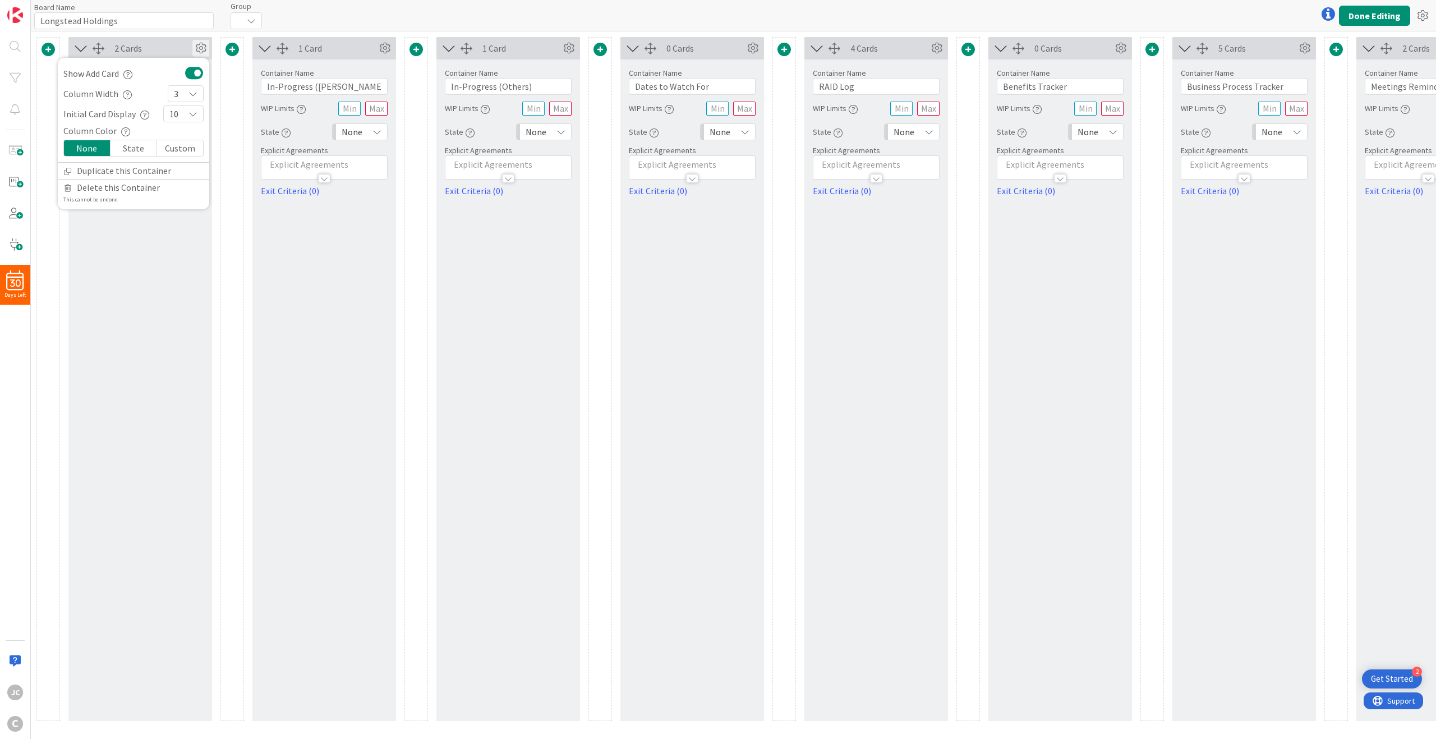
click at [193, 44] on icon at bounding box center [200, 48] width 17 height 17
drag, startPoint x: 331, startPoint y: 47, endPoint x: 275, endPoint y: 64, distance: 58.0
click at [275, 64] on div "1 Card Container Name 19 / 64 In-Progress (Jerry) WIP Limits State None Explici…" at bounding box center [324, 379] width 144 height 684
click at [1369, 6] on button "Done Editing" at bounding box center [1374, 16] width 71 height 20
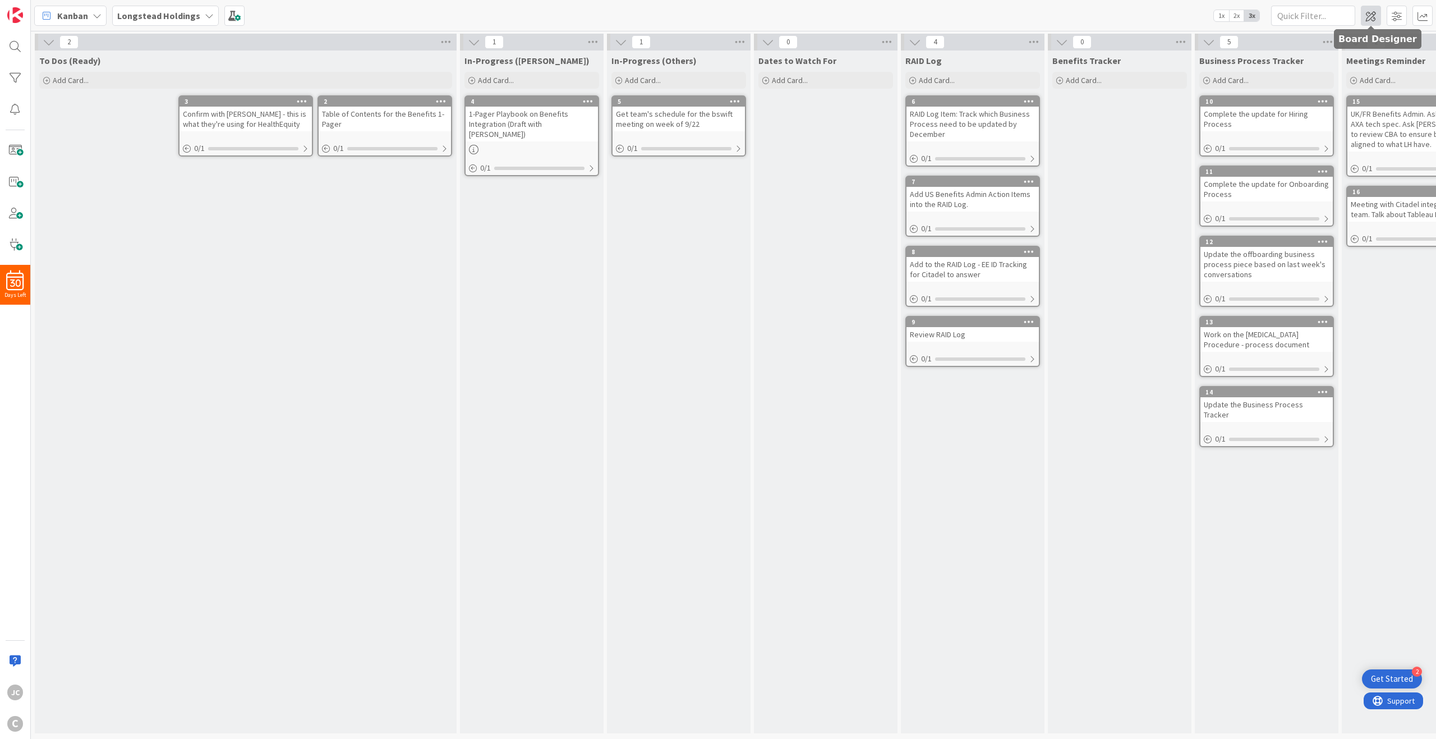
click at [1369, 17] on span at bounding box center [1370, 16] width 20 height 20
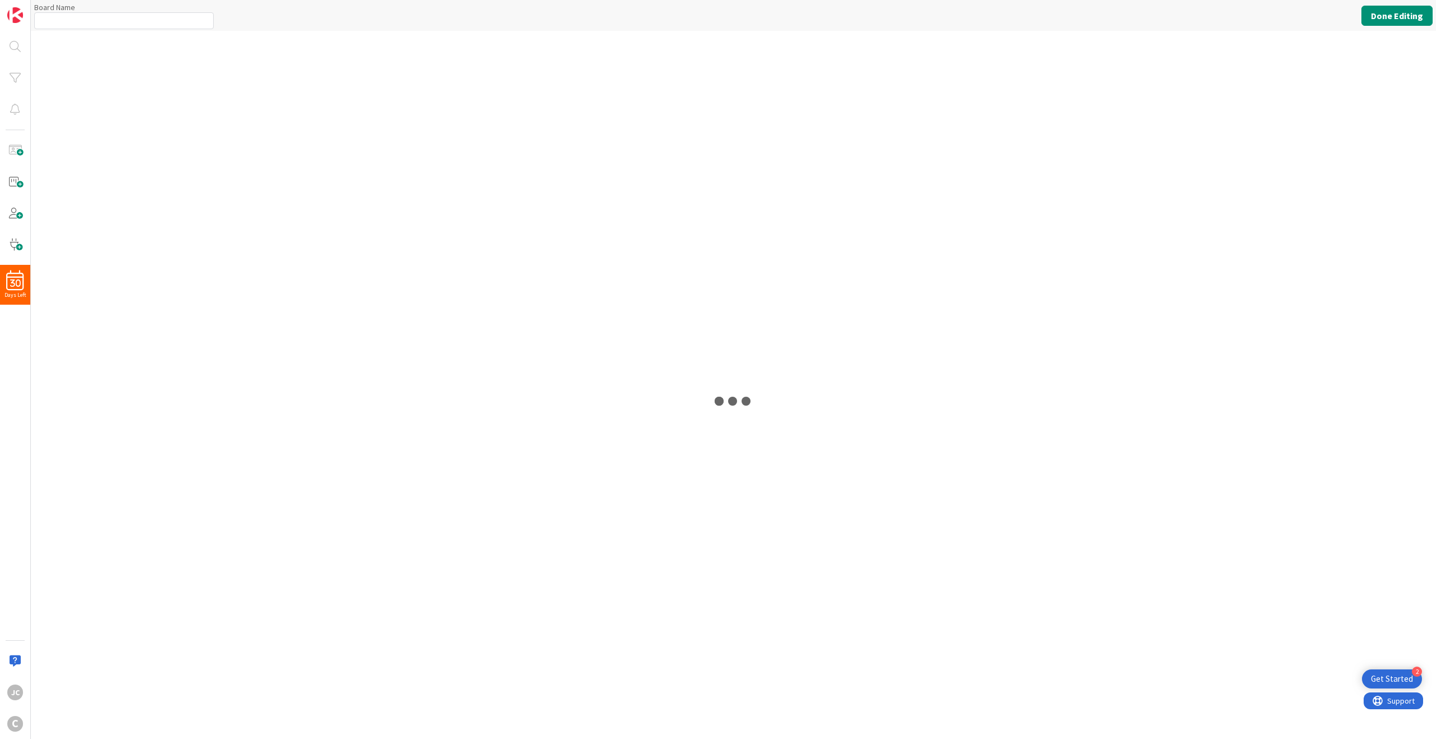
type input "Longstead Holdings"
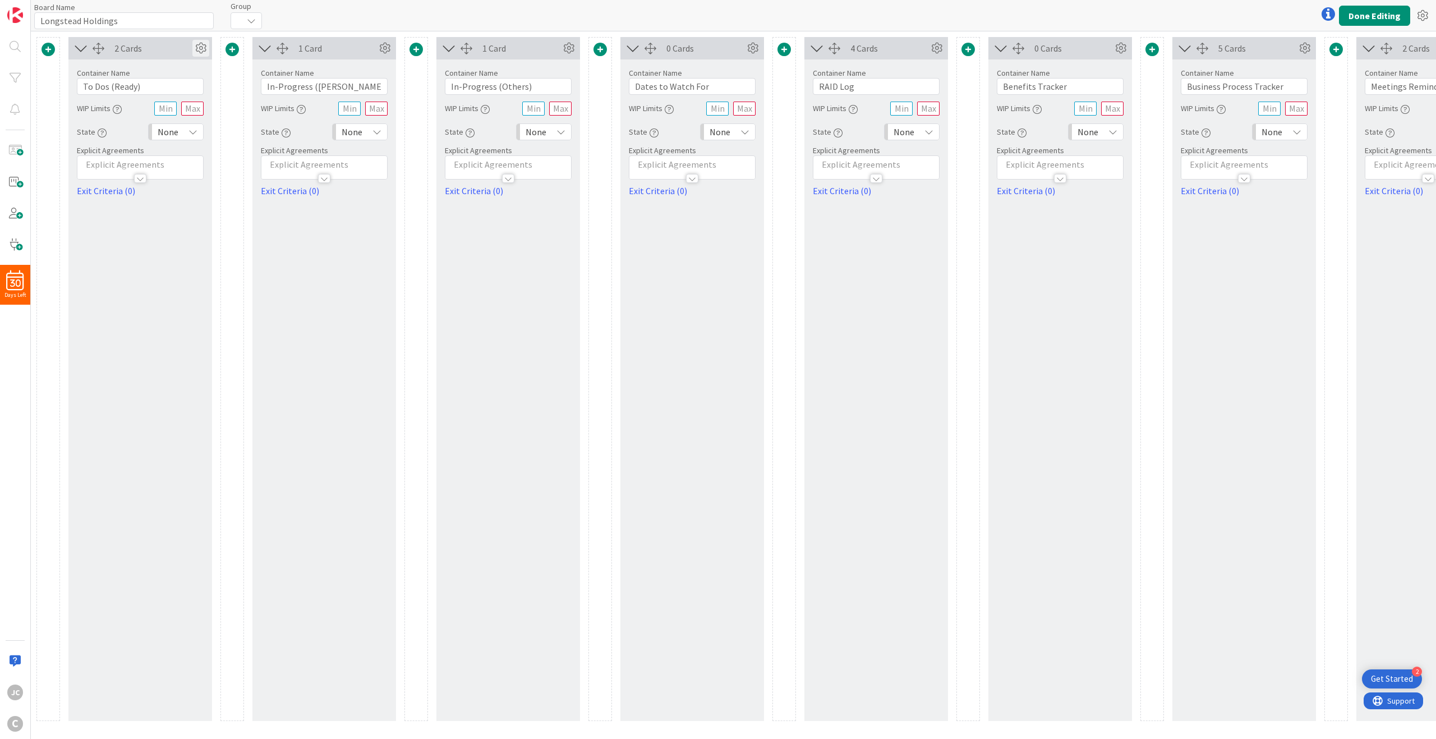
click at [201, 53] on icon at bounding box center [200, 48] width 17 height 17
click at [193, 91] on icon at bounding box center [192, 93] width 9 height 9
click at [186, 121] on link "1" at bounding box center [185, 118] width 35 height 20
click at [159, 146] on div "Custom" at bounding box center [180, 148] width 46 height 16
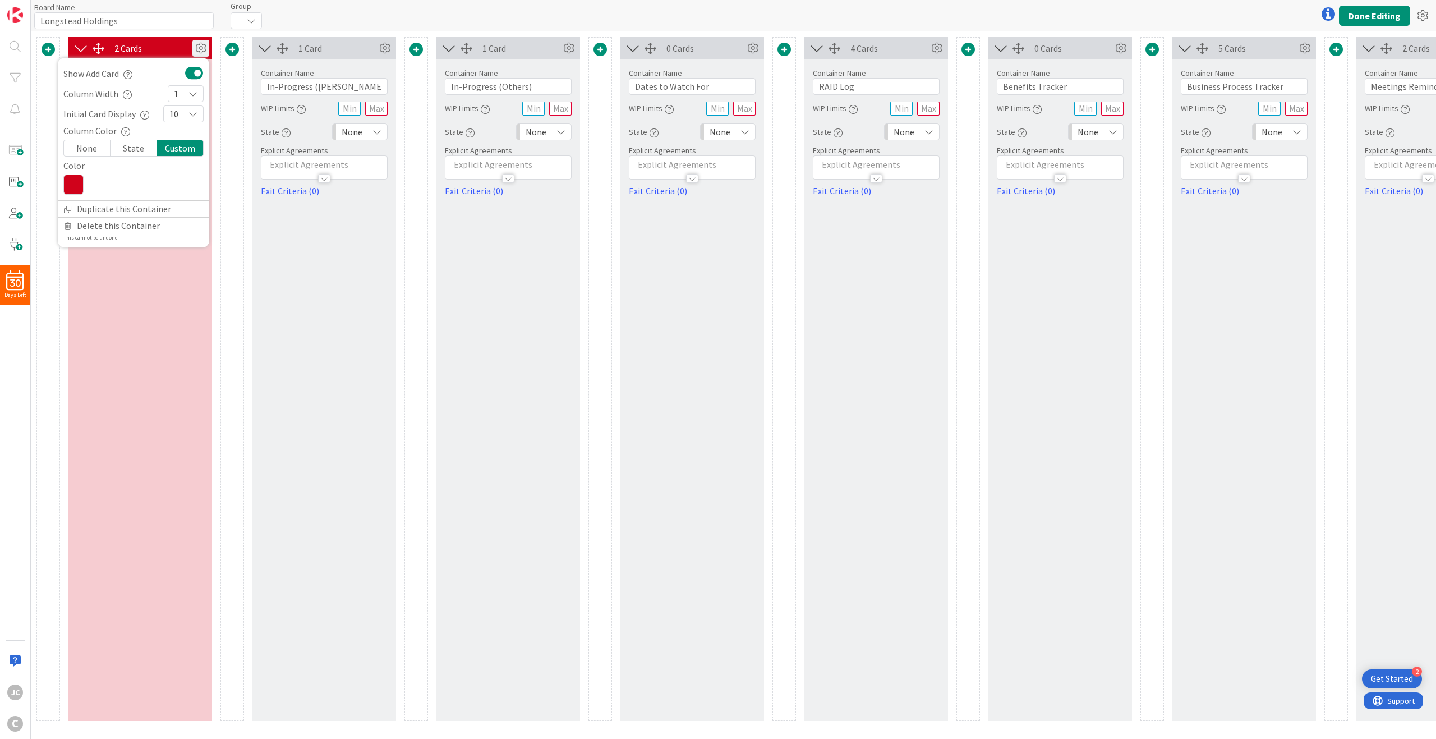
click at [89, 143] on div "None" at bounding box center [87, 148] width 47 height 16
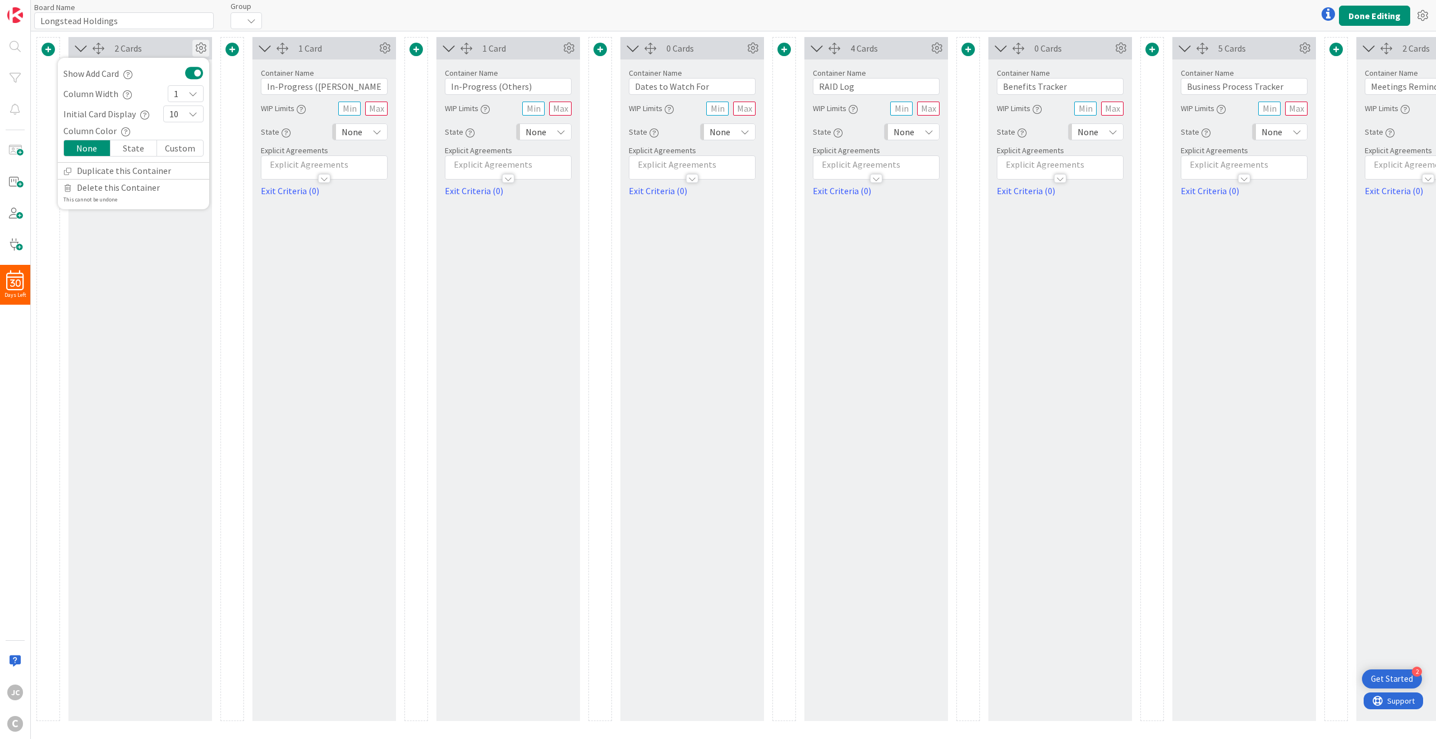
click at [224, 269] on div at bounding box center [232, 379] width 24 height 684
click at [1365, 13] on button "Done Editing" at bounding box center [1374, 16] width 71 height 20
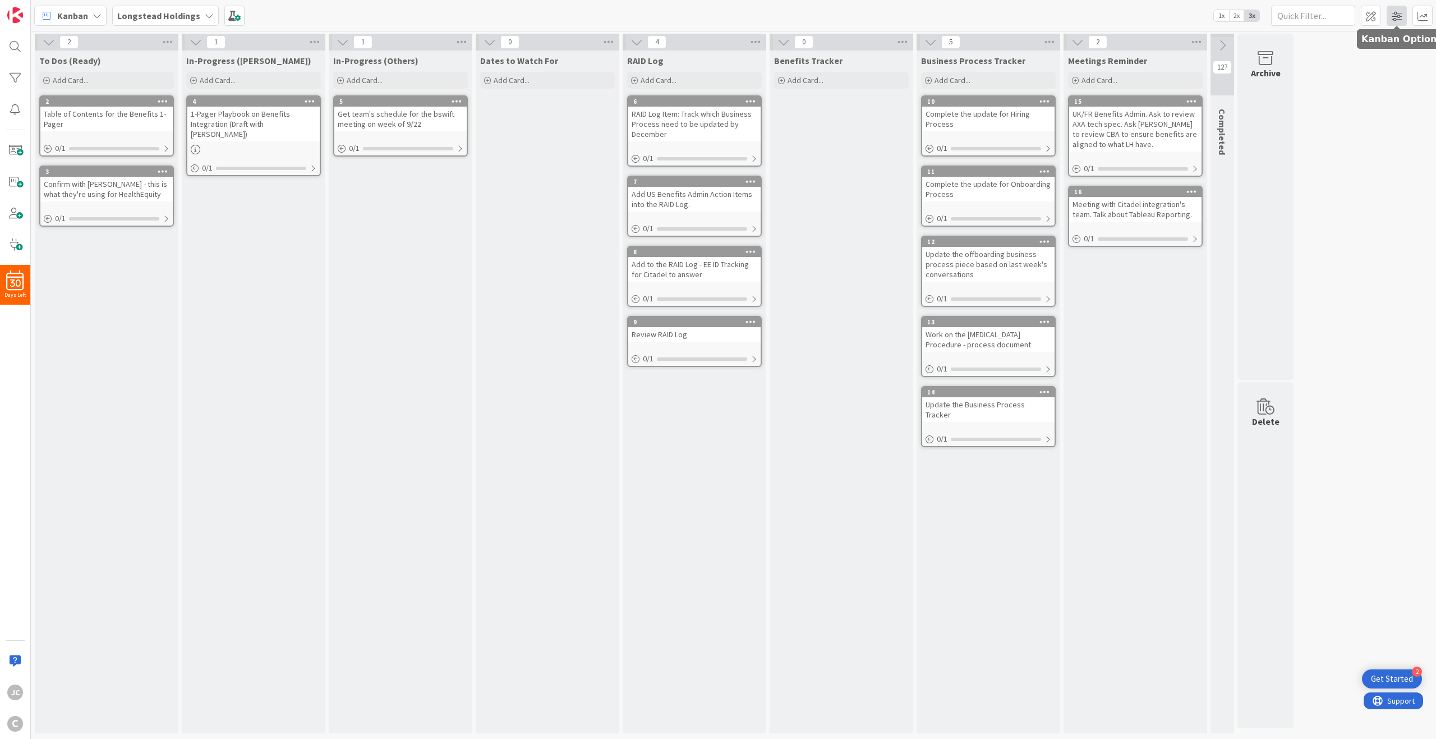
click at [1391, 16] on span at bounding box center [1396, 16] width 20 height 20
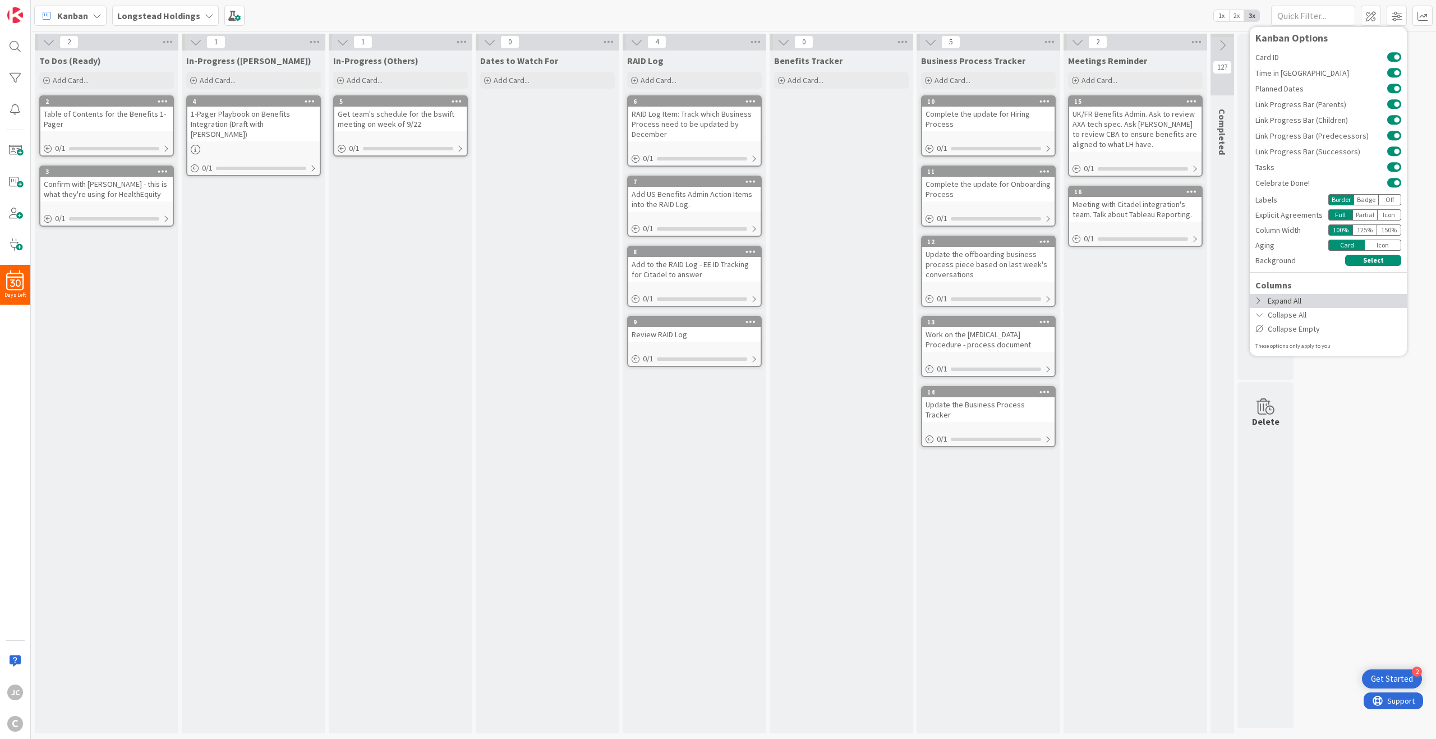
click at [1332, 299] on div "Expand All" at bounding box center [1327, 301] width 157 height 14
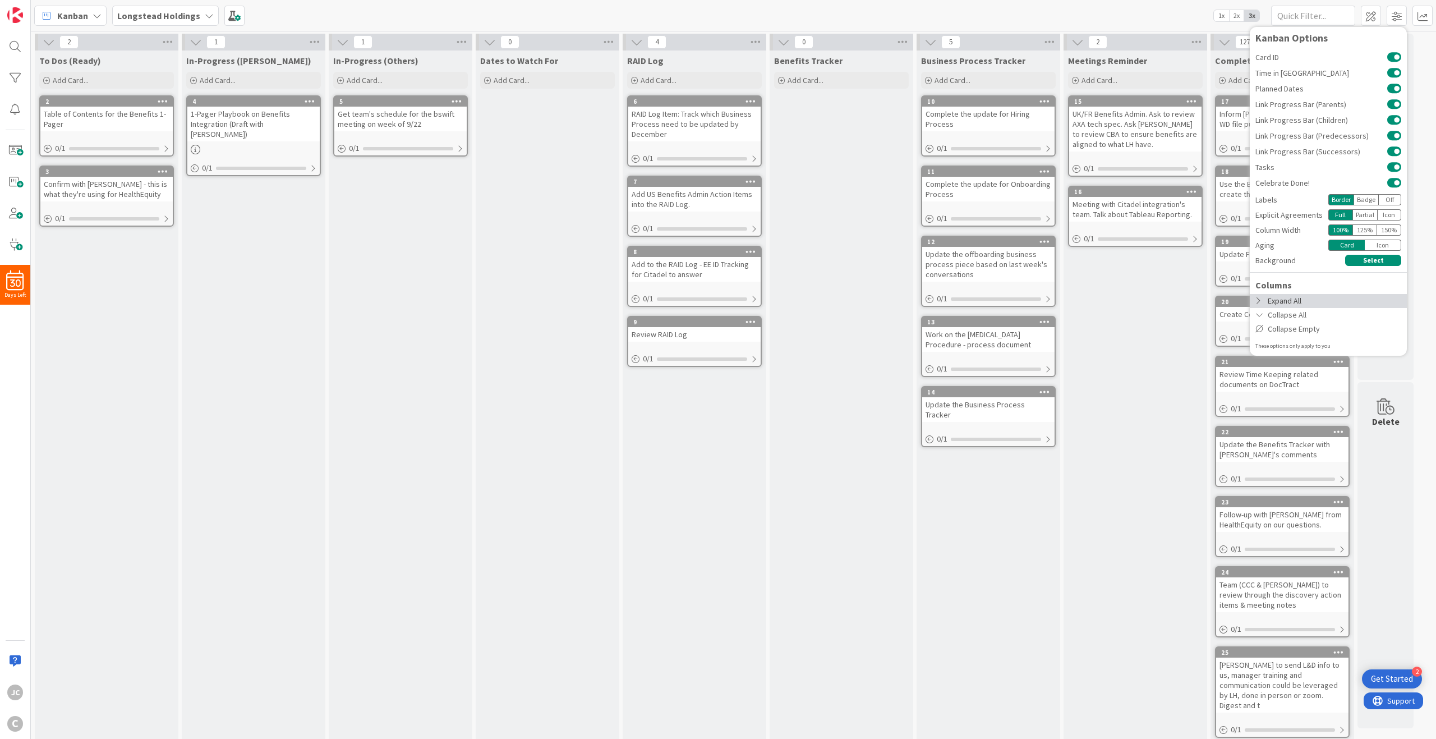
click at [1332, 299] on div "Expand All" at bounding box center [1327, 301] width 157 height 14
click at [1330, 311] on div "Collapse All" at bounding box center [1327, 315] width 157 height 14
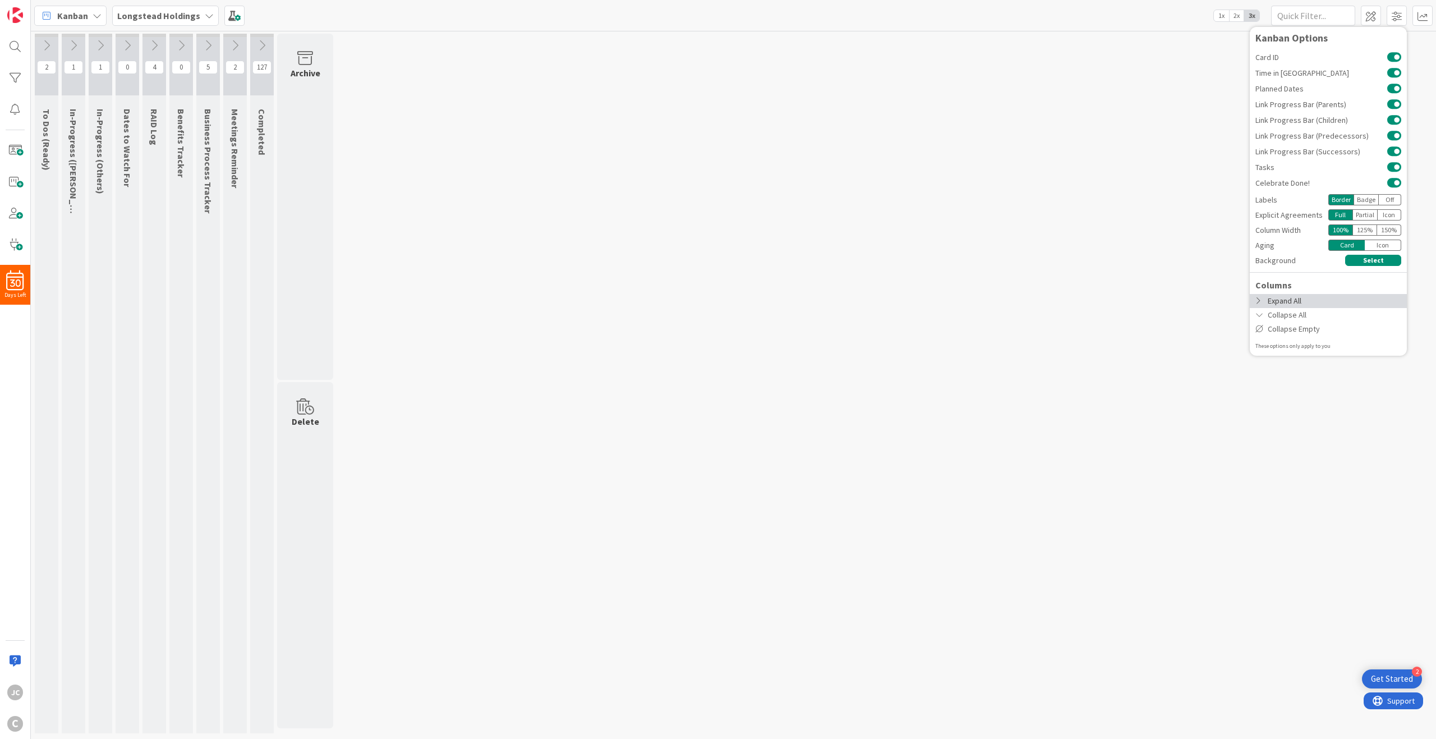
click at [1328, 299] on div "Expand All" at bounding box center [1327, 301] width 157 height 14
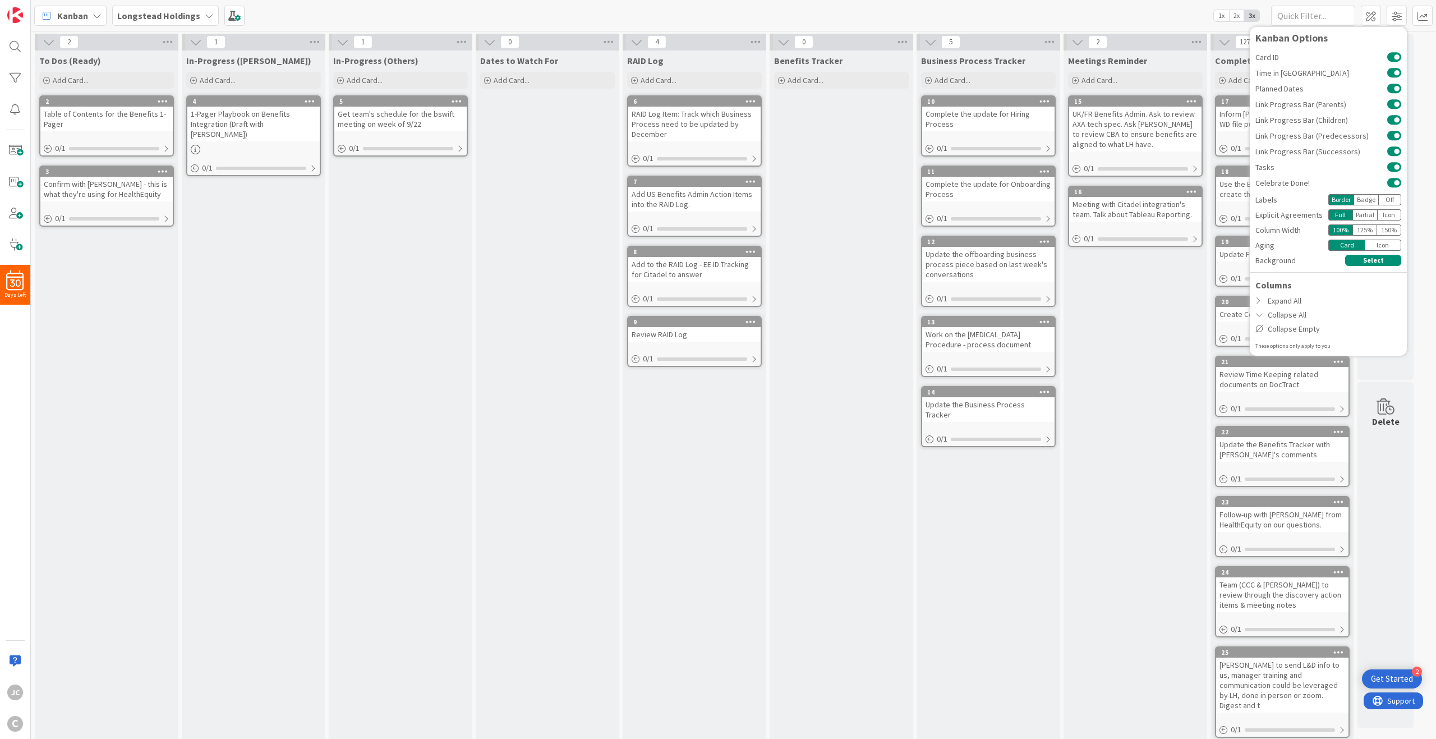
click at [1165, 289] on div "Meetings Reminder Add Card... 15 UK/FR Benefits Admin. Ask to review AXA tech s…" at bounding box center [1135, 451] width 144 height 803
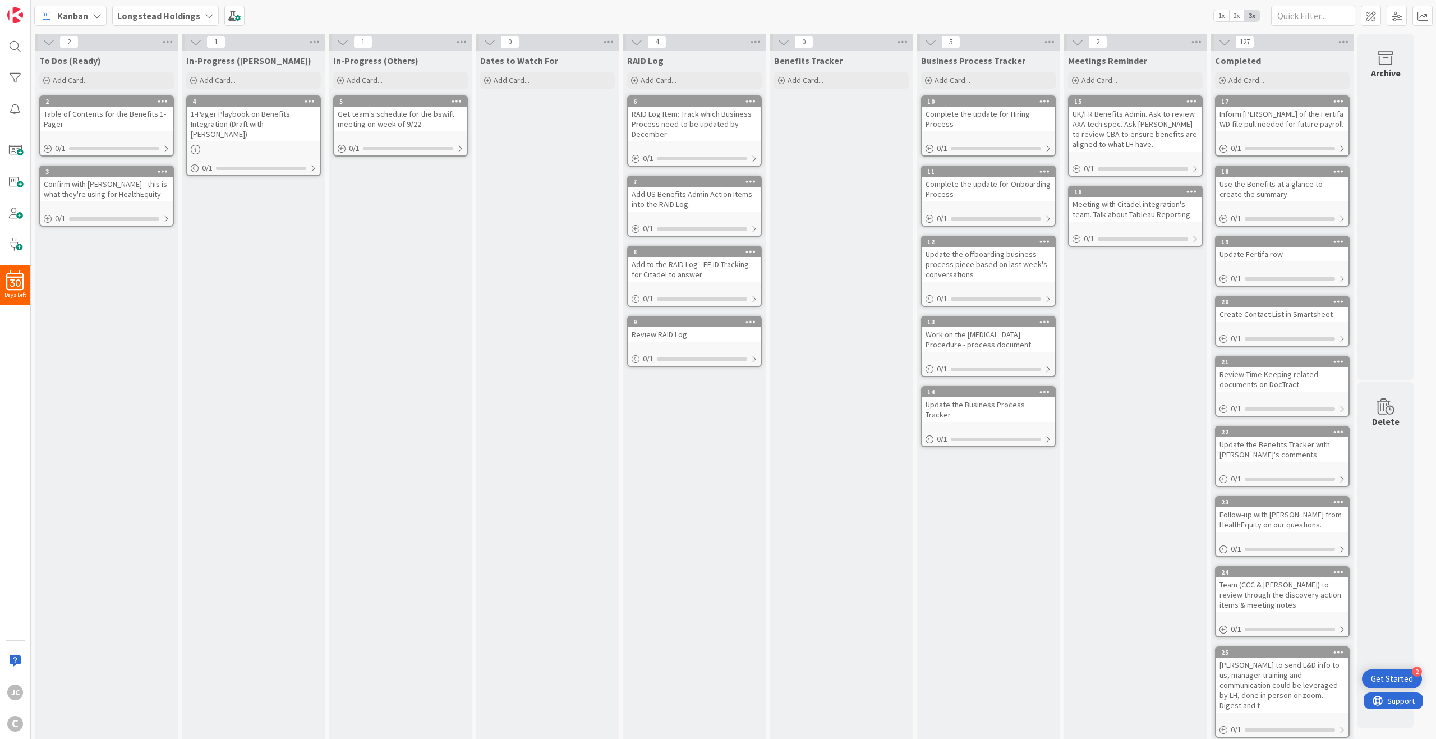
click at [1224, 44] on icon at bounding box center [1224, 42] width 12 height 12
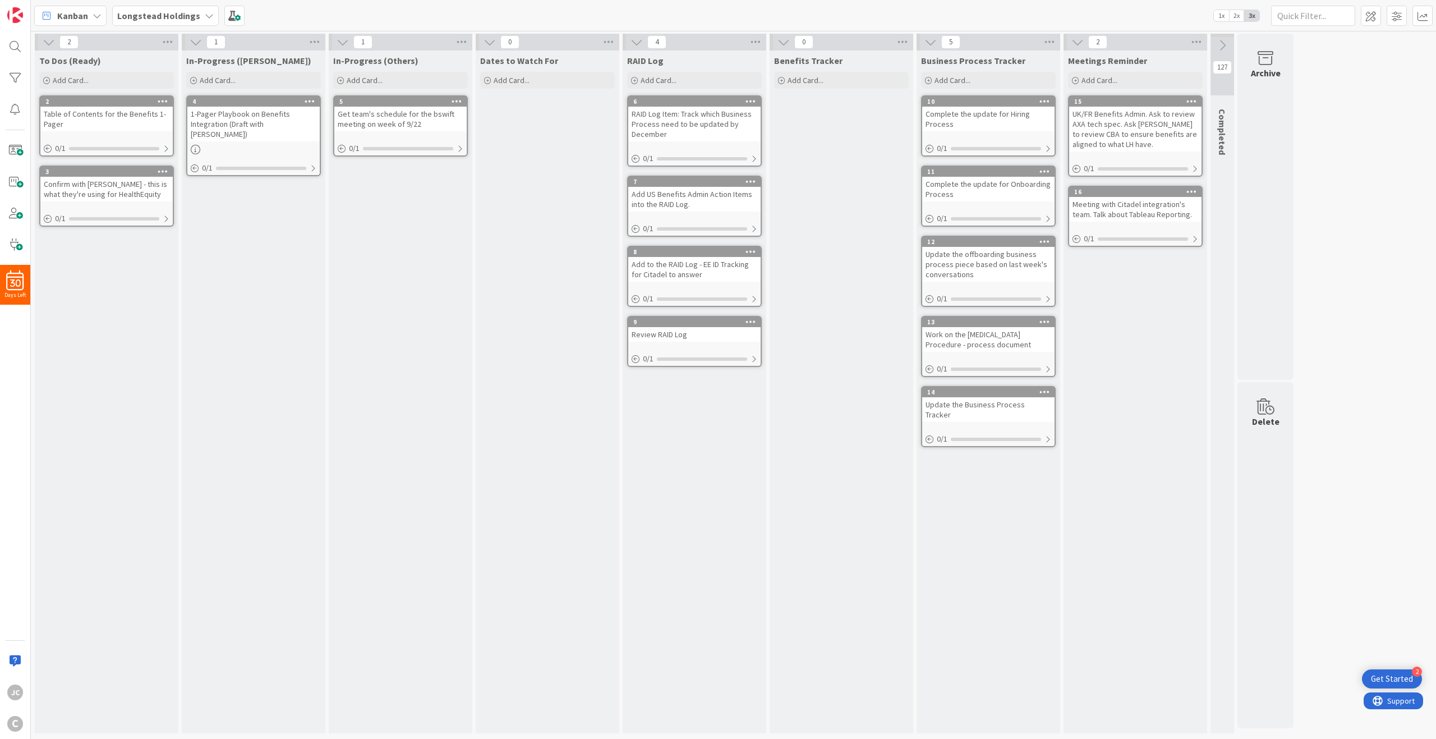
click at [481, 38] on div "0" at bounding box center [548, 42] width 144 height 17
click at [486, 51] on div "Dates to Watch For" at bounding box center [548, 58] width 144 height 16
click at [490, 44] on icon at bounding box center [489, 42] width 12 height 12
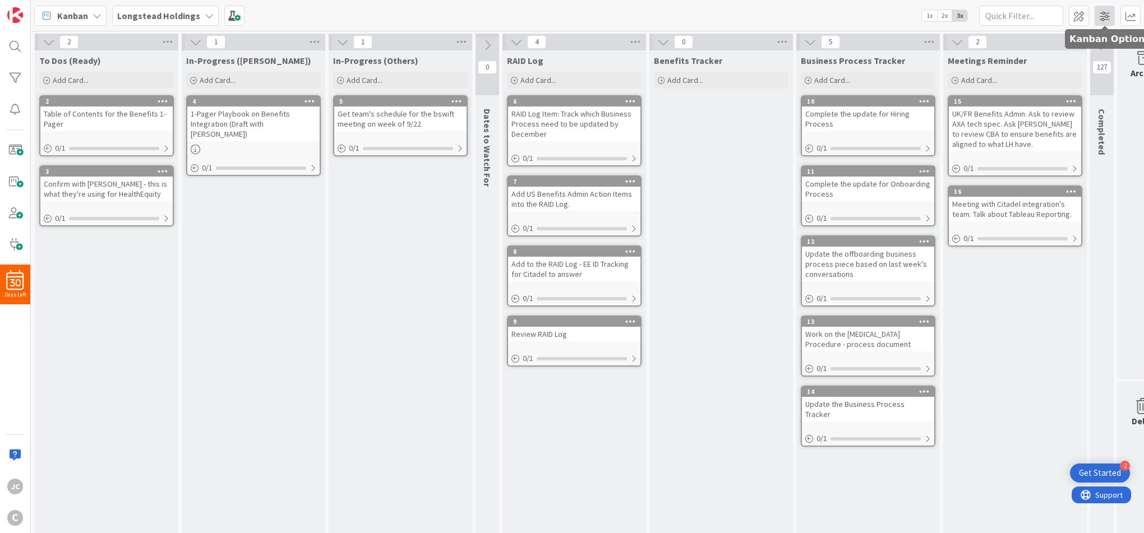
click at [1102, 10] on span at bounding box center [1105, 16] width 20 height 20
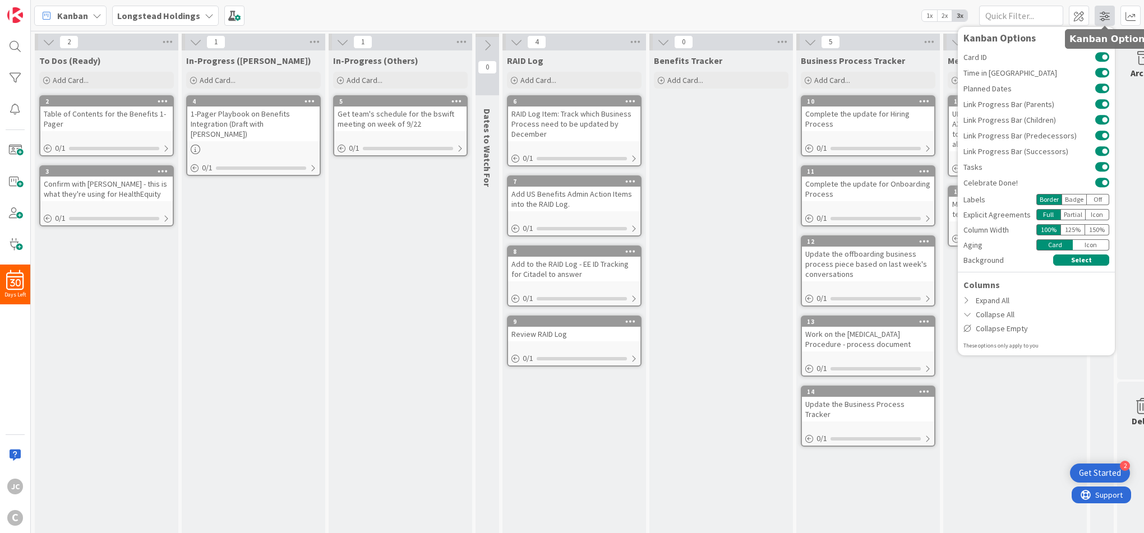
click at [1102, 10] on span at bounding box center [1105, 16] width 20 height 20
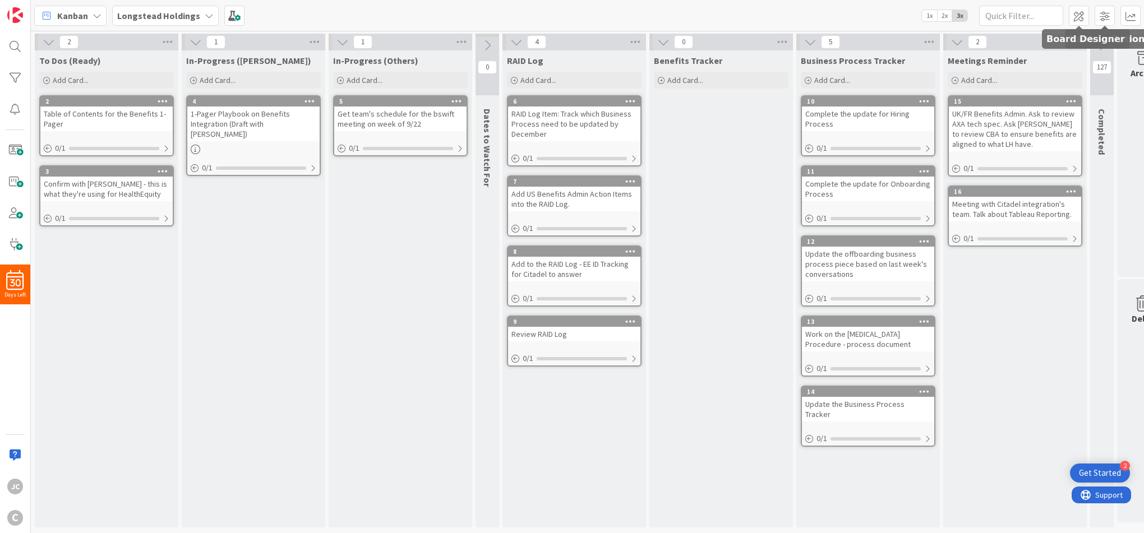
click at [1068, 11] on div "Kanban Longstead Holdings 1x 2x 3x Kanban Options Card ID Time in Column Planne…" at bounding box center [587, 15] width 1113 height 31
click at [1082, 12] on span at bounding box center [1079, 16] width 20 height 20
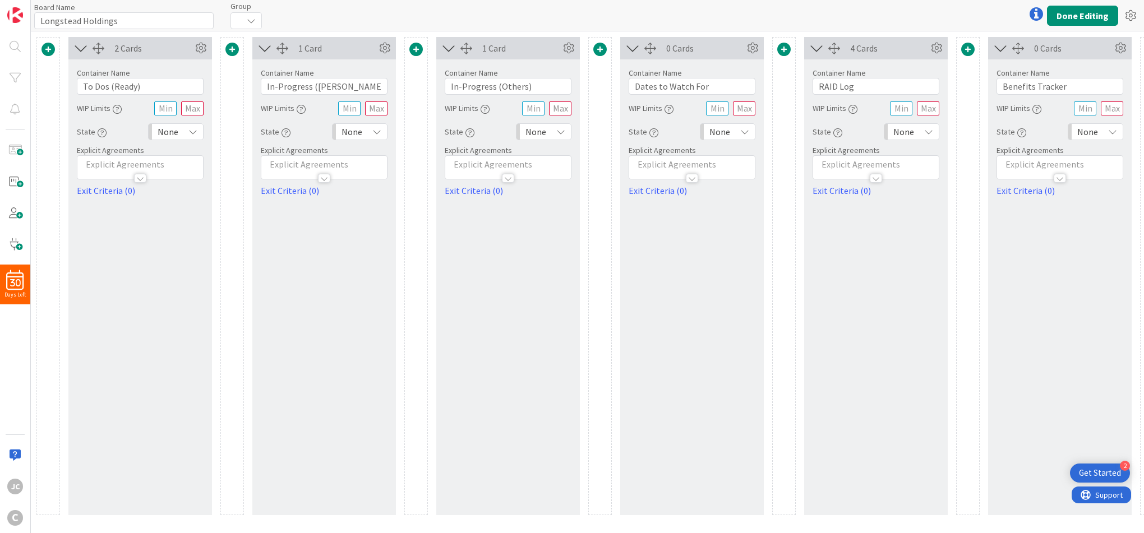
click at [127, 206] on div "2 Cards Container Name 14 / 64 To Dos (Ready) WIP Limits State None Explicit Ag…" at bounding box center [140, 276] width 144 height 478
click at [198, 48] on icon at bounding box center [200, 48] width 17 height 17
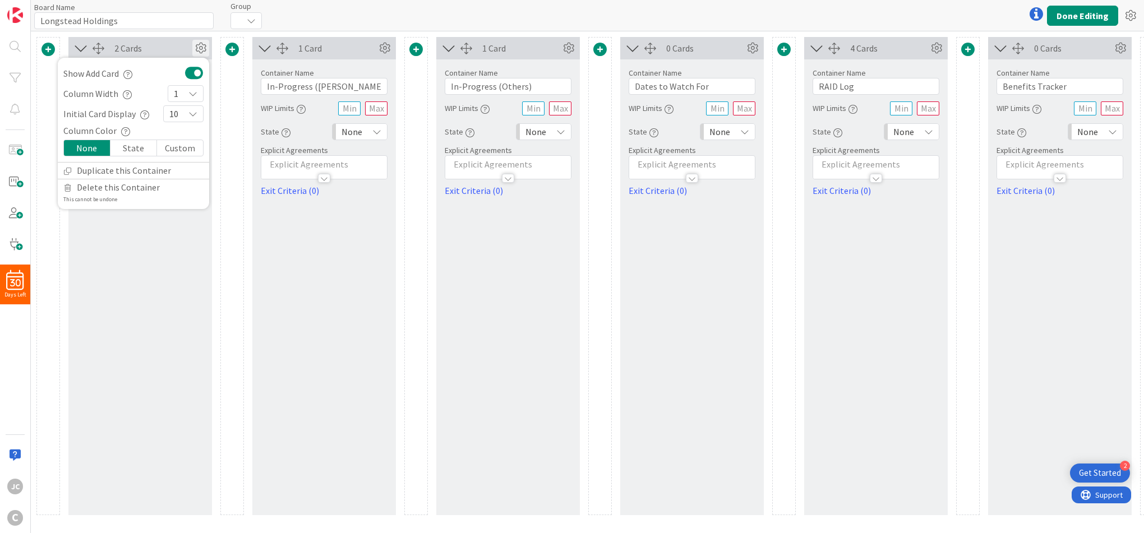
click at [204, 245] on div "2 Cards Show Add Card Column Width 1 Initial Card Display 10 Column Color None …" at bounding box center [140, 276] width 144 height 478
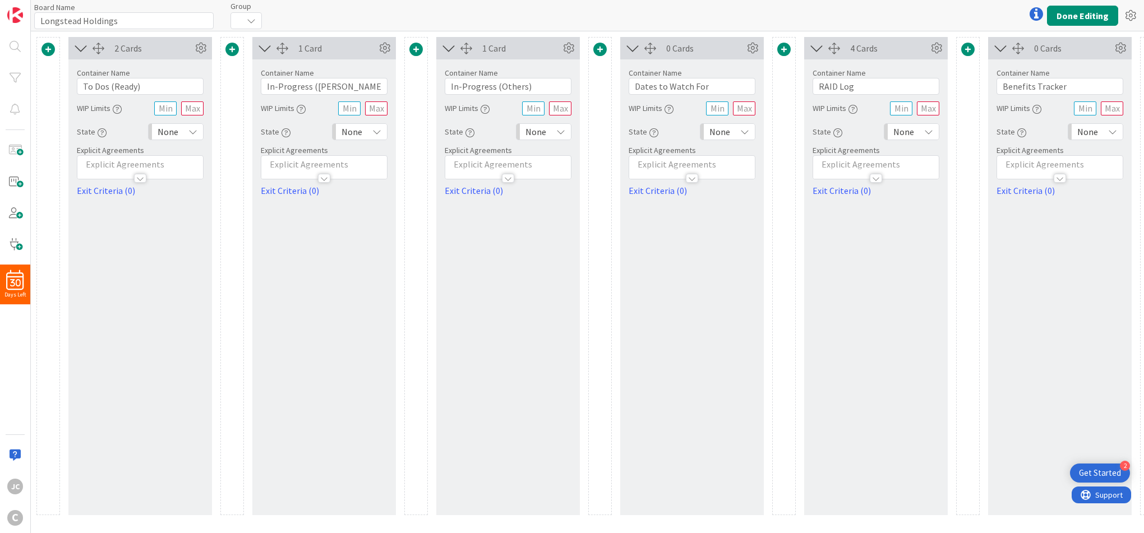
click at [50, 45] on span at bounding box center [47, 49] width 13 height 13
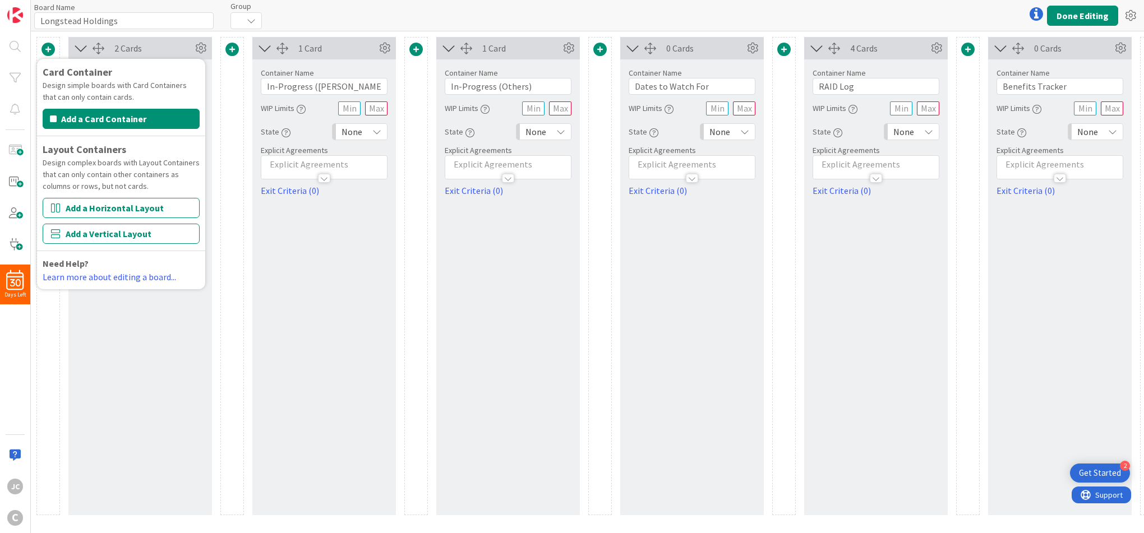
click at [304, 338] on div "1 Card Container Name 19 / 64 In-Progress (Jerry) WIP Limits State None Explici…" at bounding box center [324, 276] width 144 height 478
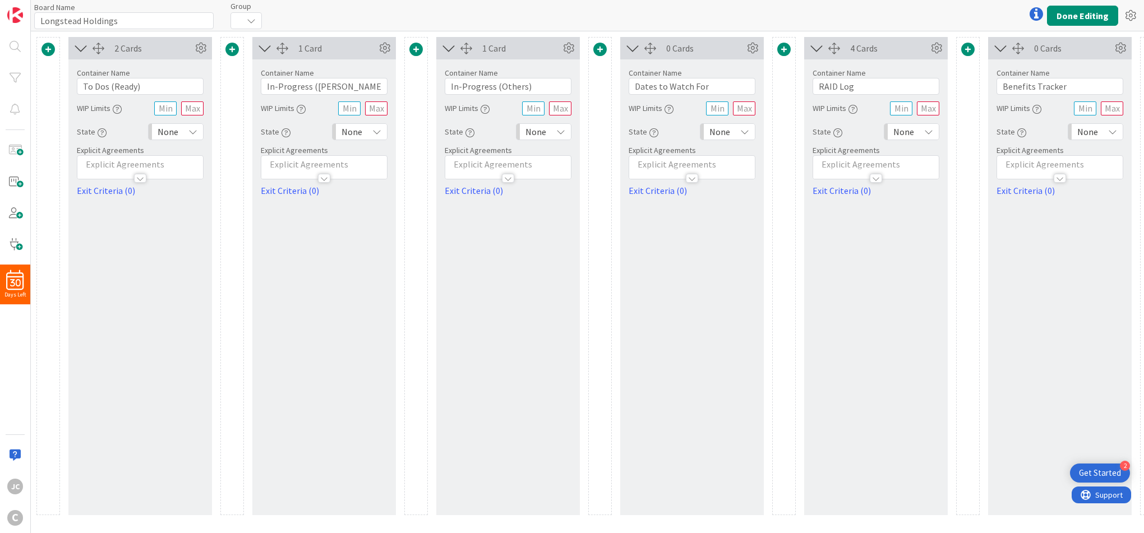
drag, startPoint x: 137, startPoint y: 301, endPoint x: 112, endPoint y: 260, distance: 48.4
click at [96, 274] on div "2 Cards Show Add Card Column Width 1 Initial Card Display 10 Column Color None …" at bounding box center [140, 276] width 144 height 478
drag, startPoint x: 132, startPoint y: 234, endPoint x: 140, endPoint y: 207, distance: 28.0
click at [140, 207] on div "2 Cards Show Add Card Column Width 1 Initial Card Display 10 Column Color None …" at bounding box center [140, 276] width 144 height 478
click at [157, 361] on div "2 Cards Show Add Card Column Width 1 Initial Card Display 10 Column Color None …" at bounding box center [140, 276] width 144 height 478
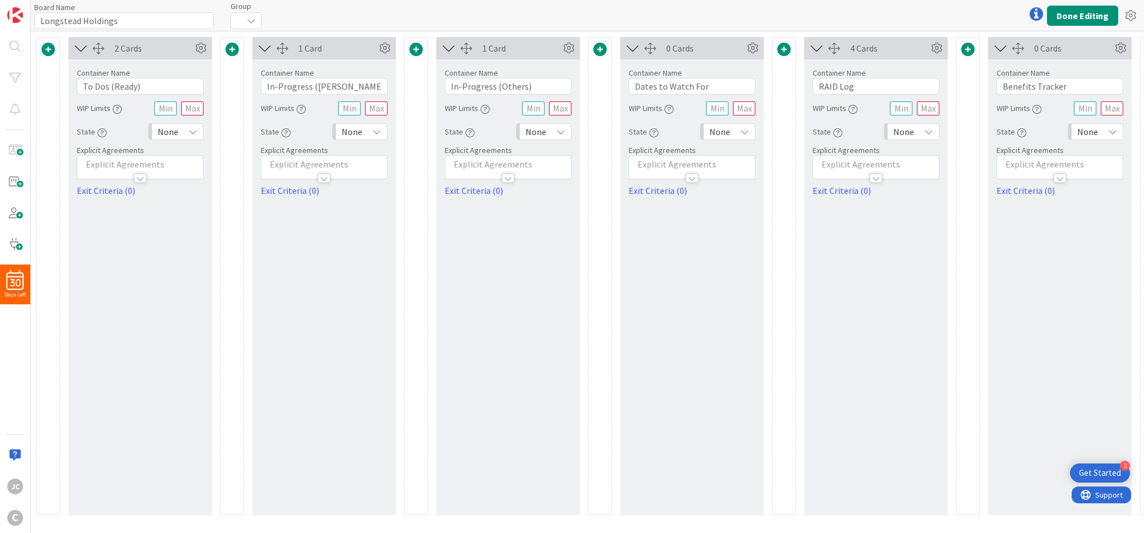
click at [199, 133] on div "None" at bounding box center [176, 131] width 56 height 17
click at [178, 165] on p at bounding box center [140, 164] width 114 height 13
click at [178, 243] on div "2 Cards Show Add Card Column Width 1 Initial Card Display 10 Column Color None …" at bounding box center [140, 276] width 144 height 478
click at [115, 237] on div "2 Cards Show Add Card Column Width 1 Initial Card Display 10 Column Color None …" at bounding box center [140, 276] width 144 height 478
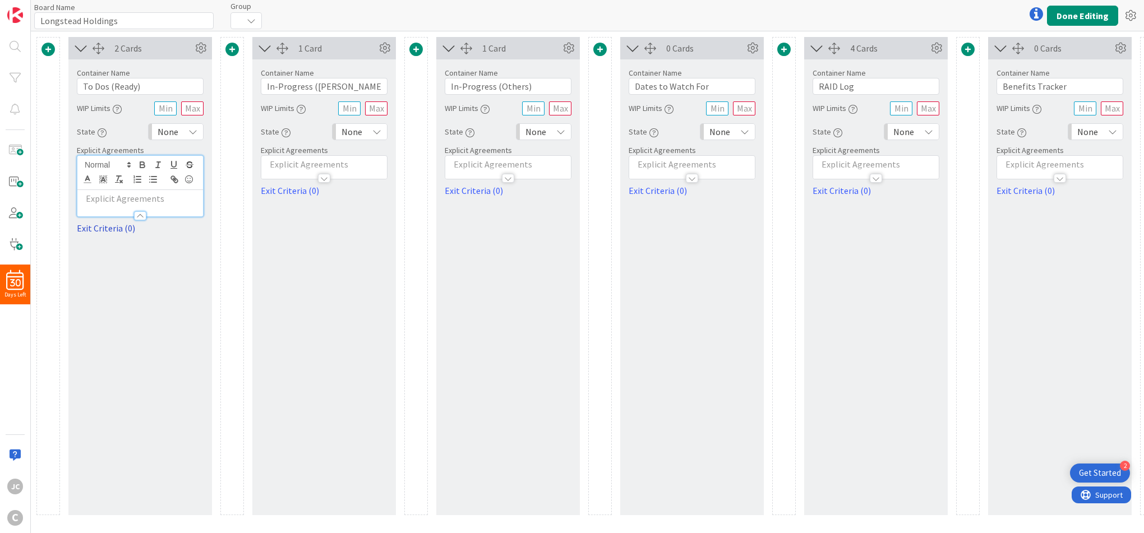
click at [116, 229] on link "Exit Criteria (0)" at bounding box center [140, 227] width 127 height 13
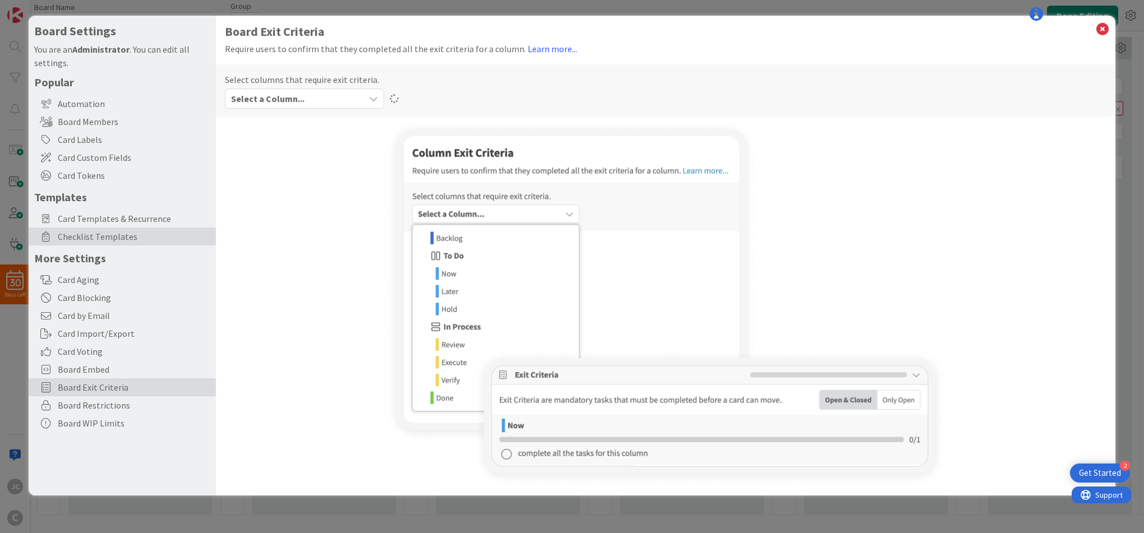
type textarea "x"
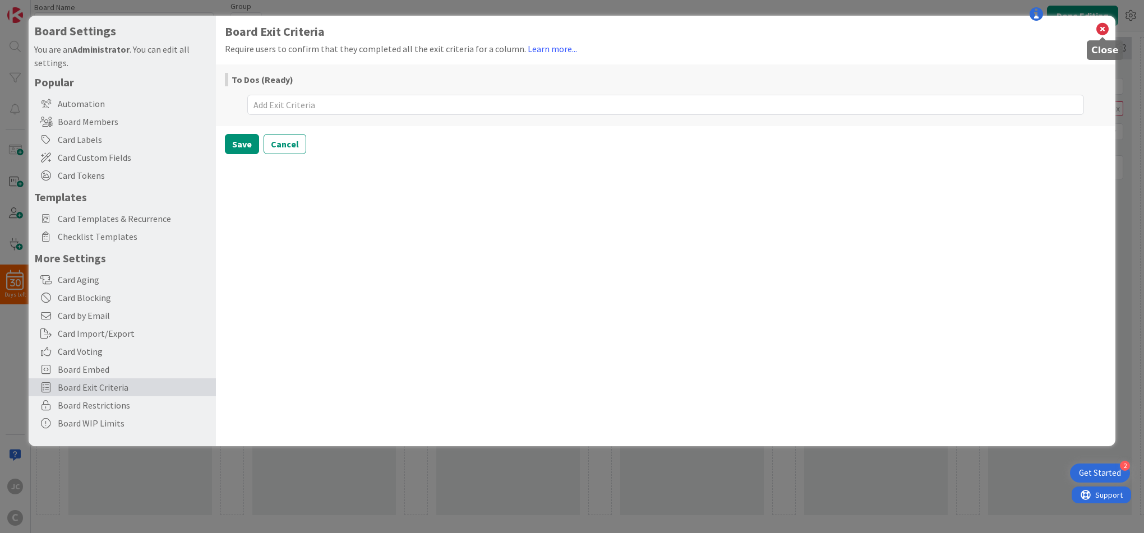
click at [1104, 26] on icon at bounding box center [1102, 29] width 15 height 16
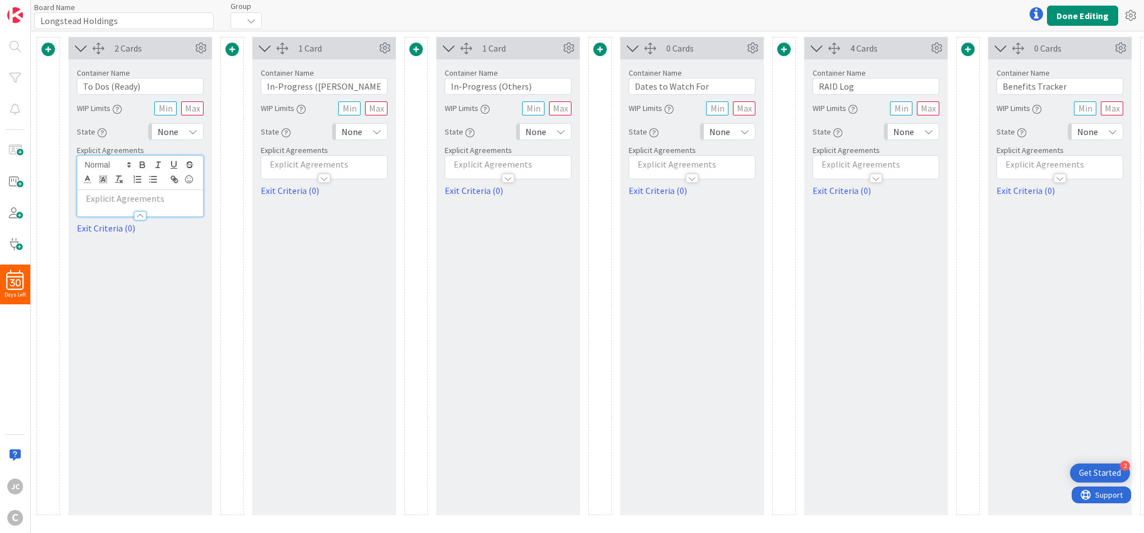
click at [391, 253] on div "1 Card Container Name 19 / 64 In-Progress (Jerry) WIP Limits State None Explici…" at bounding box center [324, 276] width 144 height 478
click at [1044, 14] on div at bounding box center [1036, 14] width 22 height 22
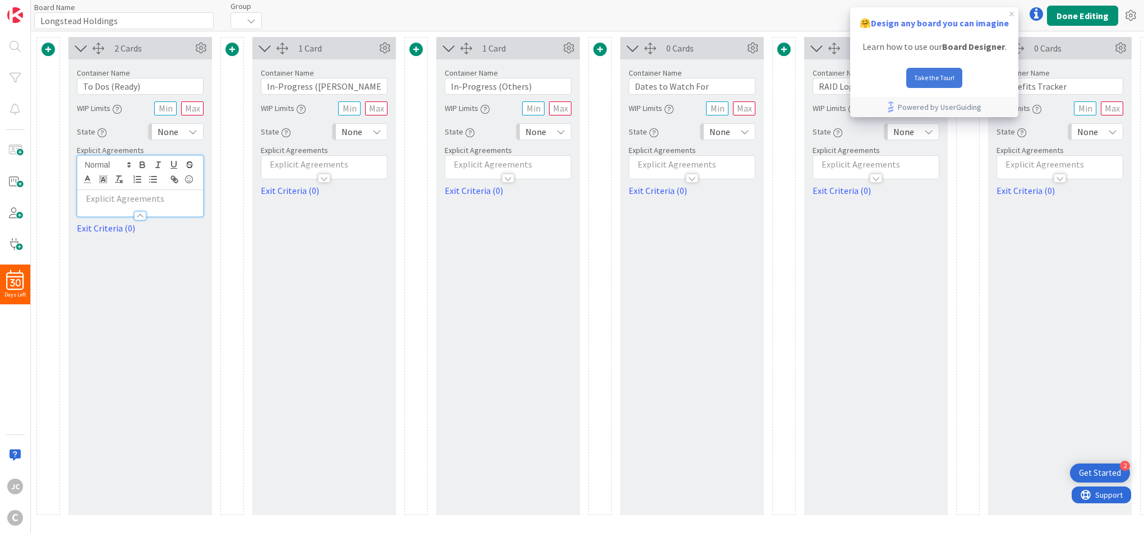
click at [940, 79] on button "Take the Tour!" at bounding box center [934, 78] width 56 height 20
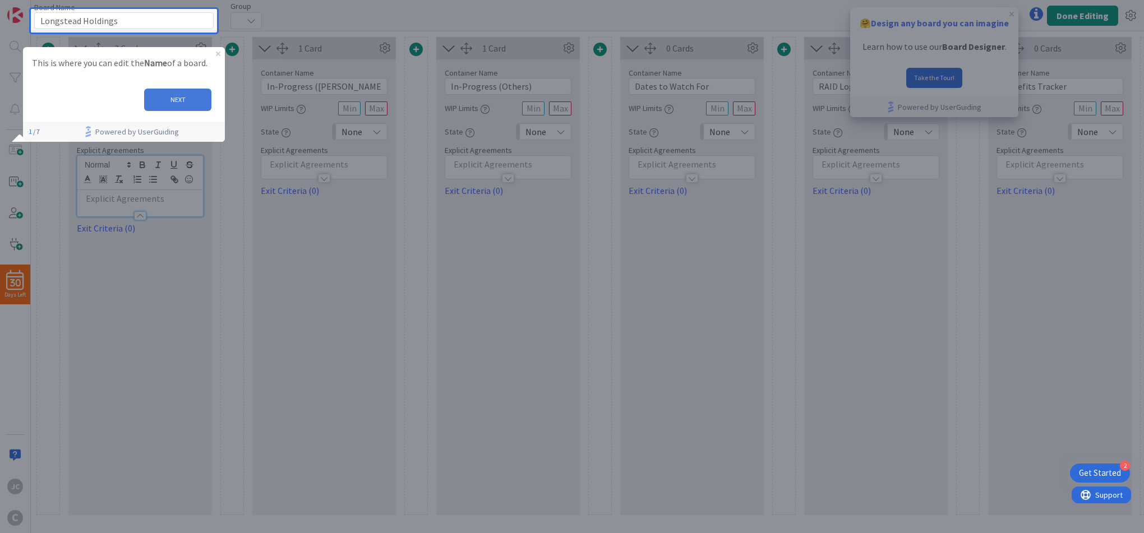
click at [170, 91] on button "NEXT" at bounding box center [177, 99] width 67 height 22
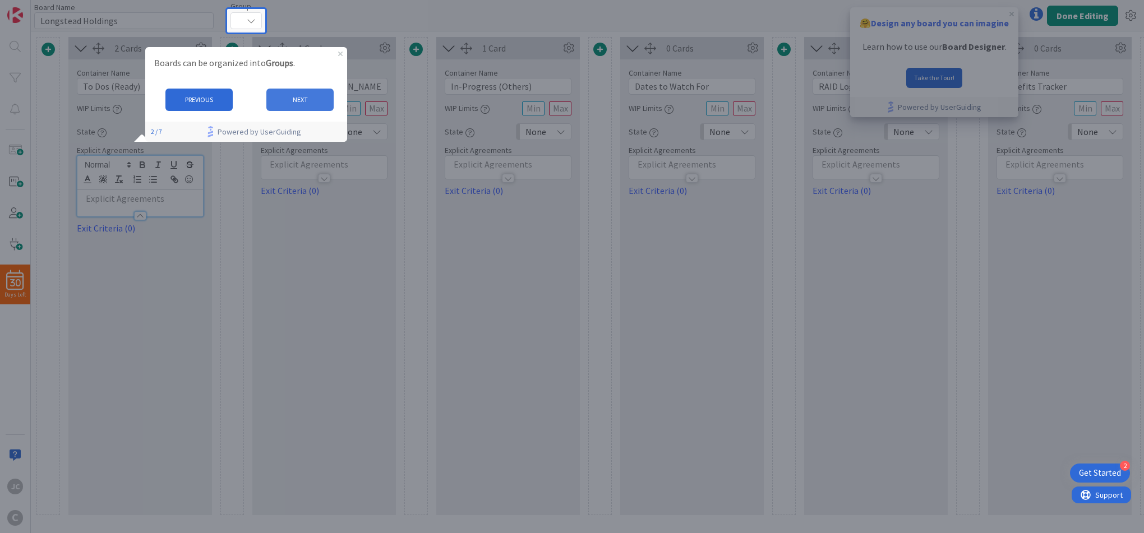
click at [321, 99] on button "NEXT" at bounding box center [299, 99] width 67 height 22
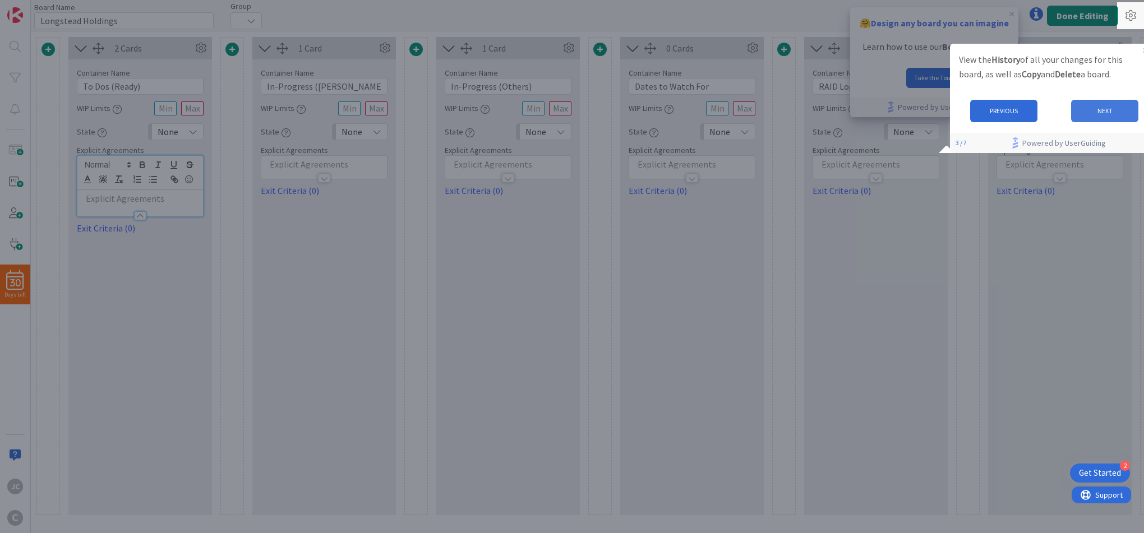
click at [1103, 107] on button "NEXT" at bounding box center [1104, 110] width 67 height 22
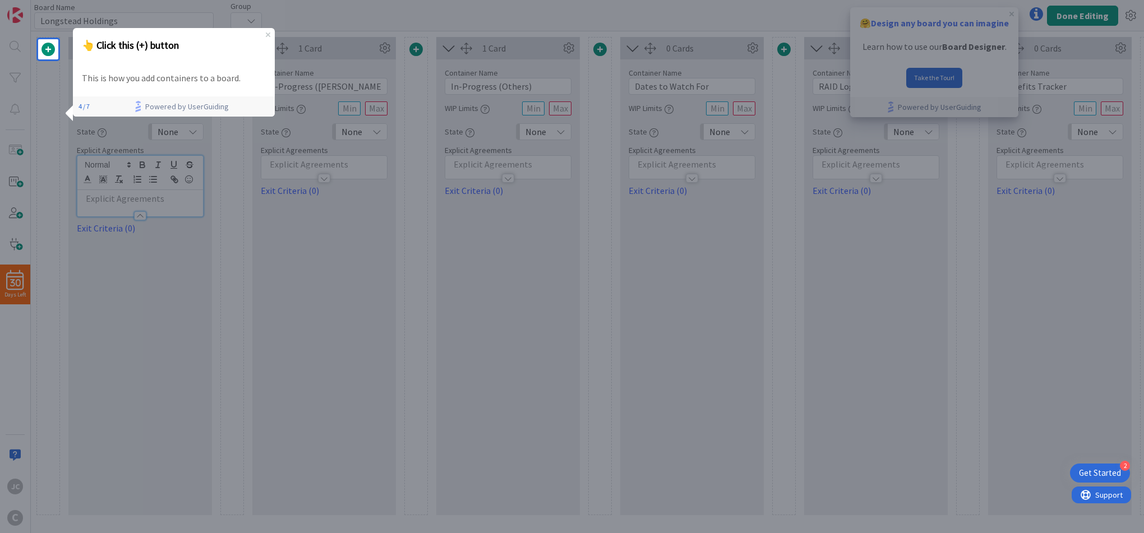
click at [52, 50] on span at bounding box center [47, 49] width 13 height 13
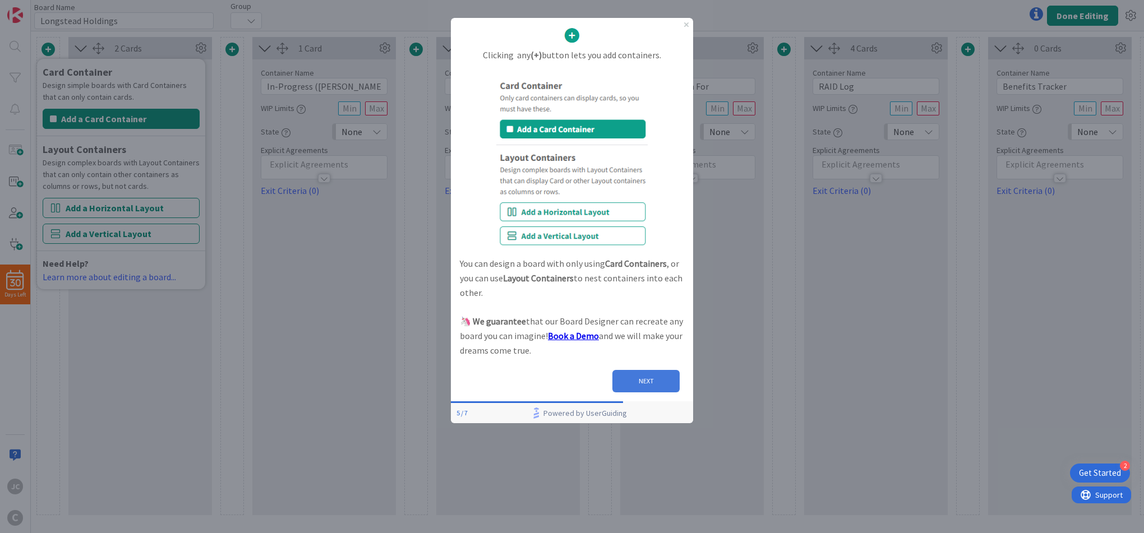
click at [663, 379] on button "NEXT" at bounding box center [645, 381] width 67 height 22
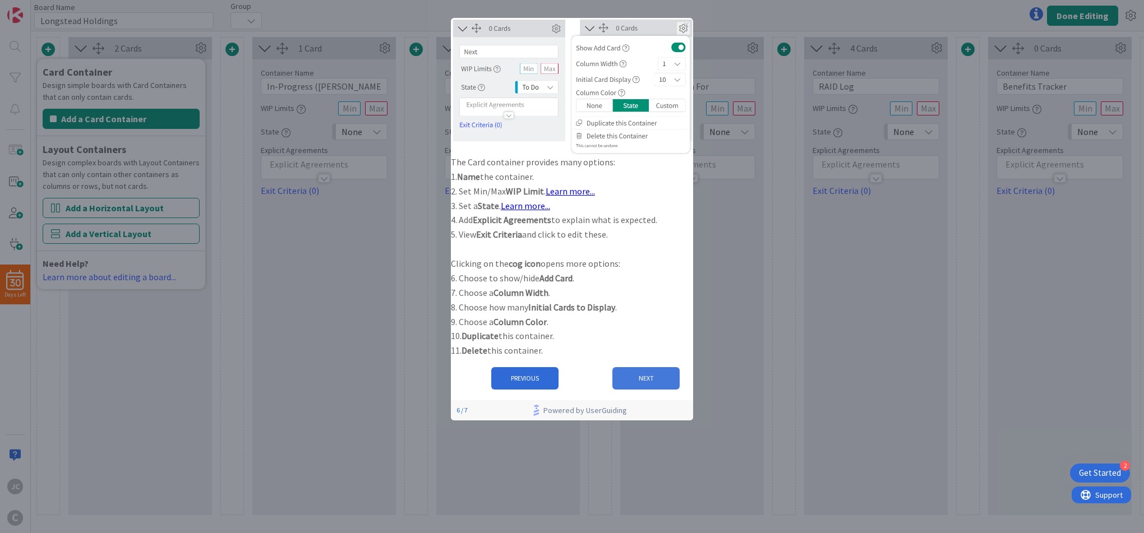
click at [649, 390] on button "NEXT" at bounding box center [645, 378] width 67 height 22
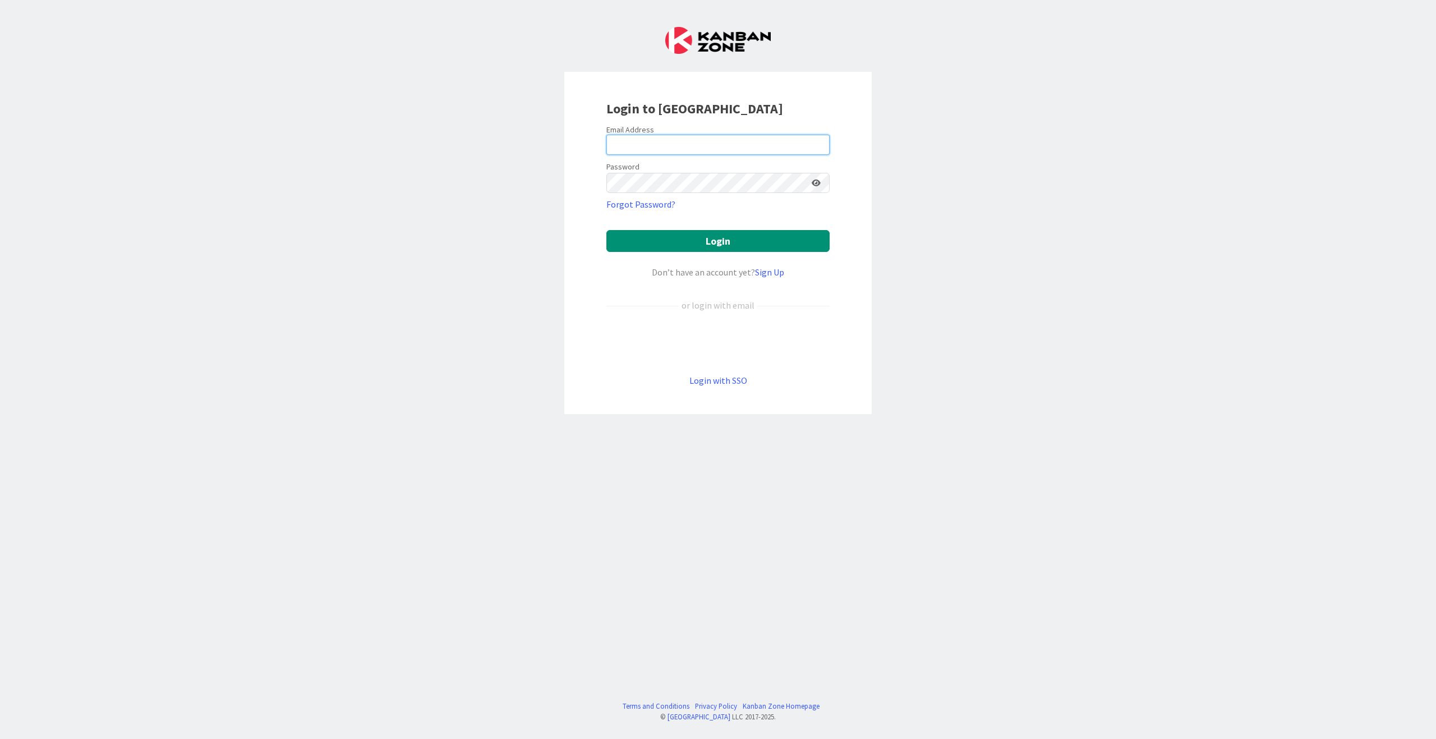
click at [708, 145] on input "email" at bounding box center [717, 145] width 223 height 20
type input "[EMAIL_ADDRESS][DOMAIN_NAME]"
click at [606, 230] on button "Login" at bounding box center [717, 241] width 223 height 22
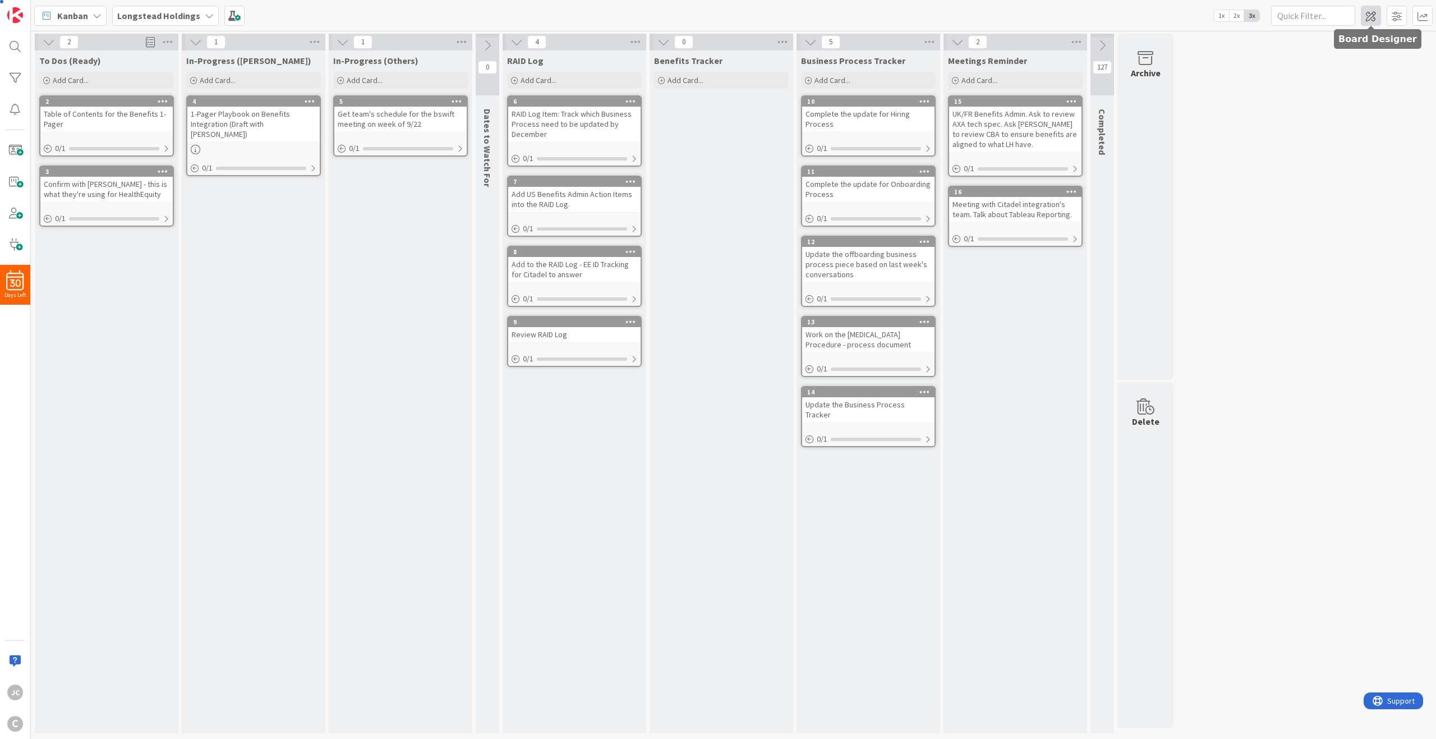
click at [1369, 18] on span at bounding box center [1370, 16] width 20 height 20
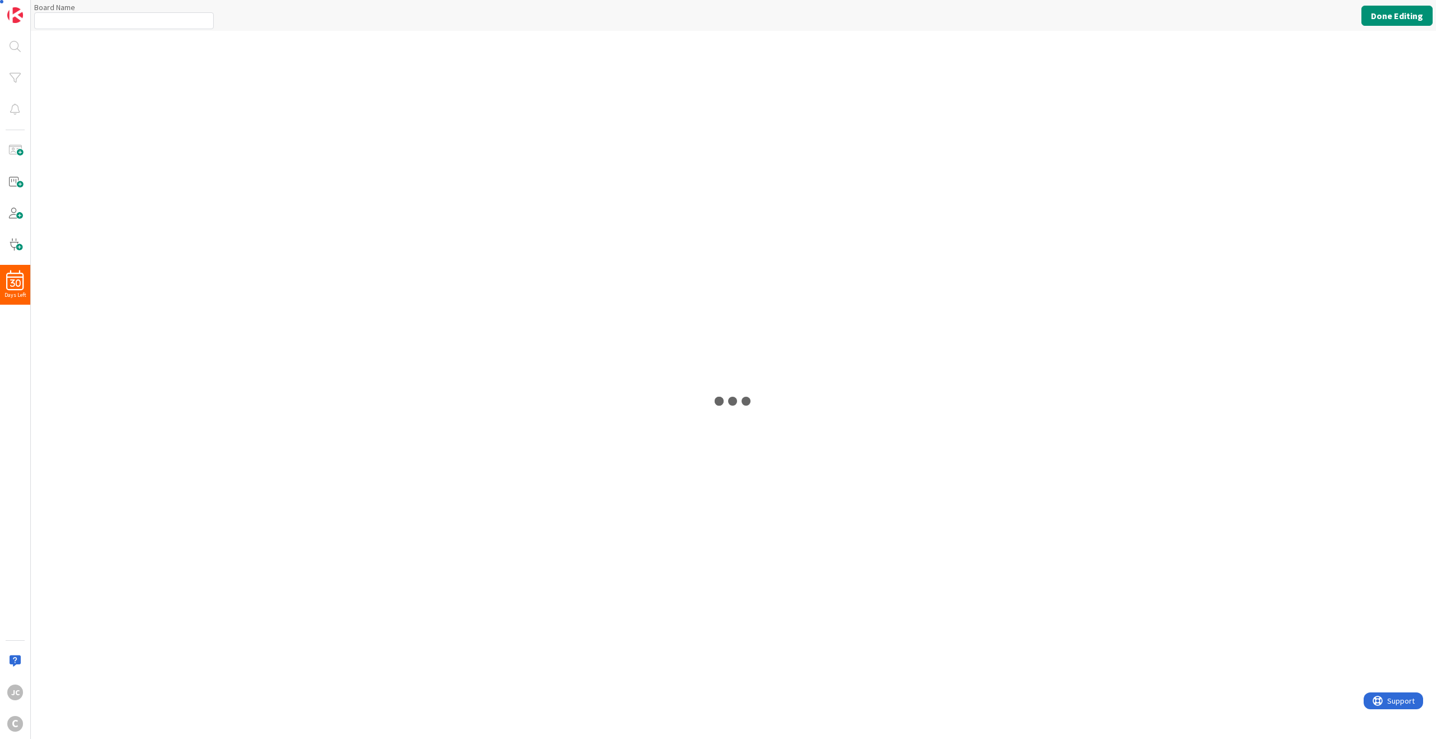
type input "Longstead Holdings"
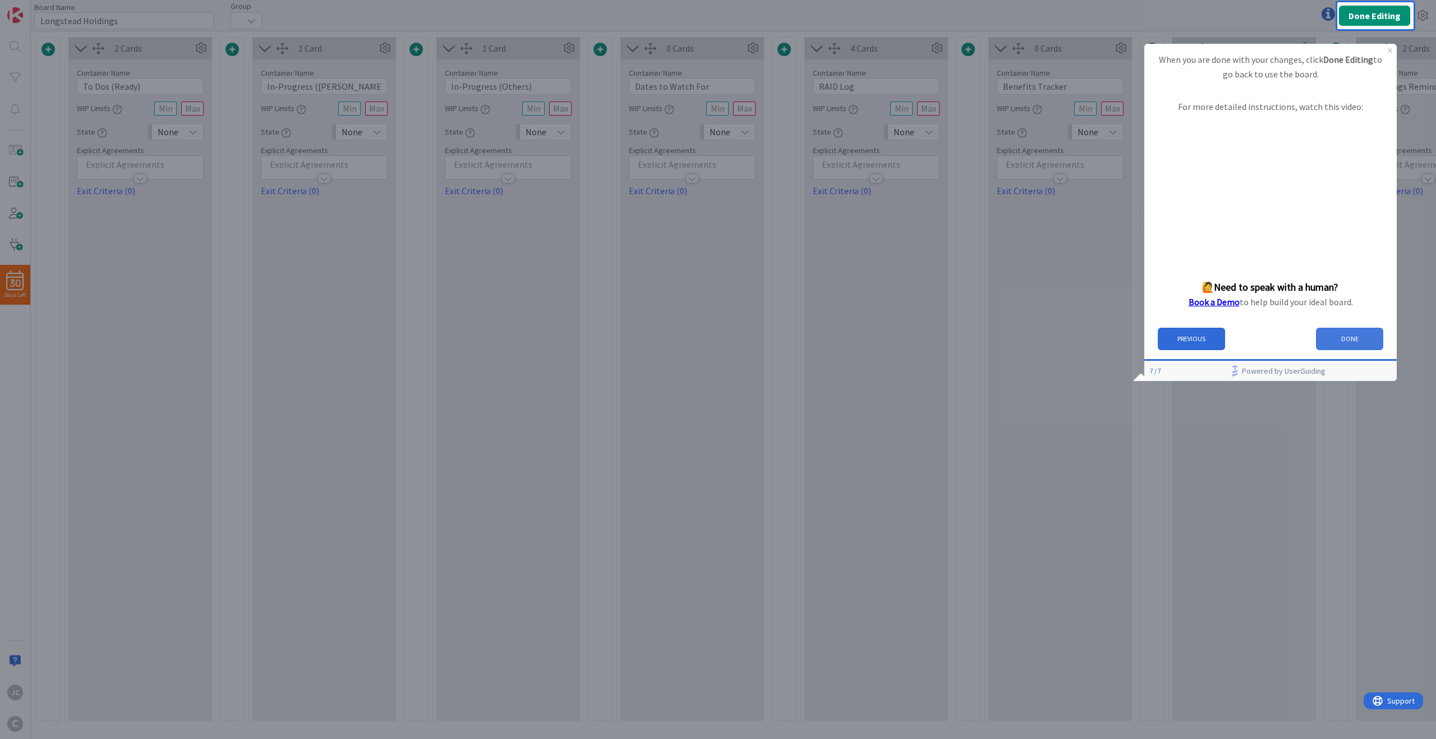
click at [1355, 332] on button "DONE" at bounding box center [1348, 338] width 67 height 22
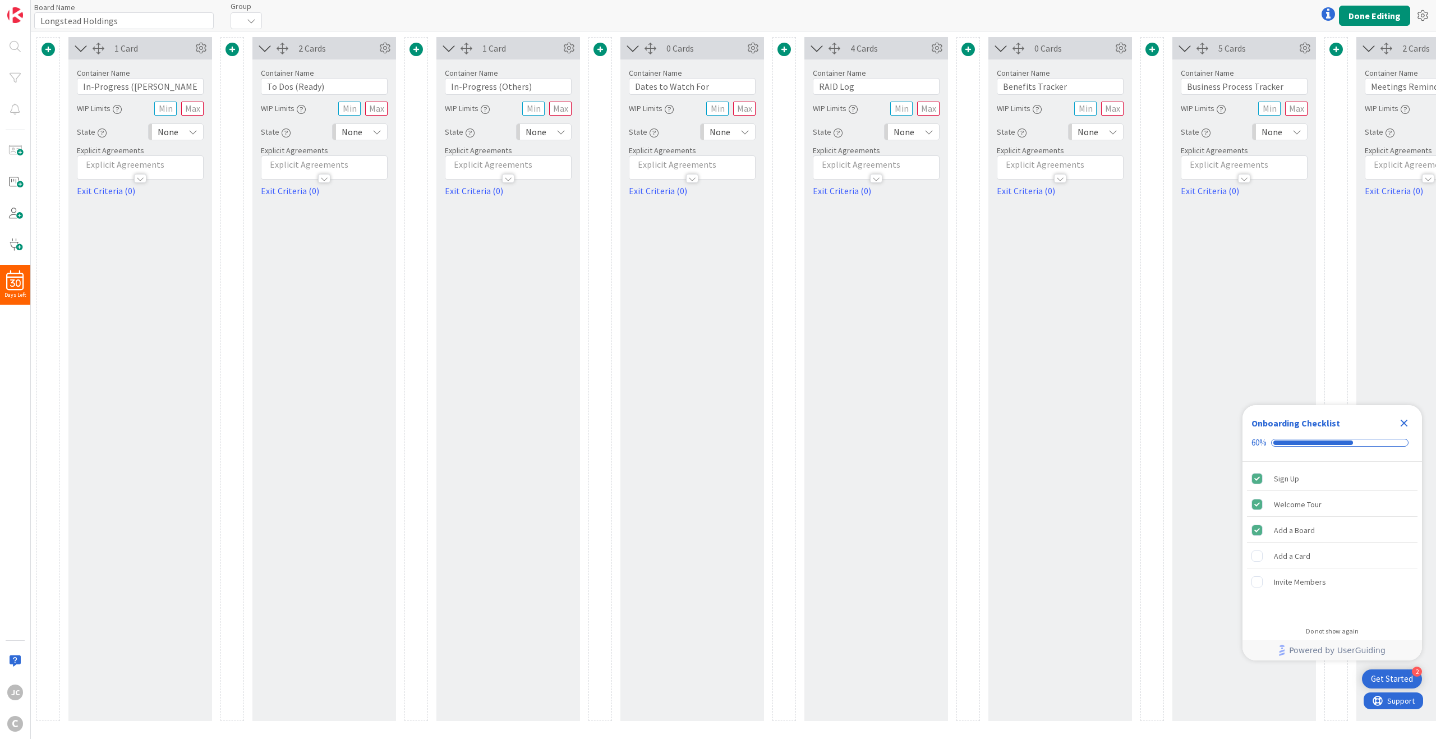
click at [275, 45] on button at bounding box center [264, 48] width 24 height 21
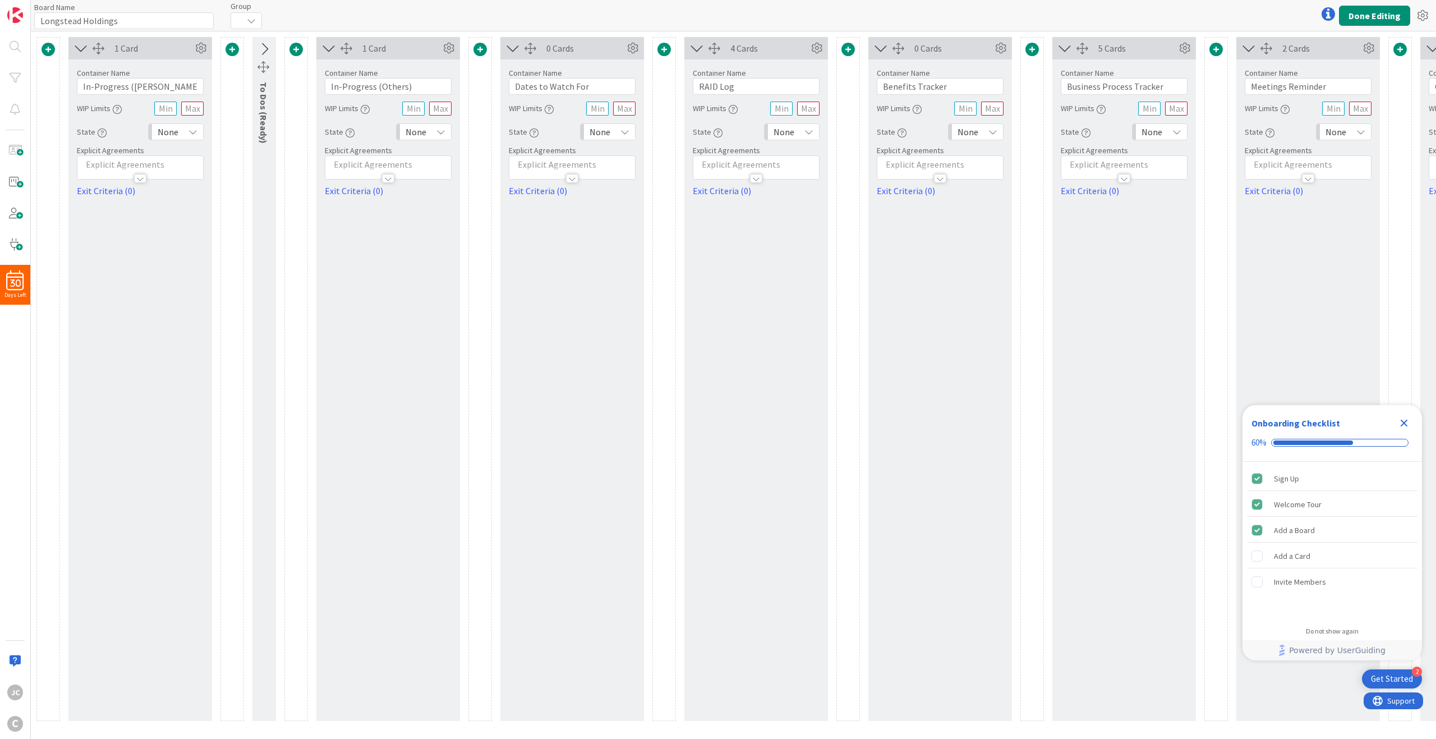
click at [264, 49] on icon at bounding box center [264, 49] width 19 height 15
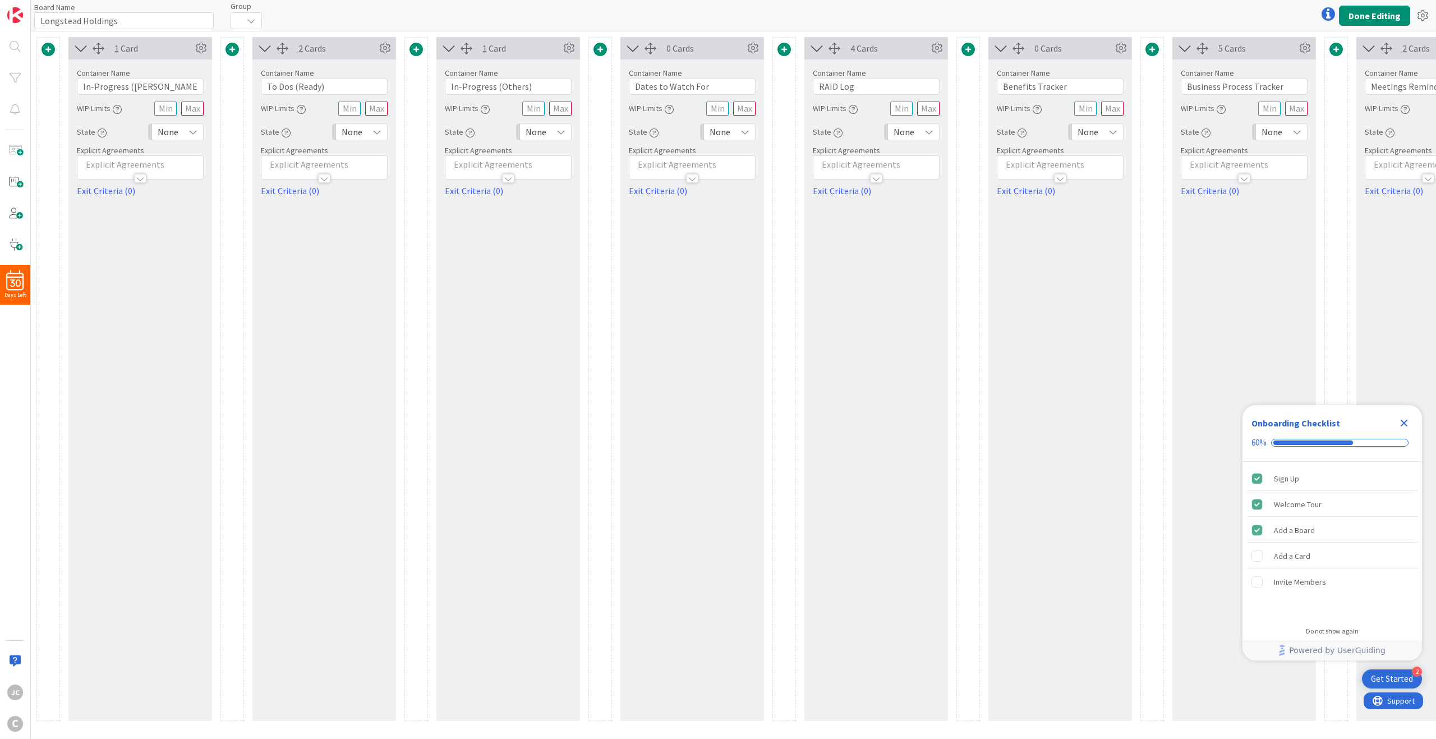
click at [349, 55] on div "2 Cards" at bounding box center [324, 48] width 144 height 22
click at [194, 54] on icon at bounding box center [200, 48] width 17 height 17
click at [185, 90] on div "1" at bounding box center [186, 93] width 36 height 17
click at [189, 160] on span "3" at bounding box center [192, 158] width 9 height 17
click at [329, 247] on div "2 Cards Container Name 14 / 64 To Dos (Ready) WIP Limits State None Explicit Ag…" at bounding box center [324, 379] width 144 height 684
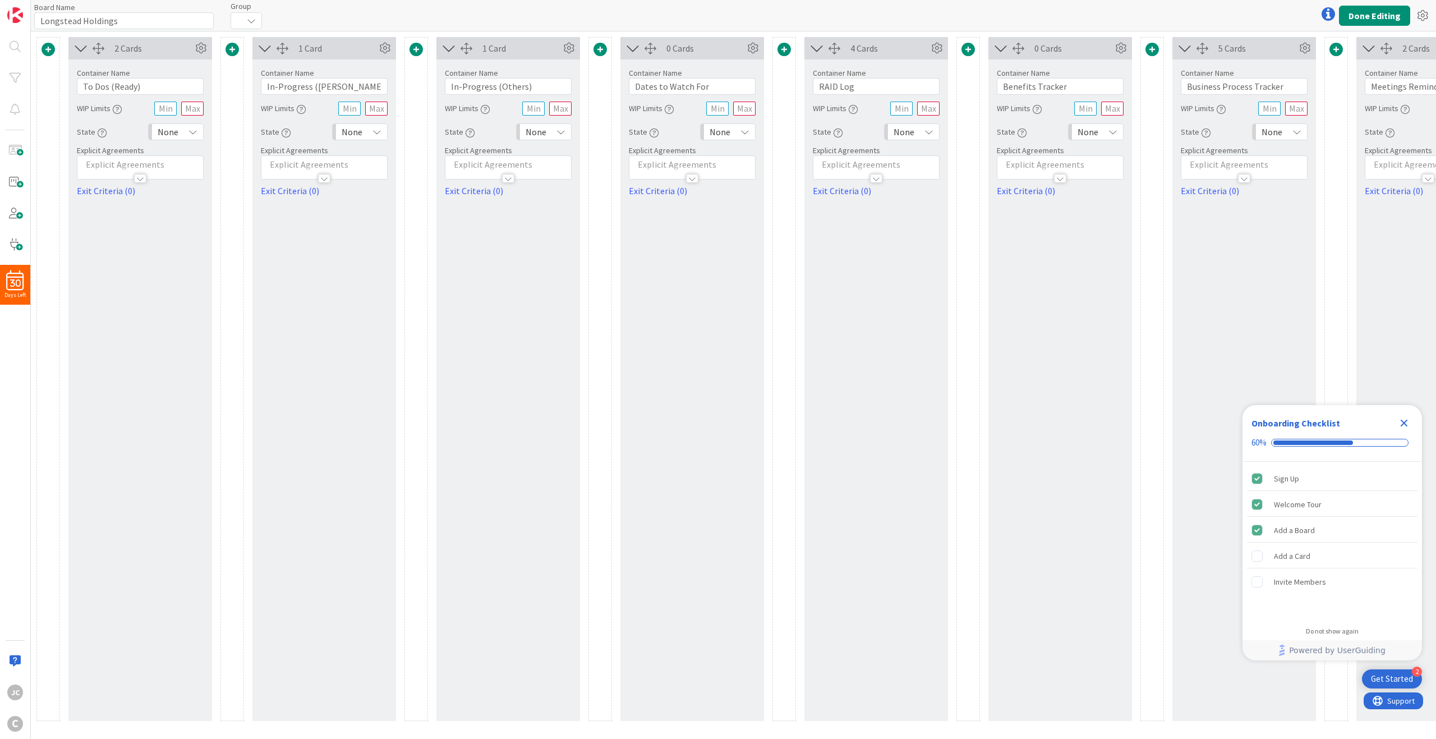
click at [52, 51] on span at bounding box center [47, 49] width 13 height 13
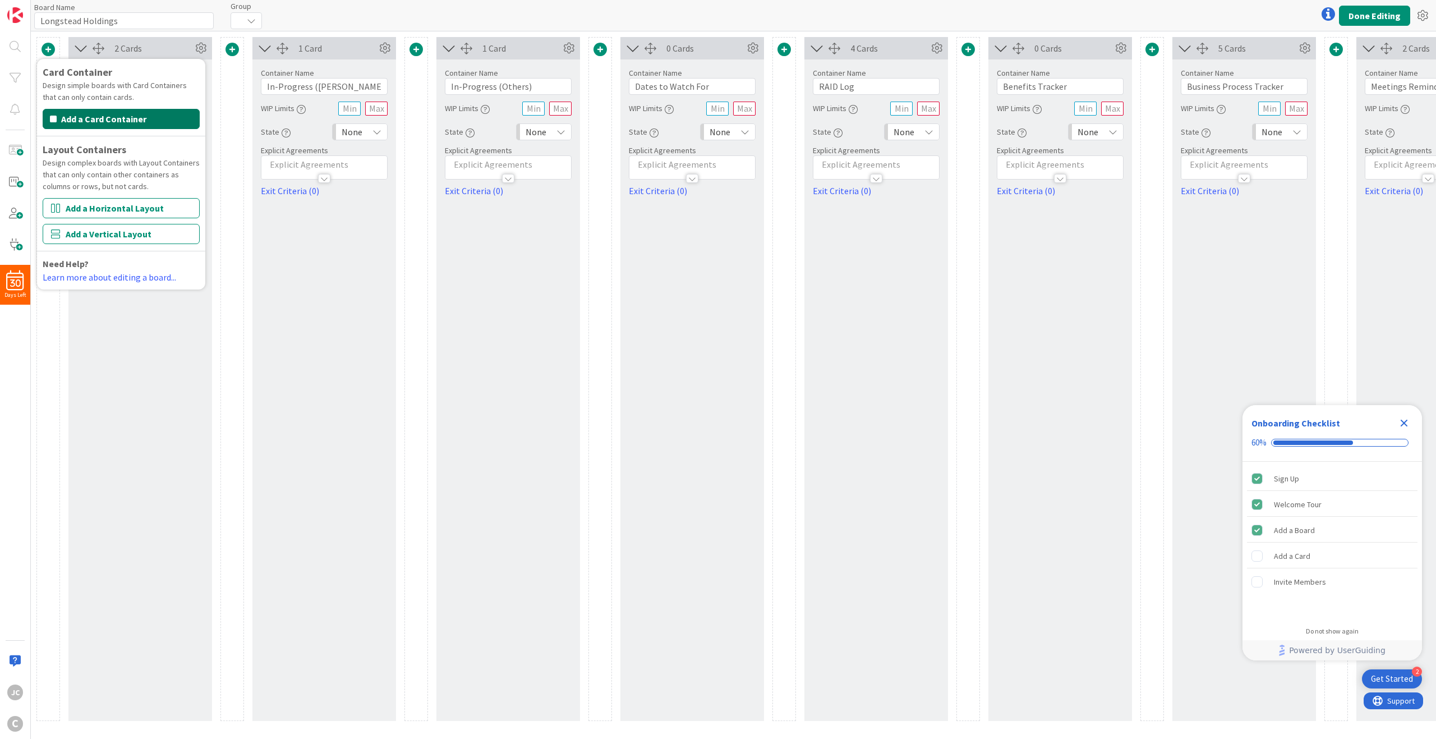
click at [132, 119] on button "Add a Card Container" at bounding box center [121, 119] width 157 height 20
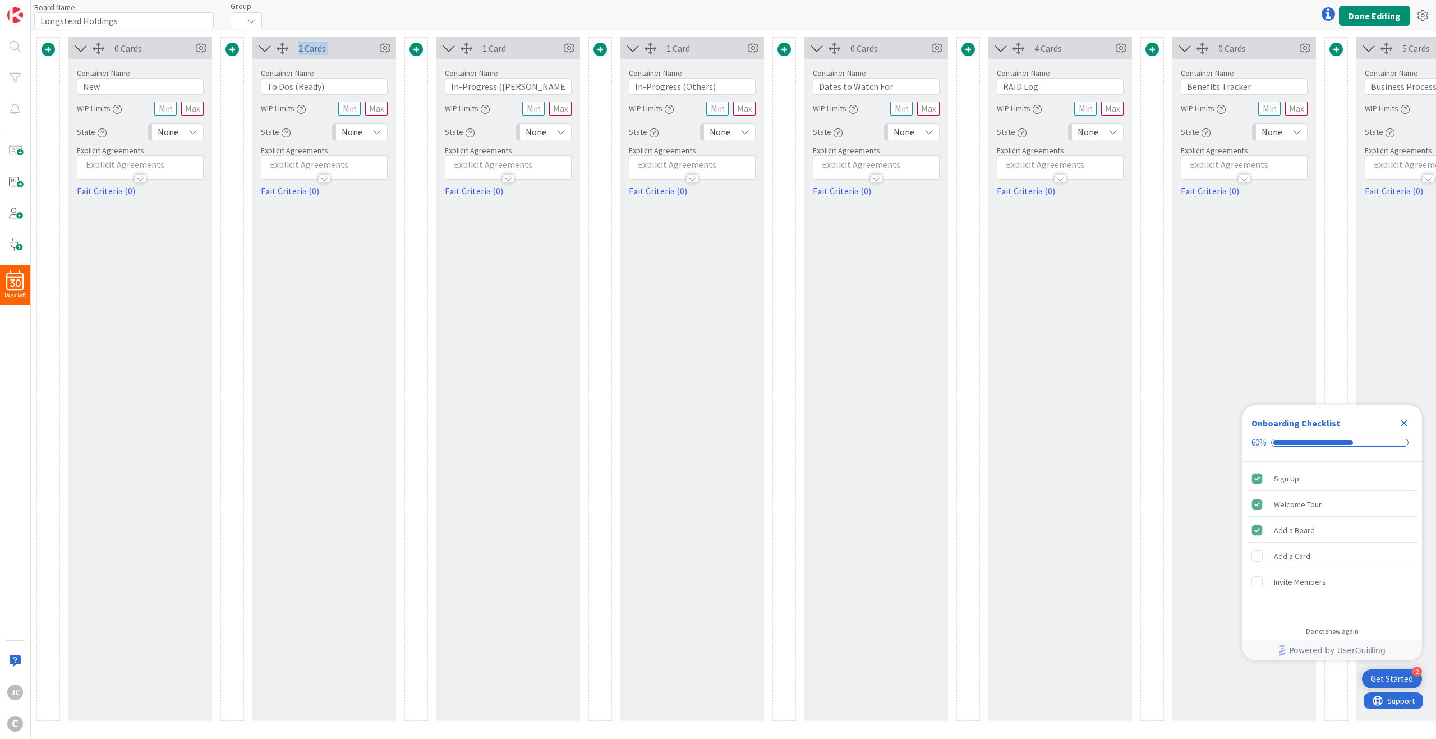
click at [270, 61] on div "2 Cards Container Name 14 / 64 To Dos (Ready) WIP Limits State None Explicit Ag…" at bounding box center [324, 379] width 144 height 684
click at [328, 49] on div "2 Cards" at bounding box center [337, 47] width 78 height 13
click at [199, 40] on icon at bounding box center [200, 48] width 17 height 17
click at [161, 182] on link "Delete this Container This cannot be undone" at bounding box center [133, 191] width 151 height 24
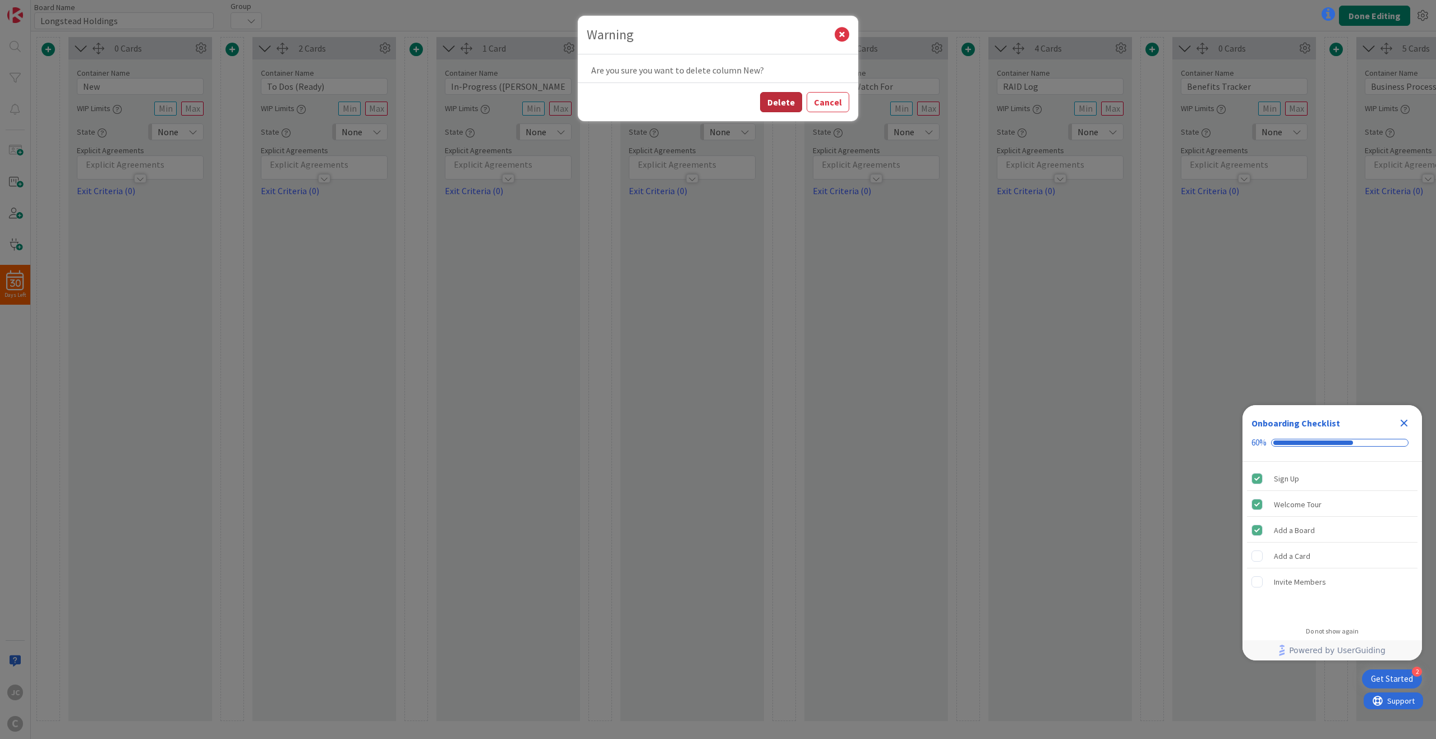
click at [790, 100] on button "Delete" at bounding box center [781, 102] width 42 height 20
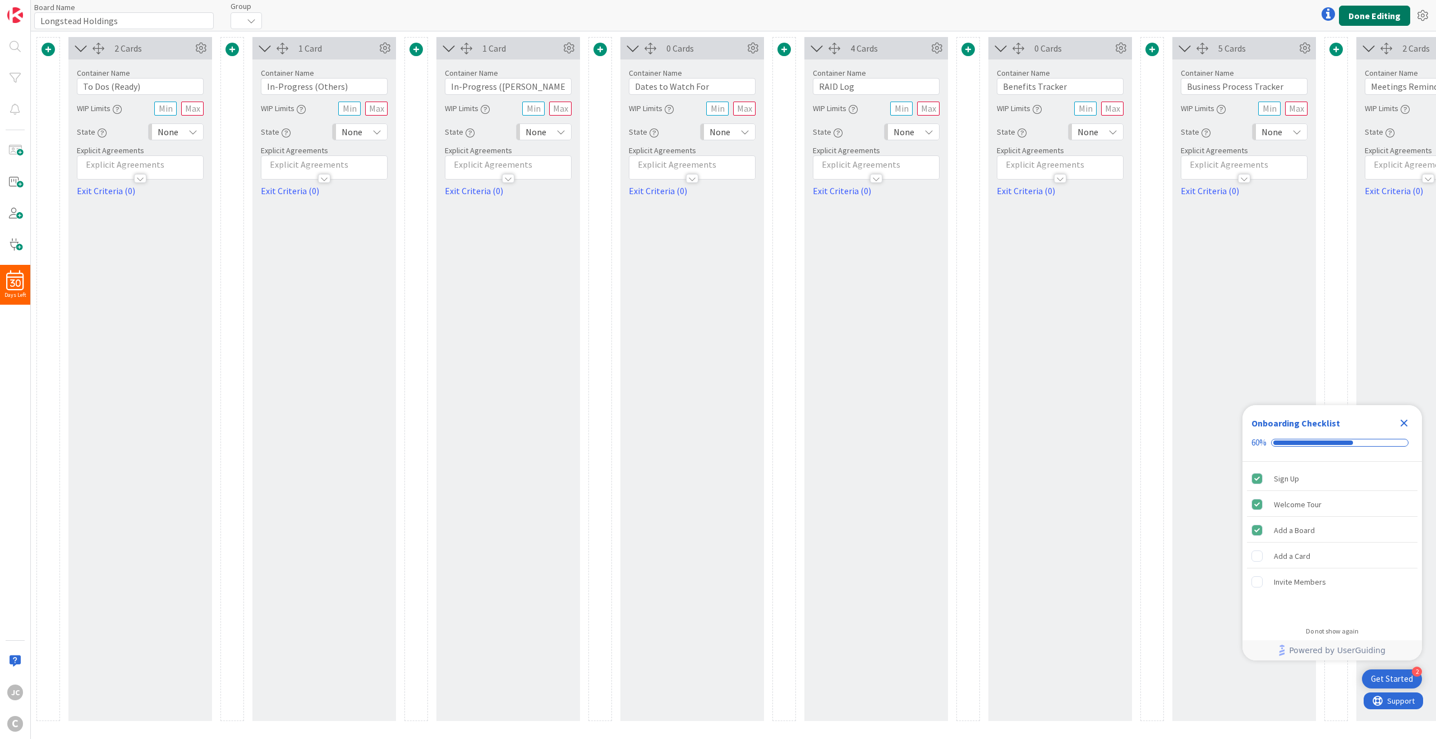
click at [1346, 17] on button "Done Editing" at bounding box center [1374, 16] width 71 height 20
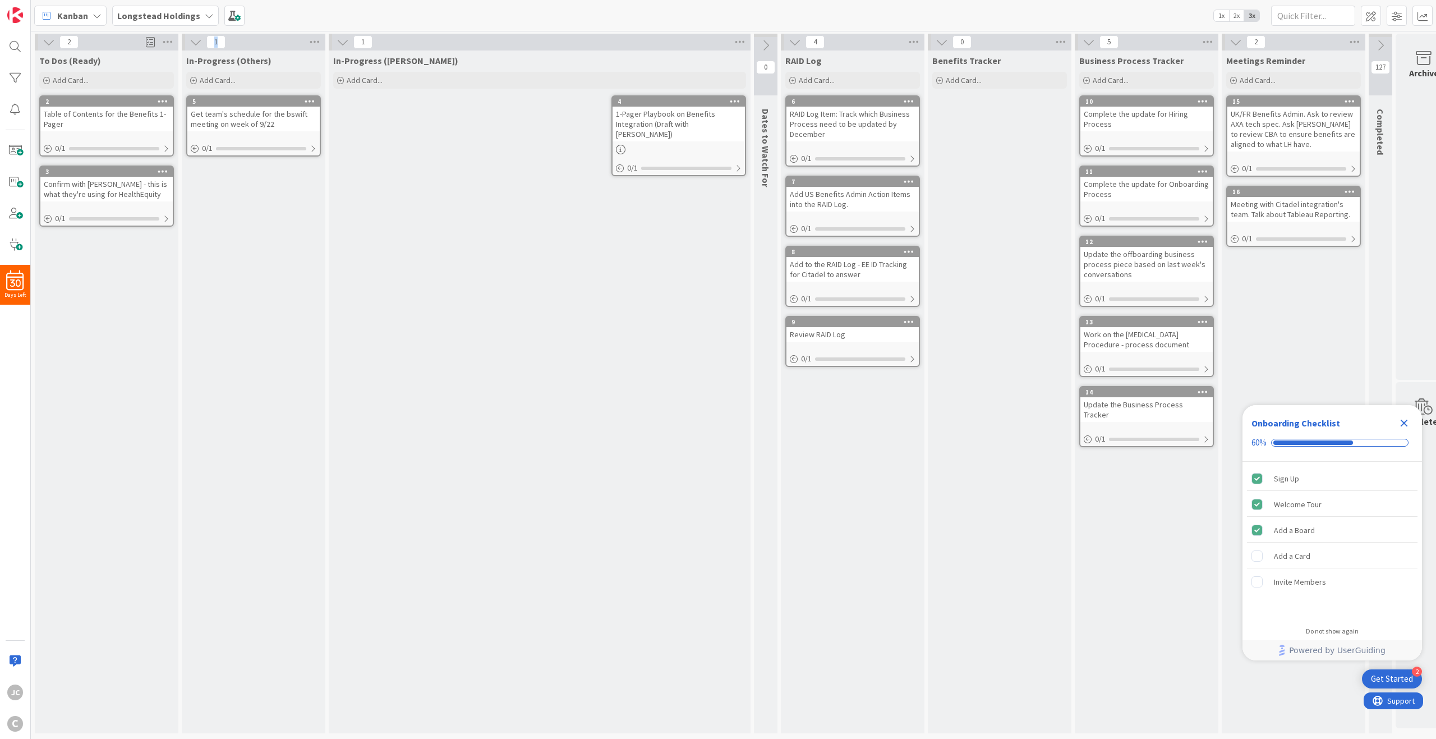
drag, startPoint x: 255, startPoint y: 36, endPoint x: 249, endPoint y: 92, distance: 55.9
click at [221, 100] on div "1 In-Progress (Others) Add Card... 5 Get team's schedule for the bswift meeting…" at bounding box center [254, 383] width 144 height 699
click at [289, 47] on div "1" at bounding box center [254, 42] width 144 height 17
drag, startPoint x: 310, startPoint y: 41, endPoint x: 88, endPoint y: 237, distance: 295.6
click at [88, 237] on div "2 To Dos (Ready) Add Card... 2 Table of Contents for the Benefits 1-Pager 0 / 1…" at bounding box center [743, 386] width 1420 height 705
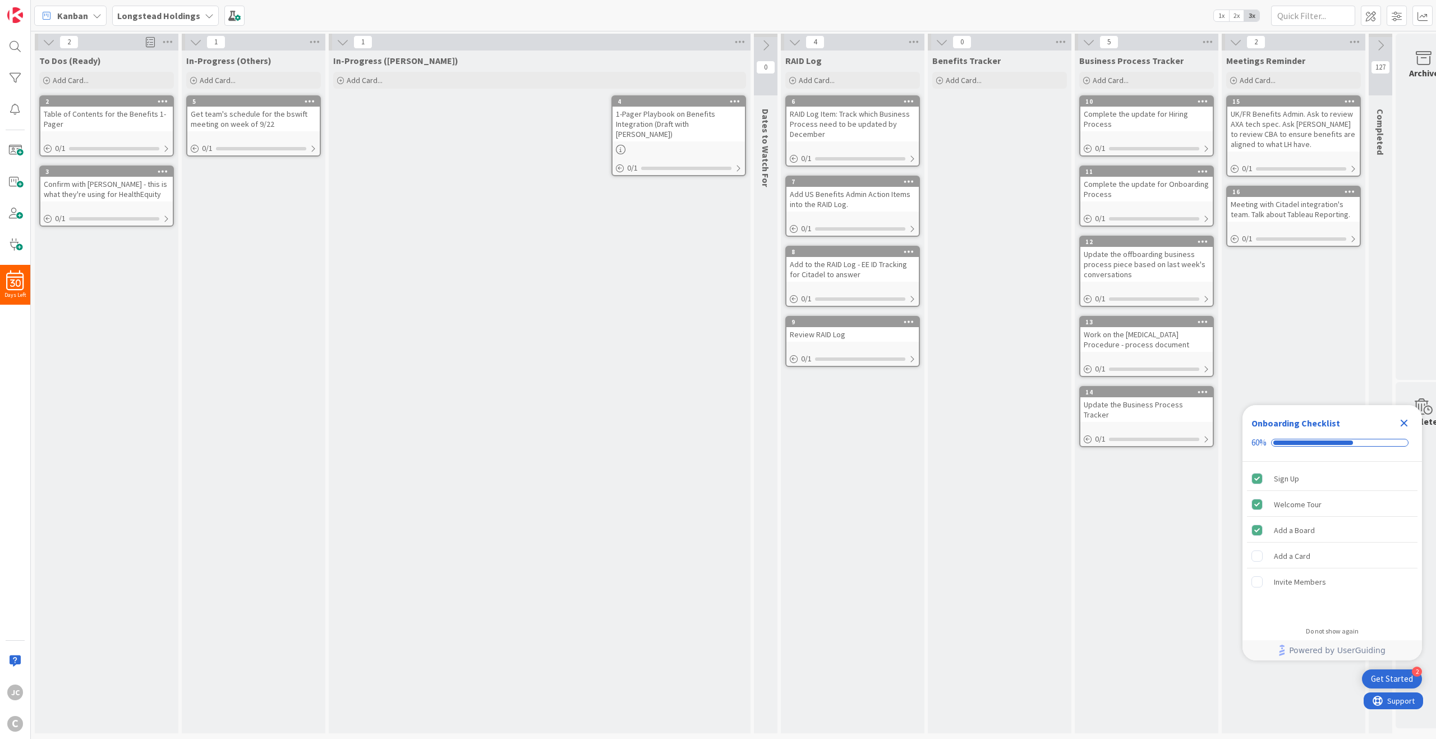
click at [132, 247] on div "To Dos (Ready) Add Card... 2 Table of Contents for the Benefits 1-Pager 0 / 1 3…" at bounding box center [107, 391] width 144 height 682
click at [497, 287] on div "In-Progress ([PERSON_NAME]) Add Card... 4 1-Pager Playbook on Benefits Integrat…" at bounding box center [540, 391] width 422 height 682
click at [1403, 421] on icon "Close Checklist" at bounding box center [1403, 422] width 7 height 7
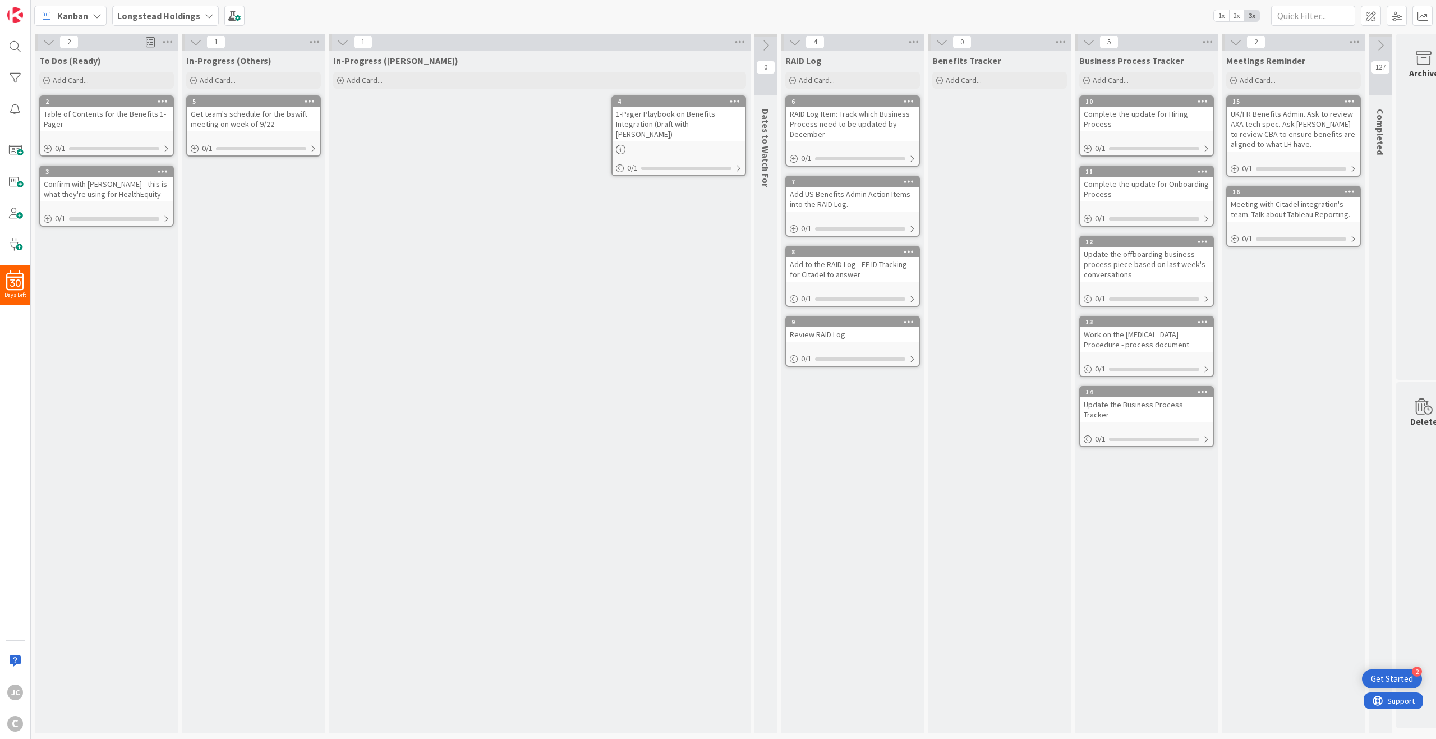
click at [960, 172] on div "Benefits Tracker Add Card..." at bounding box center [999, 391] width 144 height 682
click at [153, 42] on span at bounding box center [150, 42] width 9 height 17
click at [737, 48] on icon at bounding box center [739, 42] width 15 height 17
click at [553, 38] on div "1 None Watch Column Service Level Expectation (SLE) N/A Edit Reorder Cards Move…" at bounding box center [540, 42] width 422 height 17
click at [1372, 16] on span at bounding box center [1370, 16] width 20 height 20
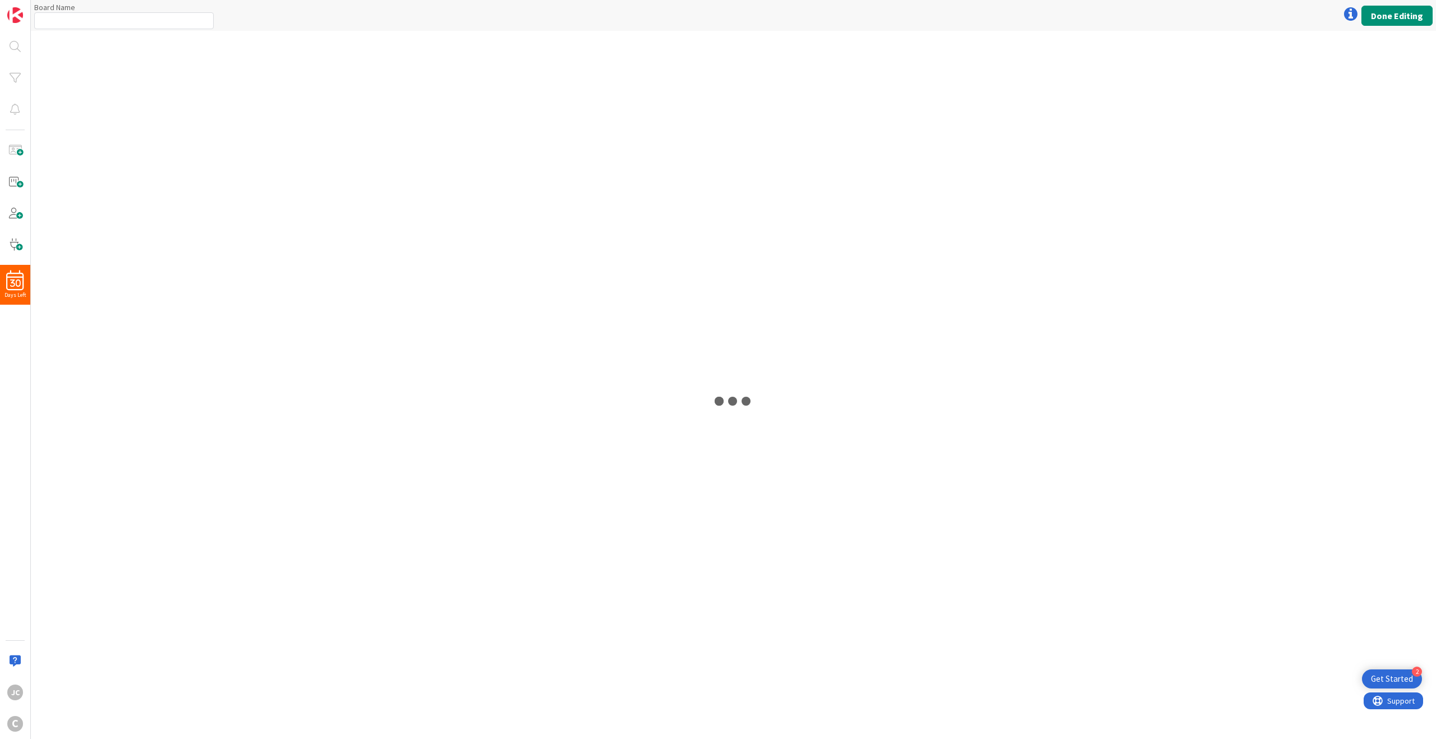
type input "Longstead Holdings"
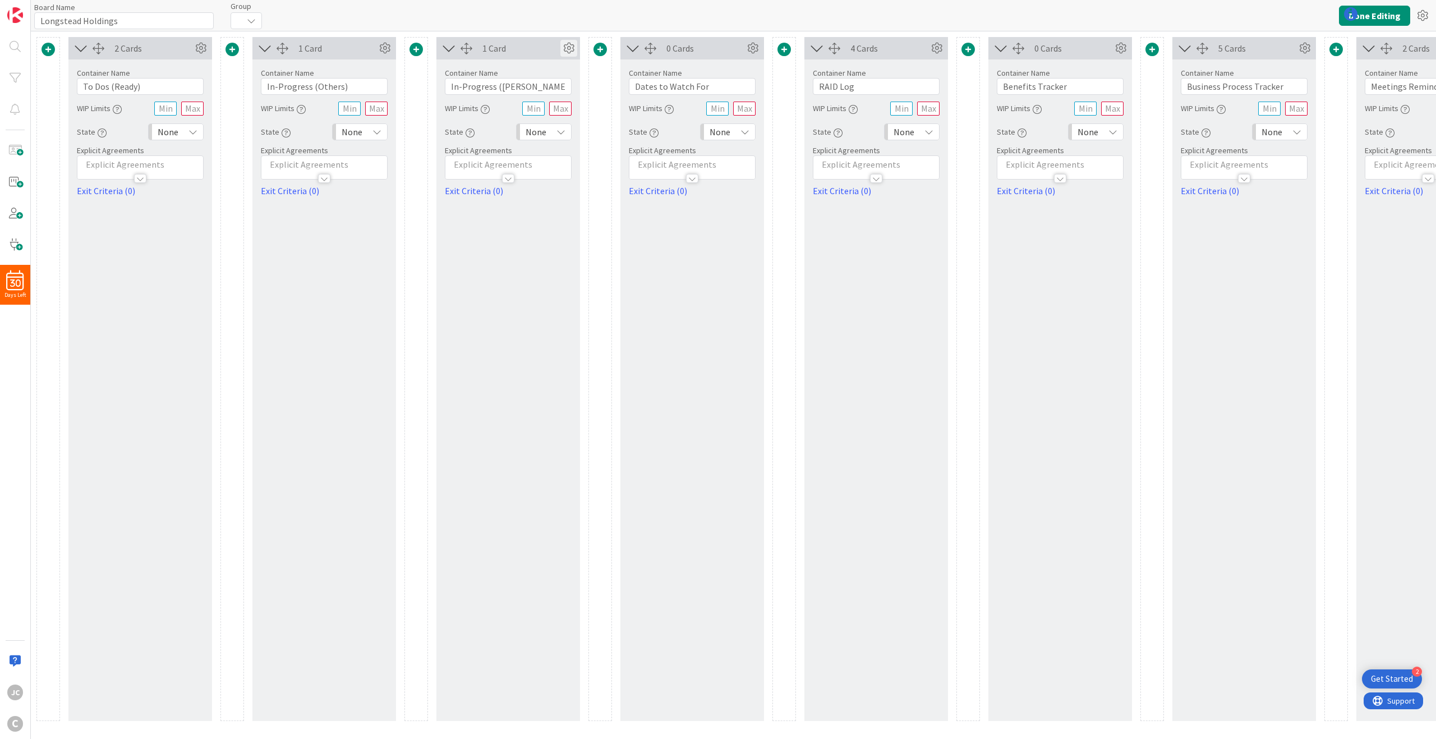
click at [573, 53] on icon at bounding box center [568, 48] width 17 height 17
click at [560, 93] on icon at bounding box center [560, 93] width 9 height 9
click at [559, 119] on span "1" at bounding box center [560, 118] width 9 height 17
click at [588, 2] on div "Board Name 18 / 64 Longstead Holdings Group Done Editing" at bounding box center [733, 15] width 1405 height 31
click at [1351, 16] on button "Done Editing" at bounding box center [1374, 16] width 71 height 20
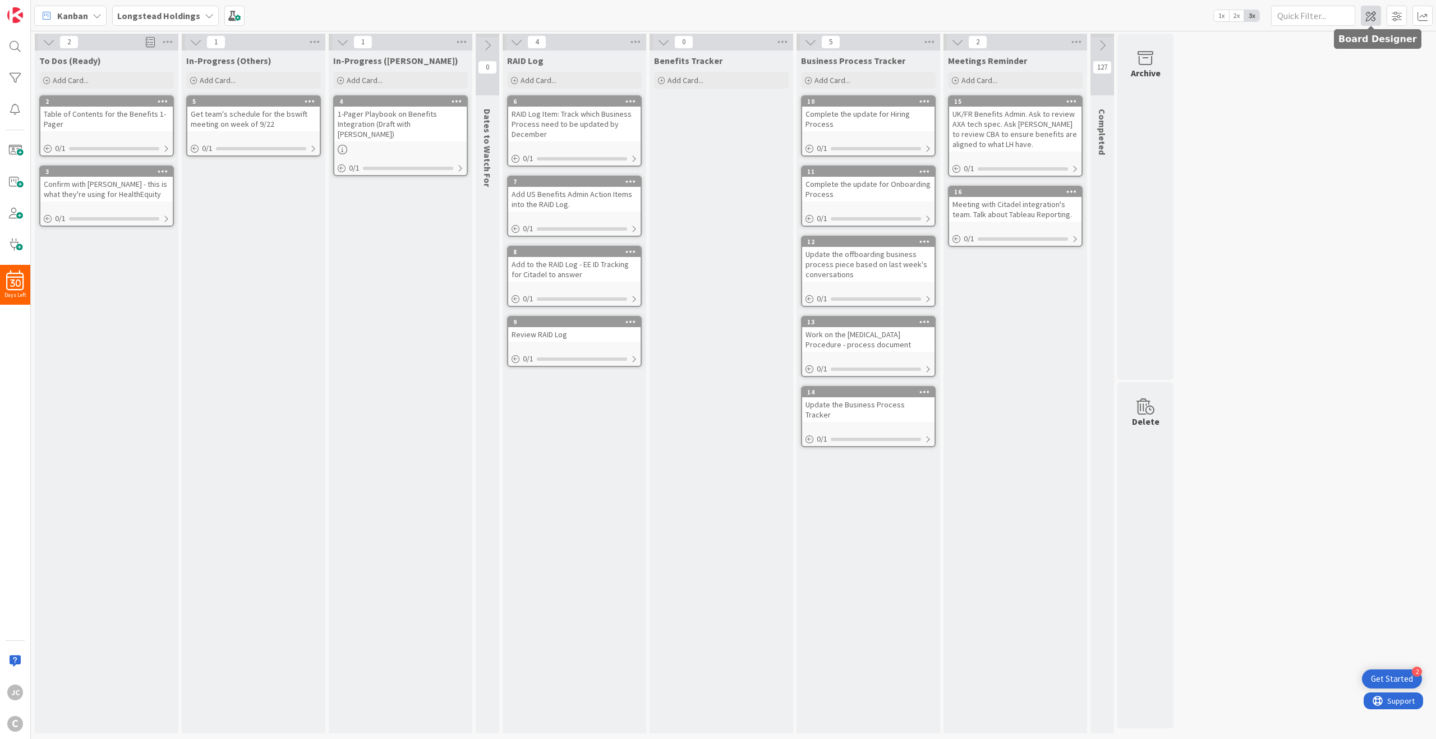
click at [1372, 19] on span at bounding box center [1370, 16] width 20 height 20
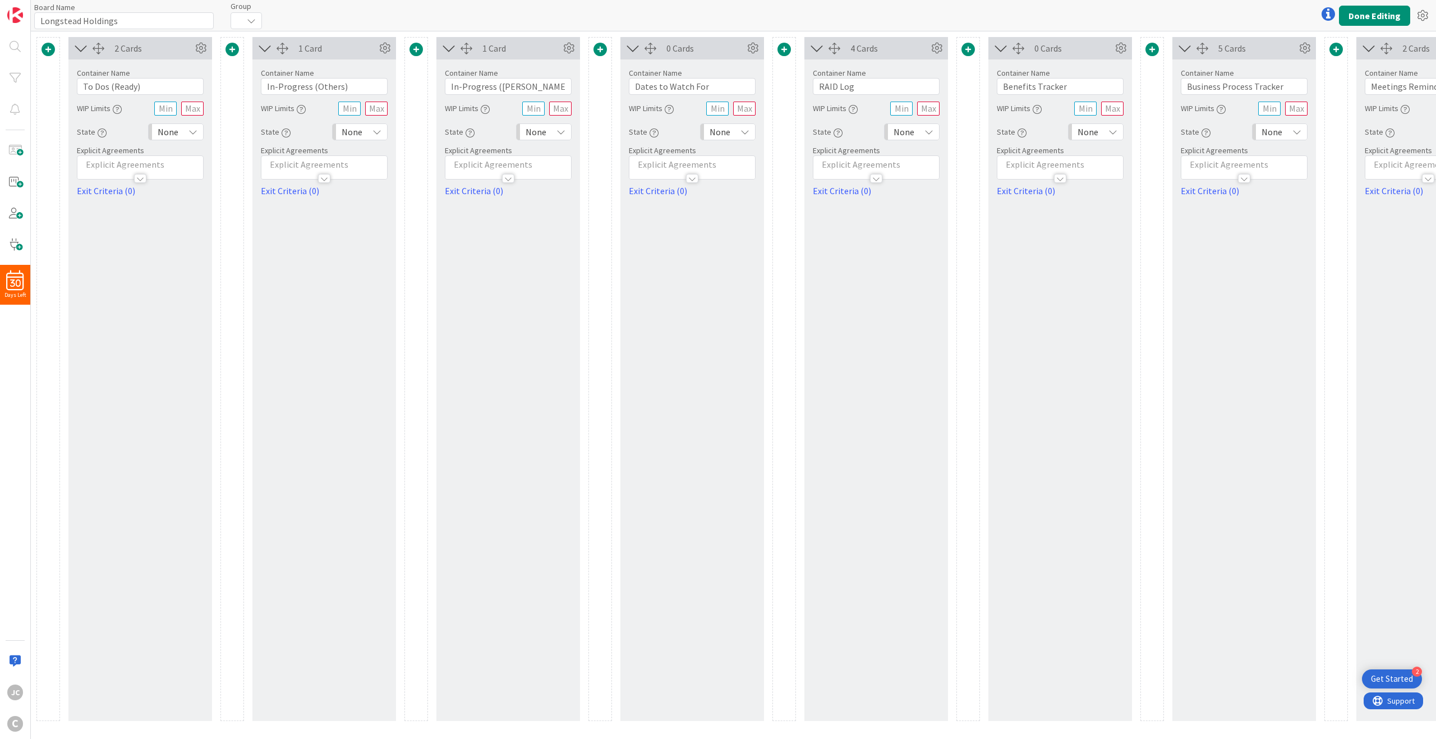
click at [45, 44] on span at bounding box center [47, 49] width 13 height 13
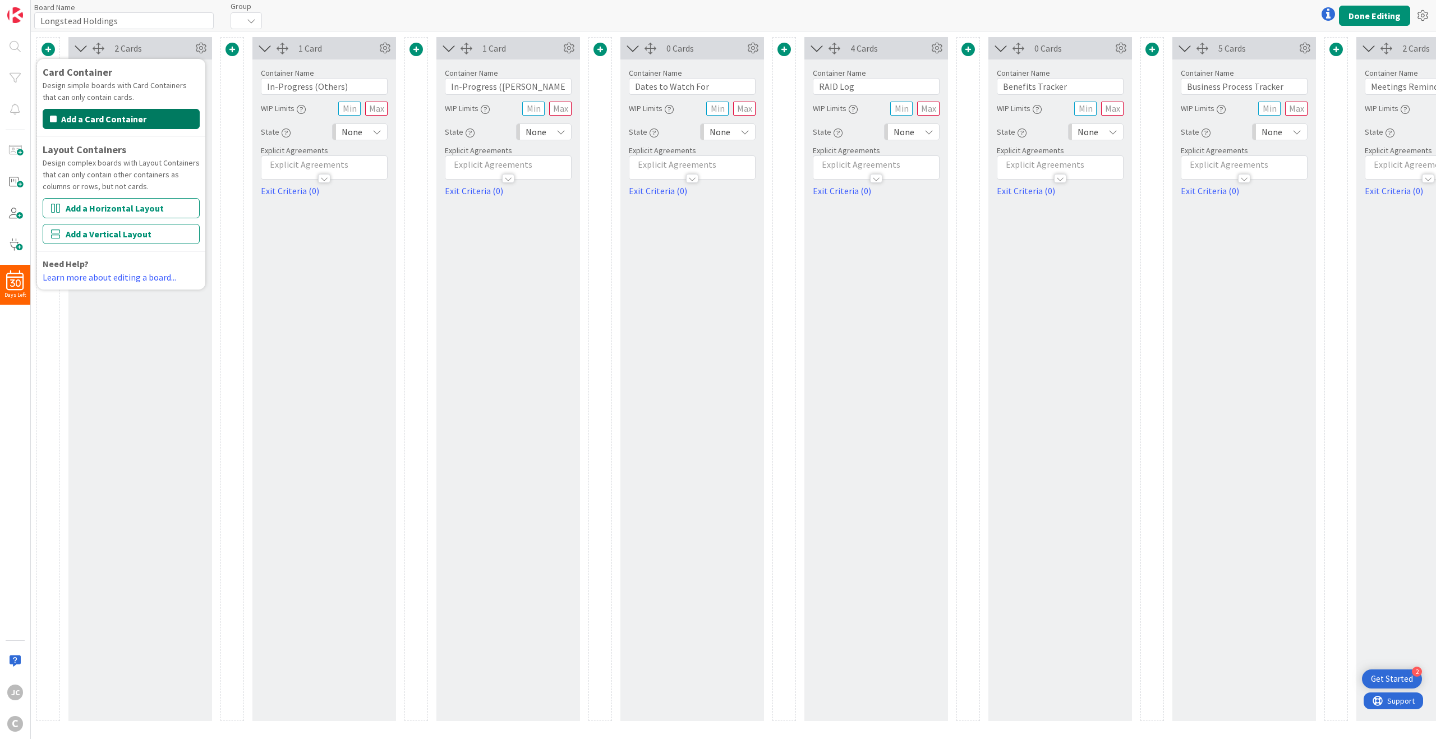
click at [141, 114] on button "Add a Card Container" at bounding box center [121, 119] width 157 height 20
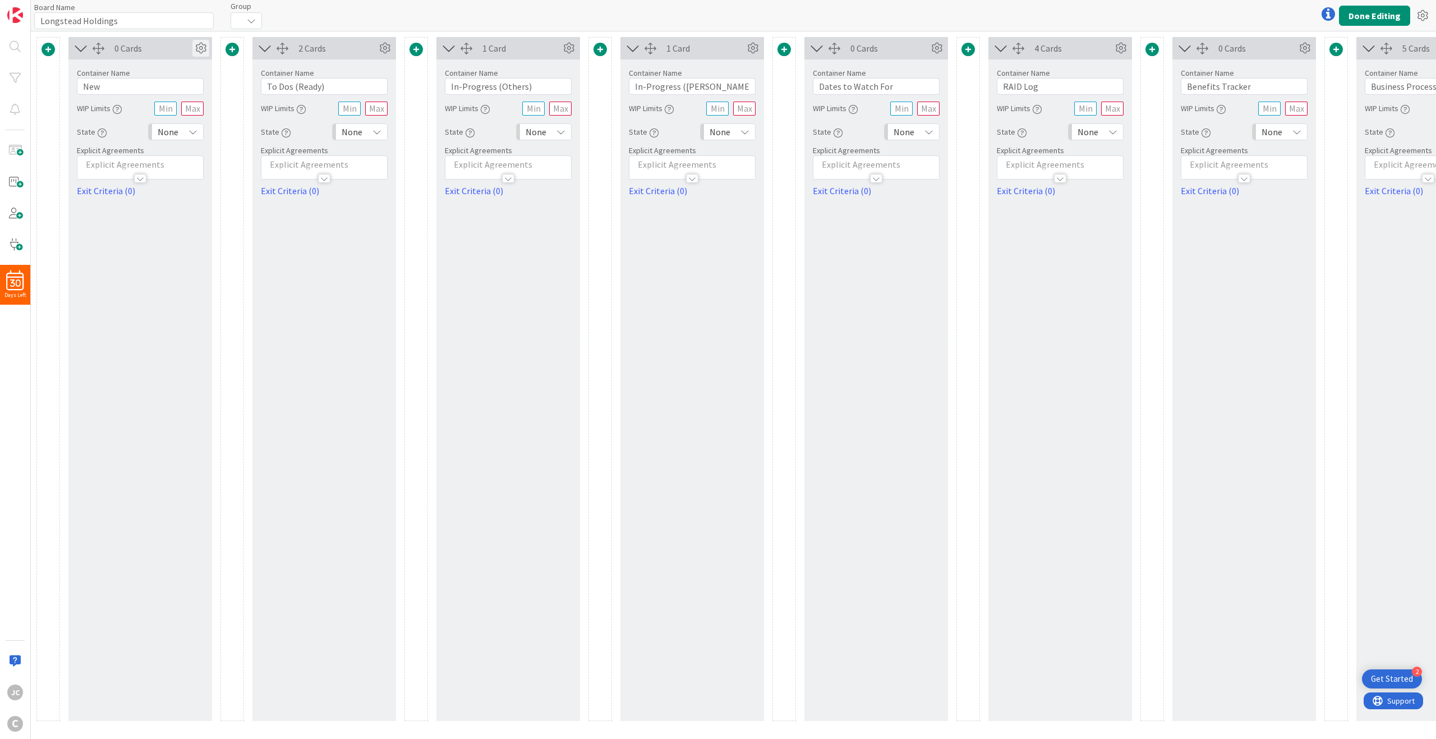
click at [194, 47] on icon at bounding box center [200, 48] width 17 height 17
click at [159, 184] on link "Delete this Container This cannot be undone" at bounding box center [133, 191] width 151 height 24
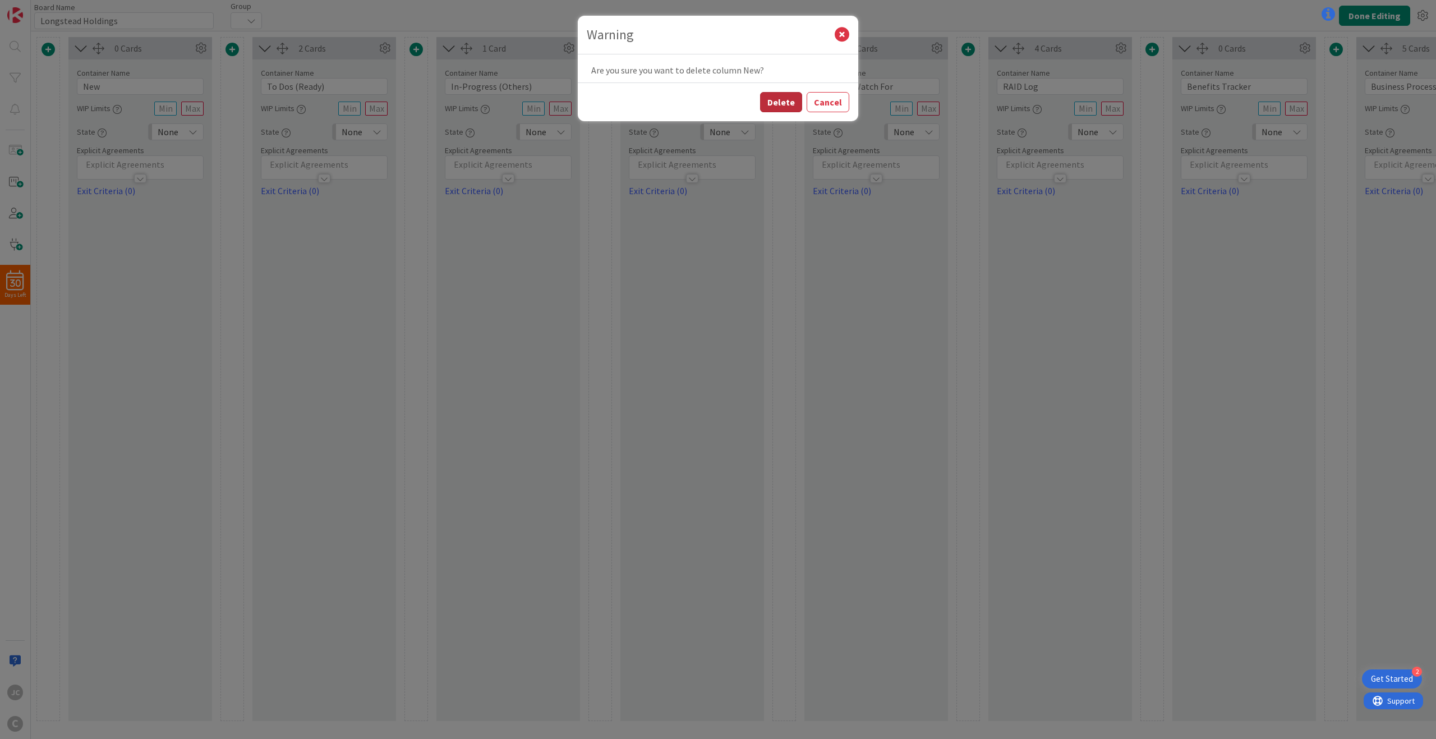
click at [791, 104] on button "Delete" at bounding box center [781, 102] width 42 height 20
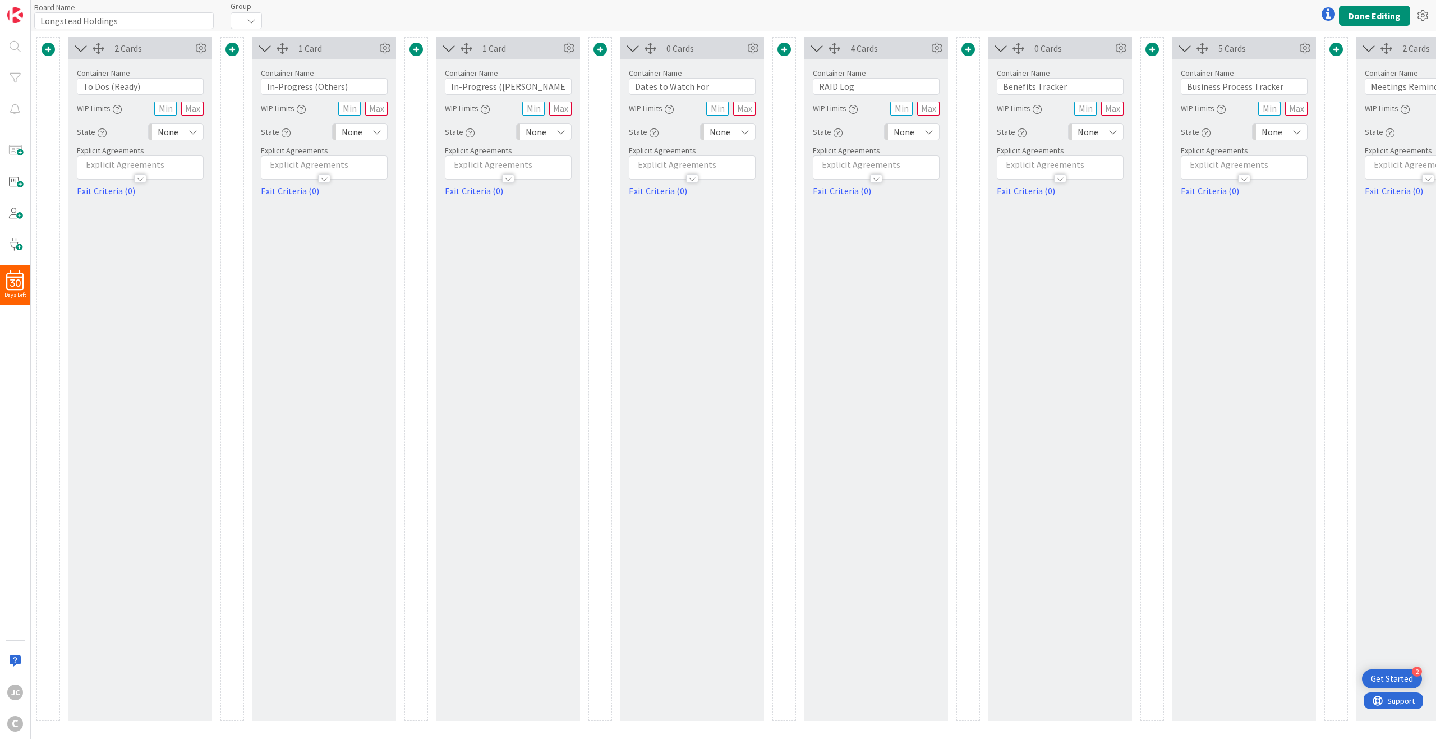
click at [136, 44] on div "2 Cards" at bounding box center [153, 47] width 78 height 13
click at [188, 132] on icon at bounding box center [192, 131] width 9 height 9
click at [173, 232] on div "2 Cards Container Name 14 / 64 To Dos (Ready) WIP Limits State None Backlog Non…" at bounding box center [140, 379] width 144 height 684
click at [123, 50] on div "2 Cards" at bounding box center [153, 47] width 78 height 13
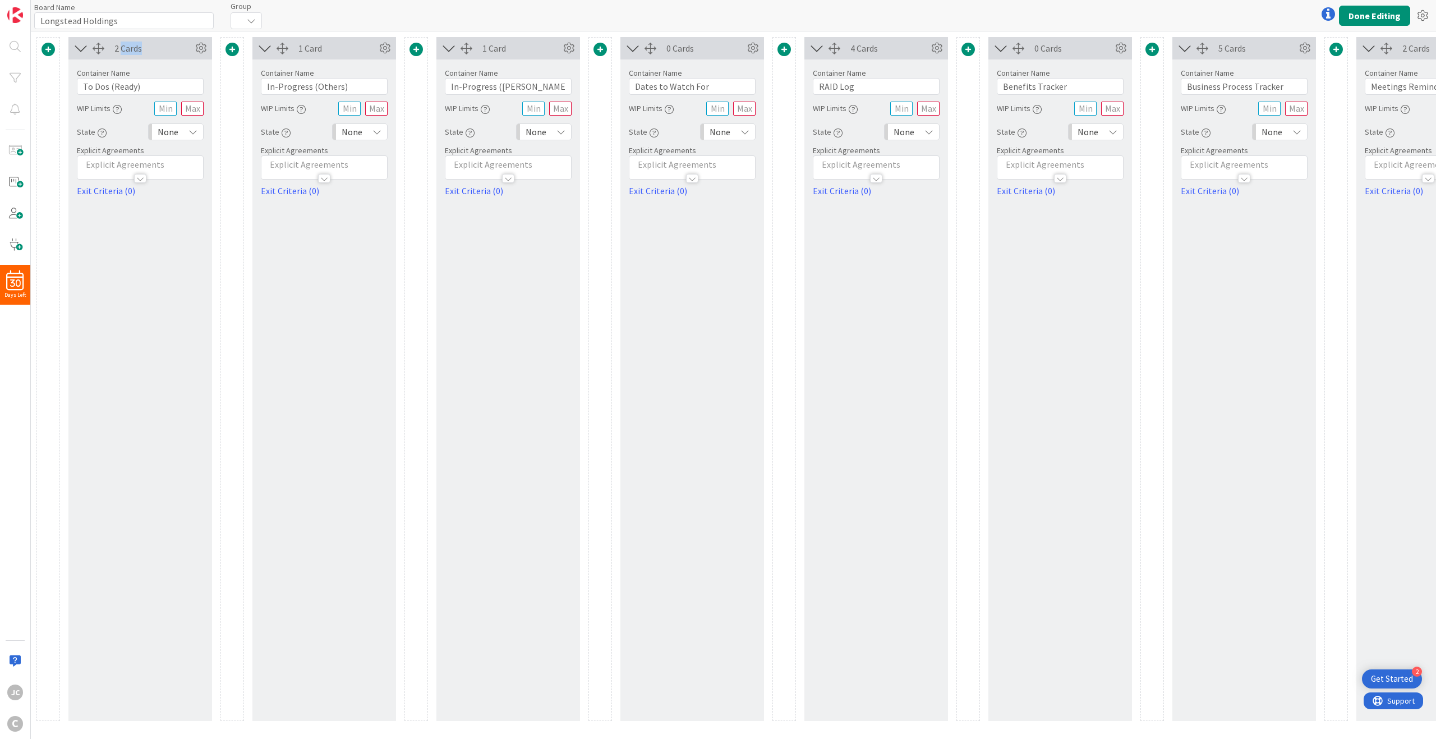
click at [123, 50] on div "2 Cards" at bounding box center [153, 47] width 78 height 13
click at [126, 49] on div "2 Cards" at bounding box center [153, 47] width 78 height 13
click at [244, 19] on div at bounding box center [245, 20] width 31 height 17
click at [292, 20] on div "Board Name 18 / 64 Longstead Holdings Group No Group Done Editing" at bounding box center [733, 15] width 1405 height 31
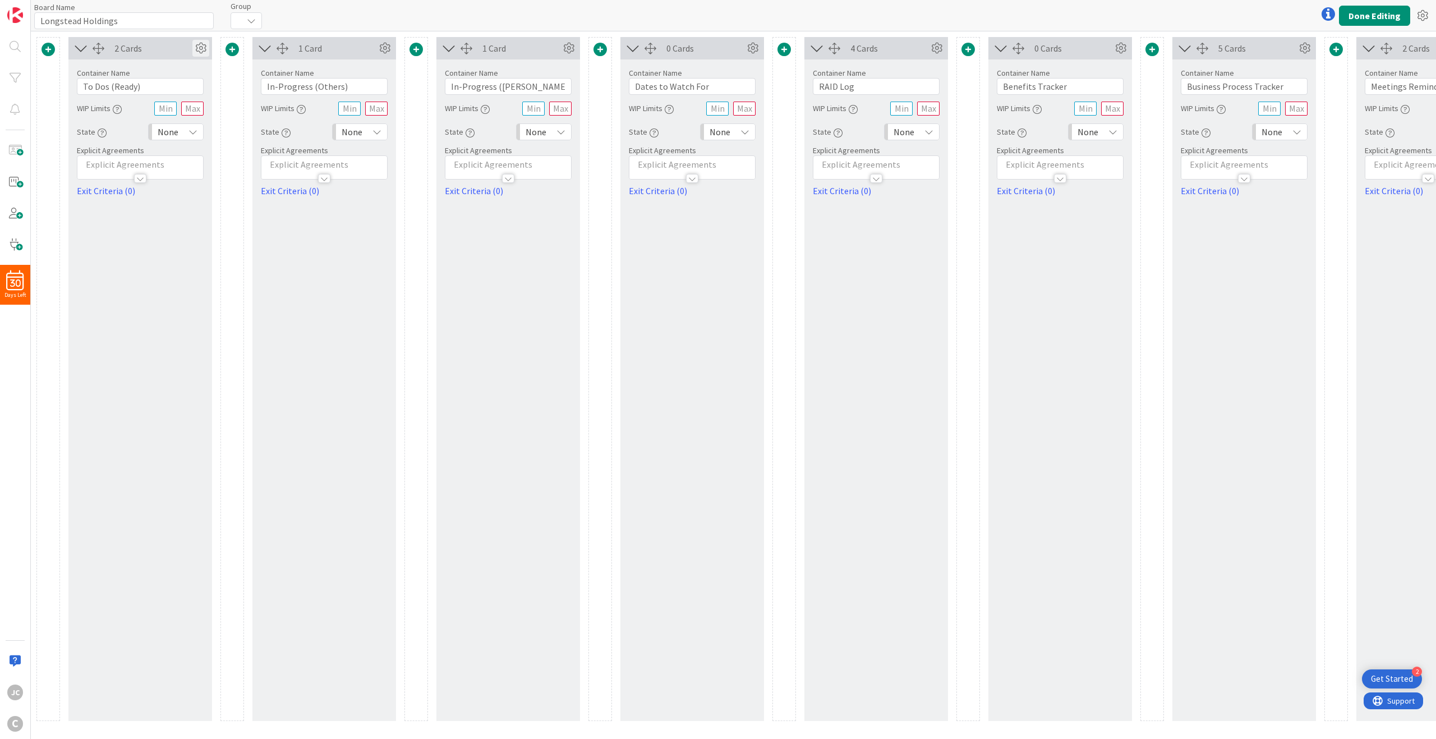
click at [207, 54] on icon at bounding box center [200, 48] width 17 height 17
click at [204, 49] on icon at bounding box center [200, 48] width 17 height 17
click at [147, 177] on div at bounding box center [140, 173] width 126 height 12
click at [134, 216] on div at bounding box center [140, 215] width 12 height 9
click at [157, 83] on input "To Dos (Ready)" at bounding box center [140, 86] width 127 height 17
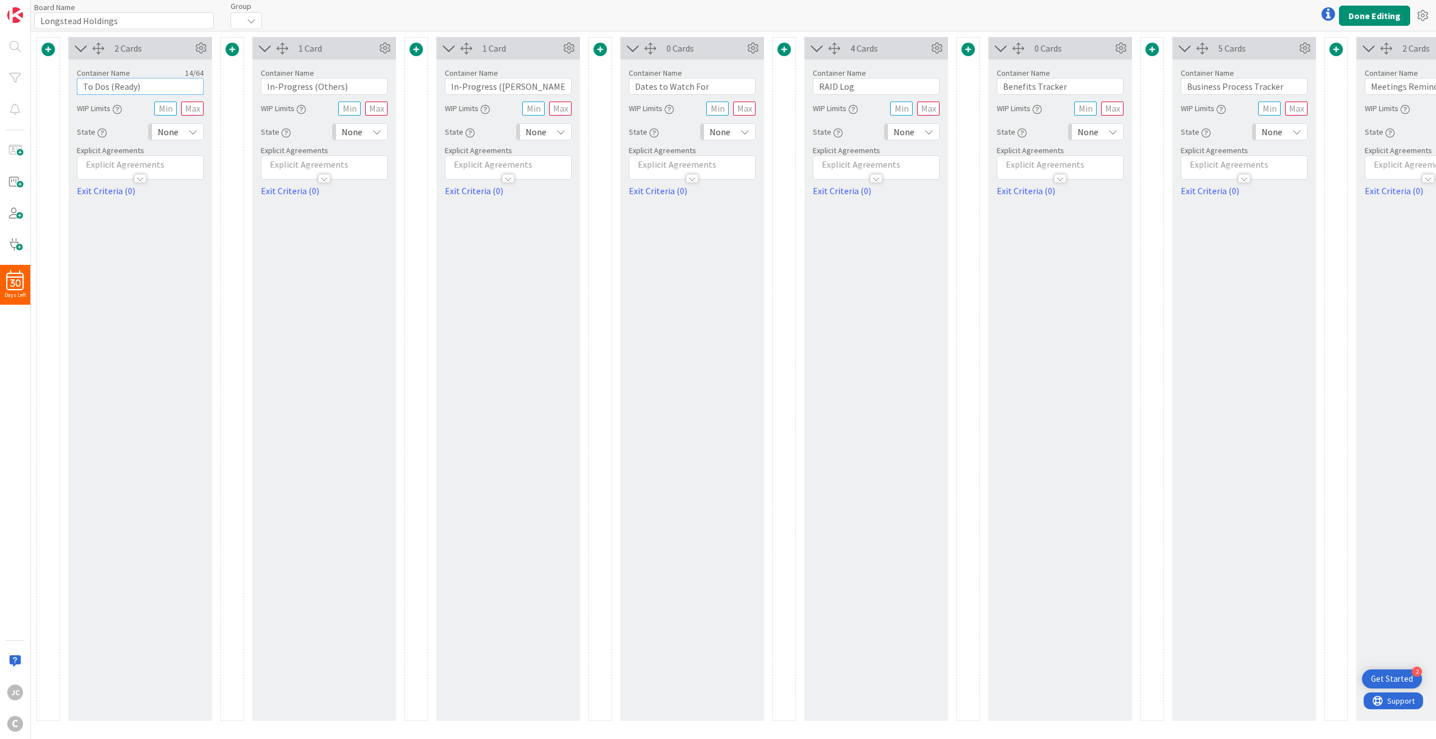
click at [157, 83] on input "To Dos (Ready)" at bounding box center [140, 86] width 127 height 17
click at [250, 18] on icon at bounding box center [251, 20] width 9 height 9
click at [258, 39] on span "No Group" at bounding box center [303, 45] width 102 height 17
click at [267, 21] on span "No Group" at bounding box center [255, 21] width 36 height 16
click at [256, 40] on span "No Group" at bounding box center [303, 45] width 102 height 17
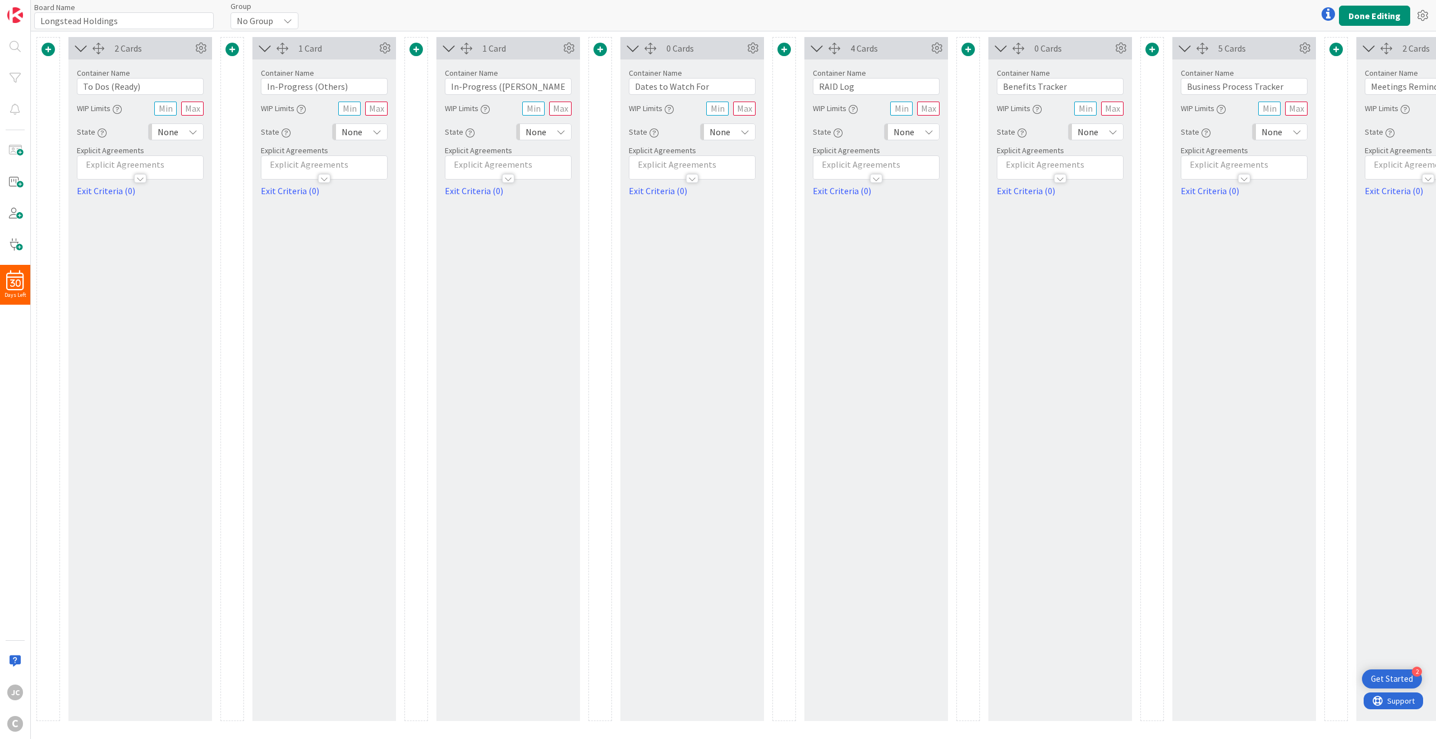
click at [325, 9] on div "Board Name 18 / 64 Longstead Holdings Group No Group No Group Done Editing" at bounding box center [733, 15] width 1405 height 31
click at [285, 49] on div at bounding box center [282, 49] width 12 height 12
drag, startPoint x: 158, startPoint y: 283, endPoint x: 139, endPoint y: 215, distance: 71.2
click at [123, 233] on div "2 Cards Show Add Card Column Width 1 Initial Card Display 10 Column Color None …" at bounding box center [140, 379] width 144 height 684
click at [198, 44] on icon at bounding box center [200, 48] width 17 height 17
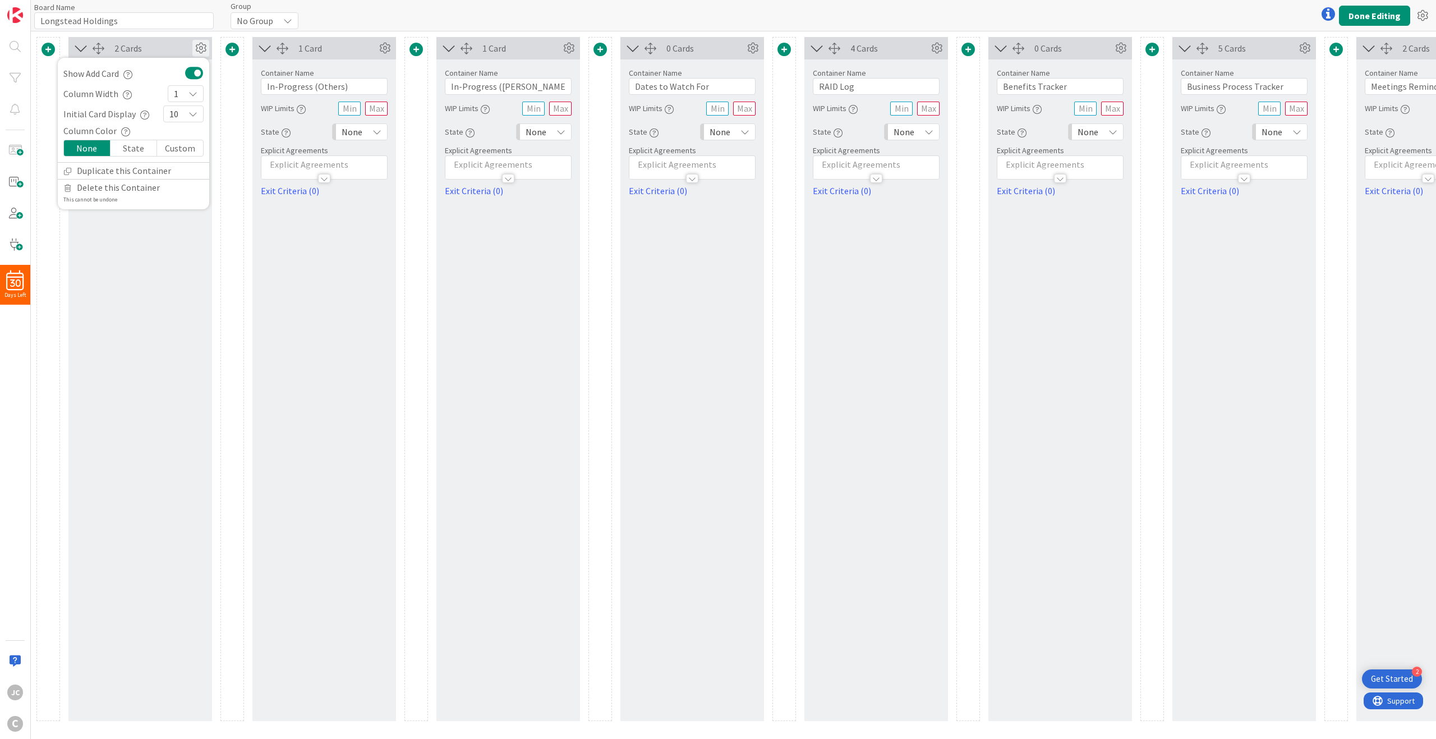
click at [141, 151] on div "State" at bounding box center [133, 148] width 47 height 16
click at [169, 147] on div "Custom" at bounding box center [180, 148] width 46 height 16
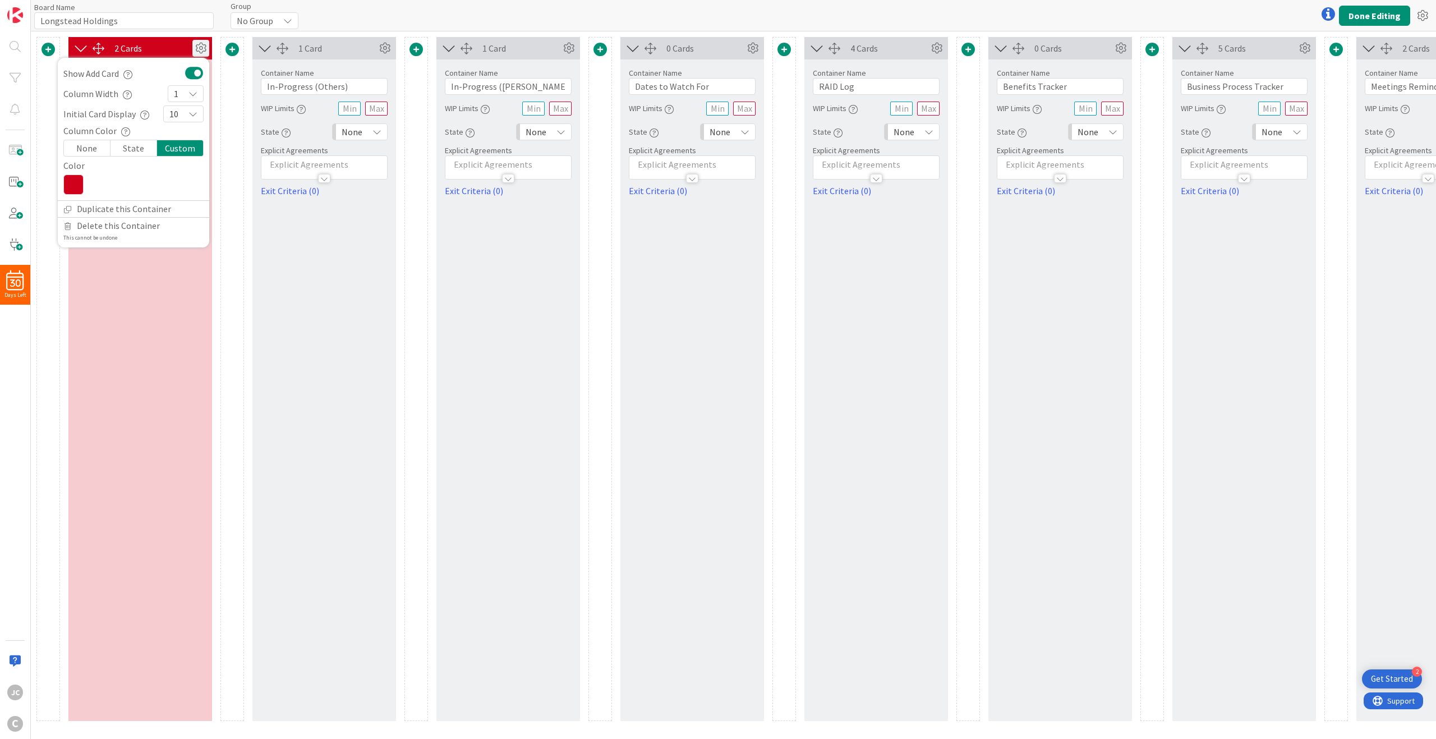
click at [82, 146] on div "None" at bounding box center [87, 148] width 47 height 16
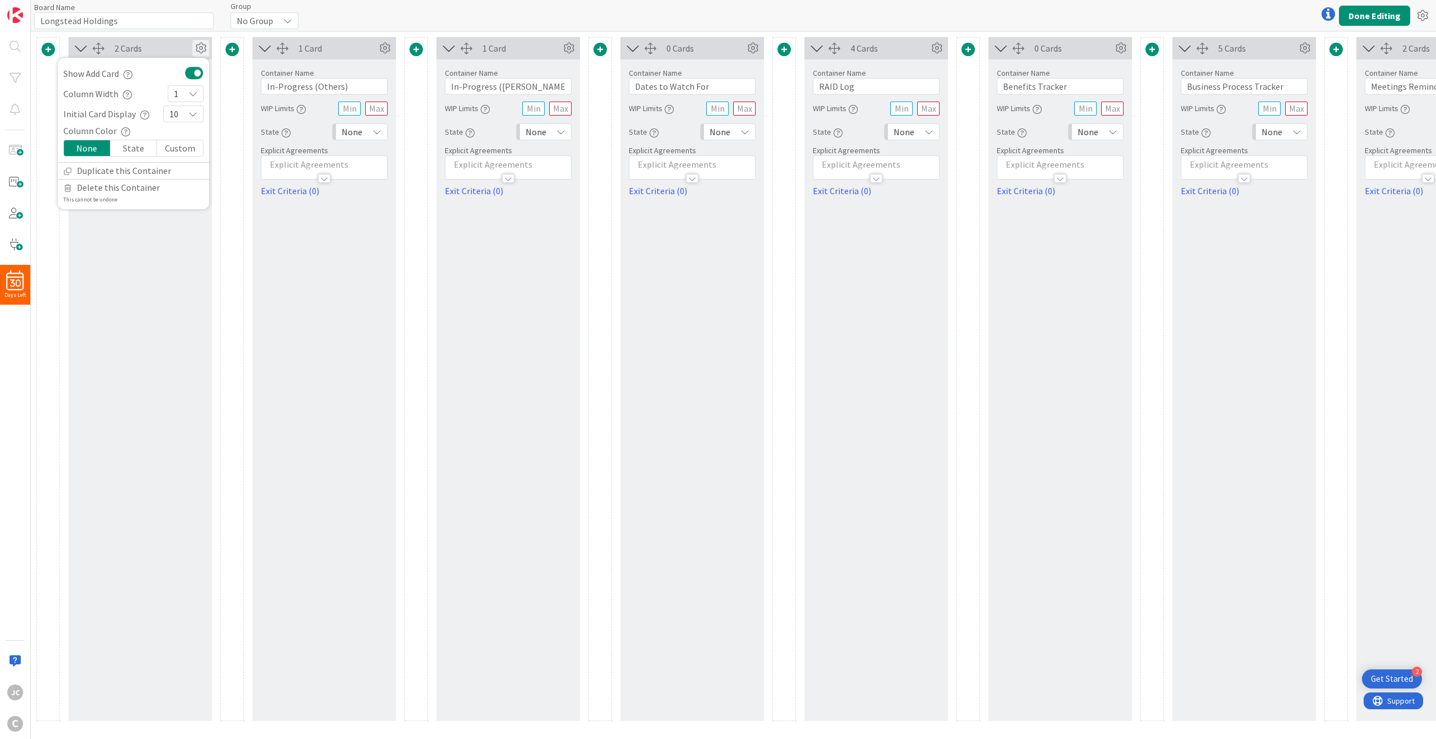
click at [182, 113] on div "10" at bounding box center [183, 113] width 40 height 17
click at [134, 282] on div "2 Cards Show Add Card Column Width 1 Initial Card Display 10 1 2 3 4 5 6 7 8 9 …" at bounding box center [140, 379] width 144 height 684
click at [195, 48] on icon at bounding box center [200, 48] width 17 height 17
click at [186, 89] on div "1" at bounding box center [186, 93] width 36 height 17
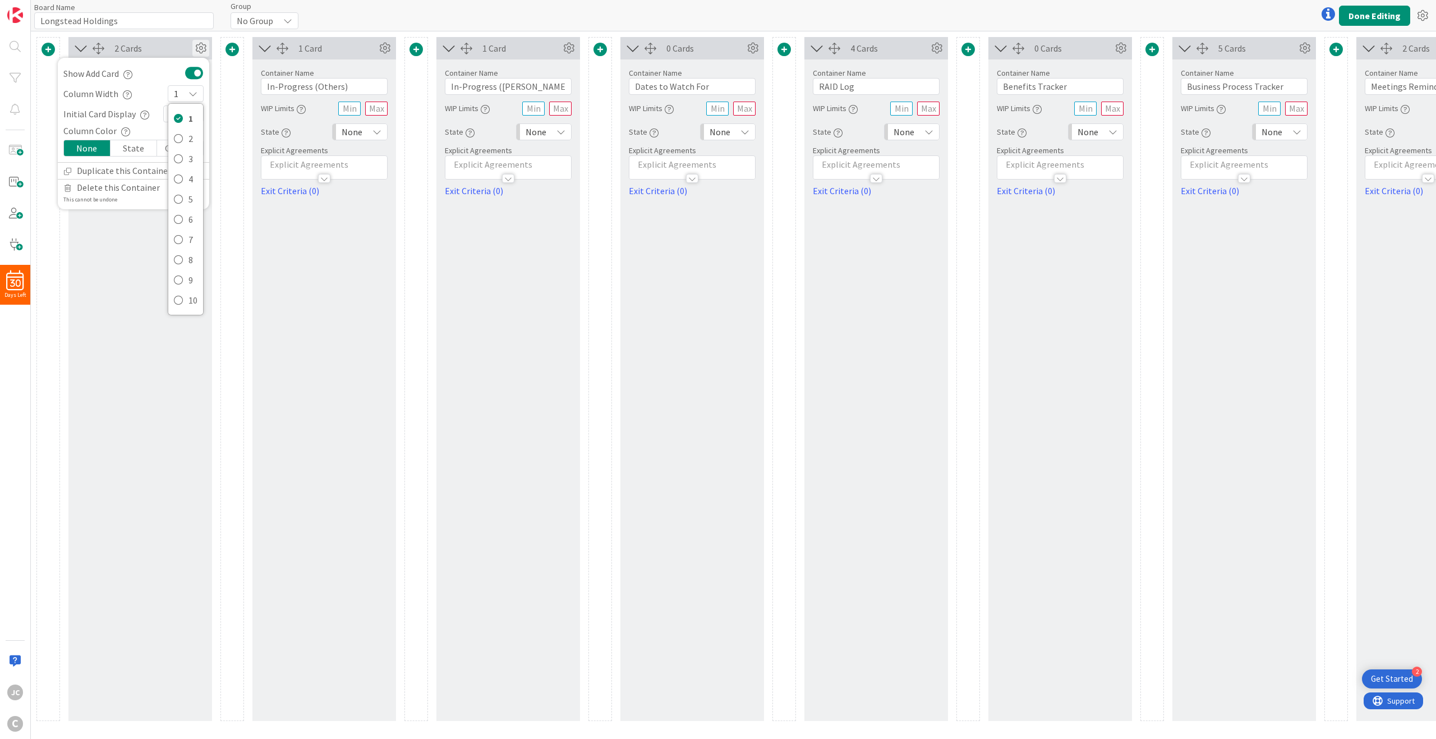
click at [186, 89] on div "1" at bounding box center [186, 93] width 36 height 17
click at [132, 72] on icon "button" at bounding box center [127, 74] width 9 height 9
click at [316, 279] on div "1 Card Container Name 20 / 64 In-Progress (Others) WIP Limits State None Explic…" at bounding box center [324, 379] width 144 height 684
click at [1367, 21] on button "Done Editing" at bounding box center [1374, 16] width 71 height 20
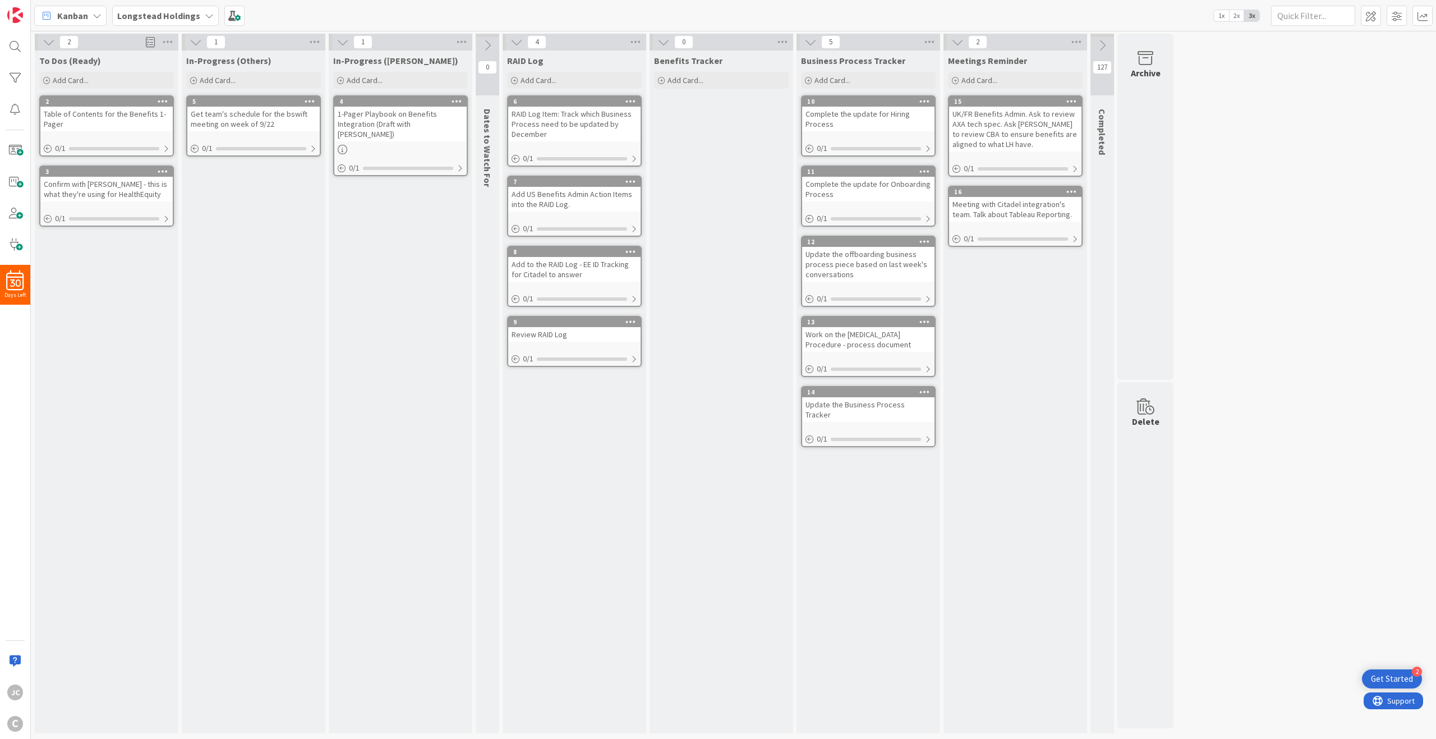
drag, startPoint x: 1226, startPoint y: 192, endPoint x: 1226, endPoint y: 159, distance: 33.1
click at [1226, 159] on div "2 To Dos (Ready) Add Card... 2 Table of Contents for the Benefits 1-Pager 0 / 1…" at bounding box center [733, 386] width 1400 height 705
click at [230, 15] on span at bounding box center [234, 16] width 20 height 20
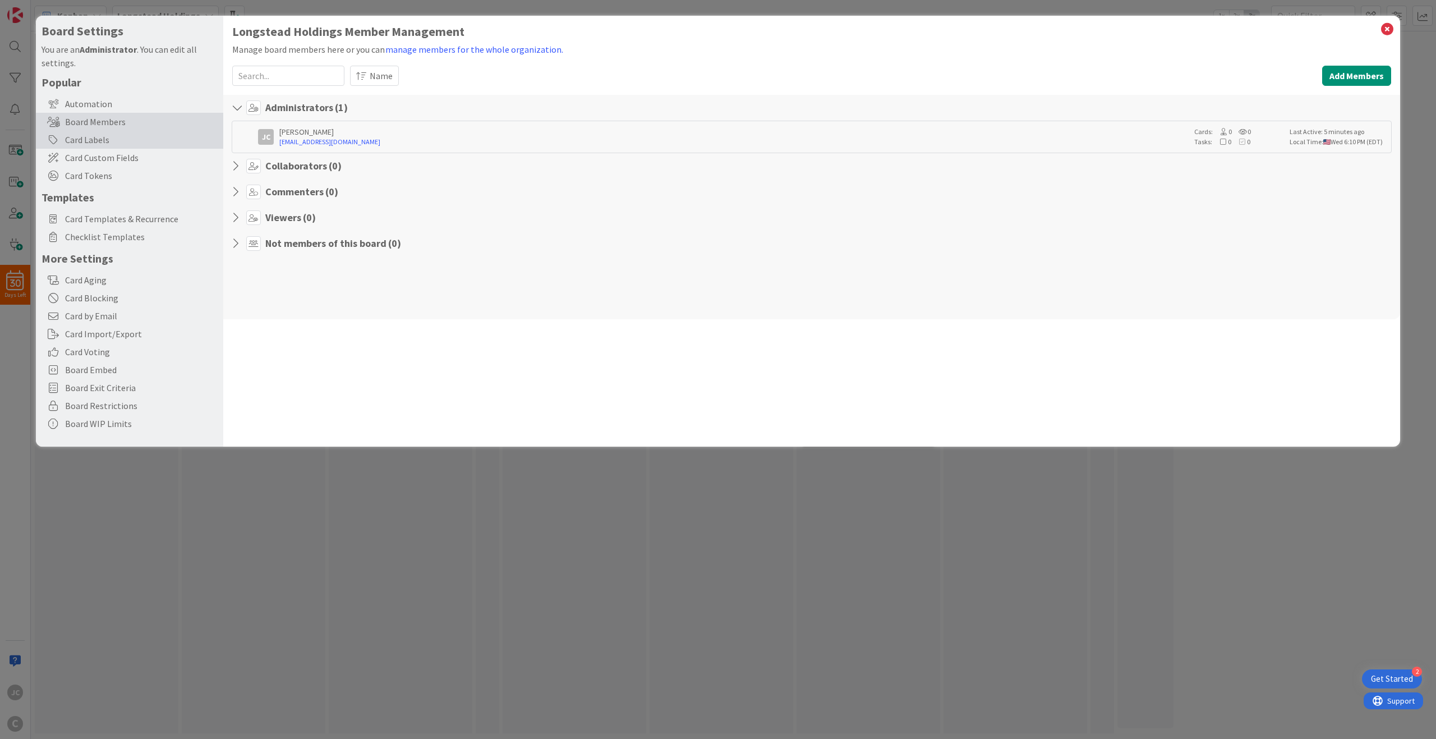
click at [154, 140] on div "Card Labels" at bounding box center [129, 140] width 187 height 18
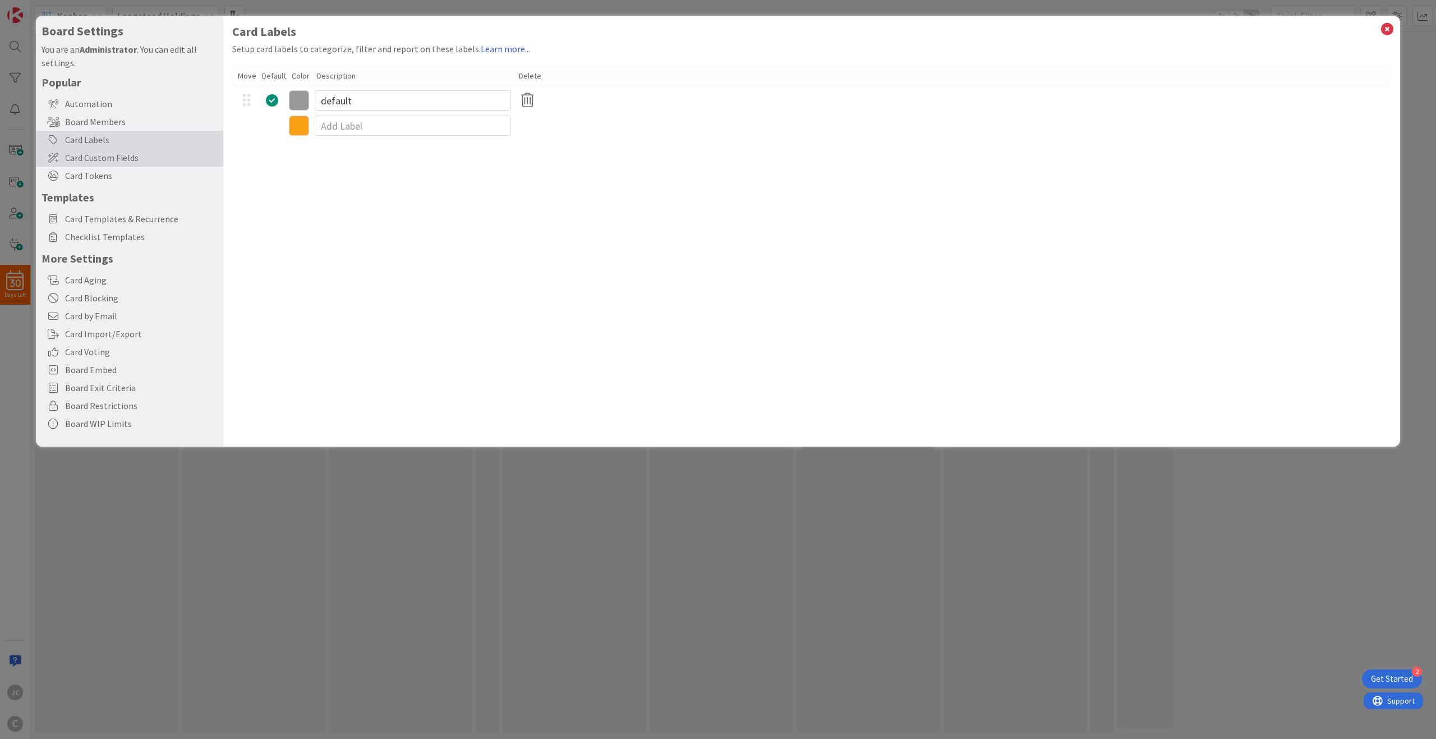
click at [154, 154] on span "Card Custom Fields" at bounding box center [141, 157] width 153 height 13
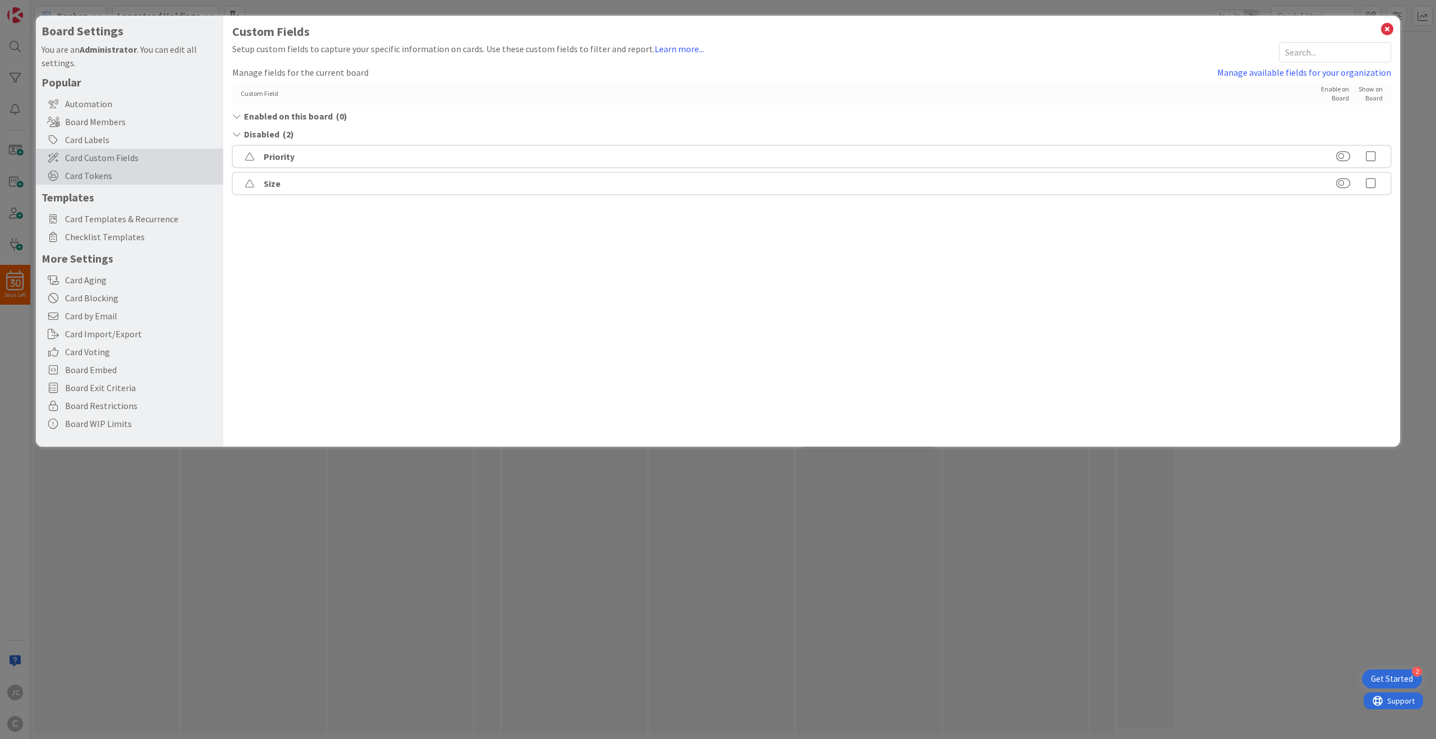
click at [159, 168] on div "Card Tokens" at bounding box center [129, 176] width 187 height 18
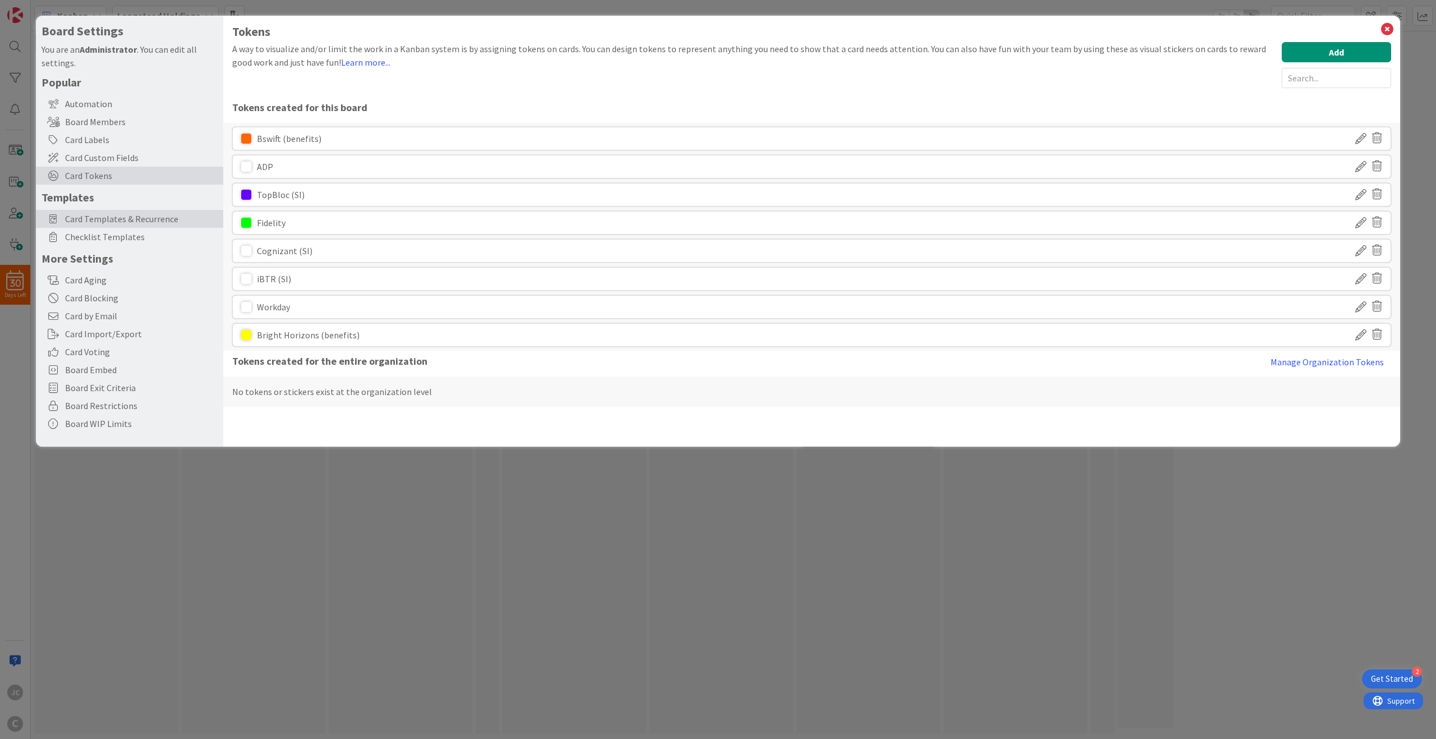
click at [154, 213] on span "Card Templates & Recurrence" at bounding box center [141, 218] width 153 height 13
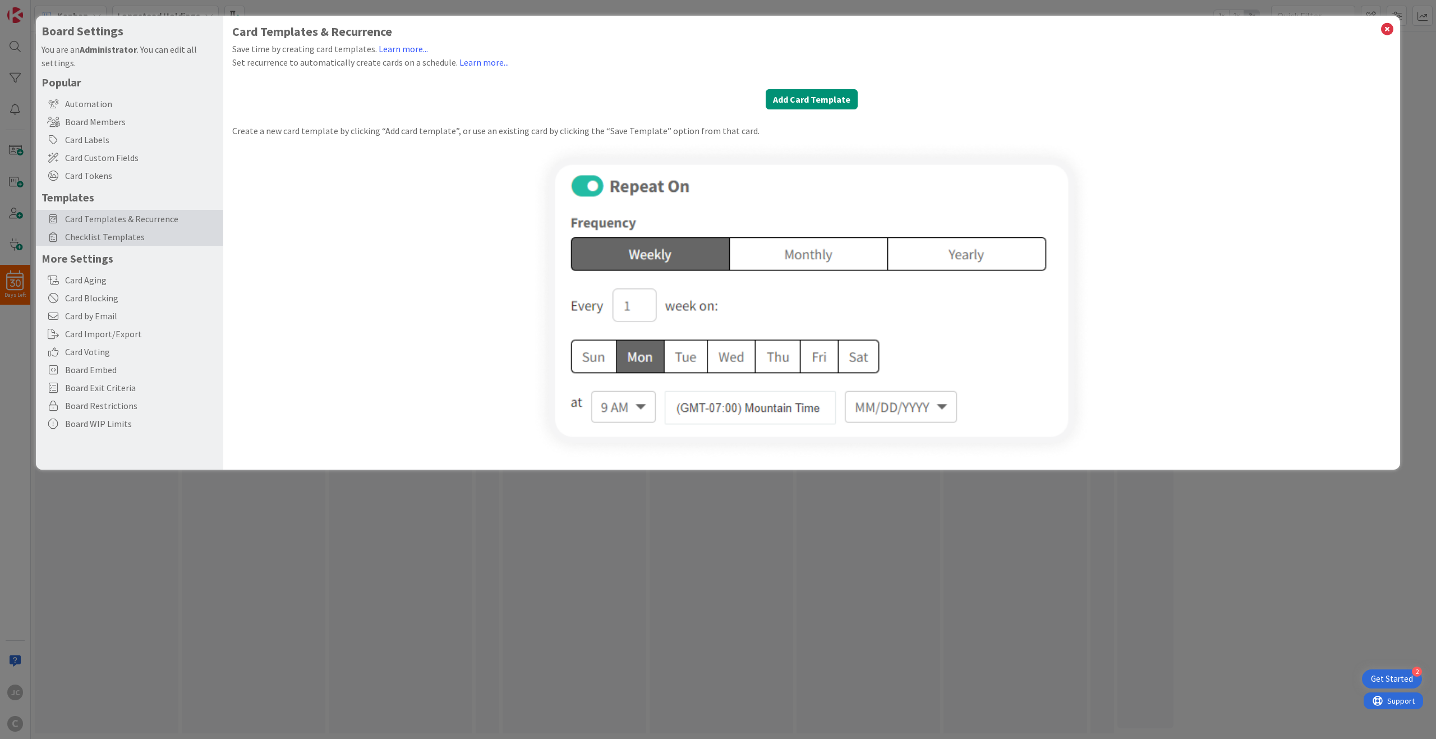
click at [158, 239] on span "Checklist Templates" at bounding box center [141, 236] width 153 height 13
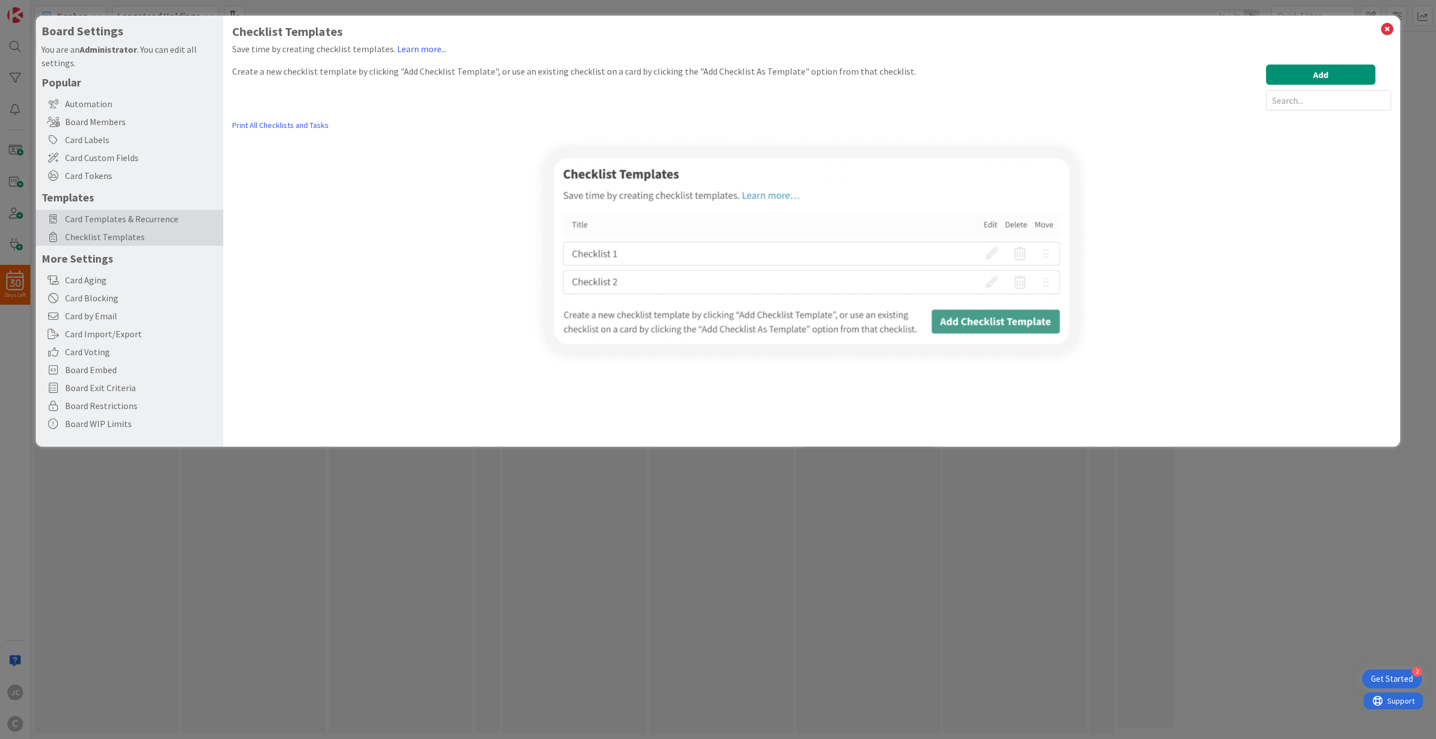
click at [163, 216] on span "Card Templates & Recurrence" at bounding box center [141, 218] width 153 height 13
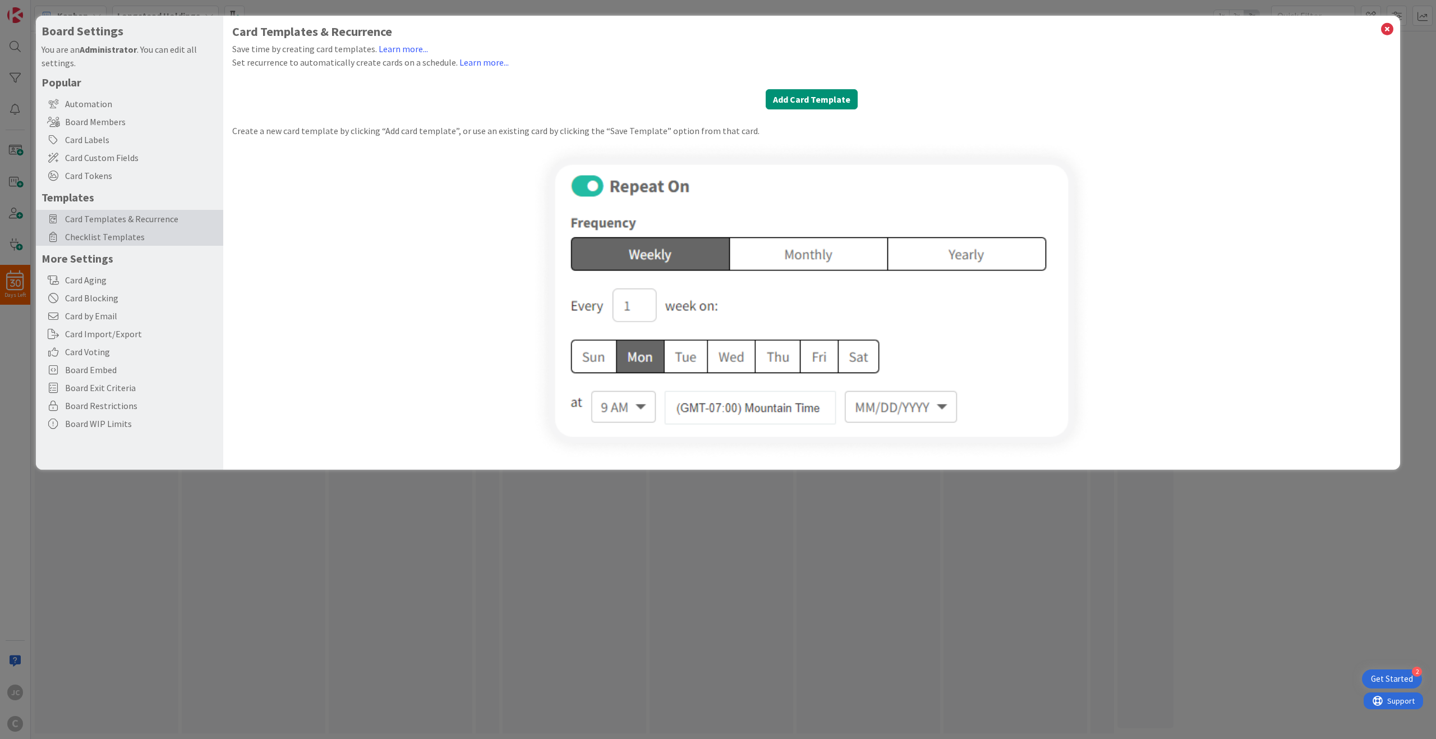
click at [160, 234] on span "Checklist Templates" at bounding box center [141, 236] width 153 height 13
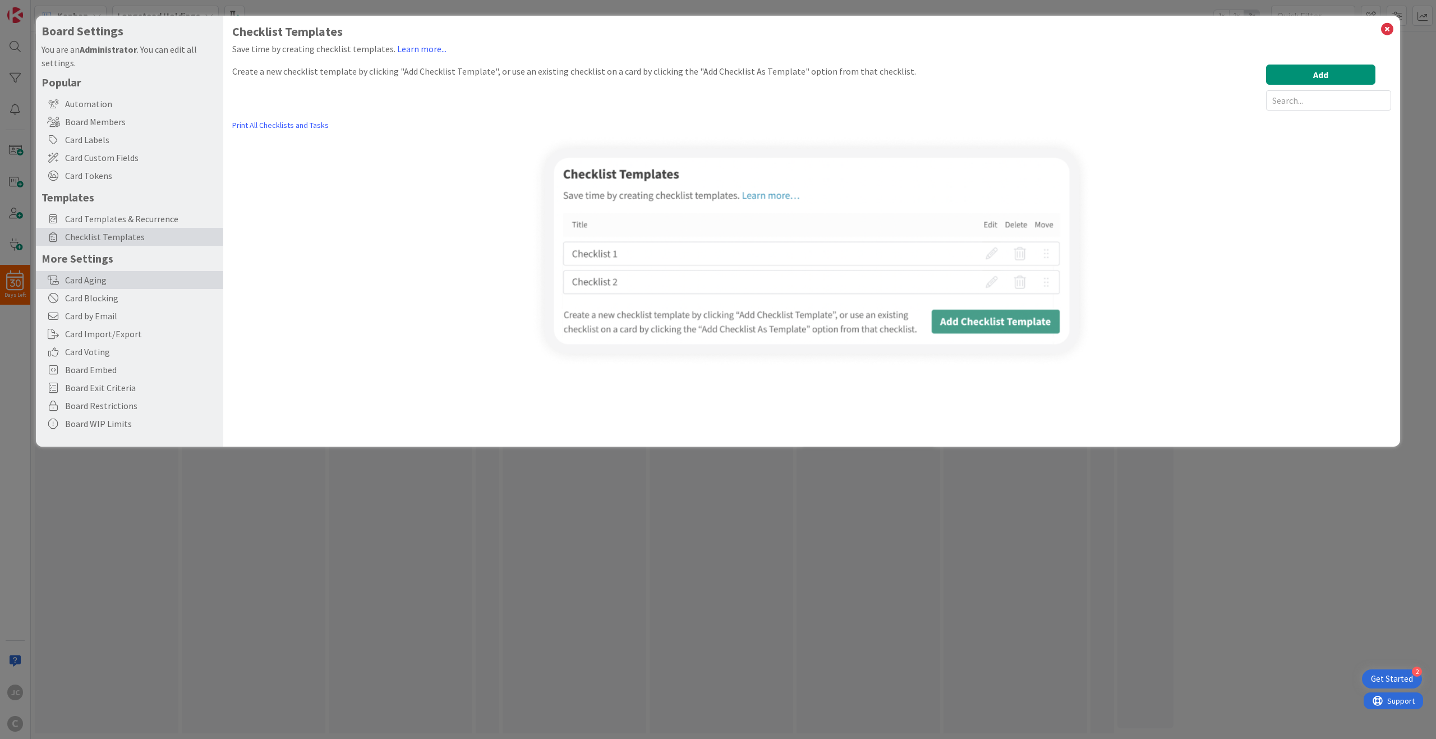
click at [182, 283] on div "Card Aging" at bounding box center [129, 280] width 187 height 18
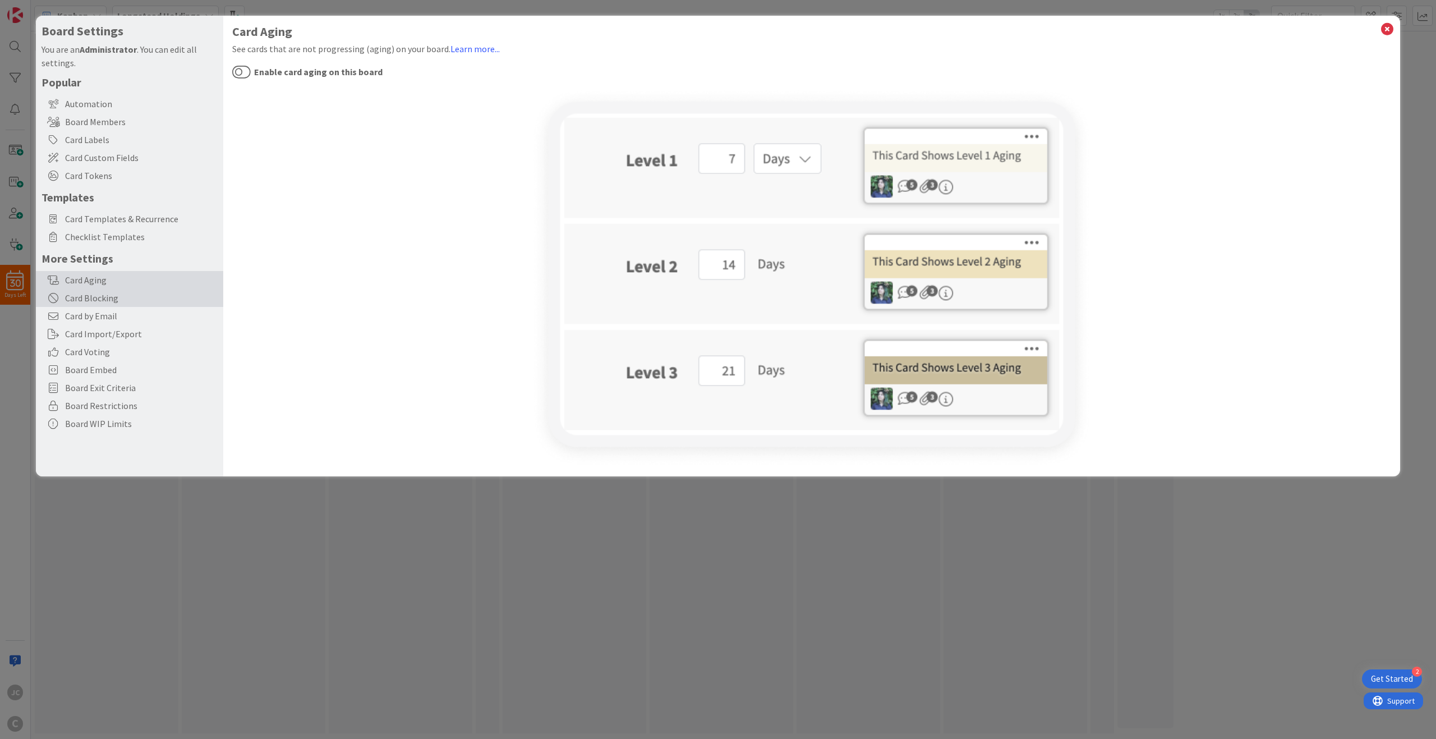
click at [168, 303] on div "Card Blocking" at bounding box center [129, 298] width 187 height 18
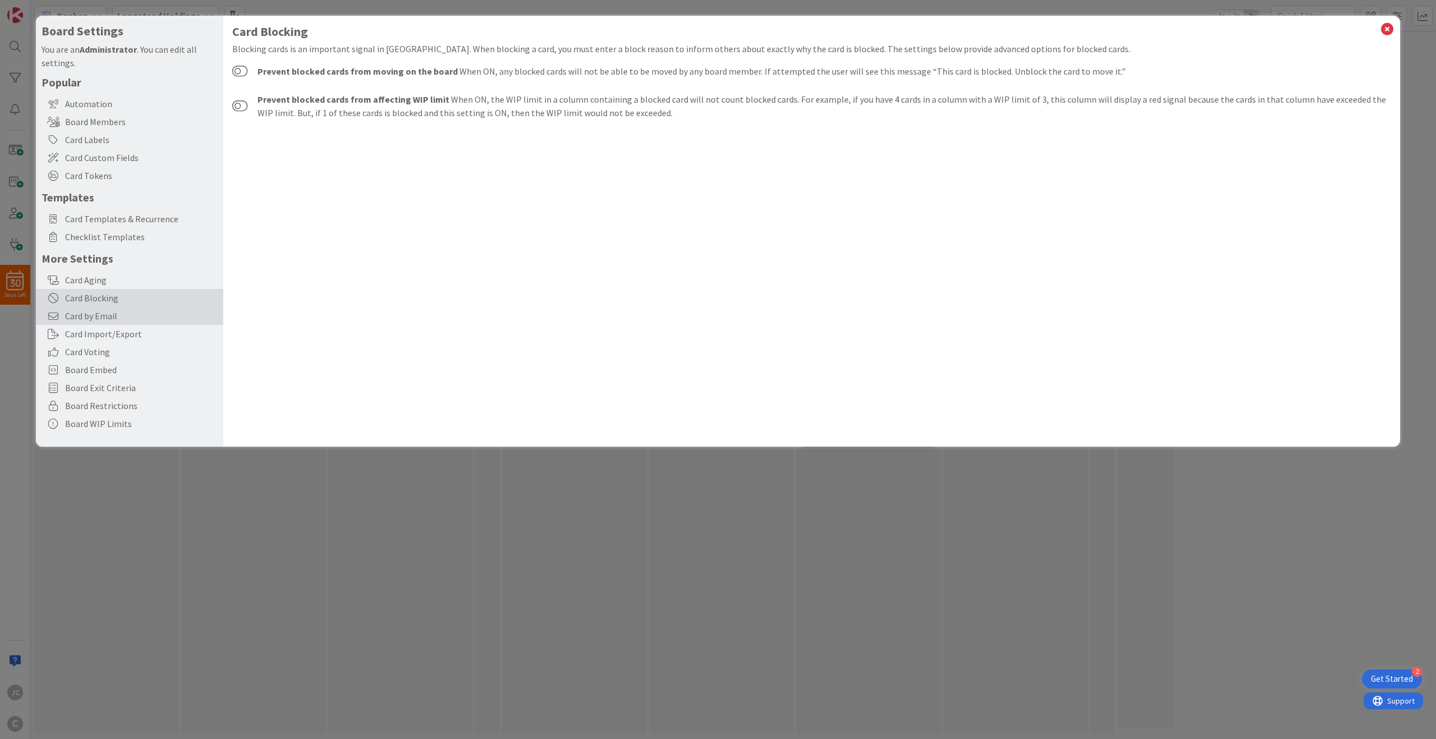
click at [160, 317] on span "Card by Email" at bounding box center [141, 315] width 153 height 13
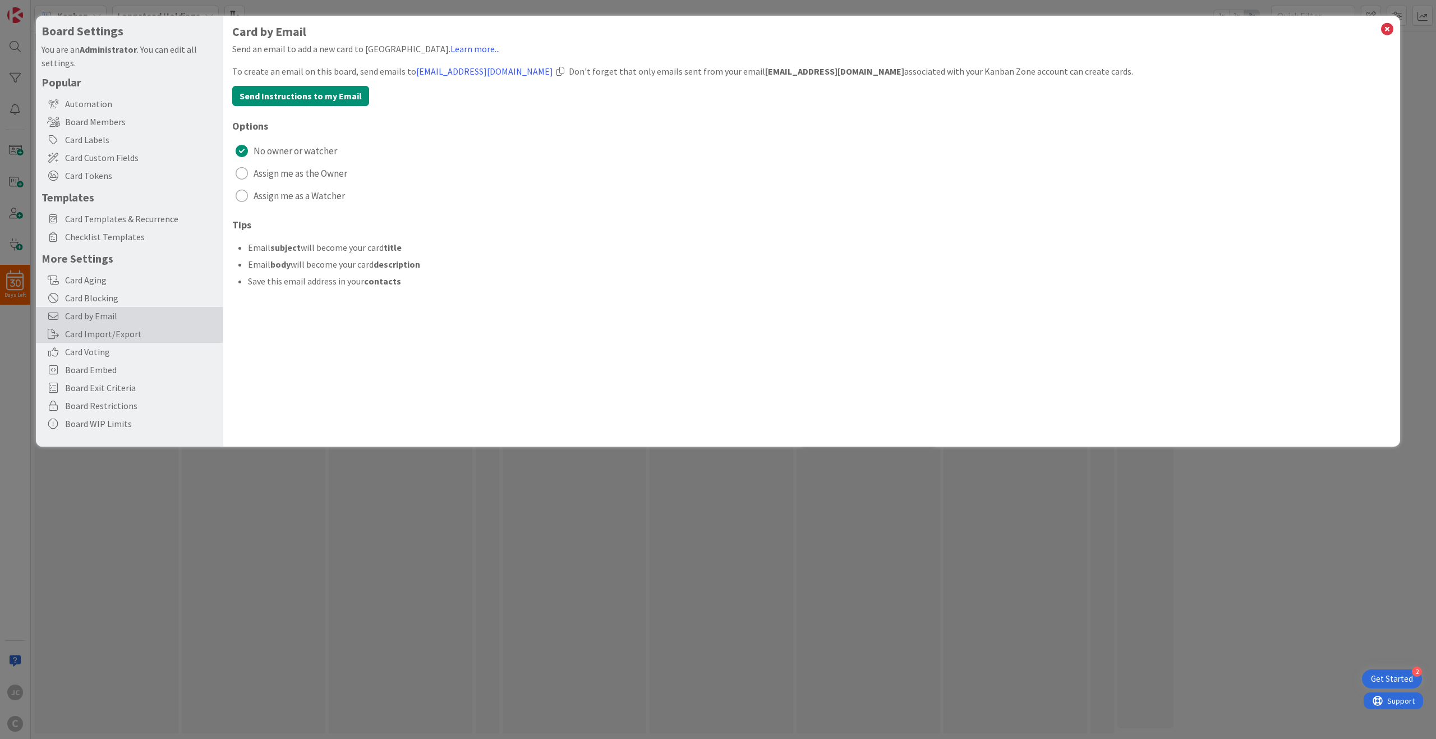
click at [154, 329] on div "Card Import/Export" at bounding box center [129, 334] width 187 height 18
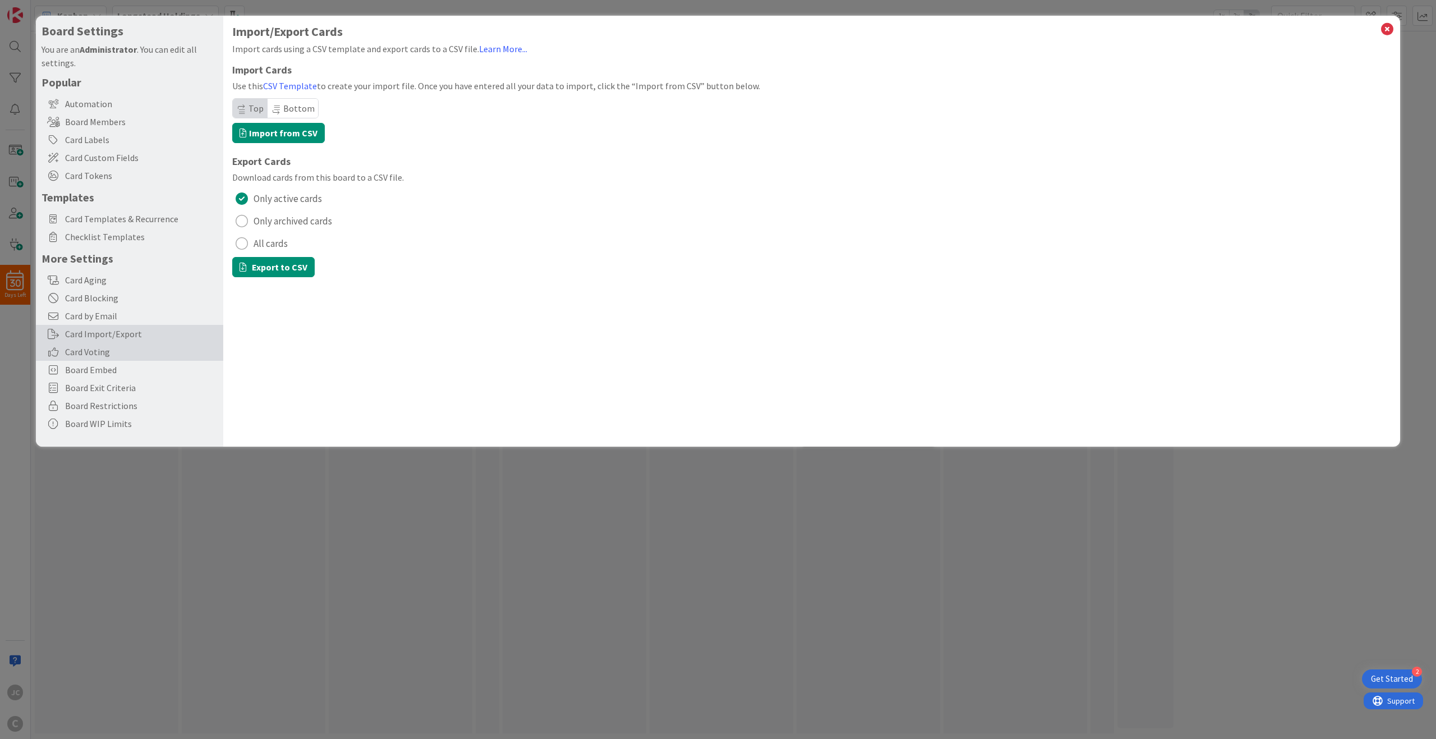
click at [154, 350] on span "Card Voting" at bounding box center [141, 351] width 153 height 13
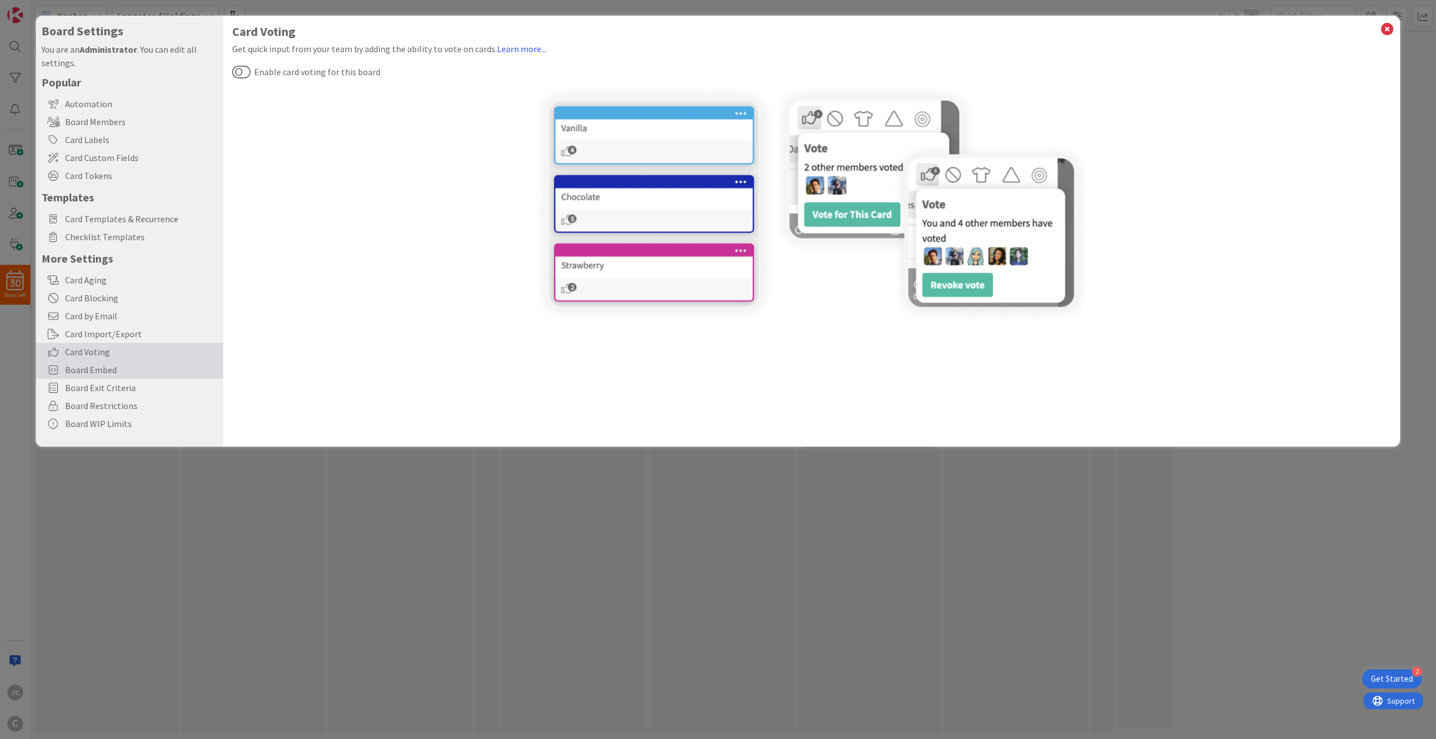
click at [166, 369] on span "Board Embed" at bounding box center [141, 369] width 153 height 13
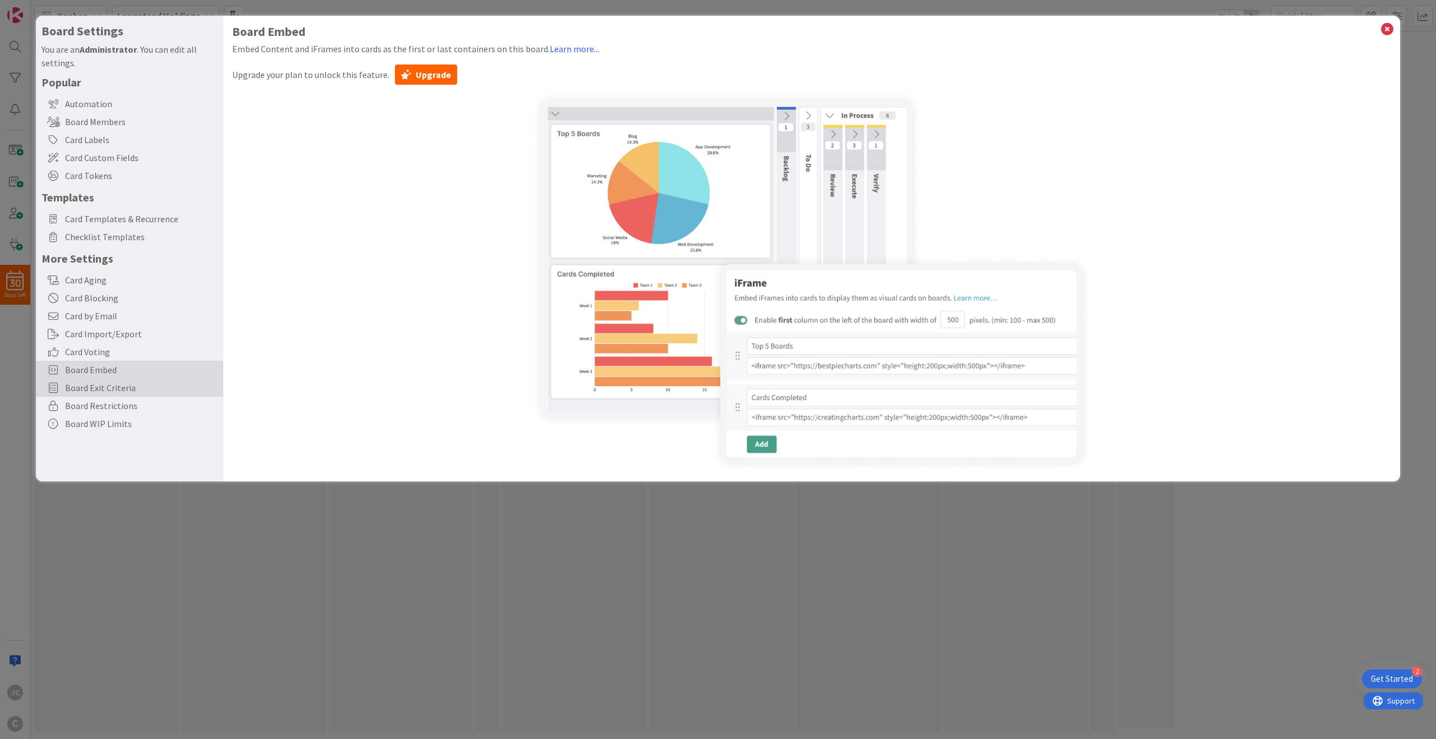
click at [161, 385] on span "Board Exit Criteria" at bounding box center [141, 387] width 153 height 13
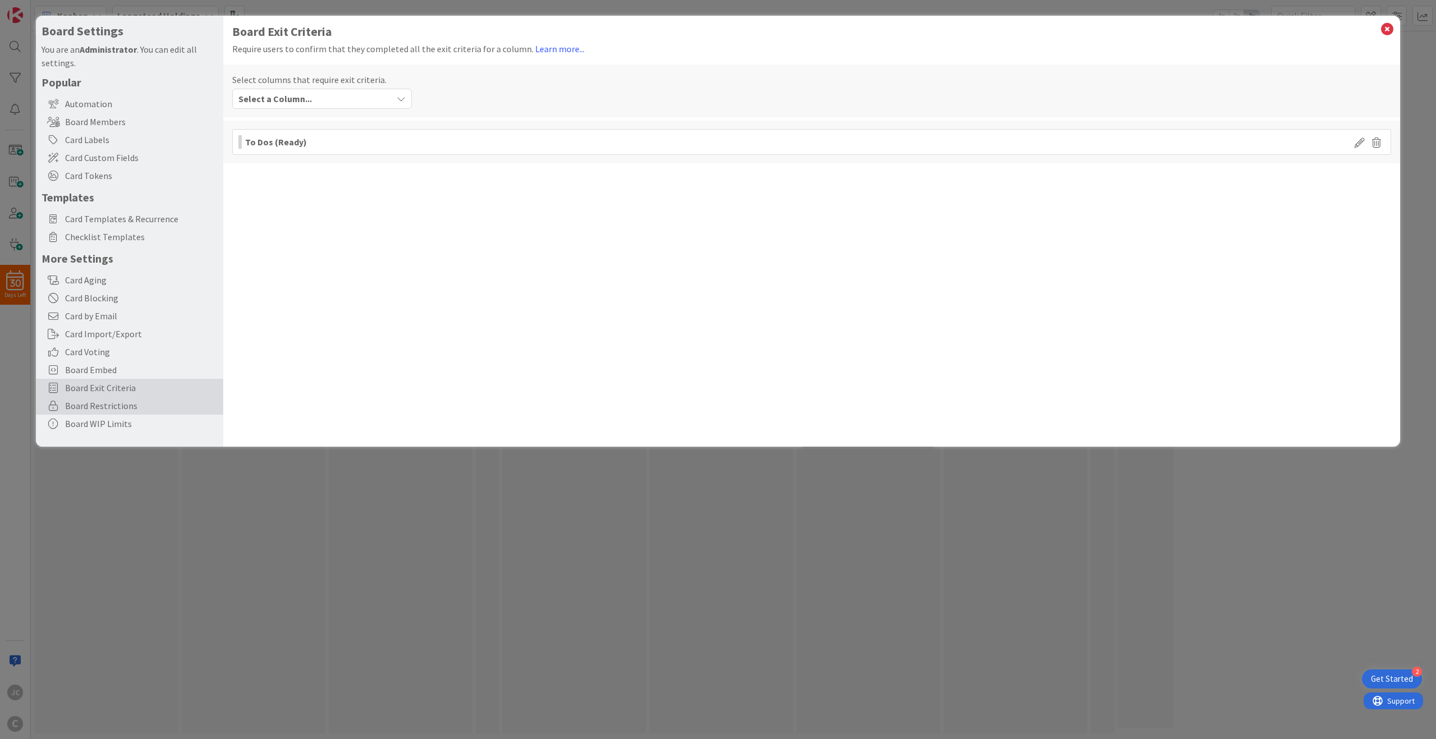
click at [164, 400] on span "Board Restrictions" at bounding box center [141, 405] width 153 height 13
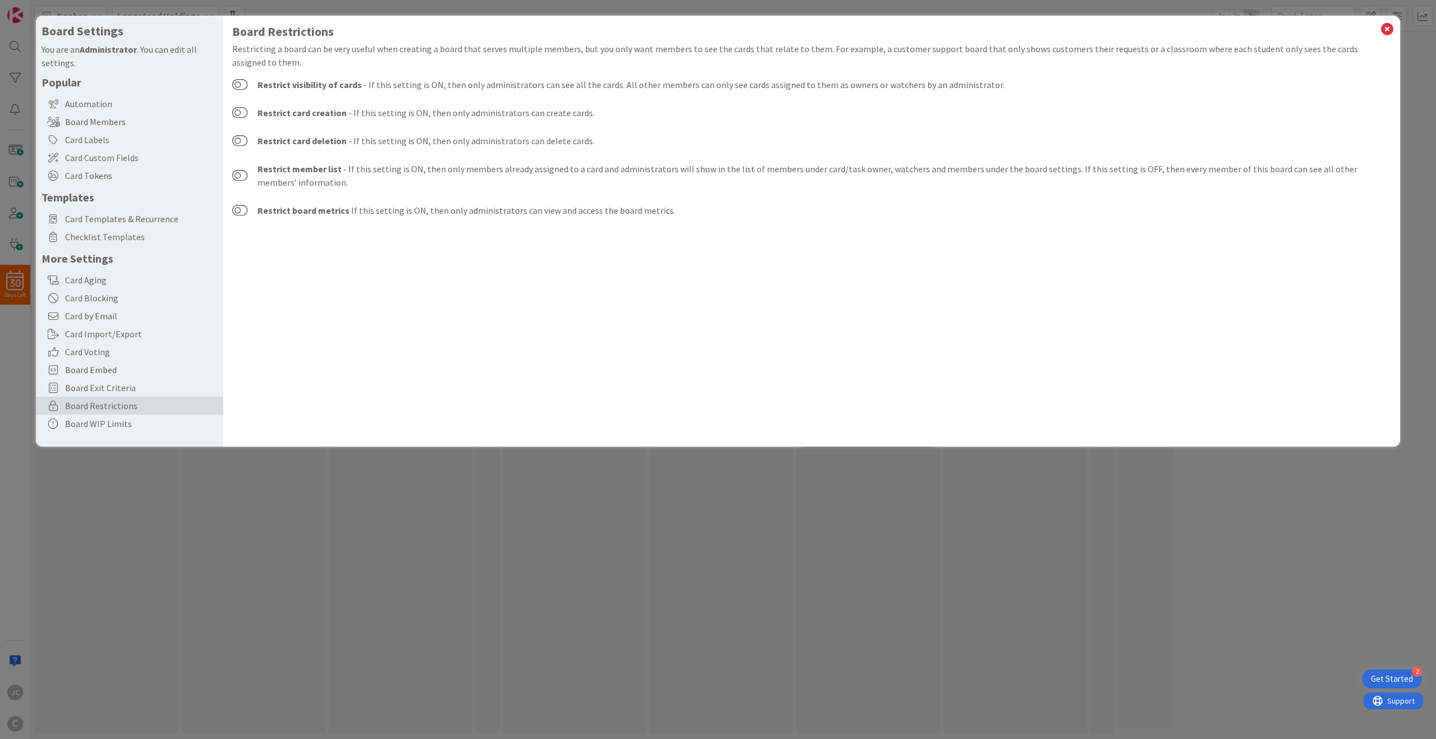
click at [164, 414] on div "Board Restrictions" at bounding box center [129, 405] width 187 height 18
click at [164, 421] on div "Board WIP Limits" at bounding box center [129, 423] width 187 height 18
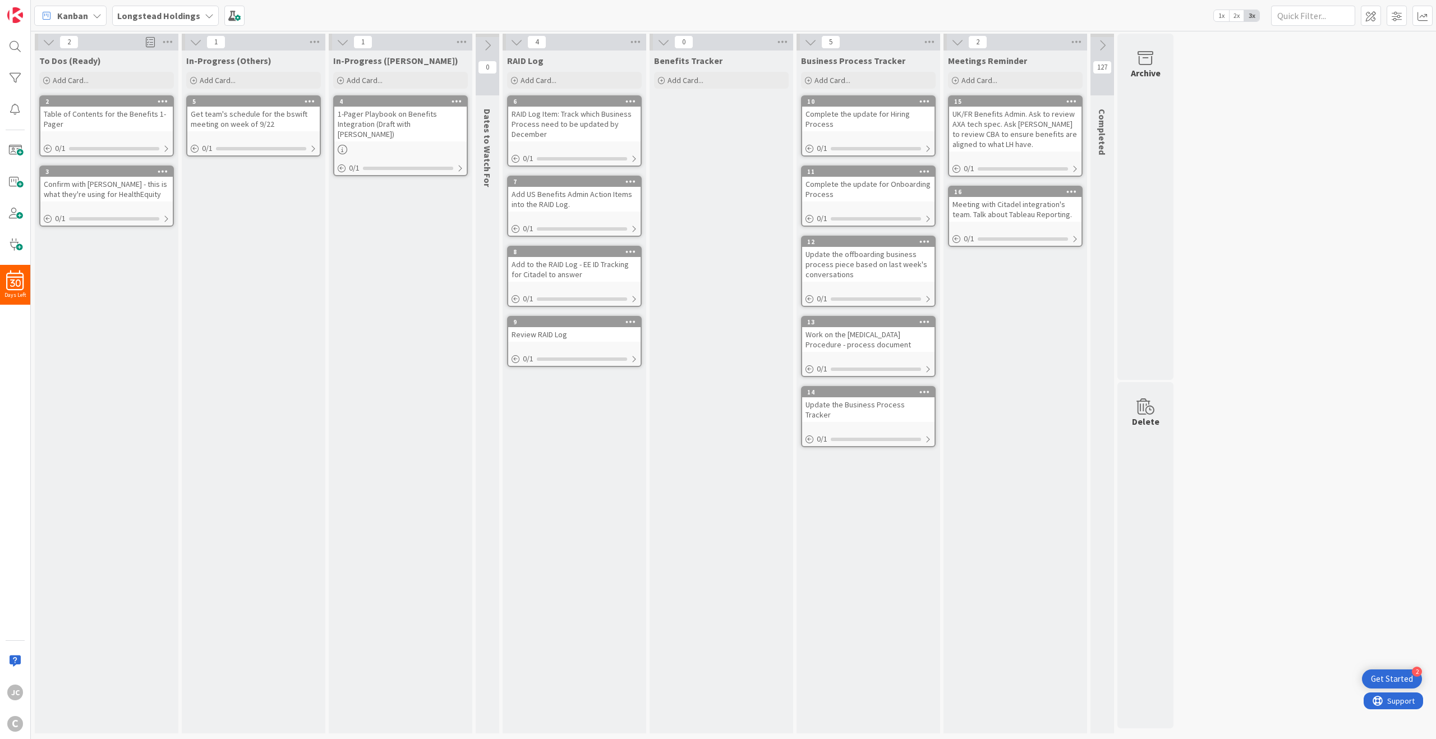
click at [150, 40] on span at bounding box center [150, 42] width 9 height 17
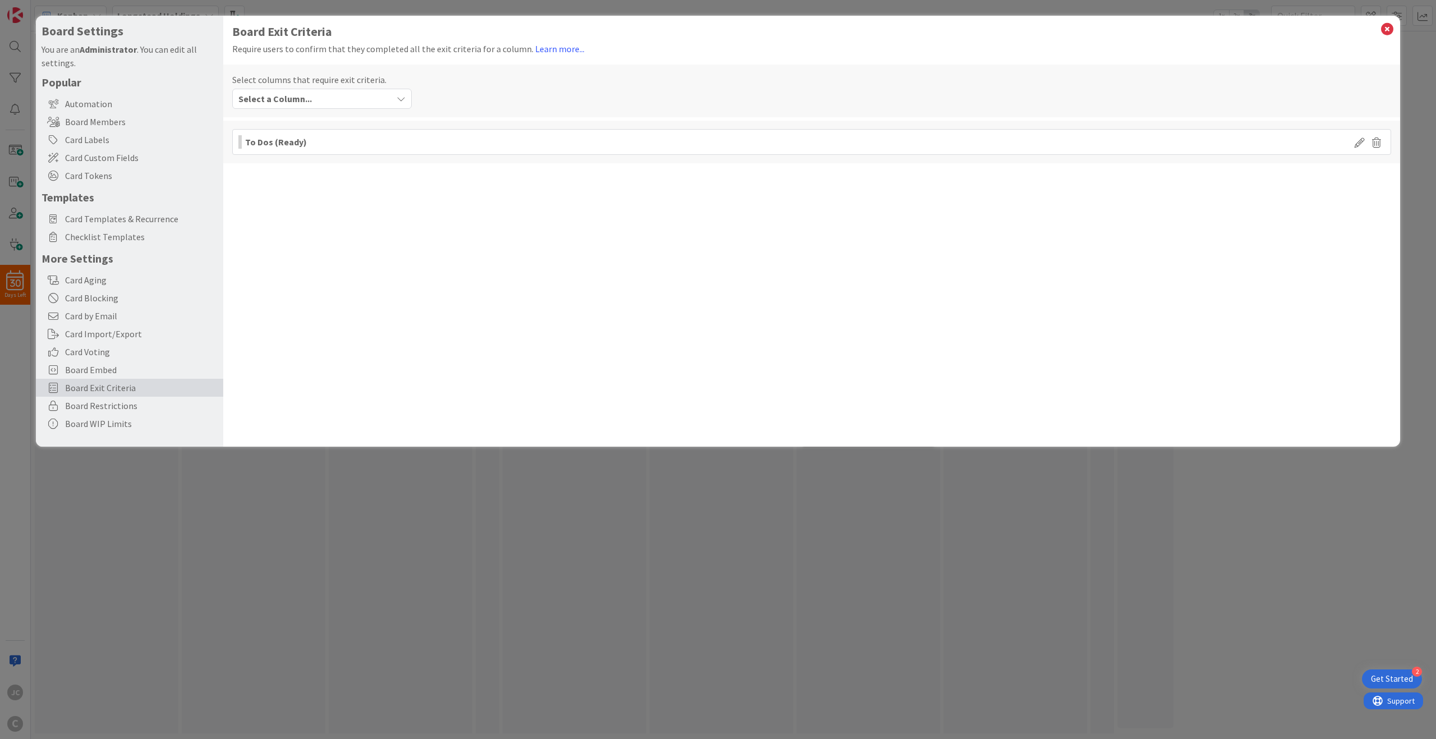
click at [377, 135] on div "To Dos (Ready)" at bounding box center [811, 142] width 1159 height 26
click at [1379, 141] on icon at bounding box center [1376, 141] width 17 height 13
click at [1263, 181] on button "Delete" at bounding box center [1271, 182] width 42 height 20
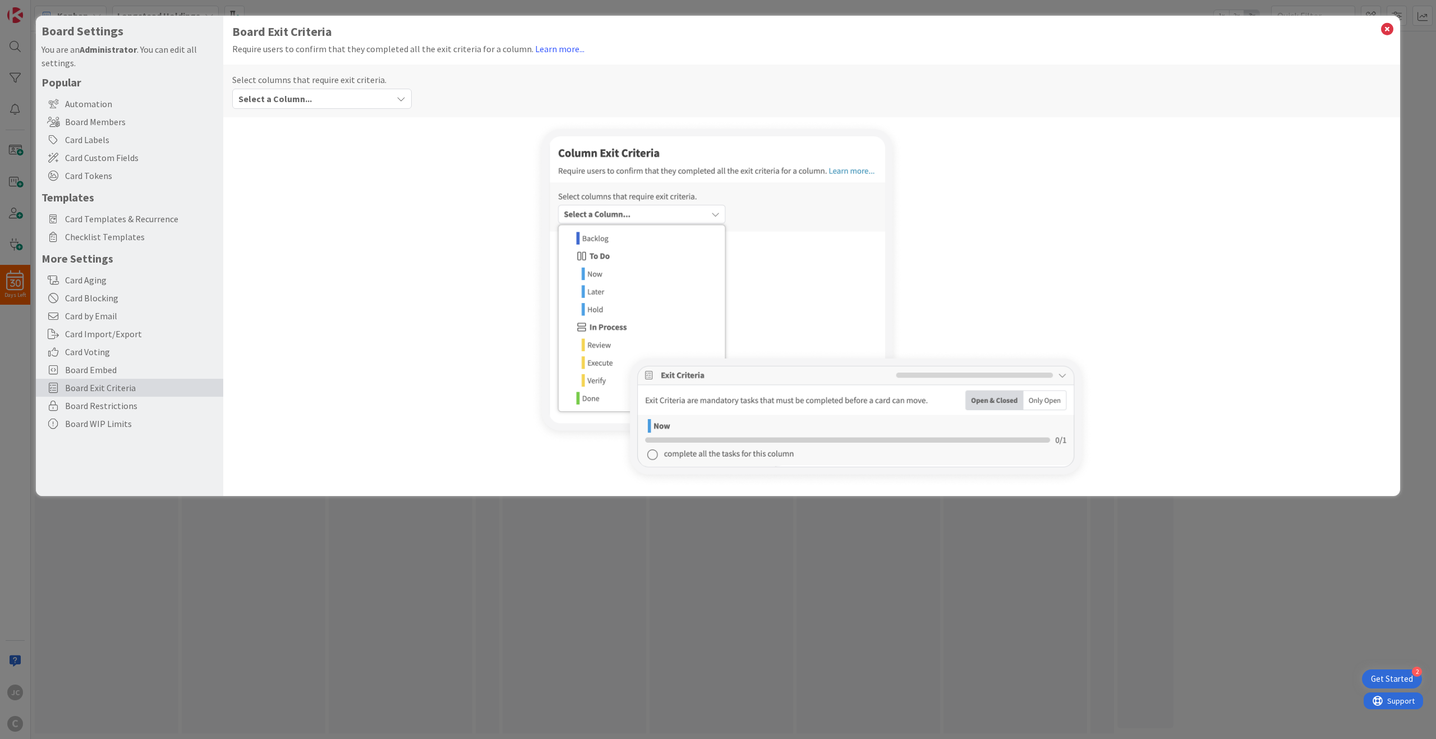
click at [1379, 32] on icon at bounding box center [1386, 29] width 15 height 16
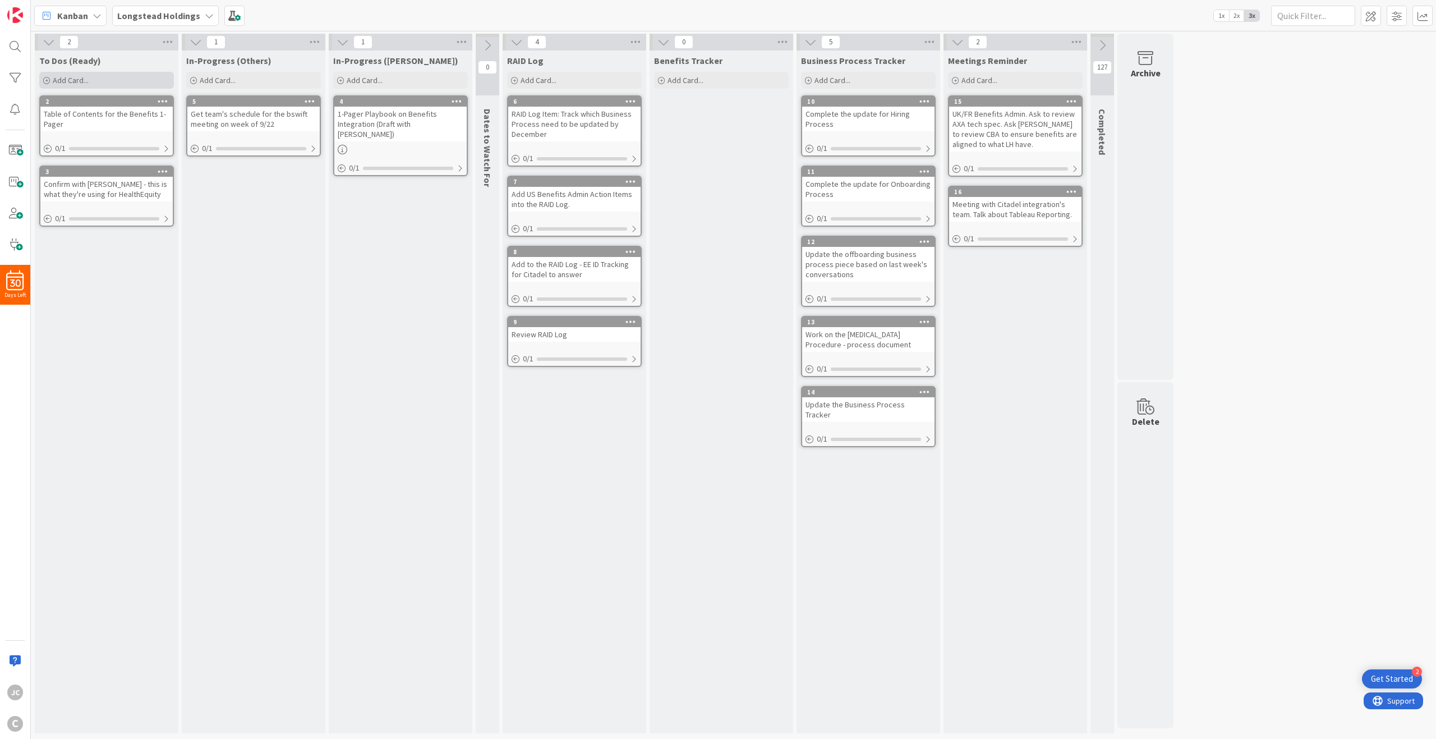
click at [134, 76] on div "Add Card..." at bounding box center [106, 80] width 135 height 17
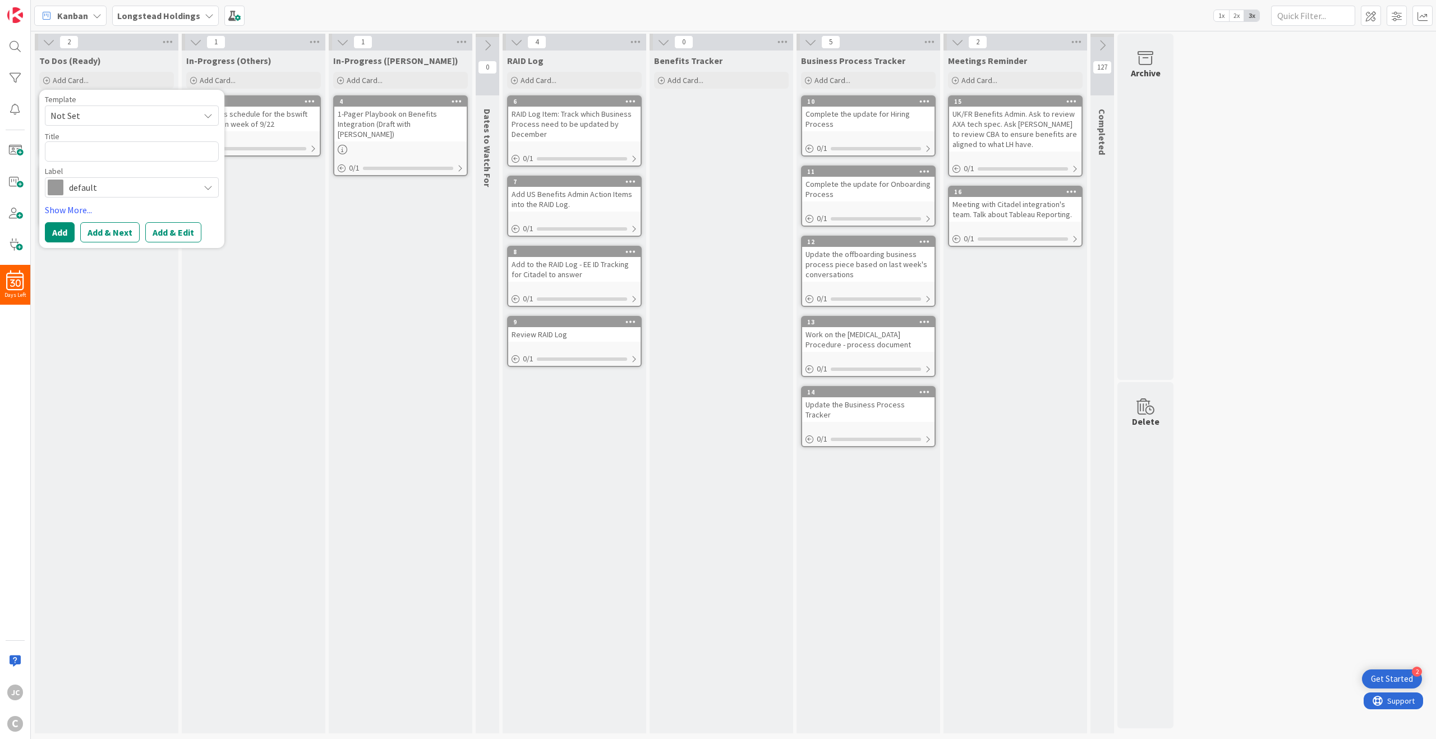
click at [358, 280] on div "In-Progress (Jerry) Add Card... 4 1-Pager Playbook on Benefits Integration (Dra…" at bounding box center [401, 391] width 144 height 682
